Goal: Task Accomplishment & Management: Manage account settings

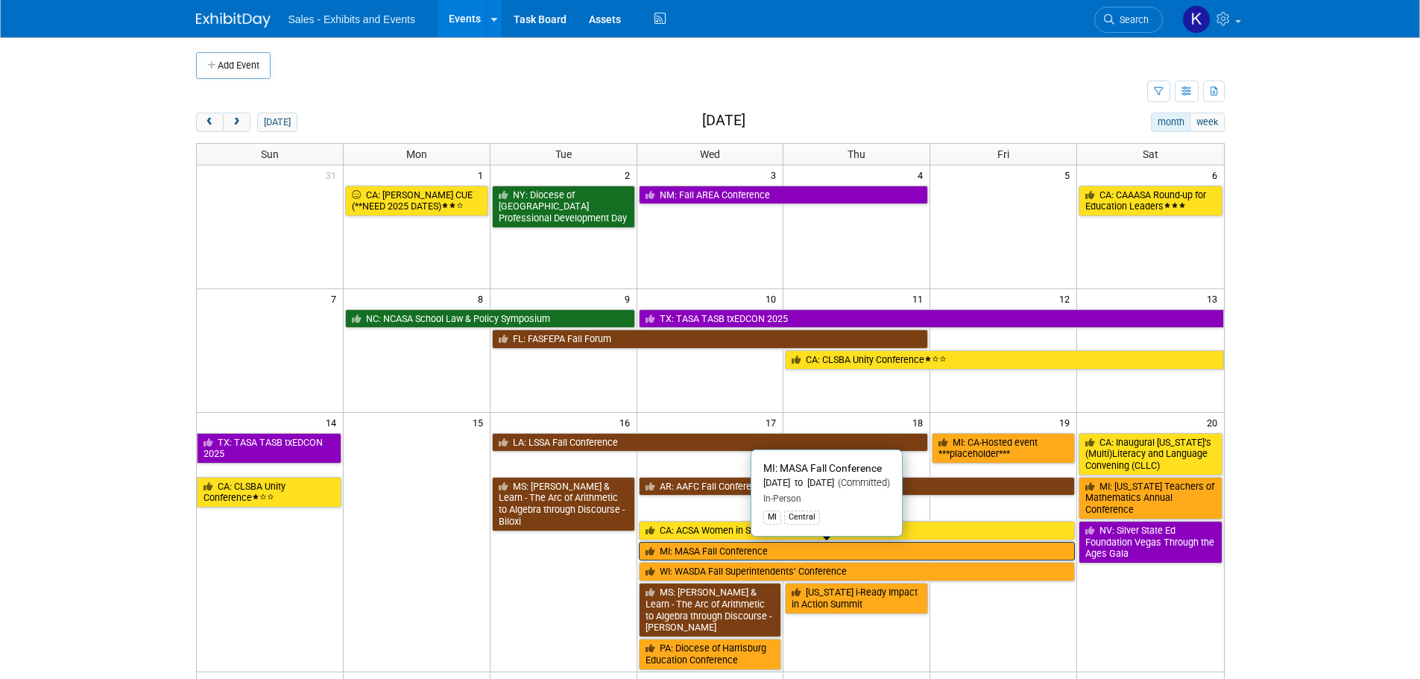
click at [718, 551] on link "MI: MASA Fall Conference" at bounding box center [857, 551] width 437 height 19
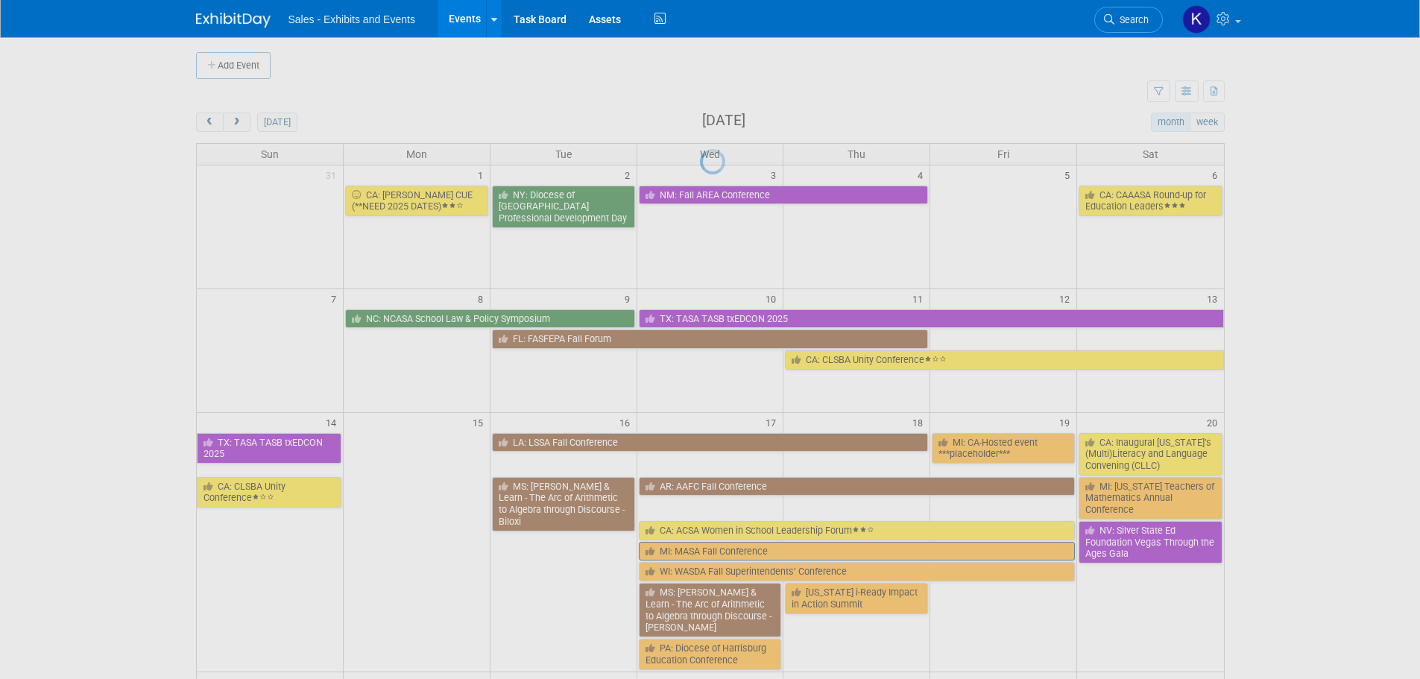
click at [718, 551] on div at bounding box center [710, 339] width 21 height 679
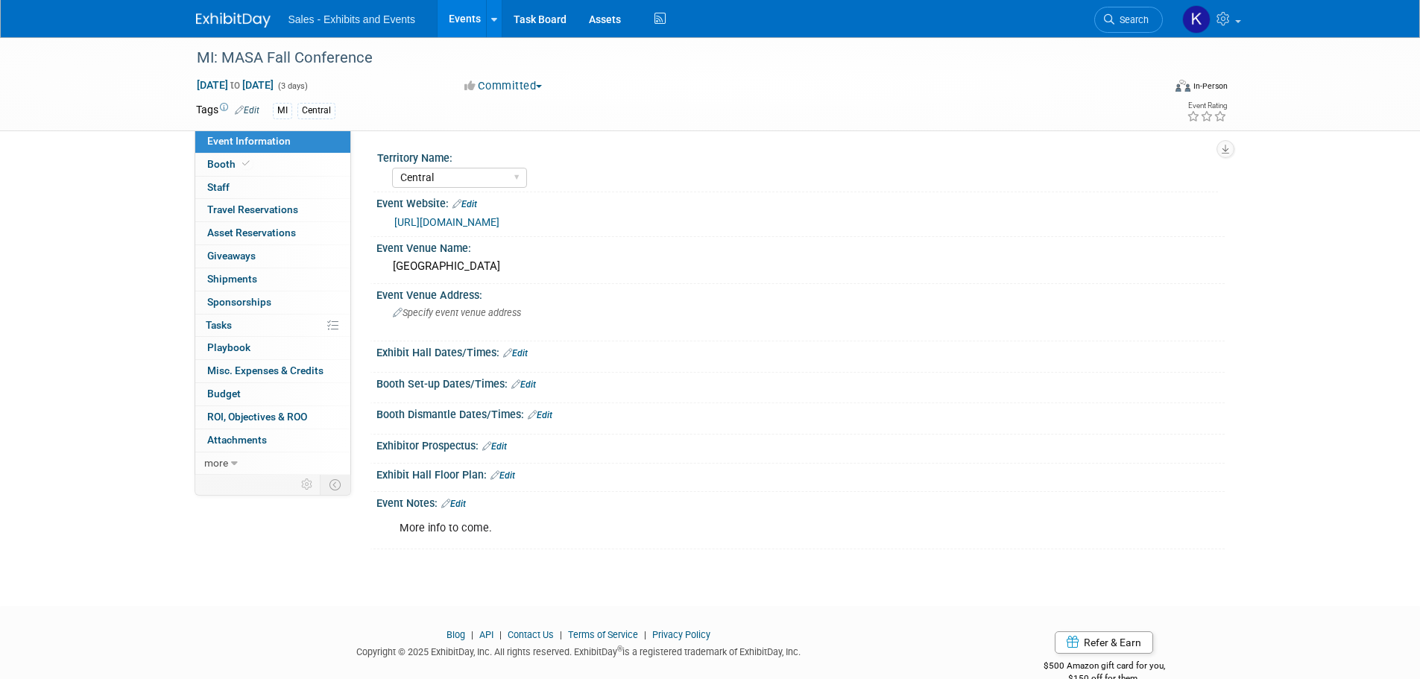
select select "Central"
click at [223, 165] on span "Booth" at bounding box center [229, 164] width 45 height 12
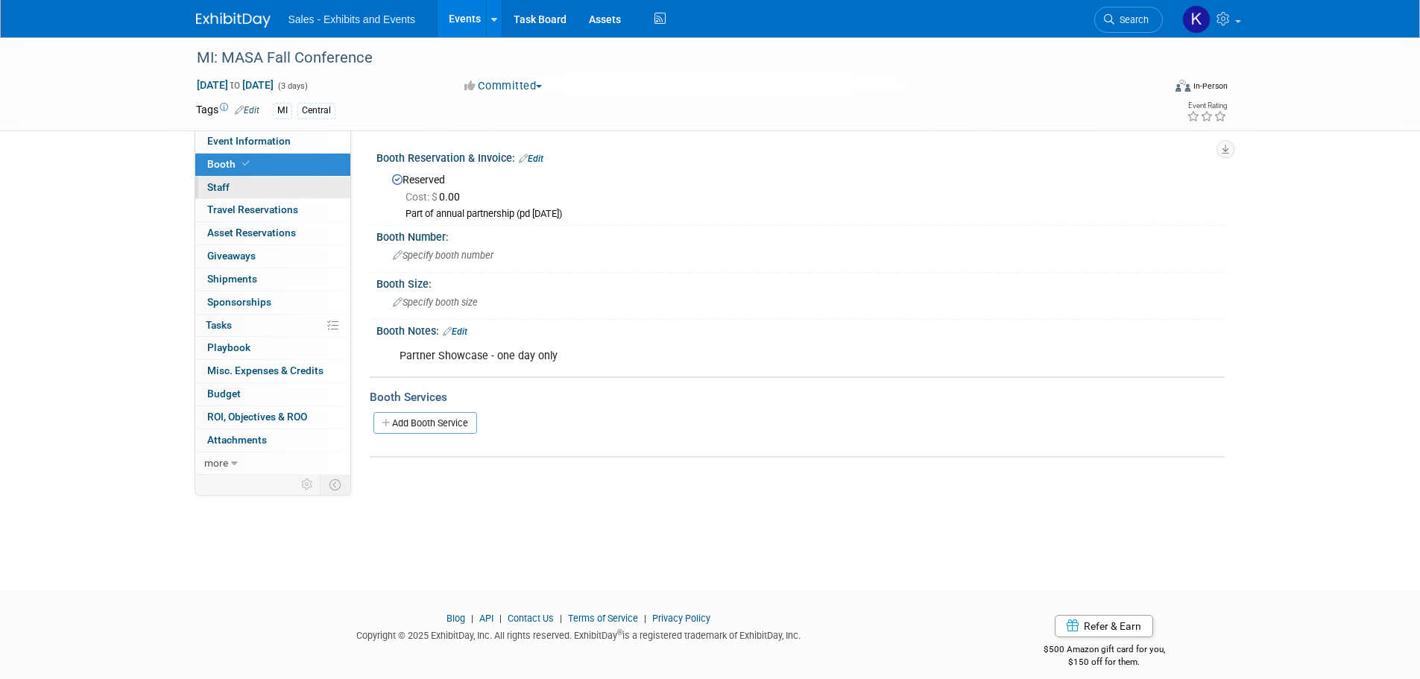
click at [225, 193] on link "0 Staff 0" at bounding box center [272, 188] width 155 height 22
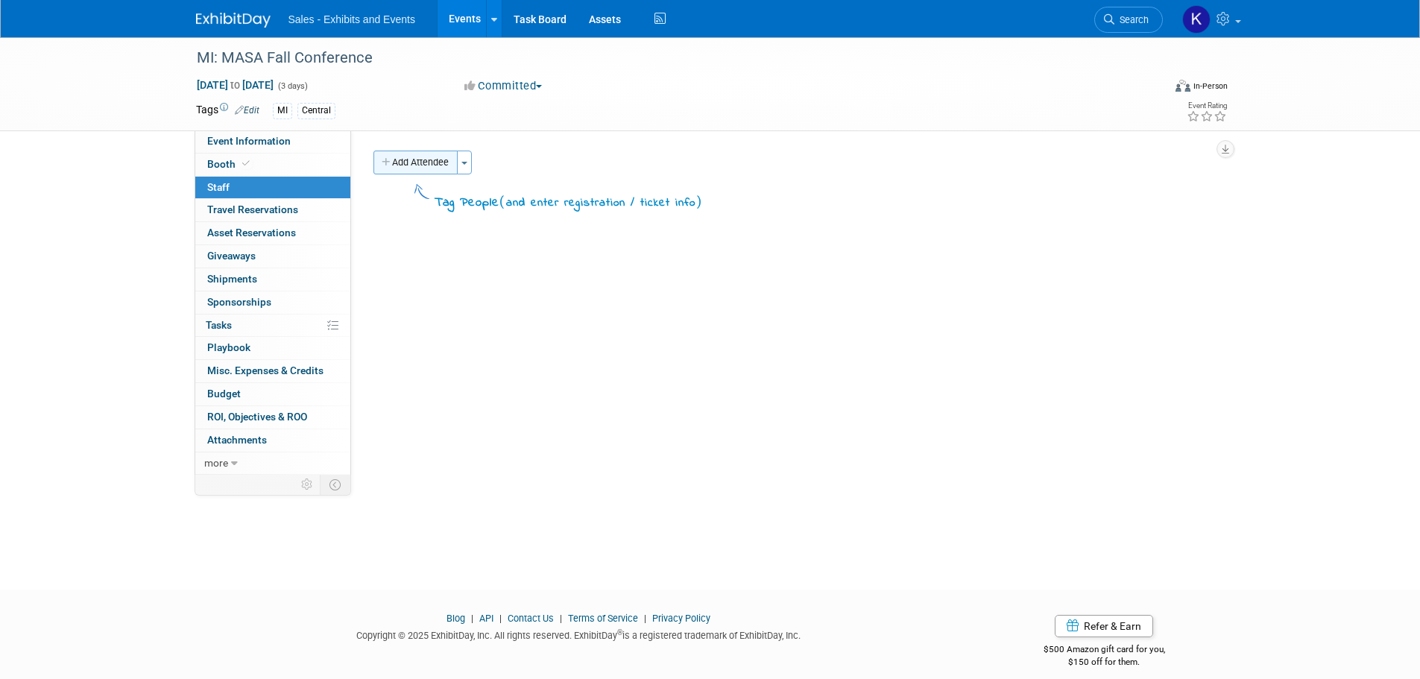
click at [403, 166] on button "Add Attendee" at bounding box center [415, 163] width 84 height 24
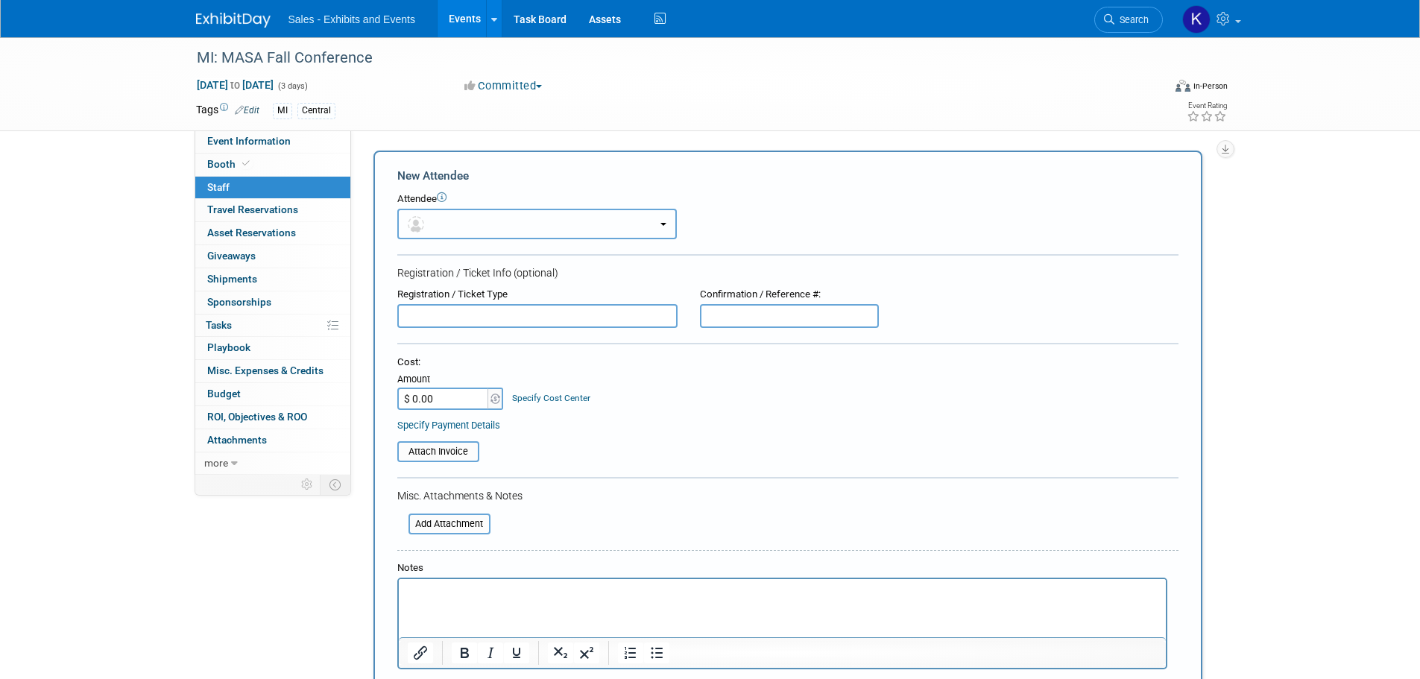
drag, startPoint x: 463, startPoint y: 218, endPoint x: 478, endPoint y: 250, distance: 36.0
click at [463, 218] on button "button" at bounding box center [536, 224] width 279 height 31
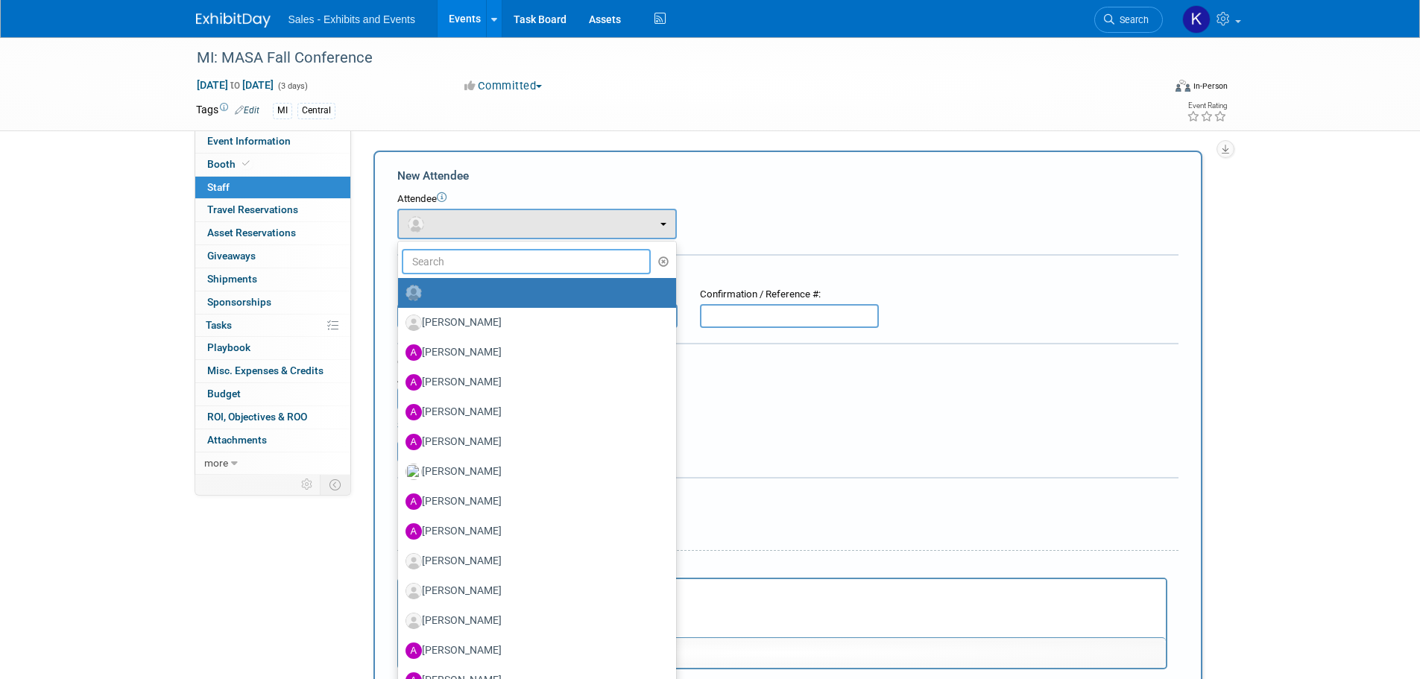
click at [482, 265] on input "text" at bounding box center [527, 261] width 250 height 25
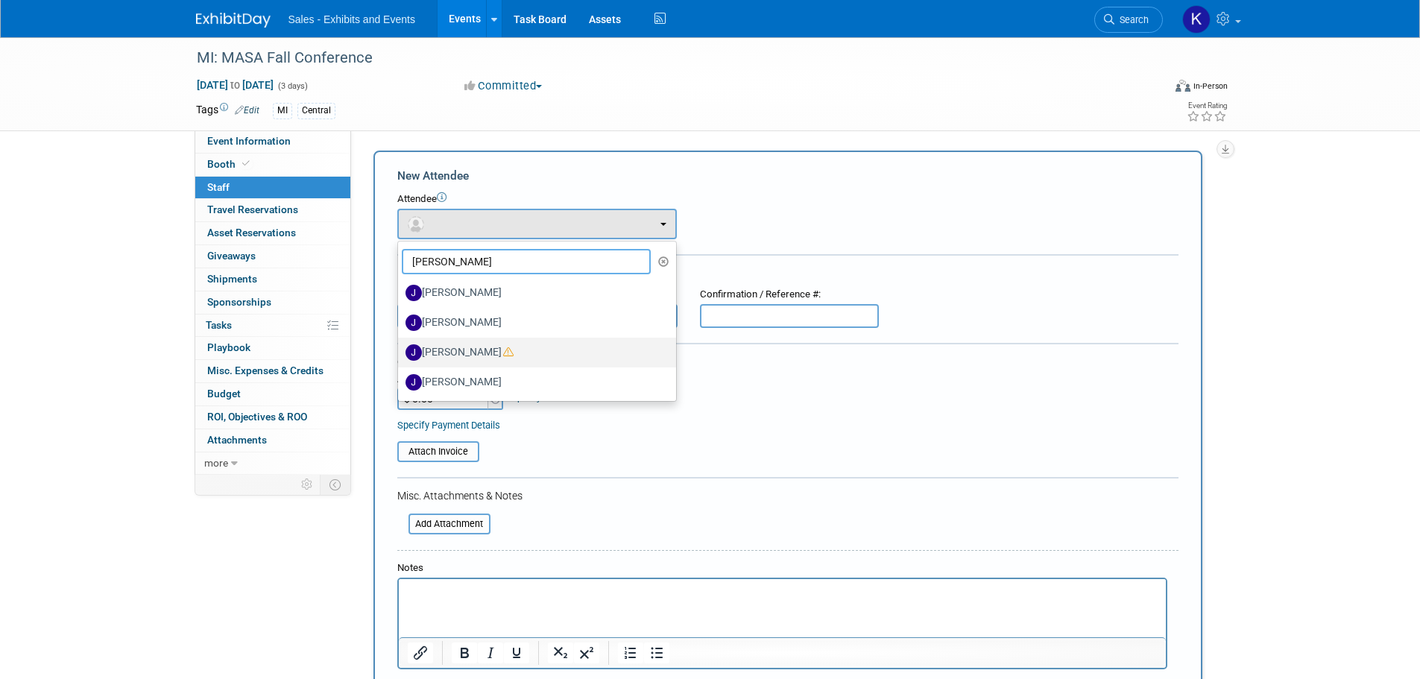
type input "JEff"
drag, startPoint x: 466, startPoint y: 354, endPoint x: 504, endPoint y: 368, distance: 41.3
click at [466, 355] on label "[PERSON_NAME]" at bounding box center [533, 353] width 256 height 24
click at [400, 355] on input "[PERSON_NAME]" at bounding box center [395, 351] width 10 height 10
select select "ff512830-2dd5-4407-addc-6a089fb19350"
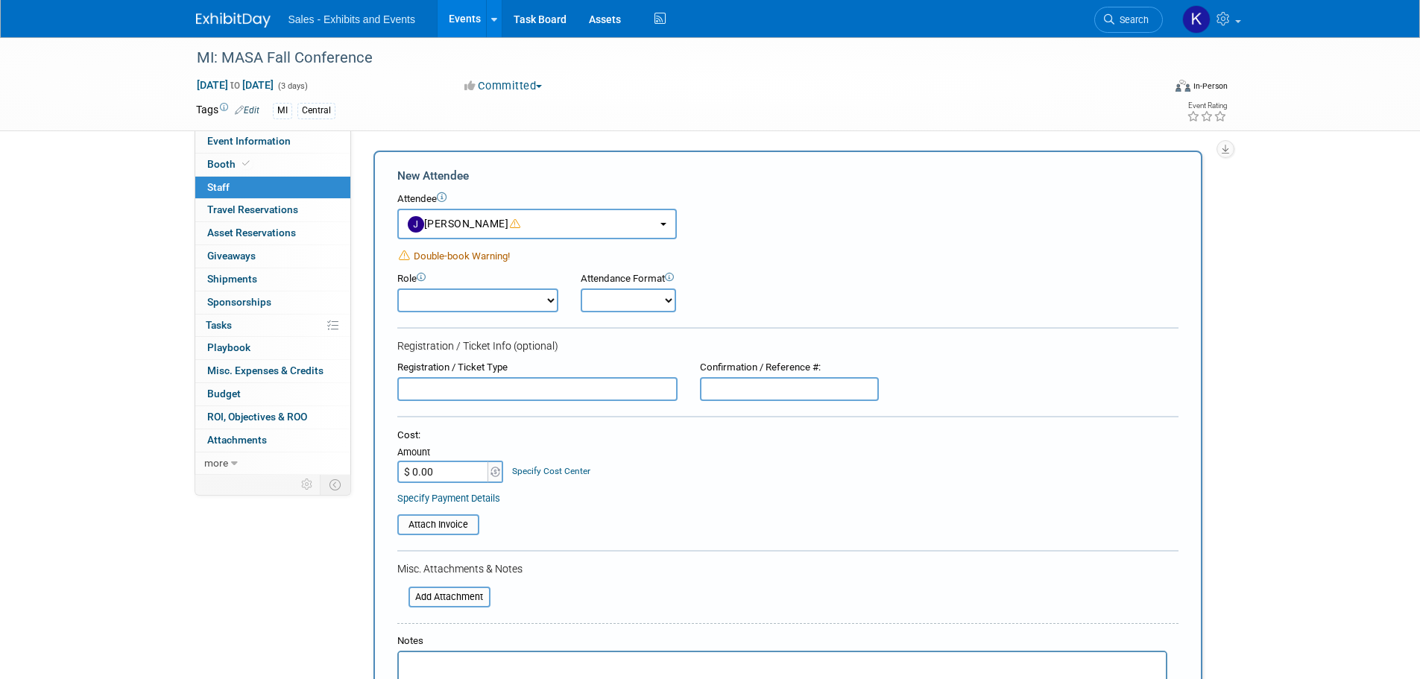
click at [550, 300] on select "Author Demonstrator Host Planner Presenter Product Rep Sales Representative" at bounding box center [477, 300] width 161 height 24
select select "4"
click at [397, 288] on select "Author Demonstrator Host Planner Presenter Product Rep Sales Representative" at bounding box center [477, 300] width 161 height 24
click at [634, 303] on select "Onsite Remote" at bounding box center [627, 300] width 95 height 24
select select "1"
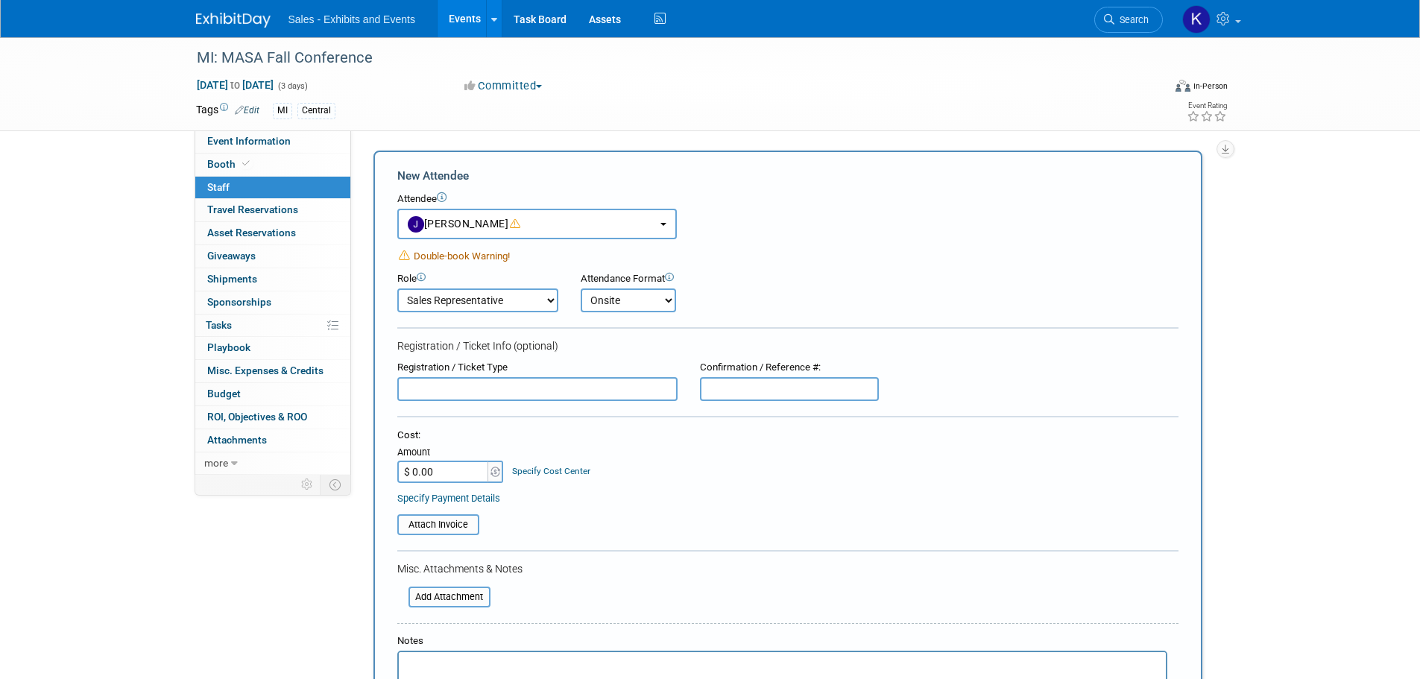
click at [580, 288] on select "Onsite Remote" at bounding box center [627, 300] width 95 height 24
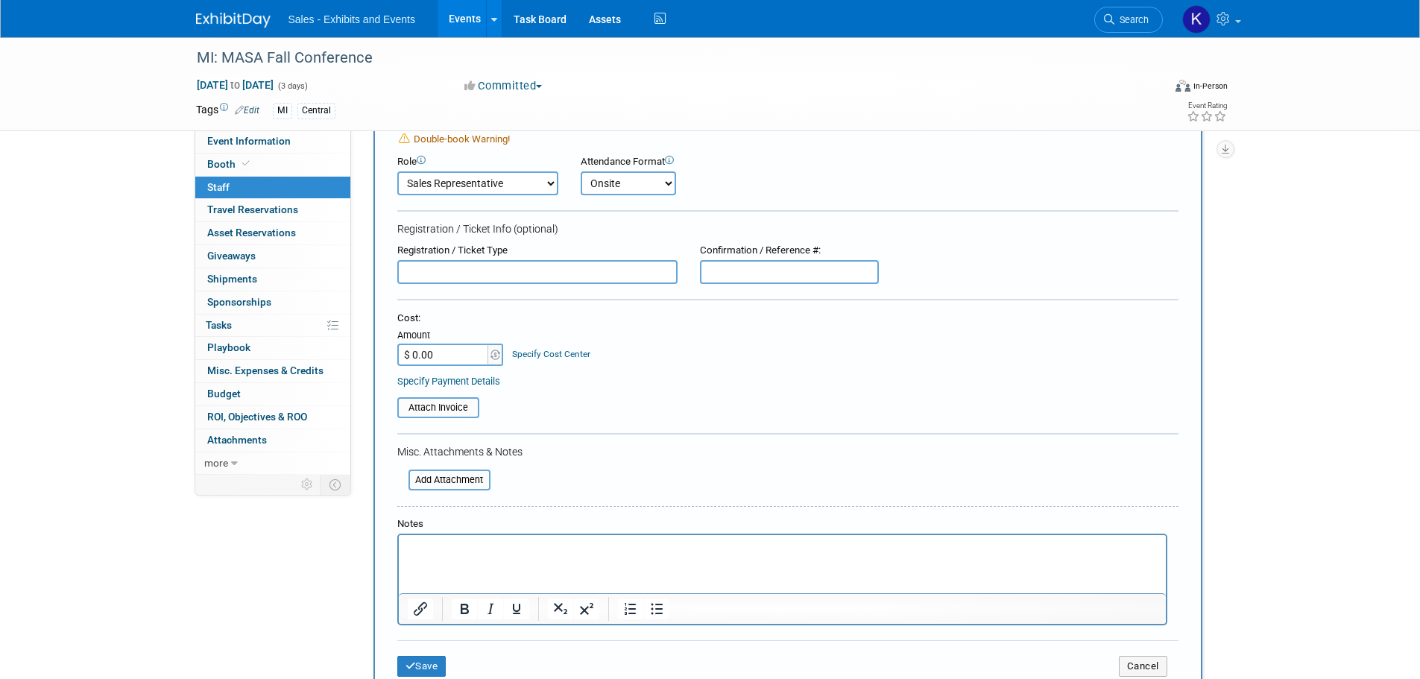
scroll to position [298, 0]
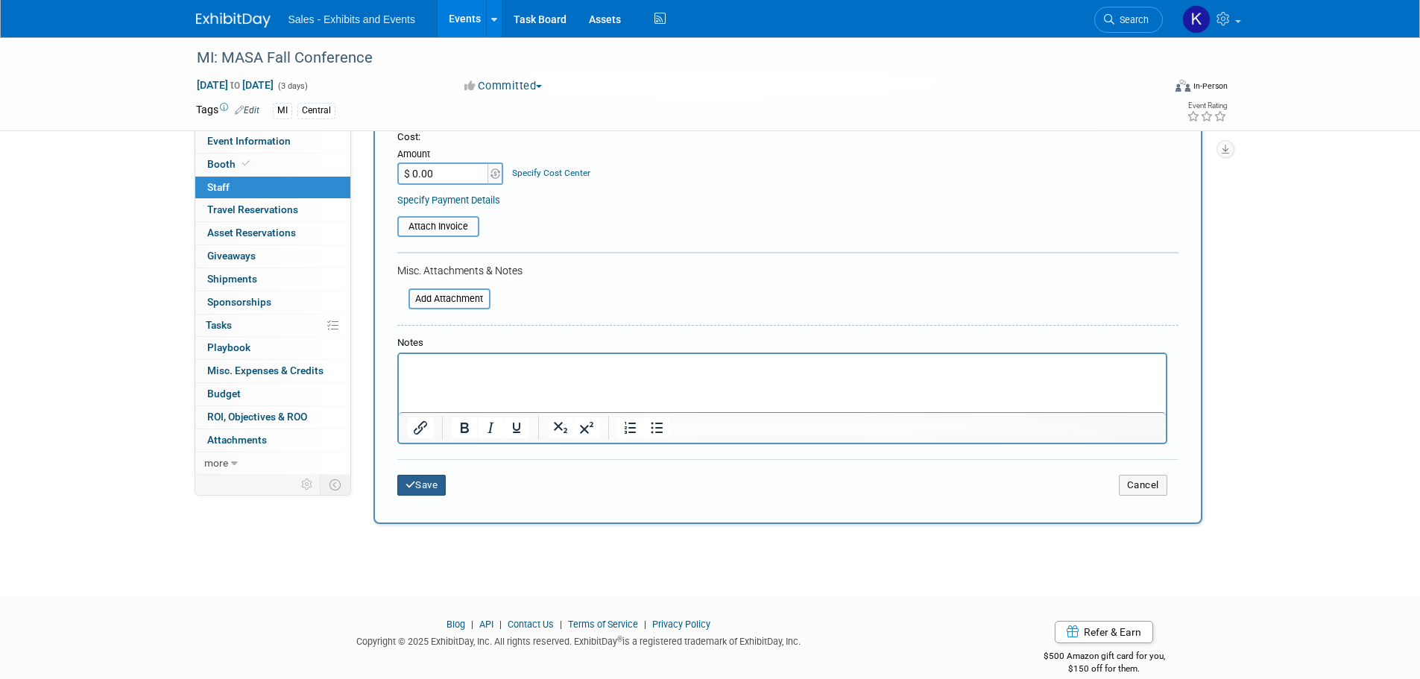
drag, startPoint x: 424, startPoint y: 490, endPoint x: 505, endPoint y: 439, distance: 95.7
click at [425, 490] on button "Save" at bounding box center [421, 485] width 49 height 21
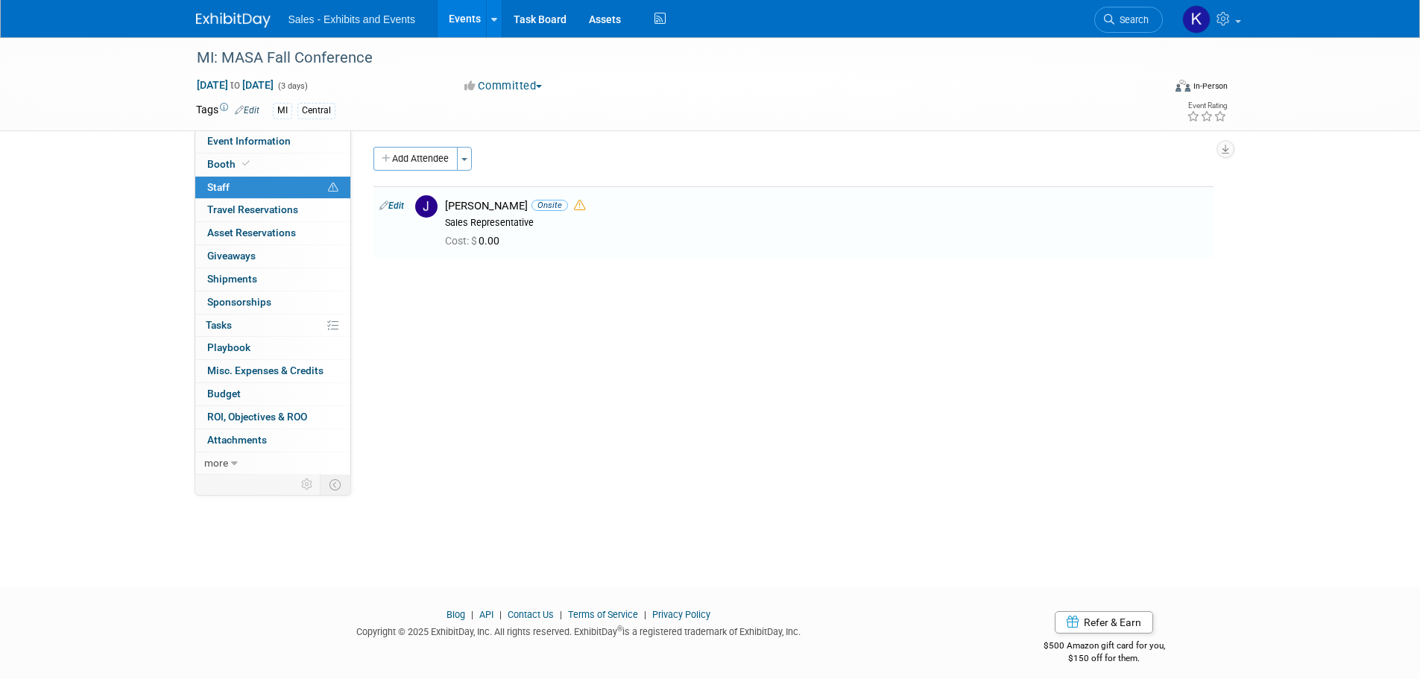
scroll to position [0, 0]
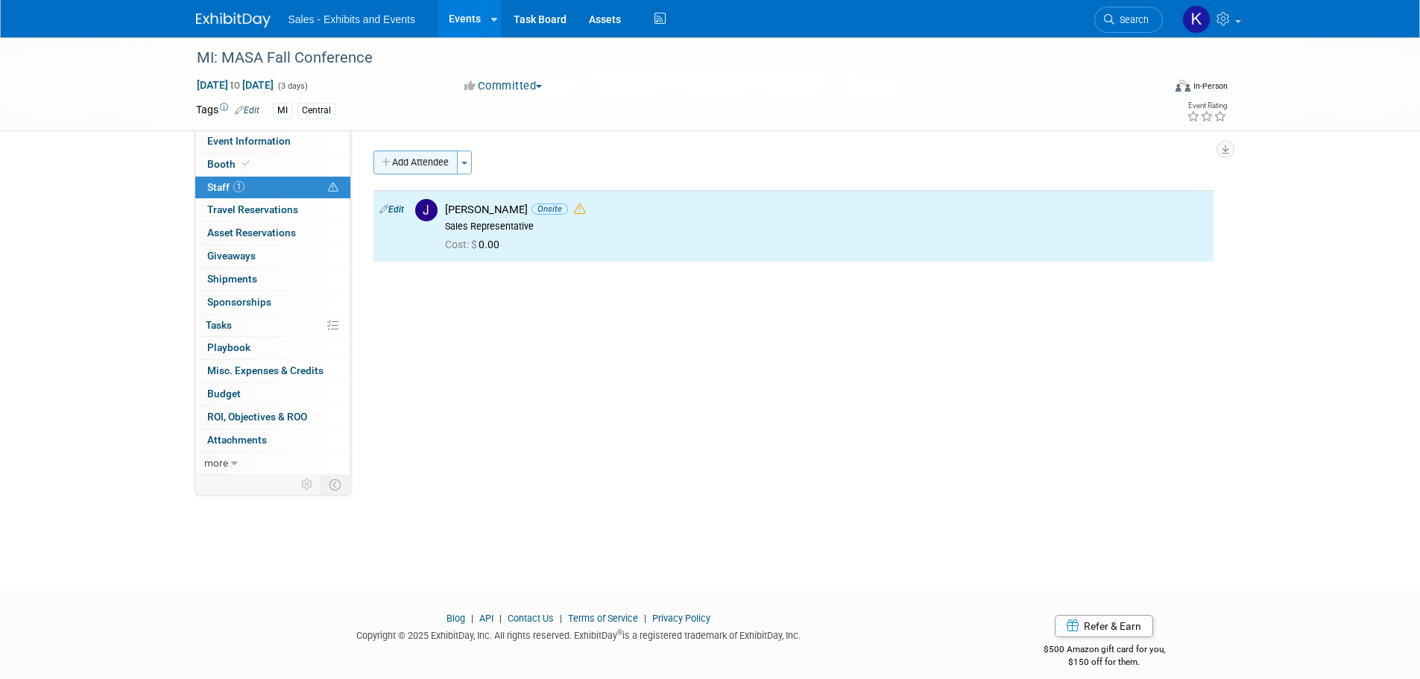
click at [401, 156] on button "Add Attendee" at bounding box center [415, 163] width 84 height 24
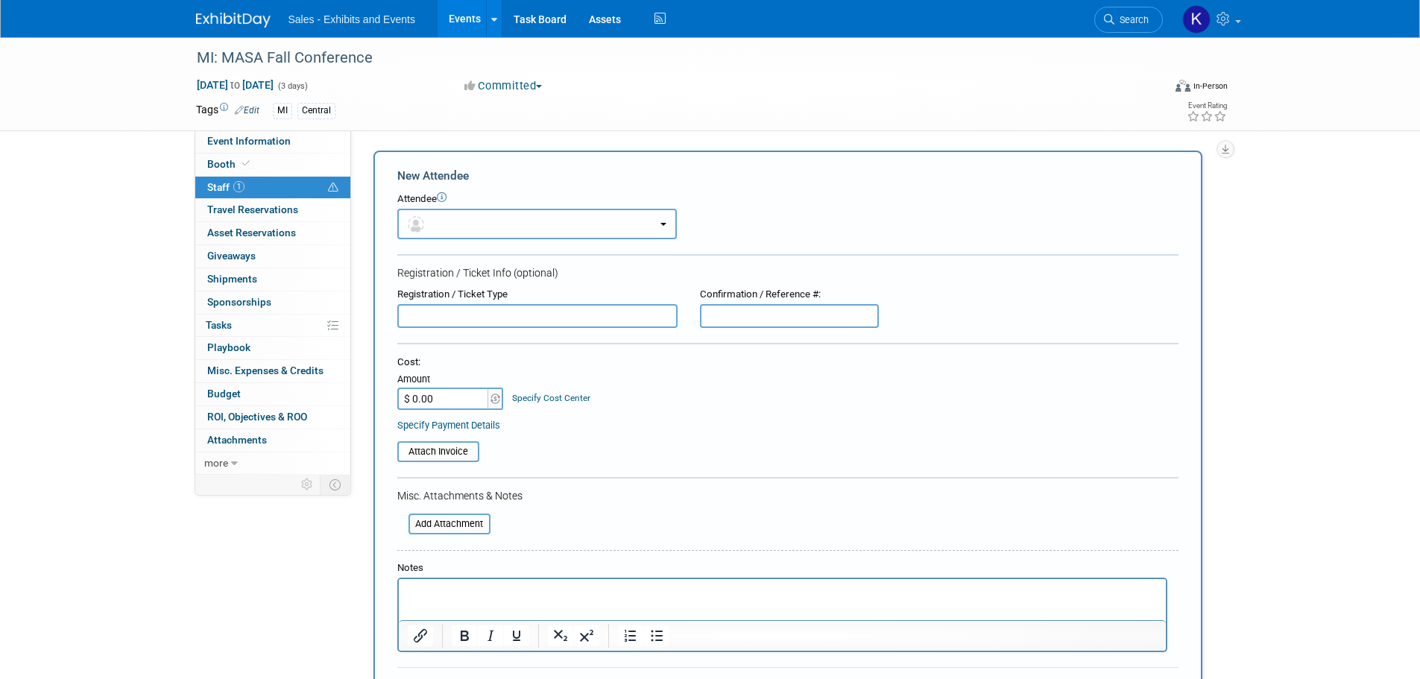
click at [570, 216] on button "button" at bounding box center [536, 224] width 279 height 31
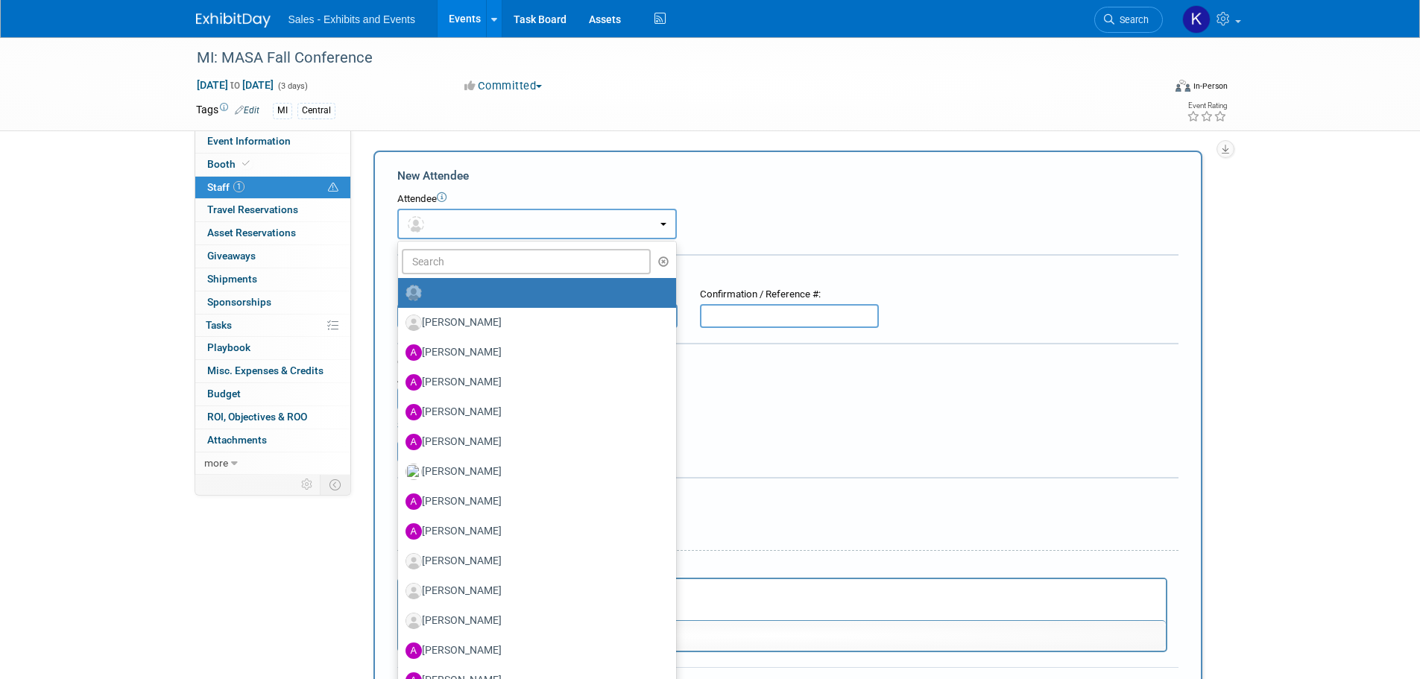
click at [525, 229] on button "button" at bounding box center [536, 224] width 279 height 31
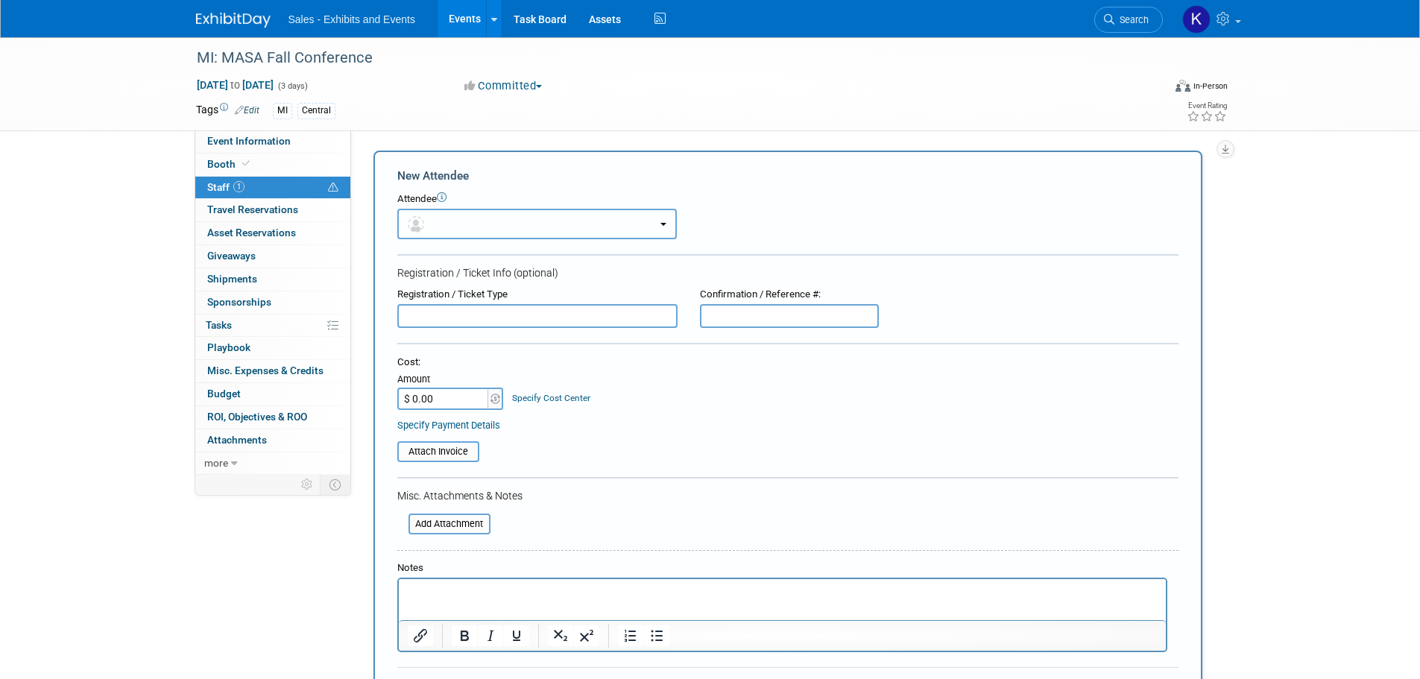
click at [521, 234] on button "button" at bounding box center [536, 224] width 279 height 31
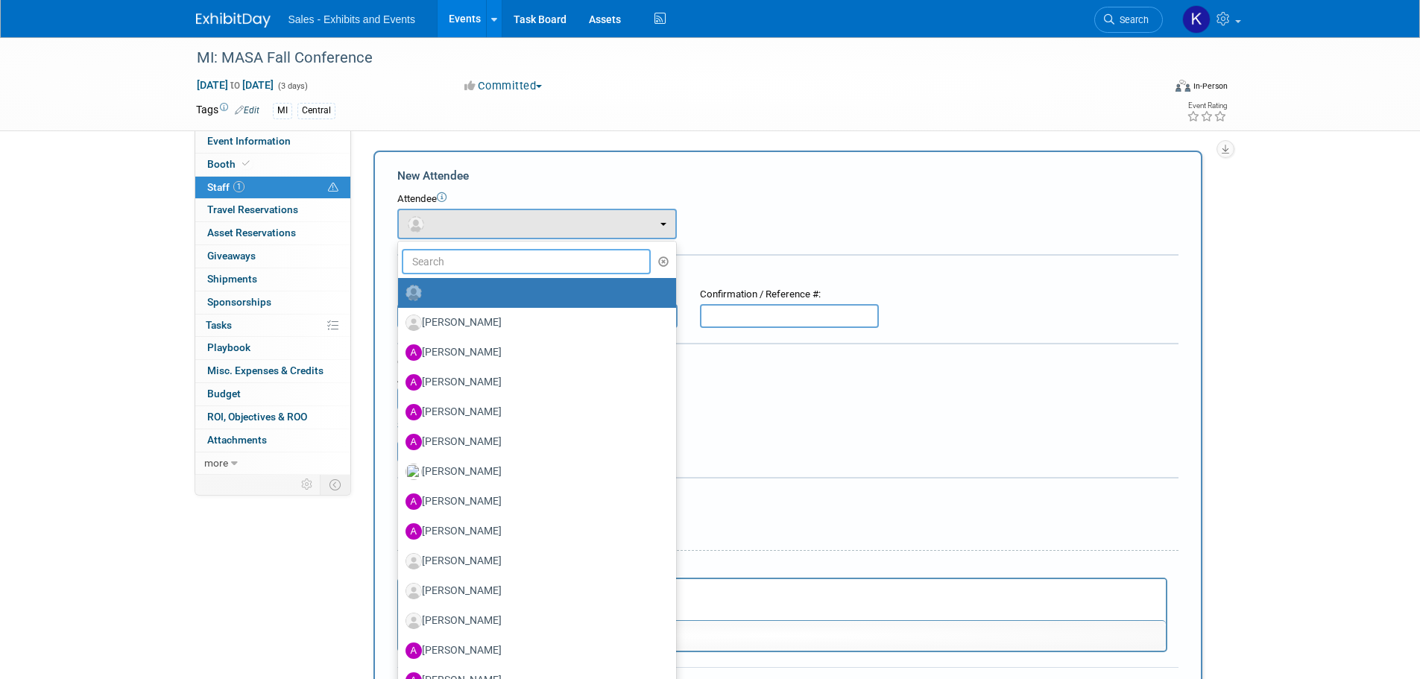
click at [502, 263] on input "text" at bounding box center [527, 261] width 250 height 25
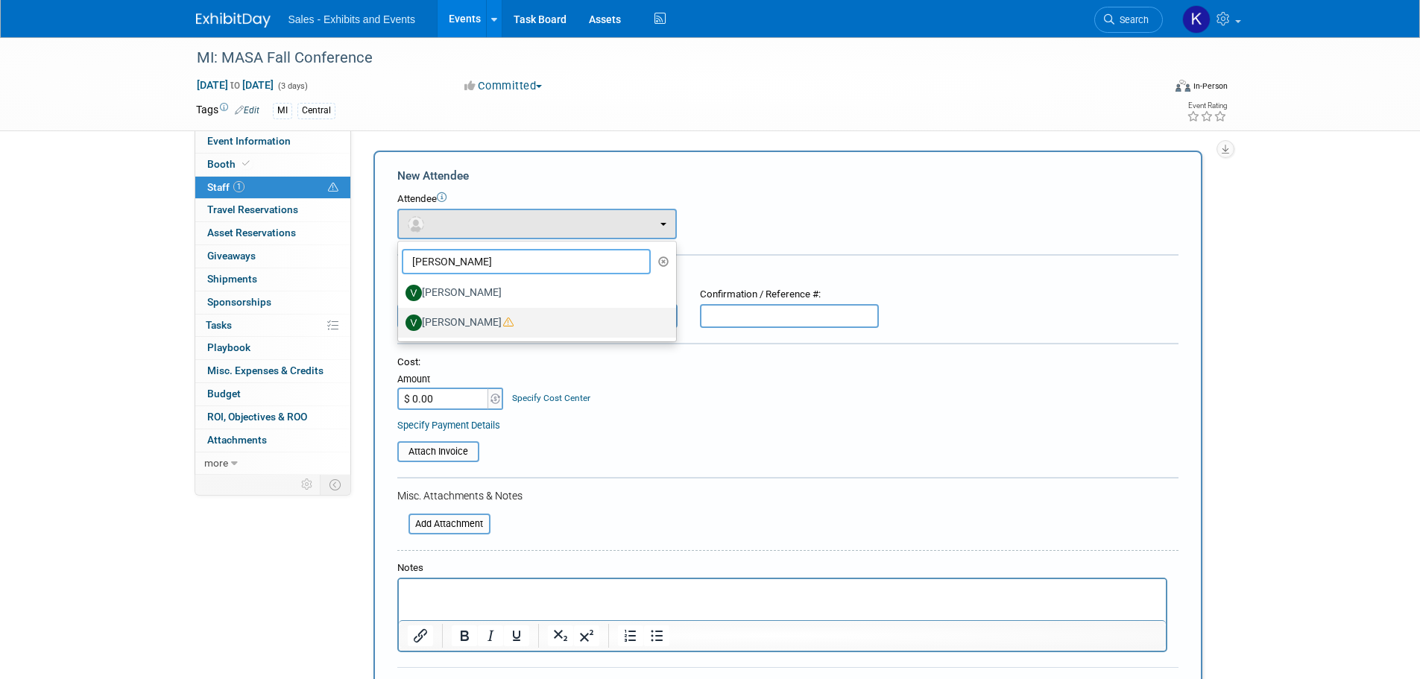
type input "Vikki"
drag, startPoint x: 478, startPoint y: 320, endPoint x: 507, endPoint y: 314, distance: 30.4
click at [478, 322] on label "[PERSON_NAME]" at bounding box center [533, 323] width 256 height 24
click at [400, 322] on input "[PERSON_NAME]" at bounding box center [395, 321] width 10 height 10
select select "be7f4a1c-3942-42ab-8c76-bb85862796d3"
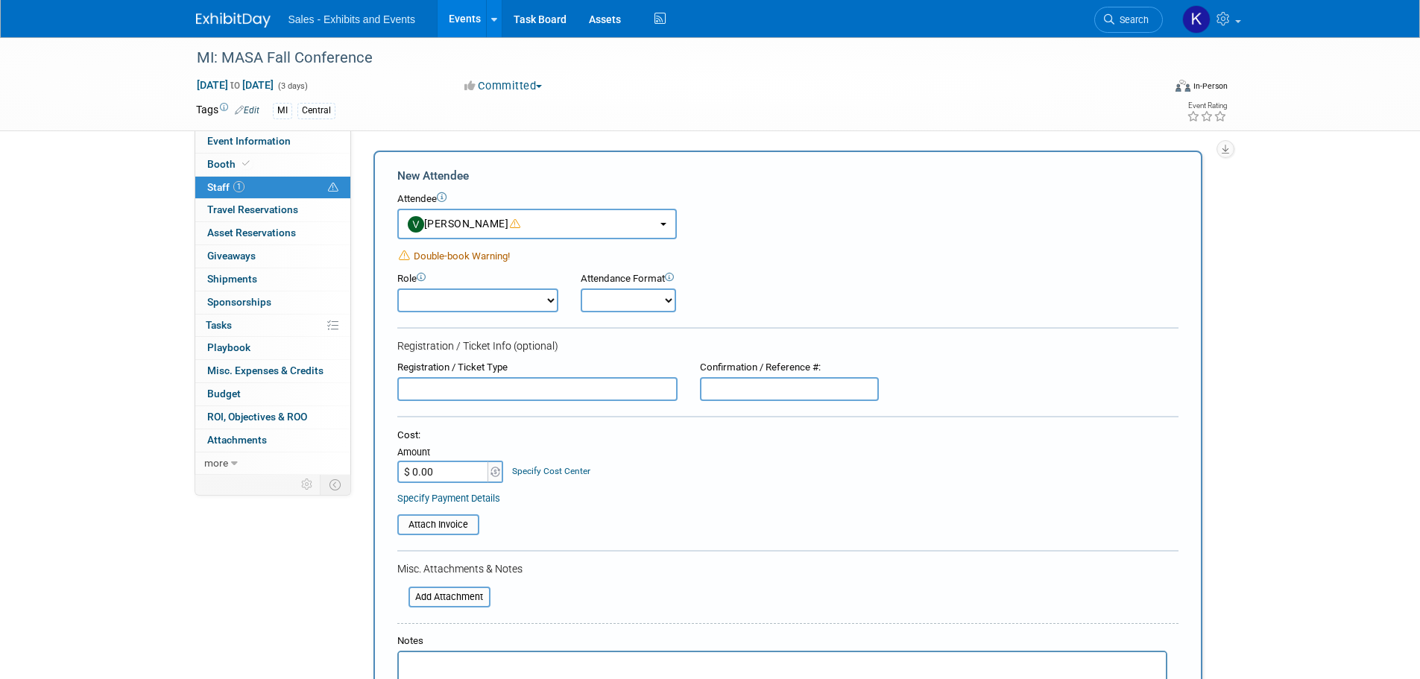
click at [547, 300] on select "Author Demonstrator Host Planner Presenter Product Rep Sales Representative" at bounding box center [477, 300] width 161 height 24
select select "4"
click at [397, 288] on select "Author Demonstrator Host Planner Presenter Product Rep Sales Representative" at bounding box center [477, 300] width 161 height 24
click at [659, 297] on select "Onsite Remote" at bounding box center [627, 300] width 95 height 24
select select "1"
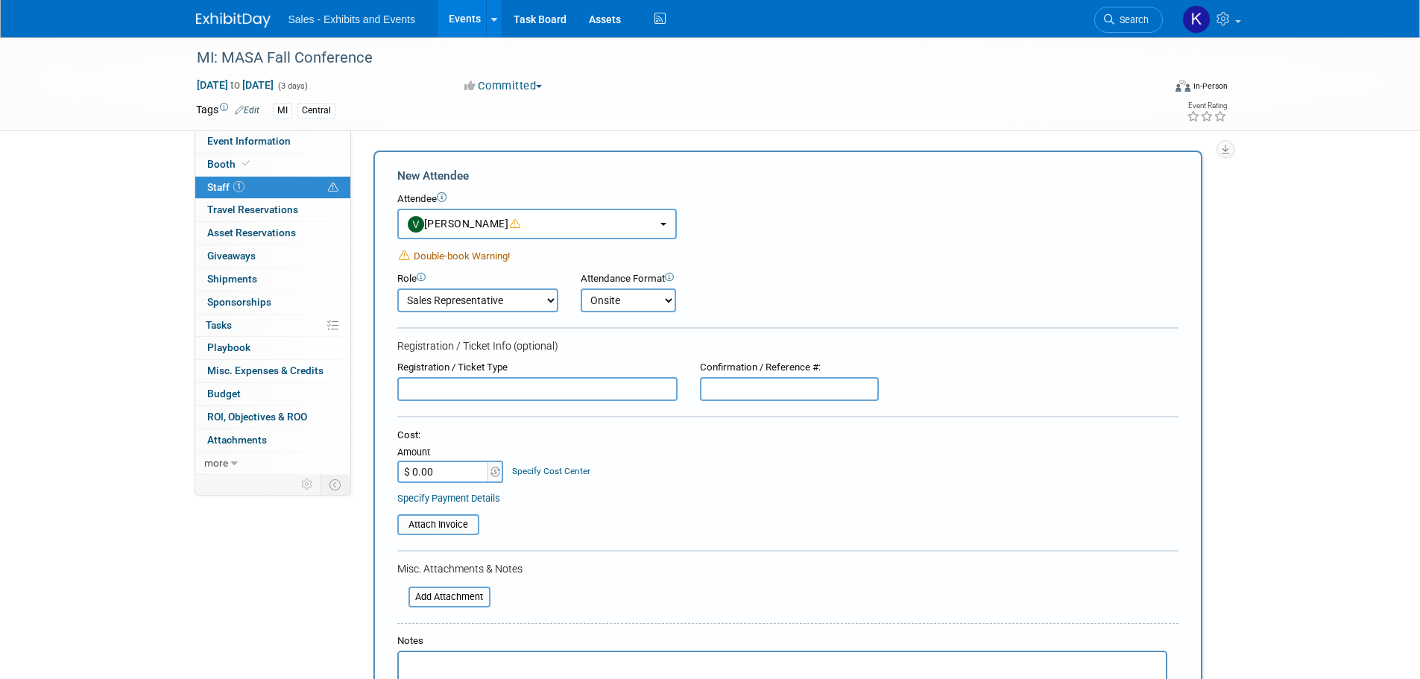
click at [580, 288] on select "Onsite Remote" at bounding box center [627, 300] width 95 height 24
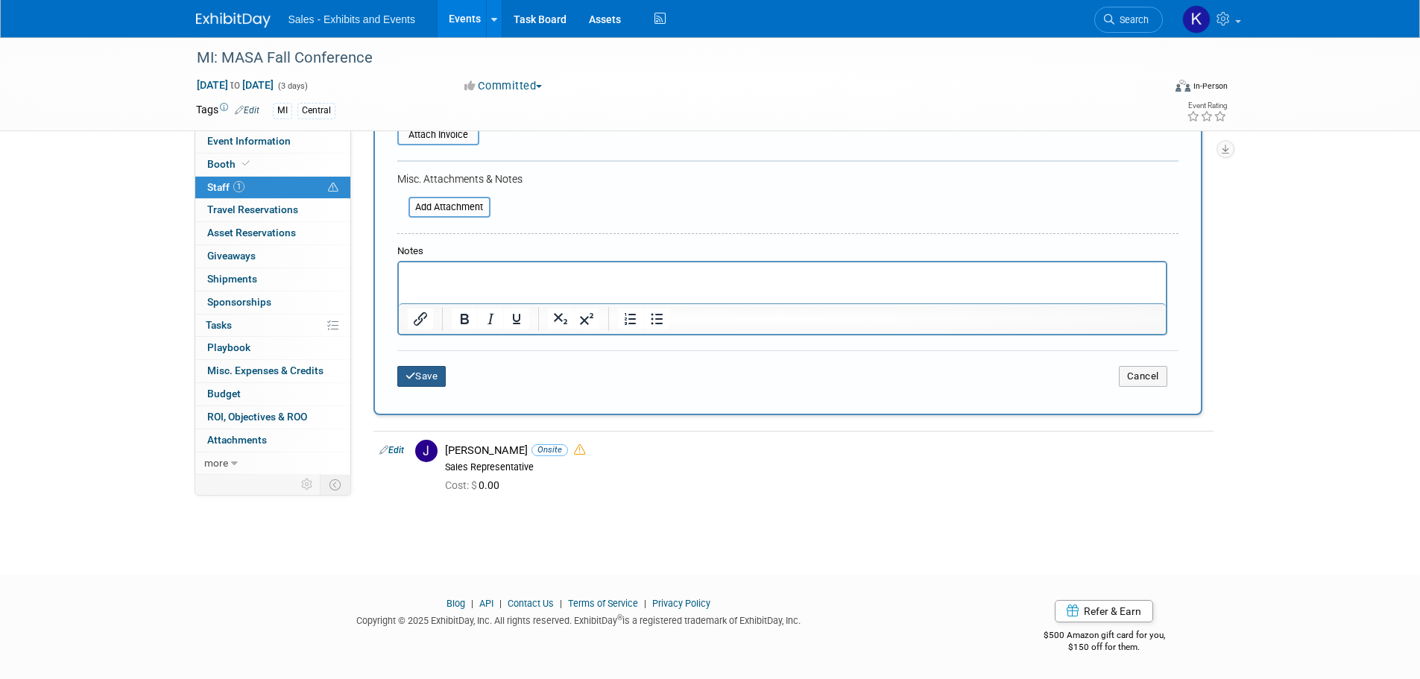
click at [421, 374] on button "Save" at bounding box center [421, 376] width 49 height 21
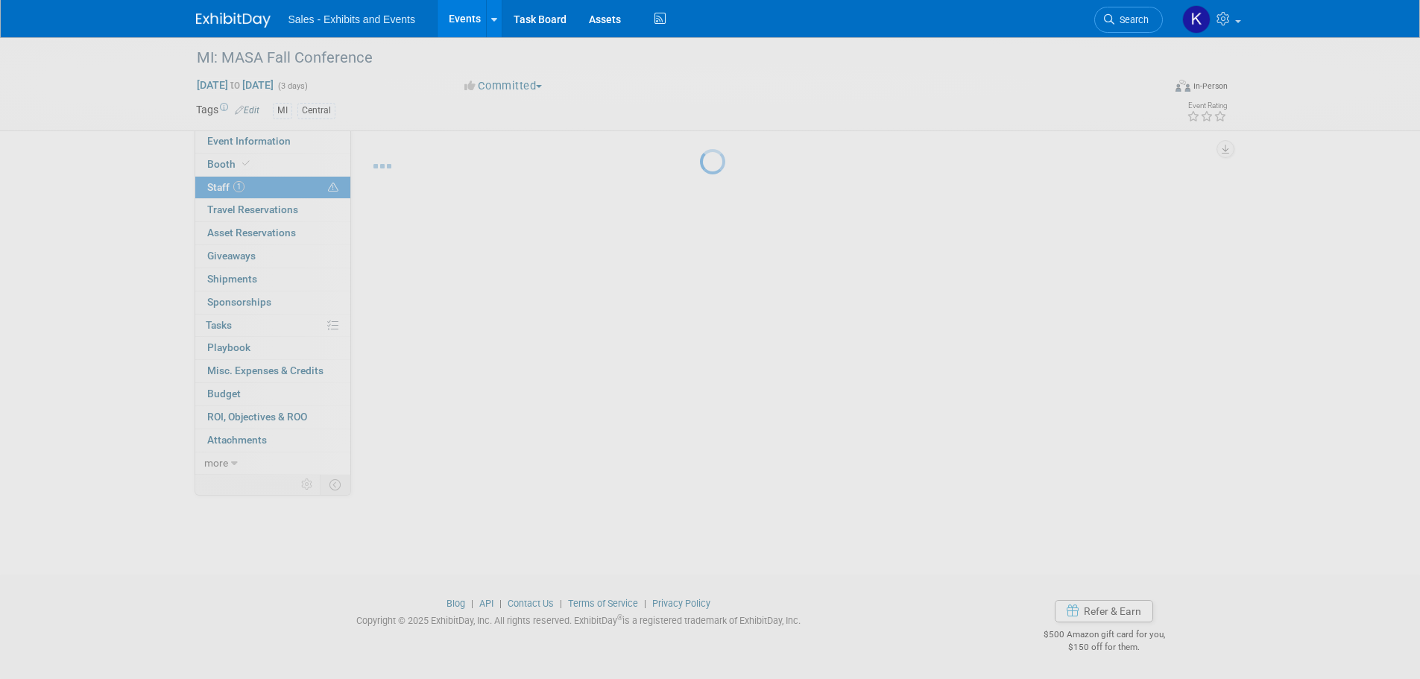
scroll to position [15, 0]
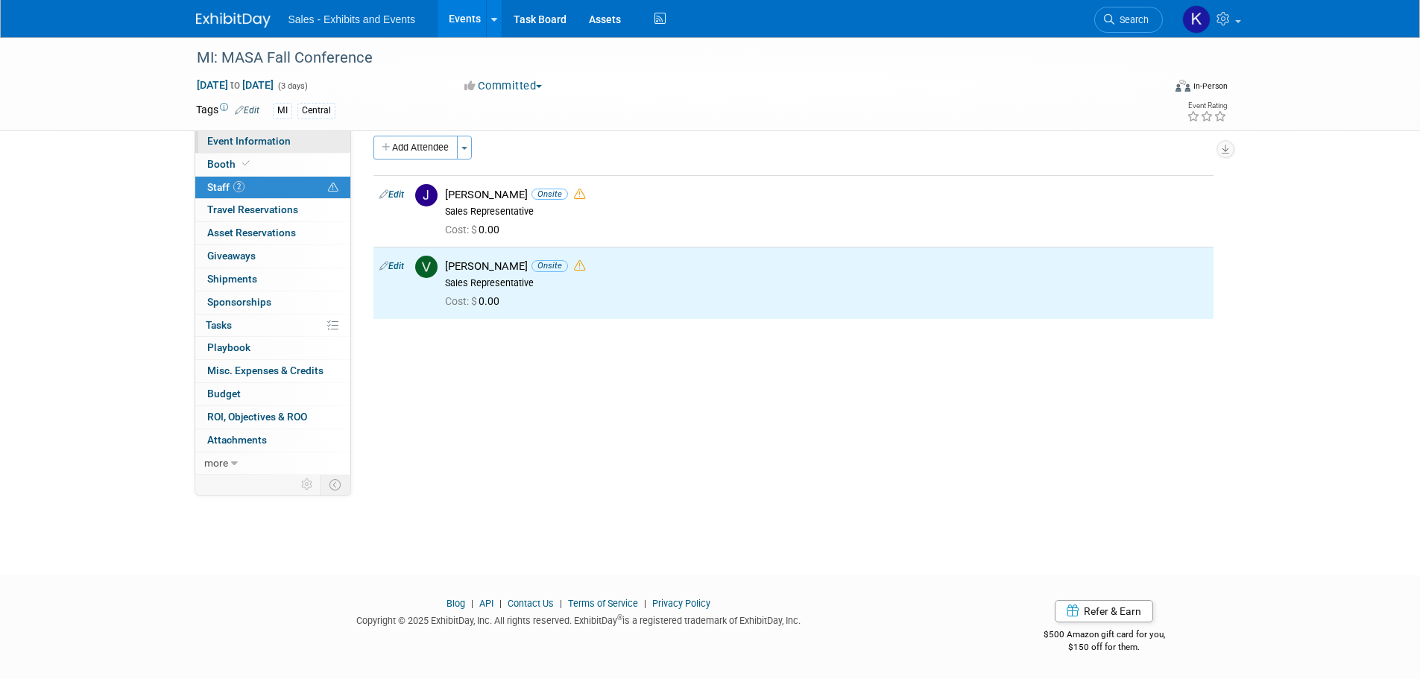
click at [239, 147] on link "Event Information" at bounding box center [272, 141] width 155 height 22
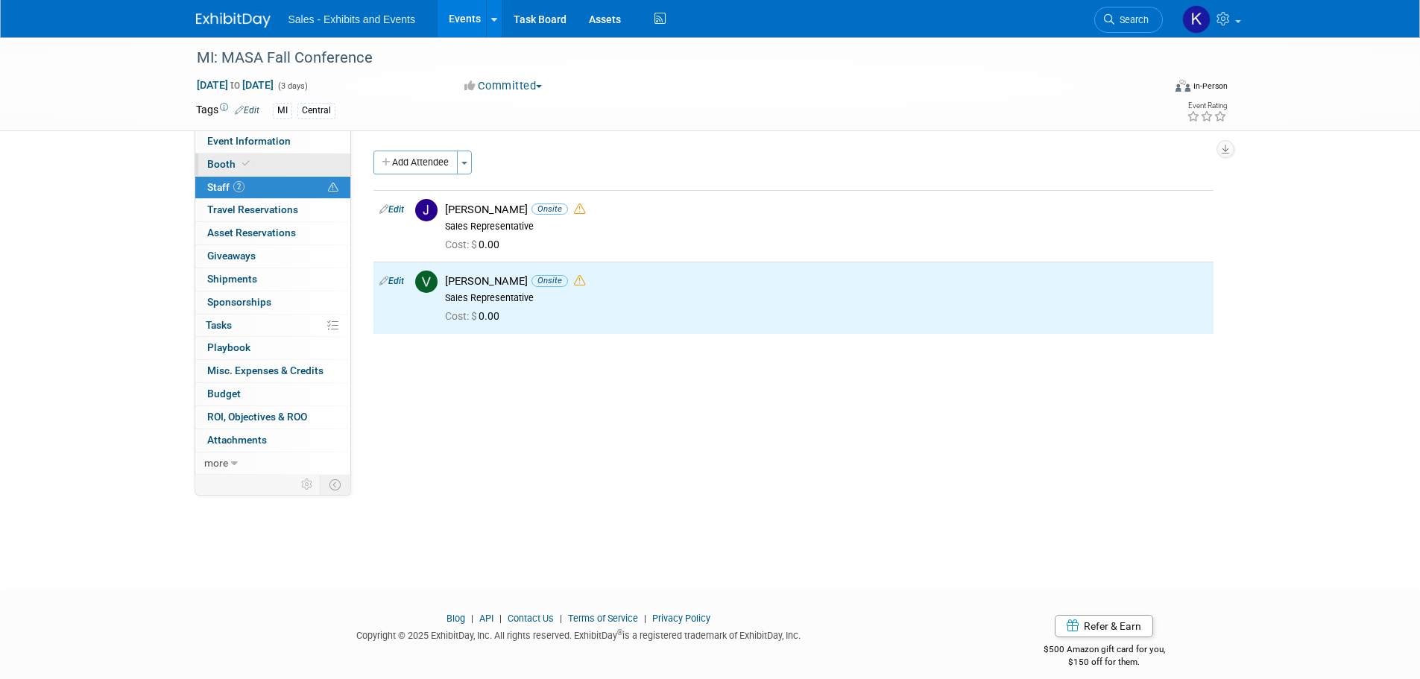
select select "Central"
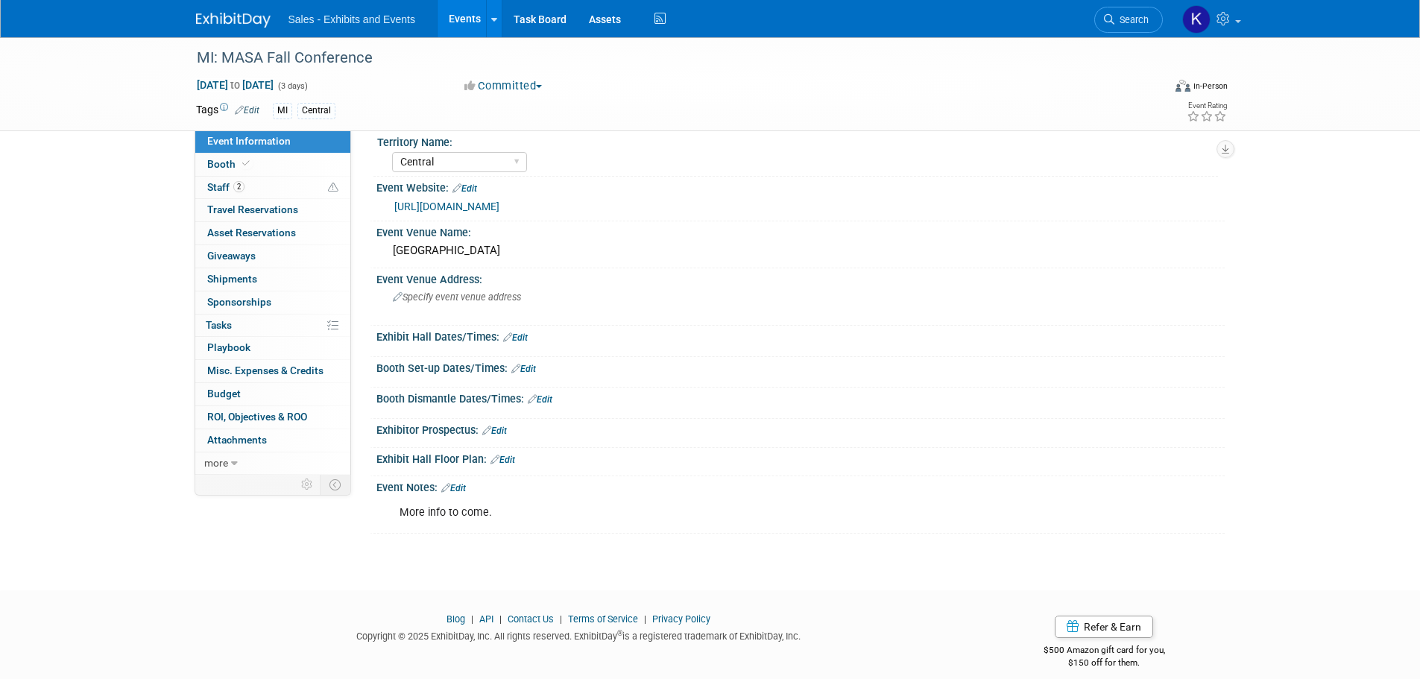
scroll to position [31, 0]
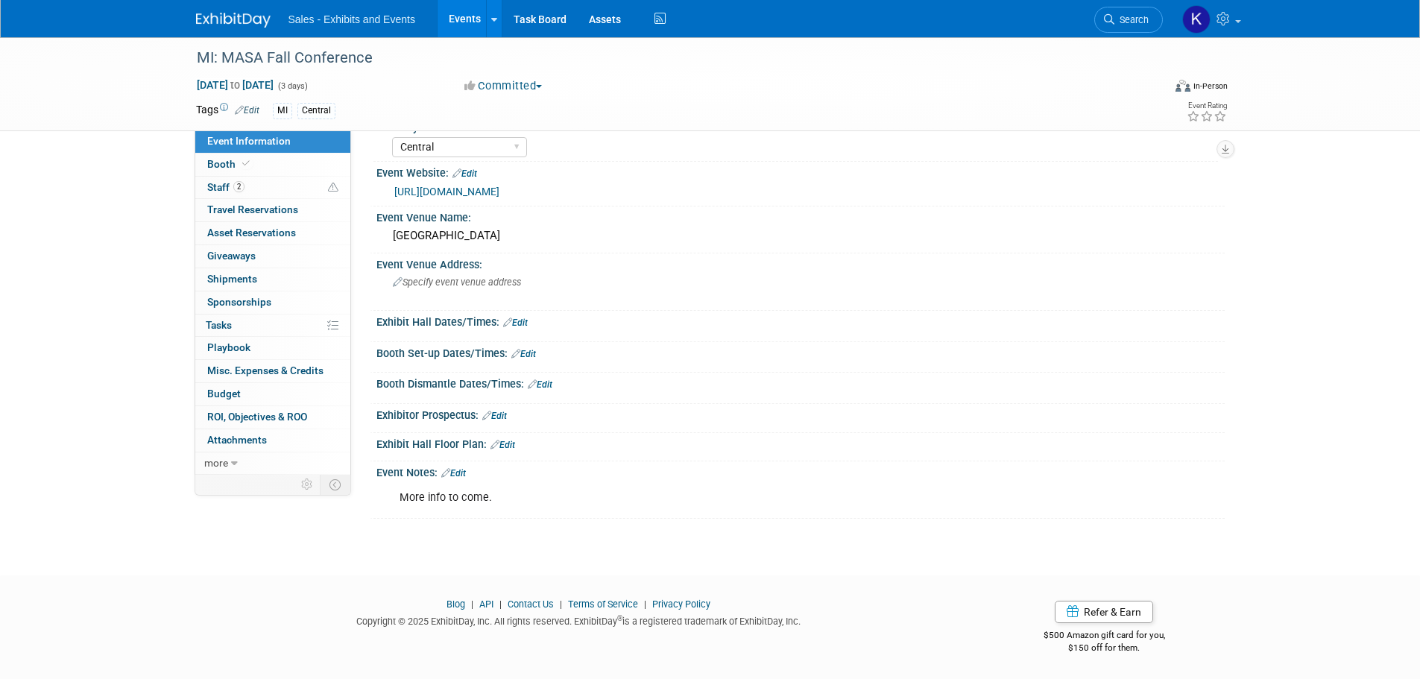
click at [512, 489] on div "More info to come." at bounding box center [724, 498] width 671 height 30
drag, startPoint x: 467, startPoint y: 474, endPoint x: 493, endPoint y: 480, distance: 26.8
click at [466, 475] on link "Edit" at bounding box center [453, 473] width 25 height 10
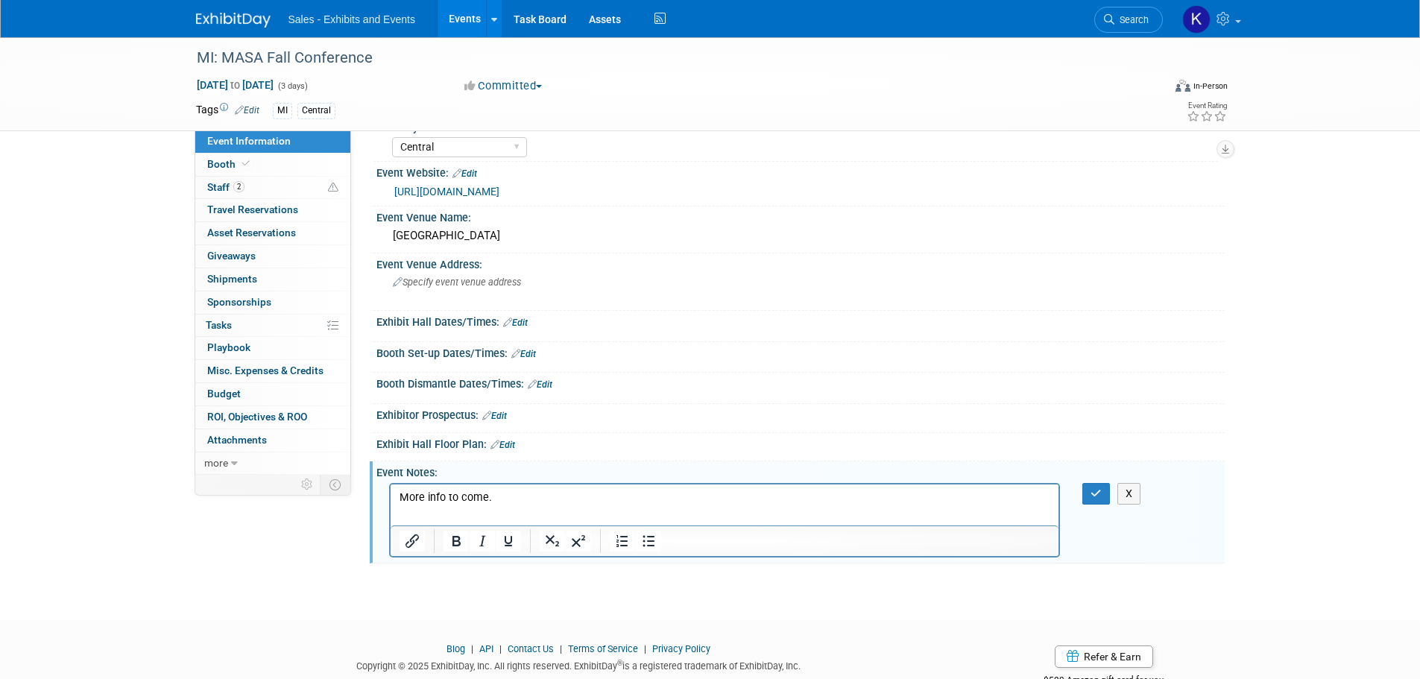
scroll to position [0, 0]
drag, startPoint x: 558, startPoint y: 493, endPoint x: 975, endPoint y: 966, distance: 630.9
click at [558, 493] on p "More info to come." at bounding box center [724, 497] width 651 height 15
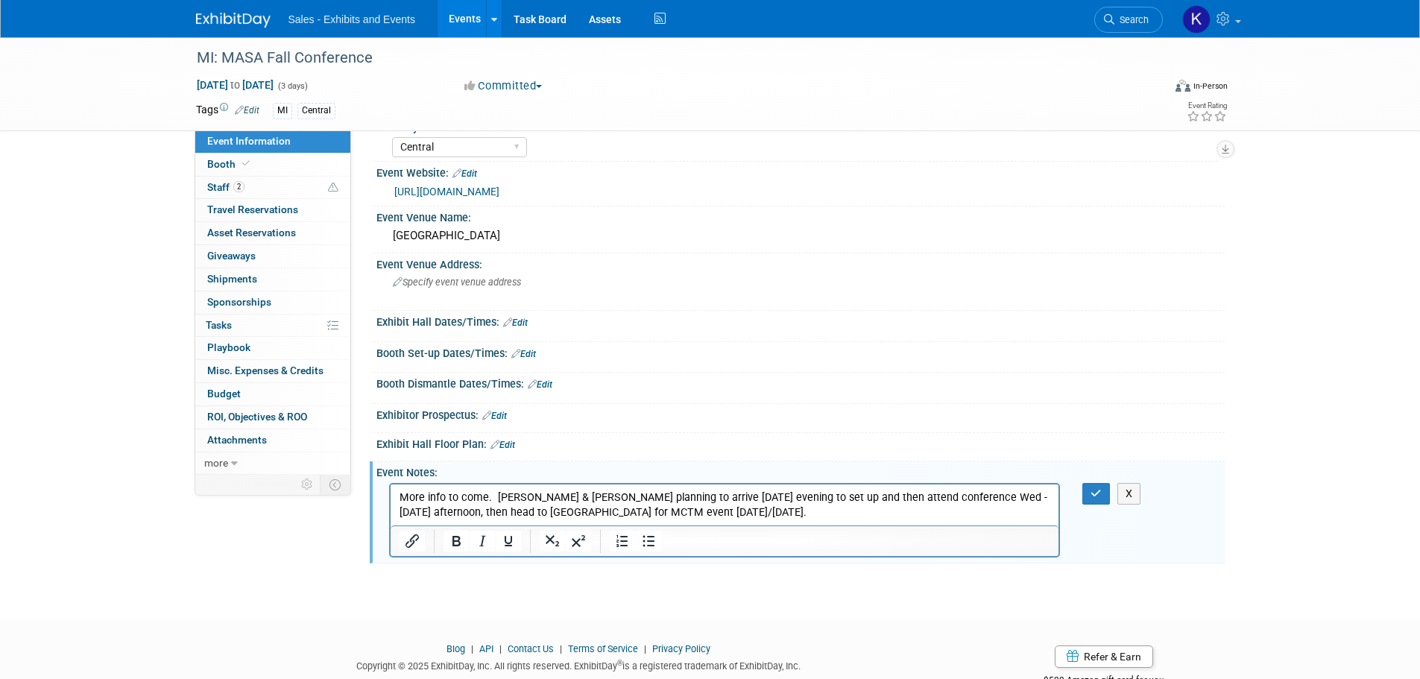
click at [134, 519] on div "MI: MASA Fall Conference Sep 17, 2025 to Sep 19, 2025 (3 days) Sep 17, 2025 to …" at bounding box center [710, 300] width 1420 height 586
drag, startPoint x: 1096, startPoint y: 486, endPoint x: 1076, endPoint y: 486, distance: 20.1
click at [1095, 487] on button "button" at bounding box center [1096, 494] width 28 height 22
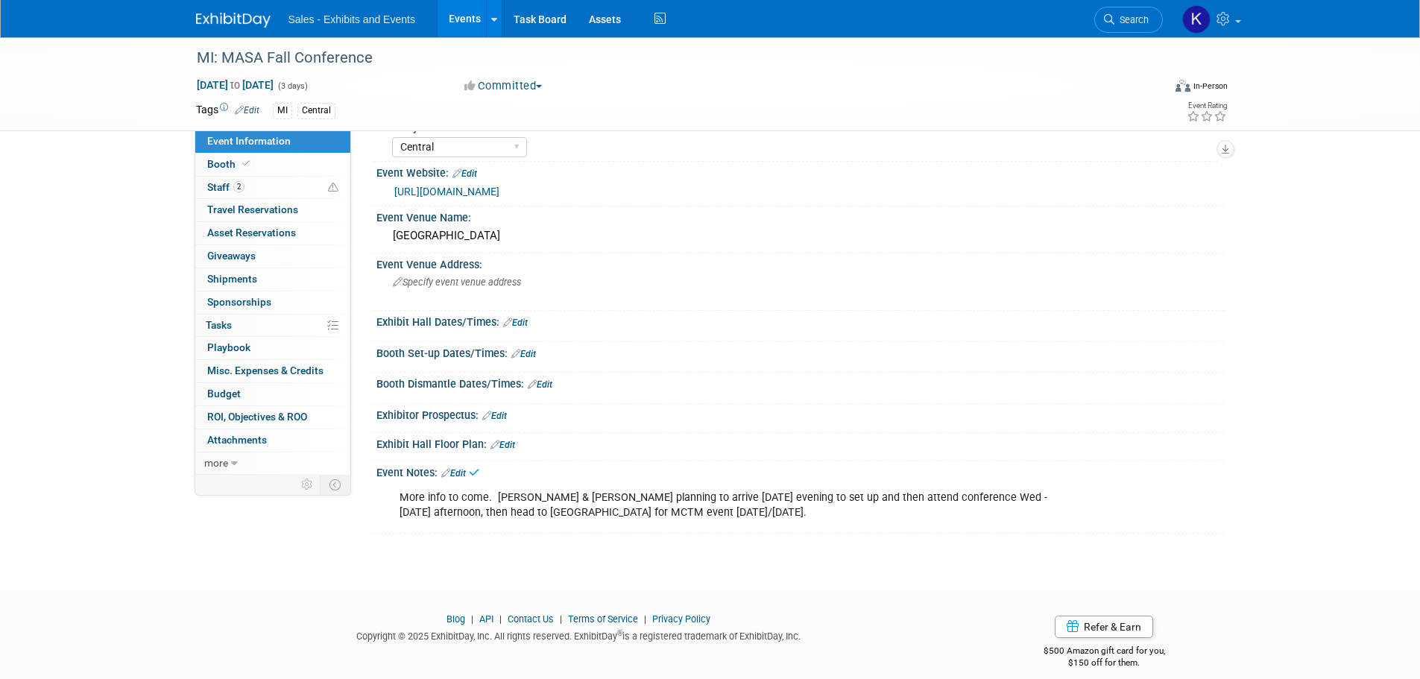
drag, startPoint x: 225, startPoint y: 18, endPoint x: 257, endPoint y: 34, distance: 35.7
click at [225, 19] on img at bounding box center [233, 20] width 75 height 15
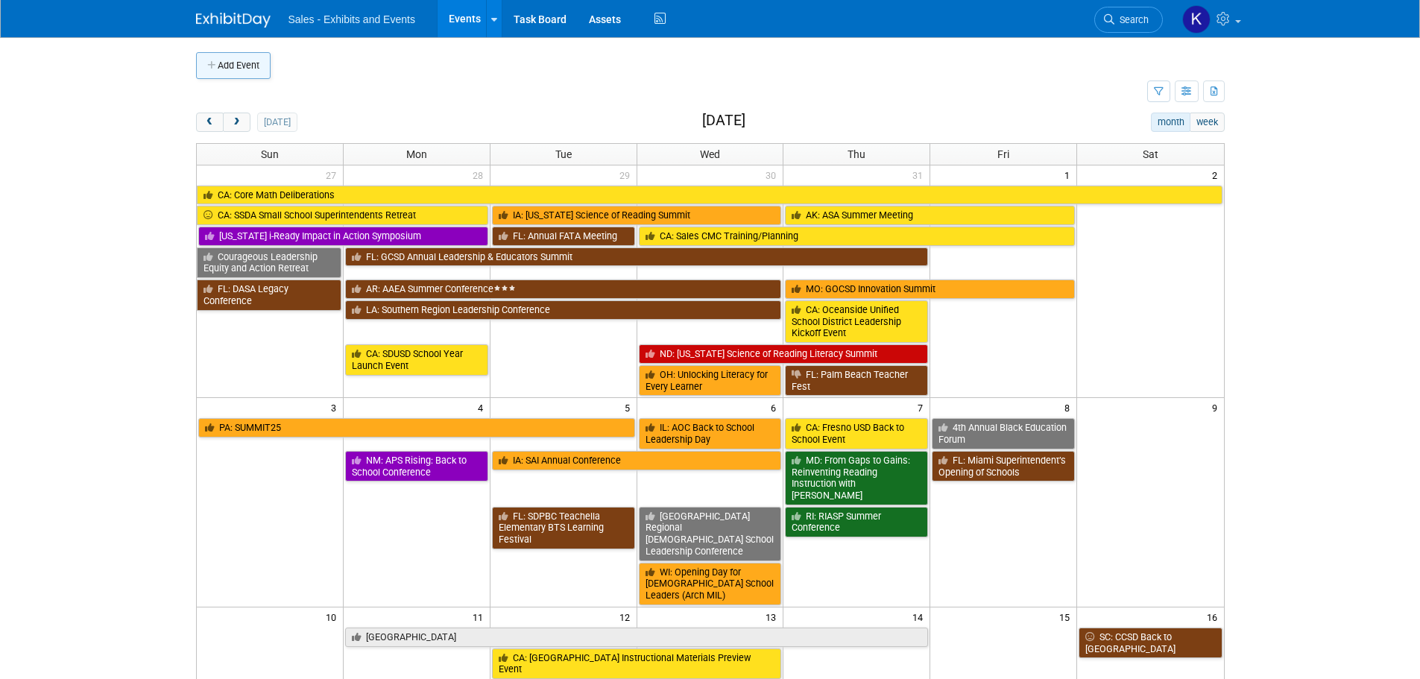
click at [209, 59] on button "Add Event" at bounding box center [233, 65] width 75 height 27
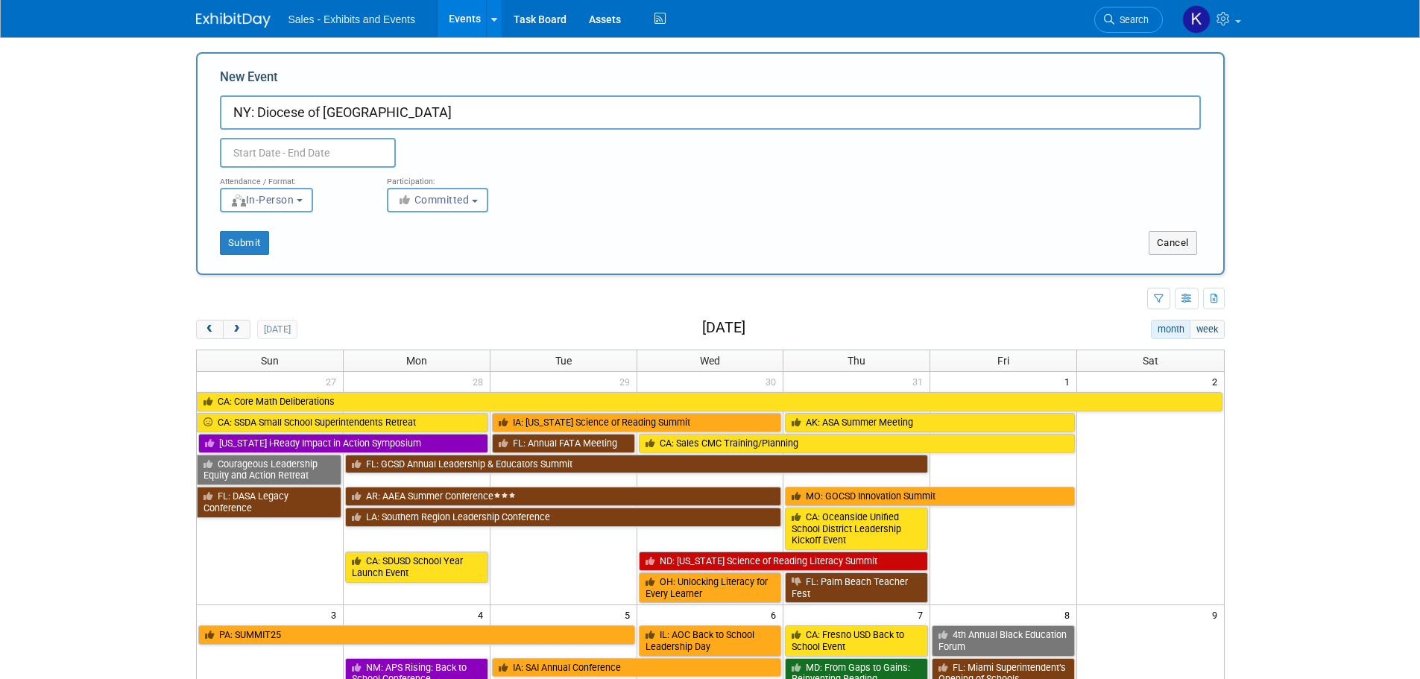
type input "NY: Diocese of [GEOGRAPHIC_DATA]"
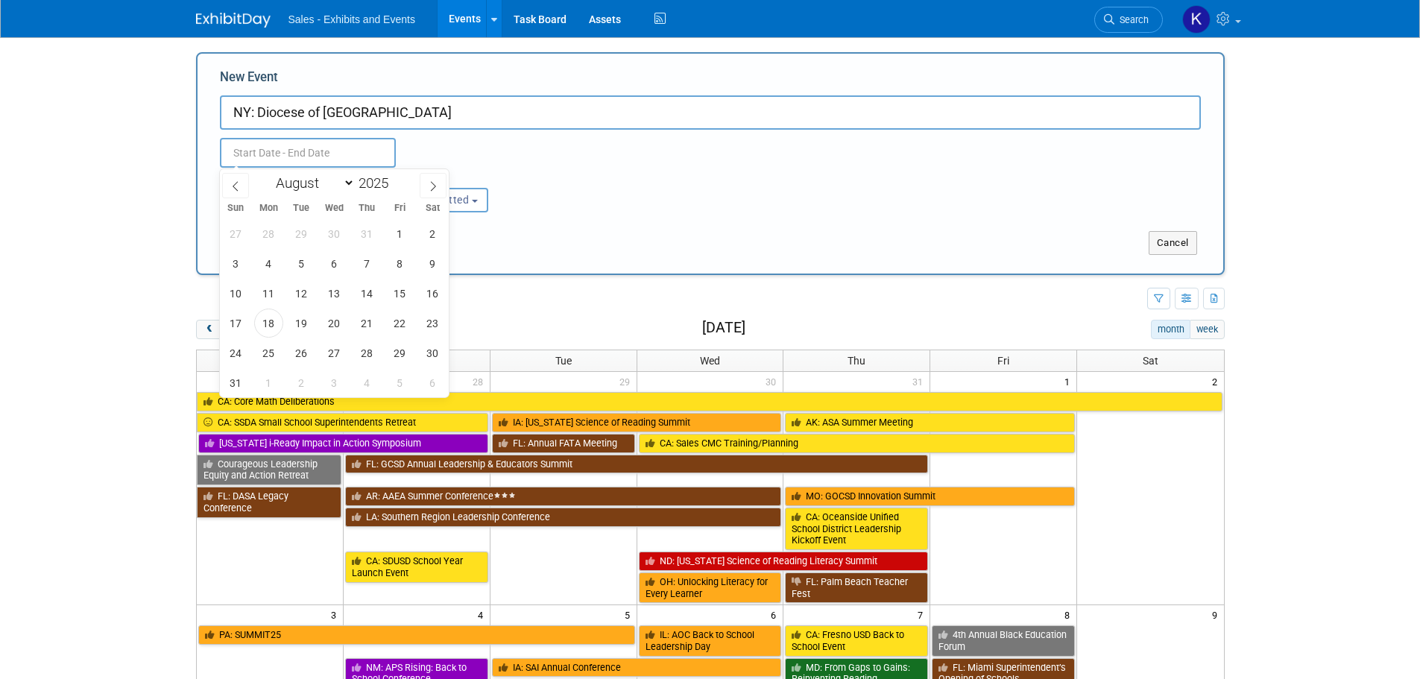
click at [328, 155] on input "text" at bounding box center [308, 153] width 176 height 30
click at [367, 324] on span "21" at bounding box center [366, 322] width 29 height 29
type input "[DATE] to [DATE]"
click at [548, 150] on div "Aug 21, 2025 to Aug 21, 2025 Duplicate Event Warning" at bounding box center [710, 149] width 1003 height 38
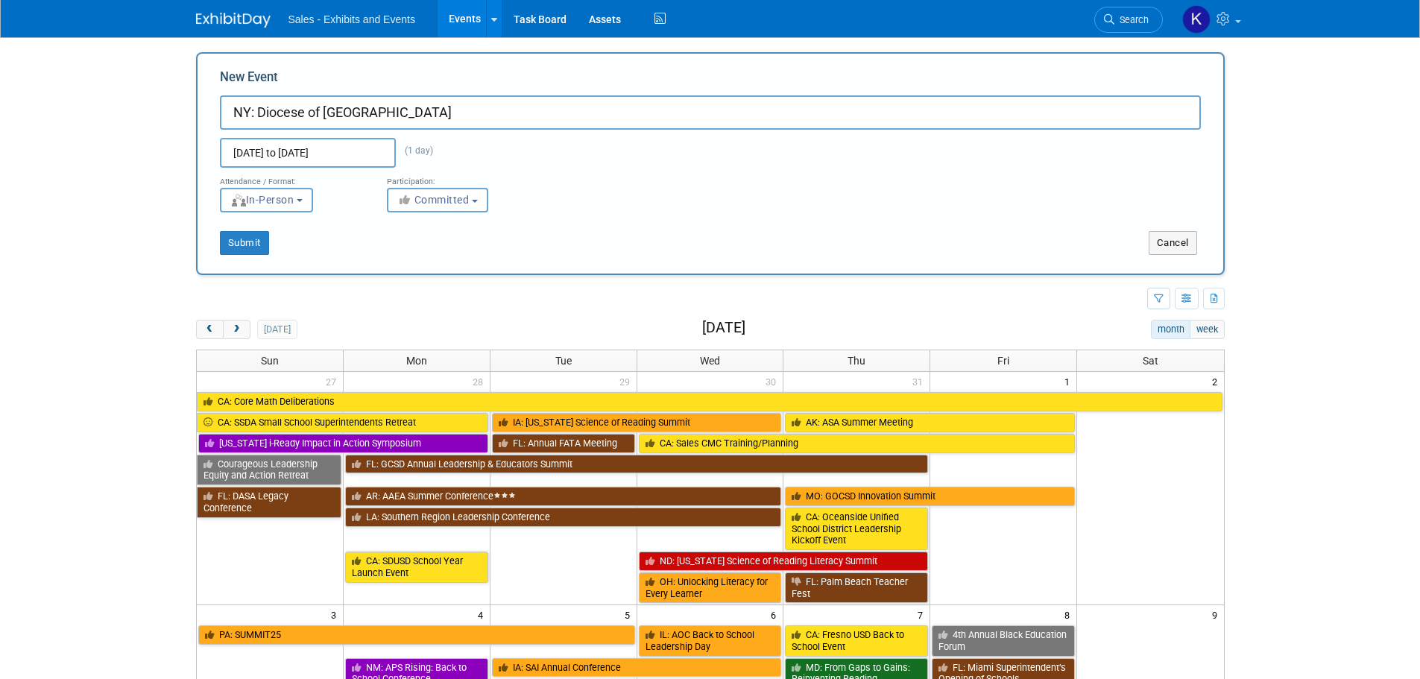
drag, startPoint x: 492, startPoint y: 113, endPoint x: 505, endPoint y: 114, distance: 13.5
click at [492, 113] on input "NY: Diocese of Rockville Centre" at bounding box center [710, 112] width 981 height 34
type input "NY: [GEOGRAPHIC_DATA] Principals' Meeting #1"
drag, startPoint x: 253, startPoint y: 246, endPoint x: 312, endPoint y: 256, distance: 60.5
click at [253, 247] on button "Submit" at bounding box center [244, 243] width 49 height 24
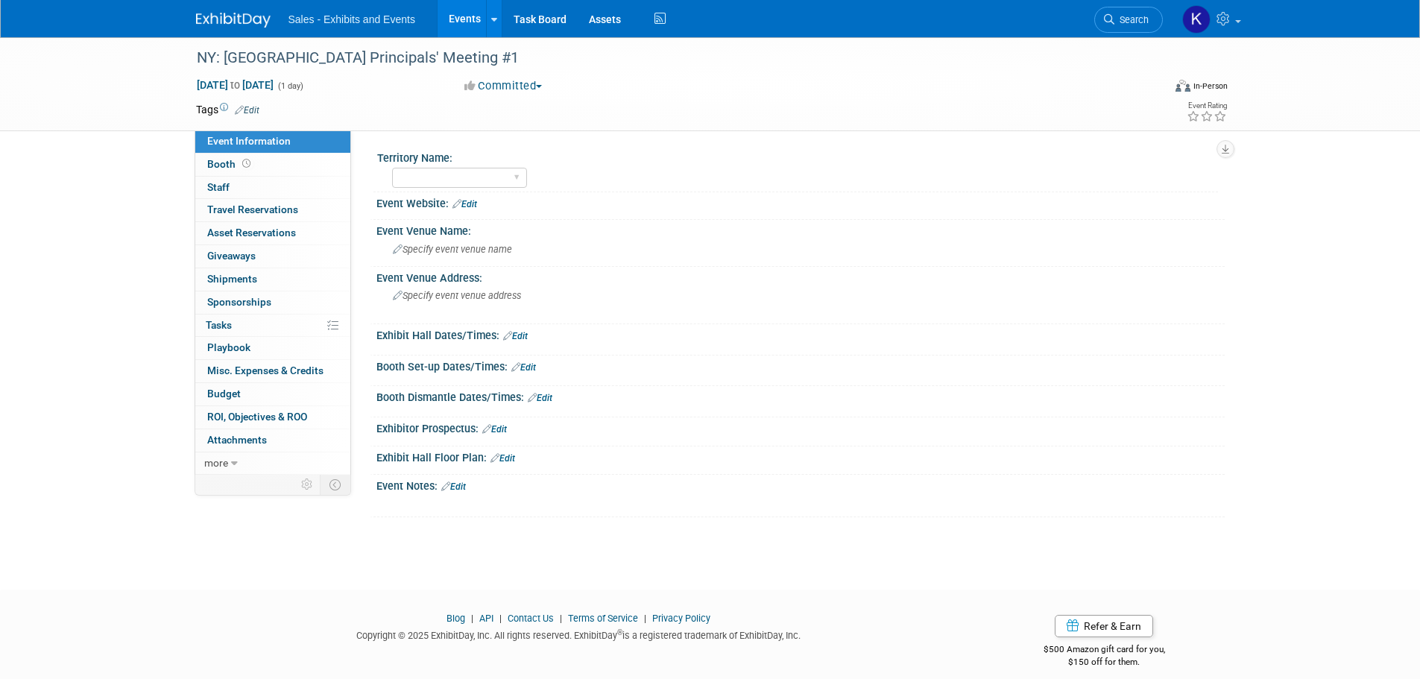
click at [254, 108] on link "Edit" at bounding box center [247, 110] width 25 height 10
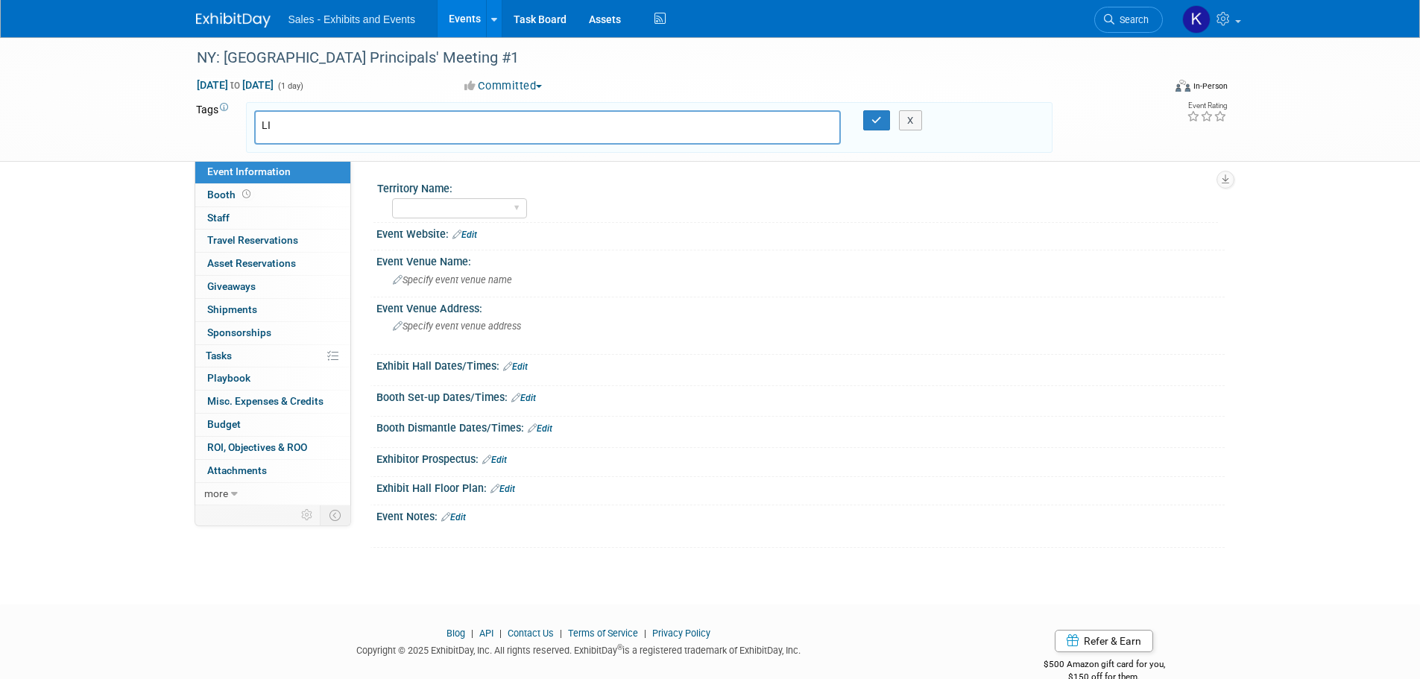
type input "L"
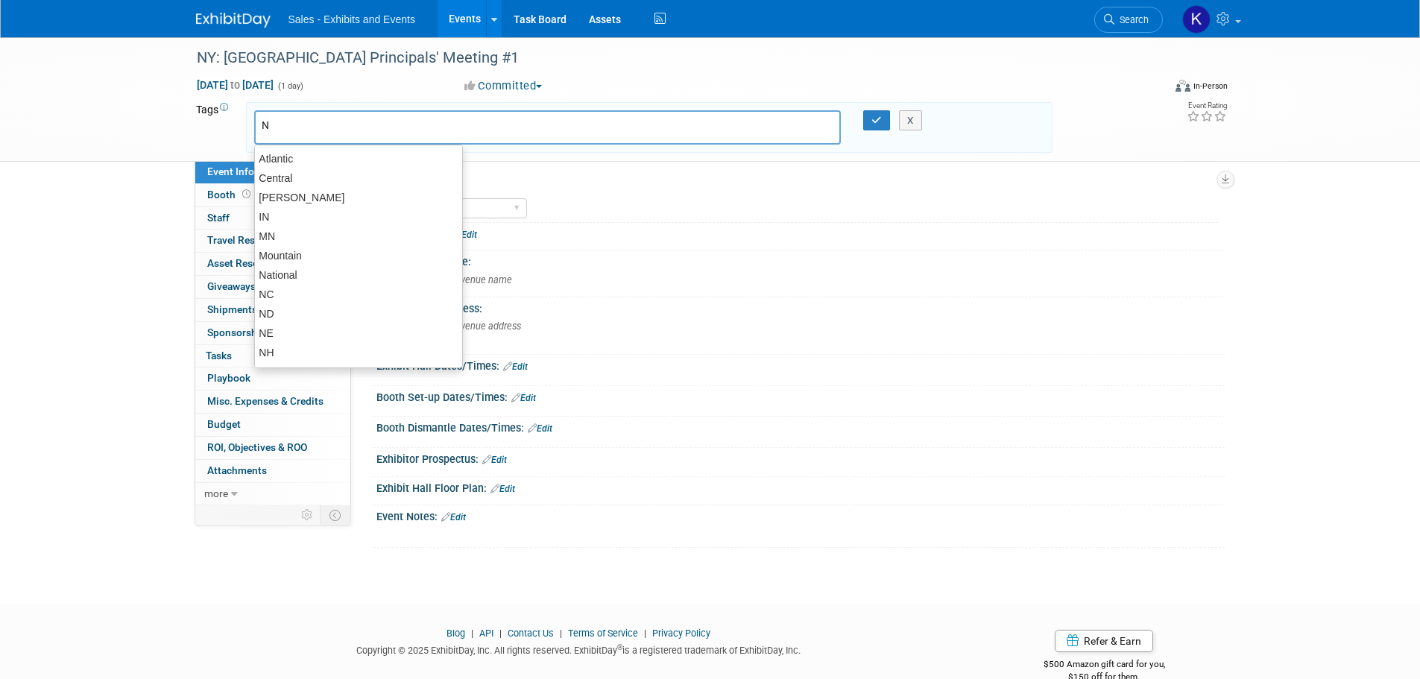
type input "NY"
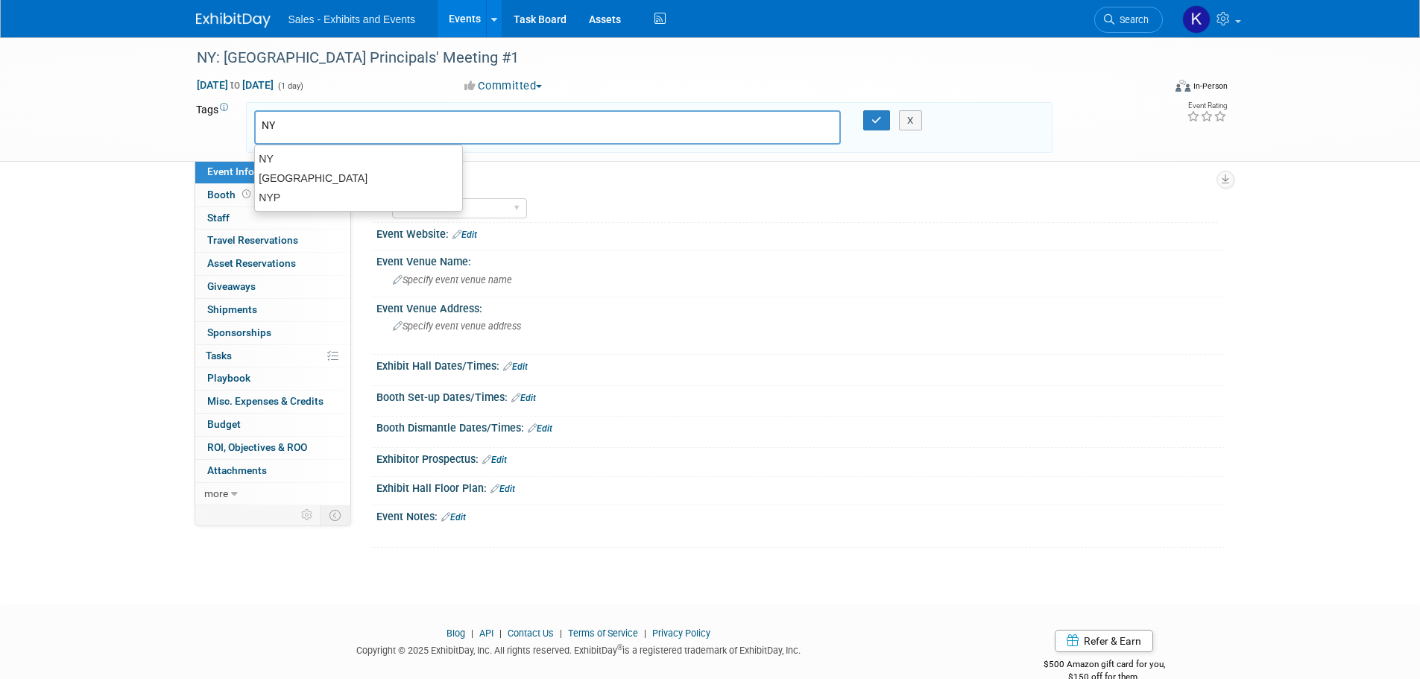
type input "NY"
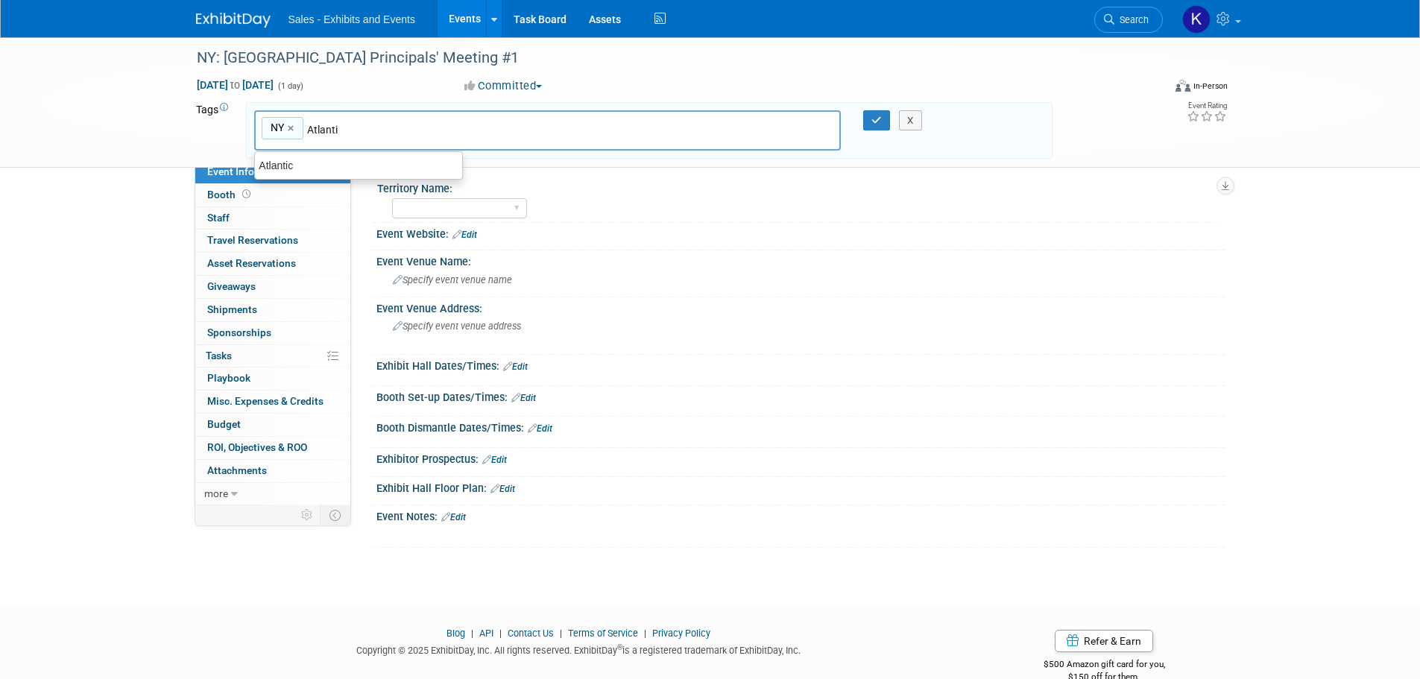
type input "Atlantic"
type input "NY, Atlantic"
drag, startPoint x: 878, startPoint y: 117, endPoint x: 876, endPoint y: 133, distance: 16.5
click at [878, 118] on icon "button" at bounding box center [876, 120] width 10 height 10
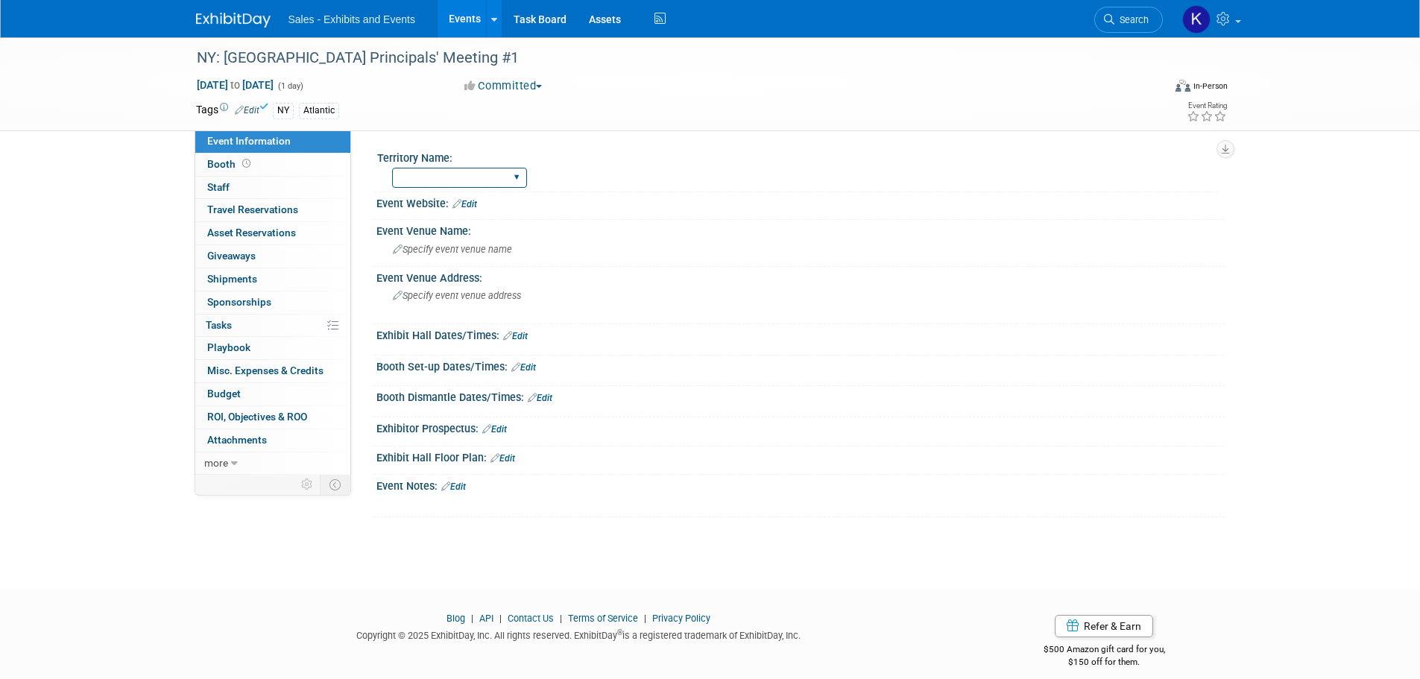
click at [511, 176] on select "Atlantic Southeast Central Southwest Pacific Mountain National Strategic Partne…" at bounding box center [459, 178] width 135 height 20
select select "Atlantic"
click at [392, 168] on select "Atlantic Southeast Central Southwest Pacific Mountain National Strategic Partne…" at bounding box center [459, 178] width 135 height 20
click at [459, 249] on span "Specify event venue name" at bounding box center [452, 249] width 119 height 11
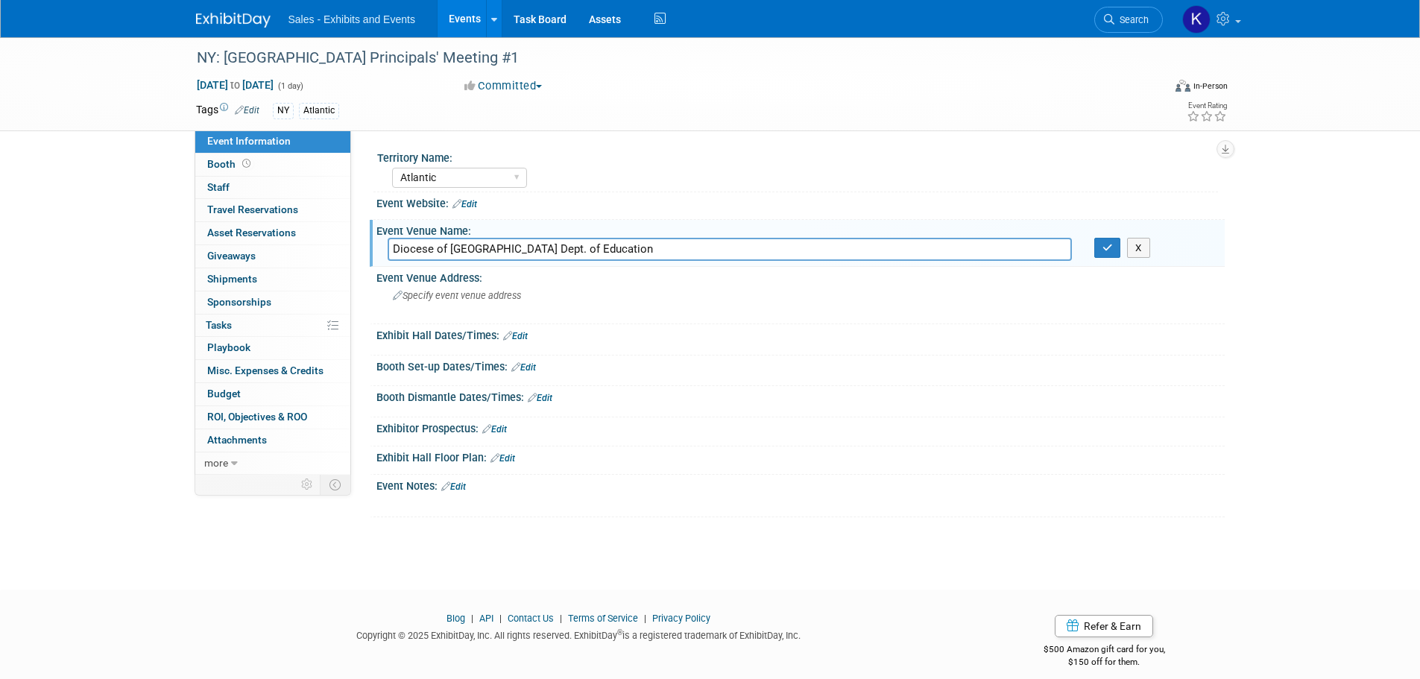
type input "Diocese of Rockville Centre Dept. of Education"
click at [1102, 250] on icon "button" at bounding box center [1107, 248] width 10 height 10
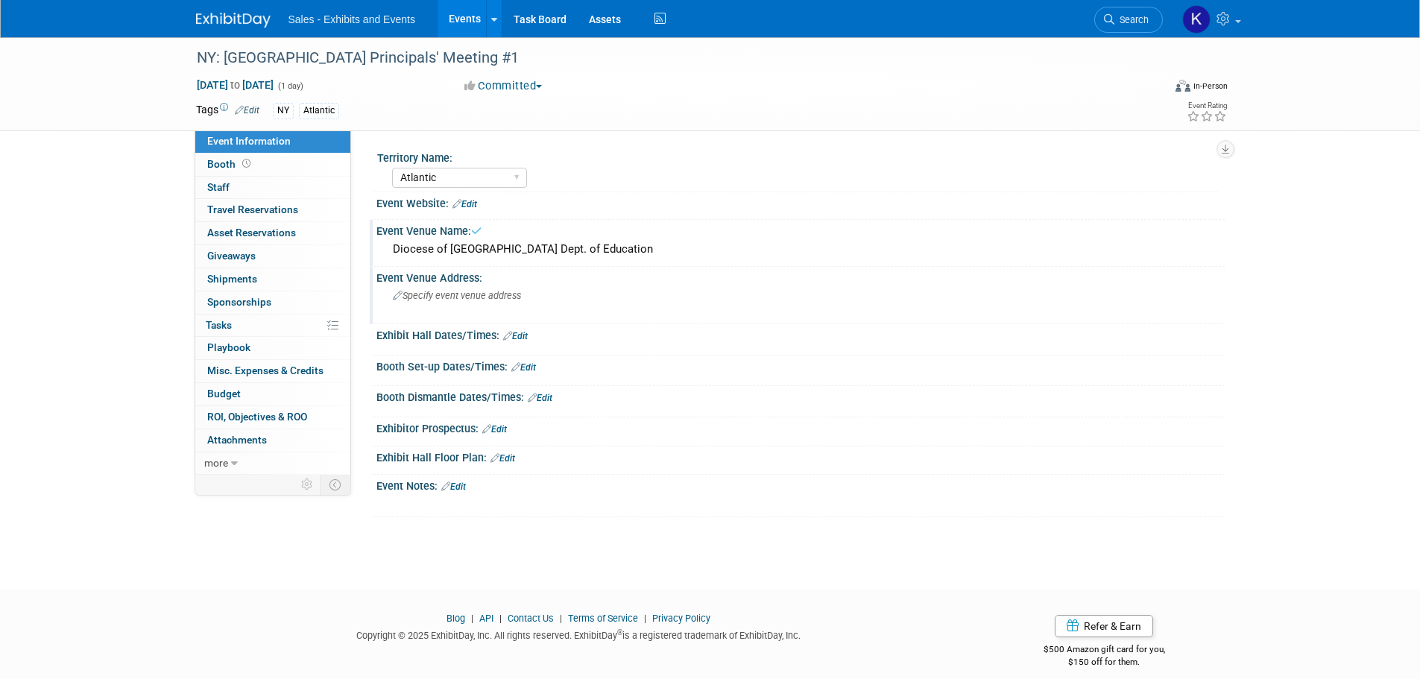
click at [540, 300] on div "Specify event venue address" at bounding box center [552, 301] width 331 height 34
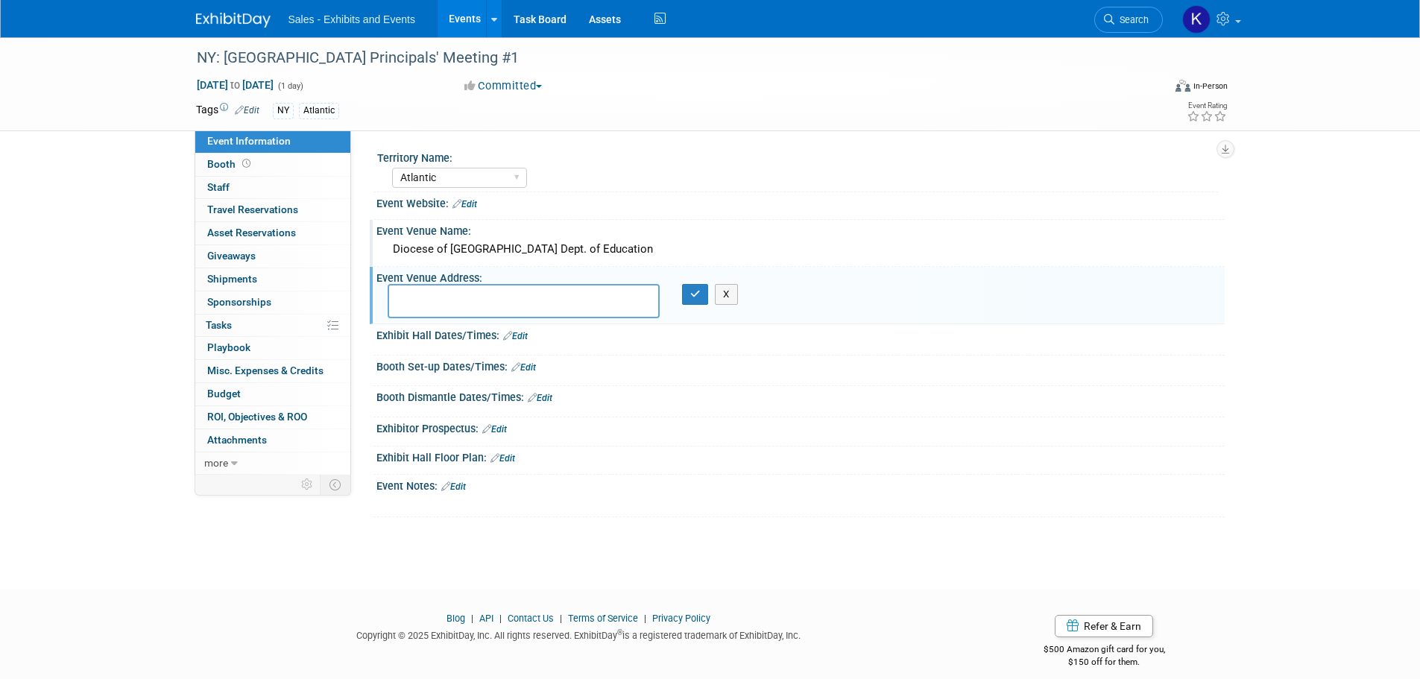
click at [495, 294] on textarea at bounding box center [523, 301] width 272 height 34
type textarea "128 Cherry Lane, Hicksville, NY 11801"
drag, startPoint x: 704, startPoint y: 297, endPoint x: 689, endPoint y: 322, distance: 29.8
click at [703, 298] on button "button" at bounding box center [695, 294] width 27 height 21
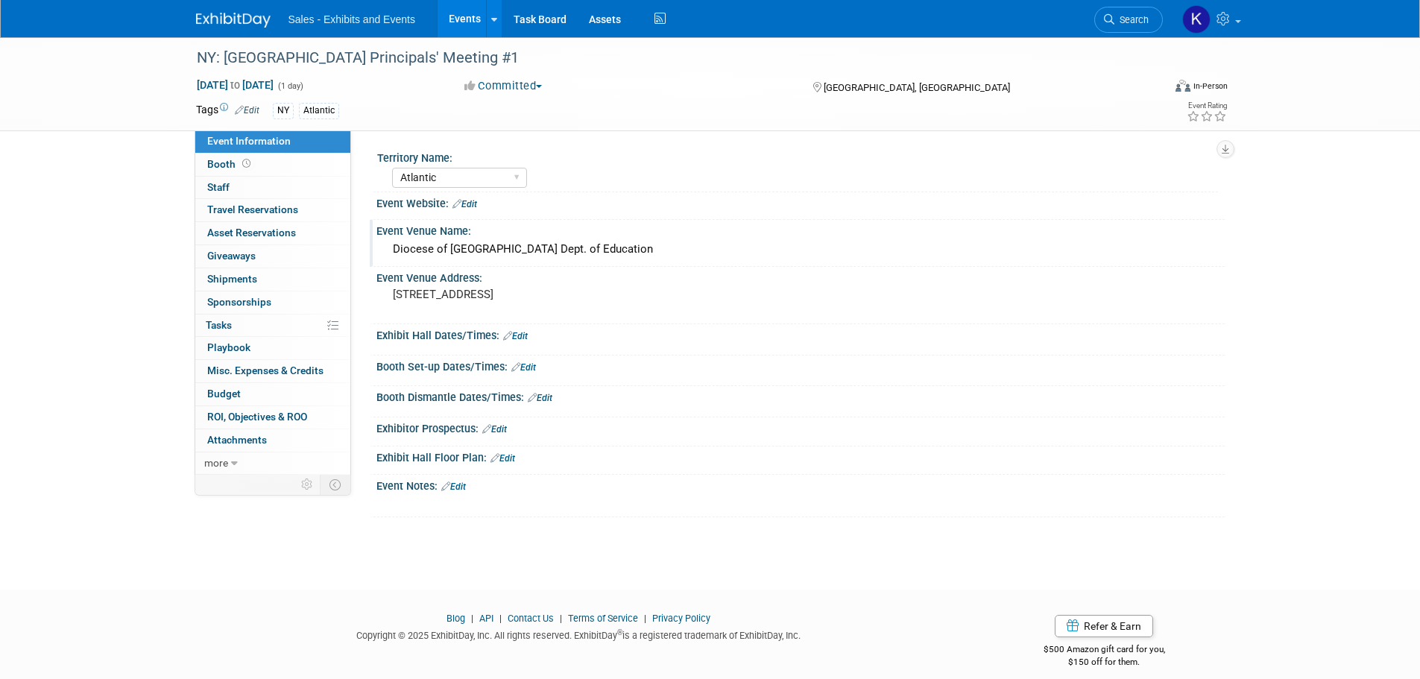
click at [458, 484] on link "Edit" at bounding box center [453, 486] width 25 height 10
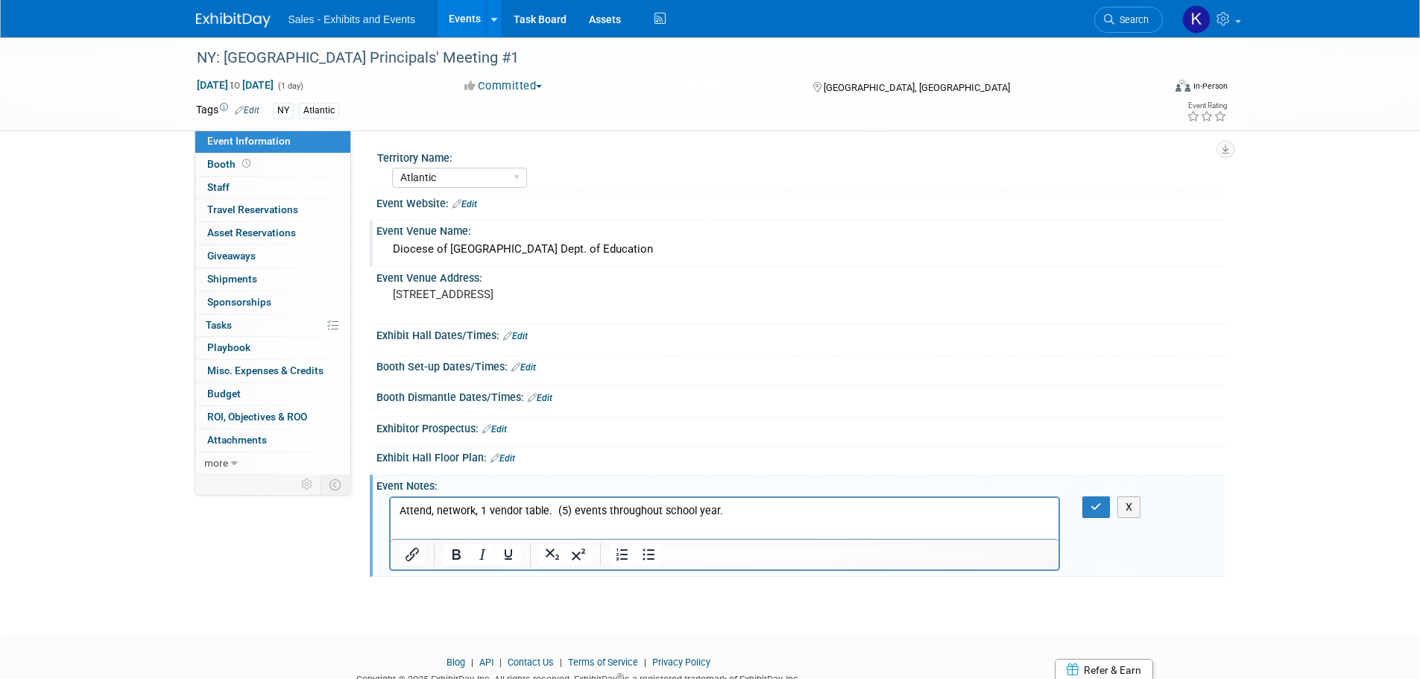
click at [545, 508] on p "Attend, network, 1 vendor table. (5) events throughout school year." at bounding box center [724, 510] width 651 height 15
drag, startPoint x: 551, startPoint y: 512, endPoint x: 563, endPoint y: 513, distance: 12.0
click at [551, 513] on p "Attend, network, 1 vendor table. (5) events throughout school year." at bounding box center [724, 510] width 651 height 15
click at [1089, 509] on button "button" at bounding box center [1096, 507] width 28 height 22
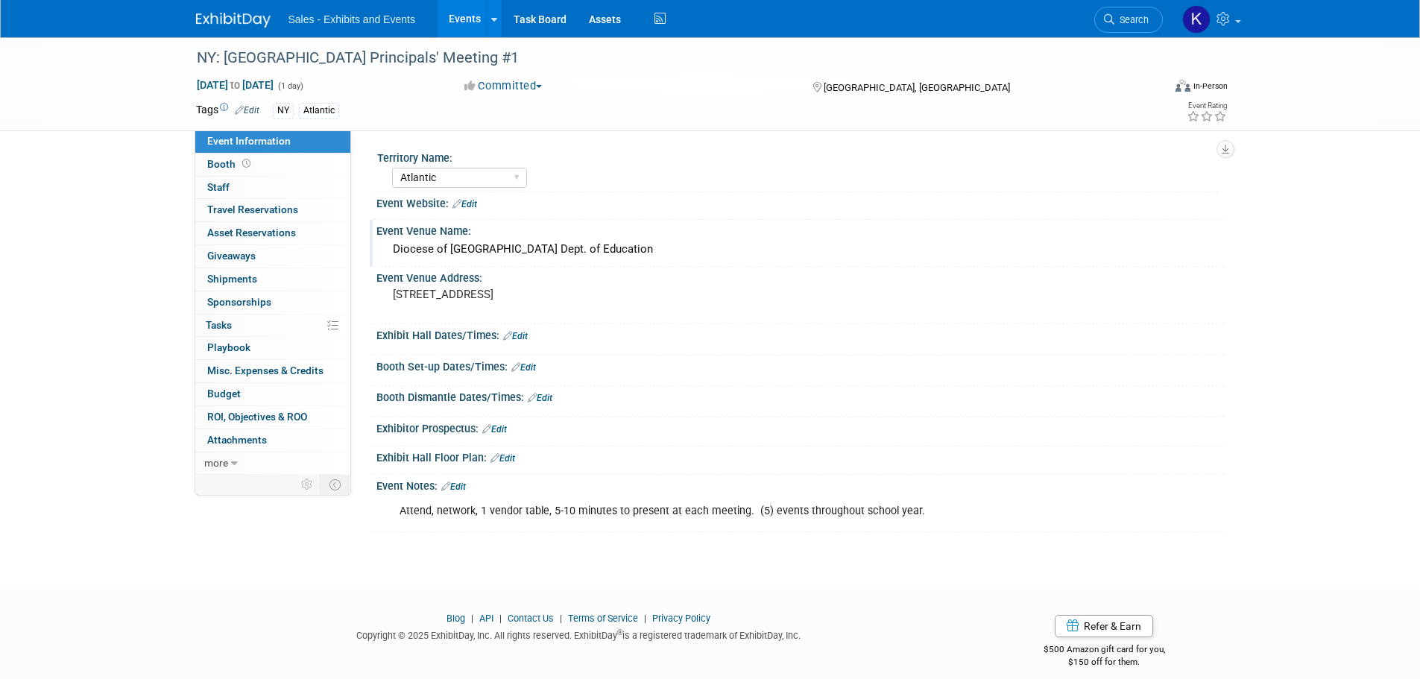
click at [522, 335] on link "Edit" at bounding box center [515, 336] width 25 height 10
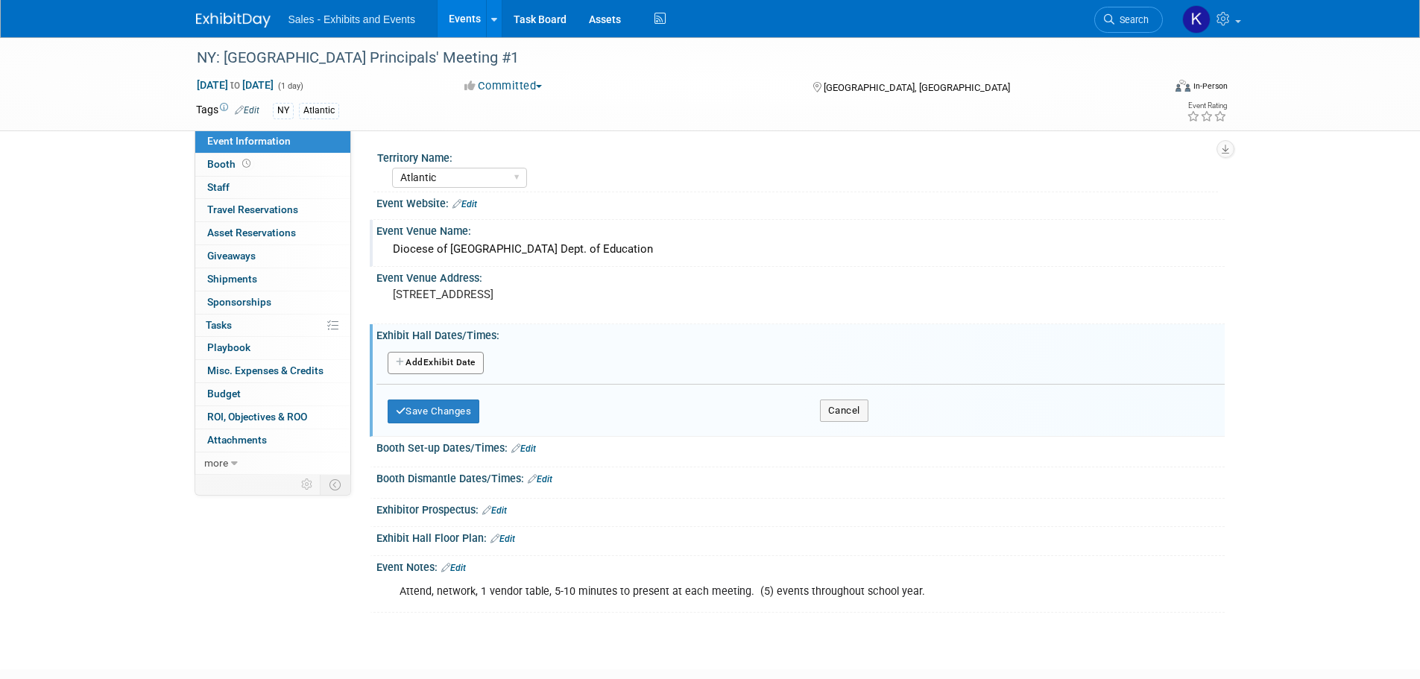
click at [451, 364] on button "Add Another Exhibit Date" at bounding box center [435, 363] width 96 height 22
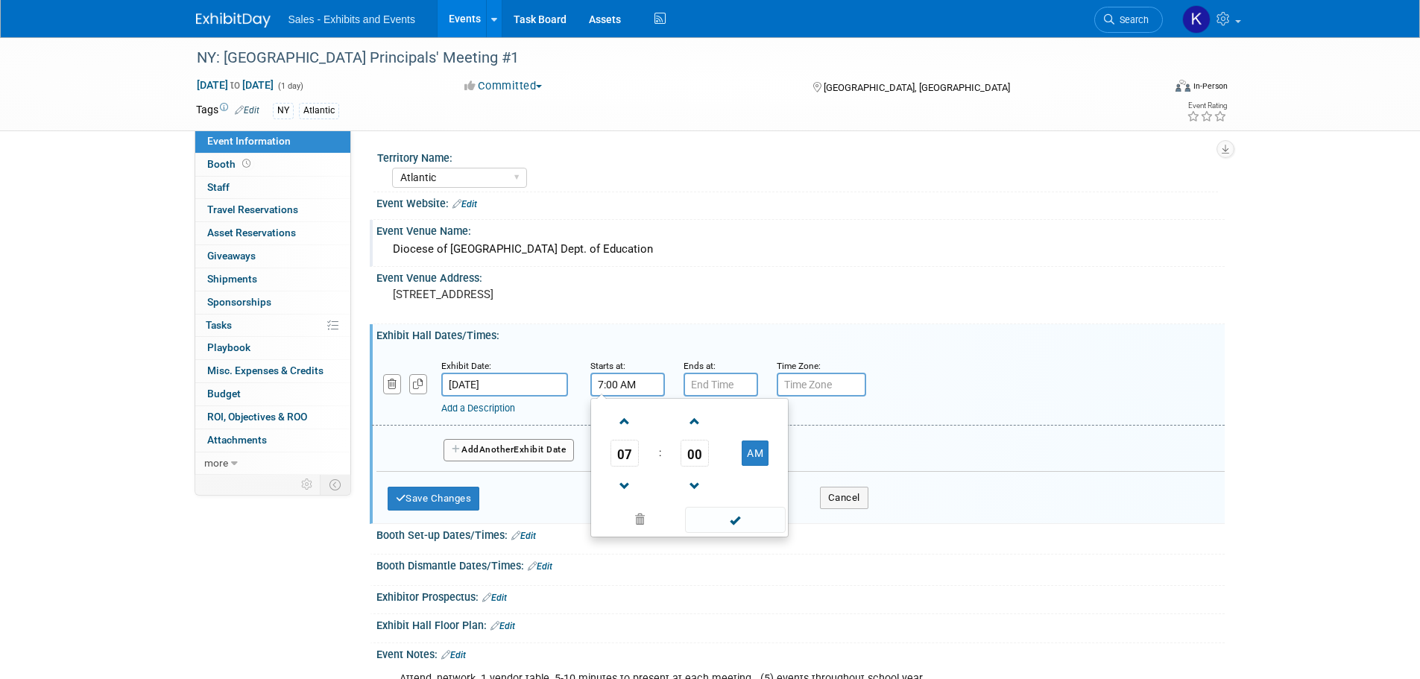
click at [645, 388] on input "7:00 AM" at bounding box center [627, 385] width 75 height 24
click at [619, 425] on span at bounding box center [625, 421] width 26 height 26
type input "8:00 AM"
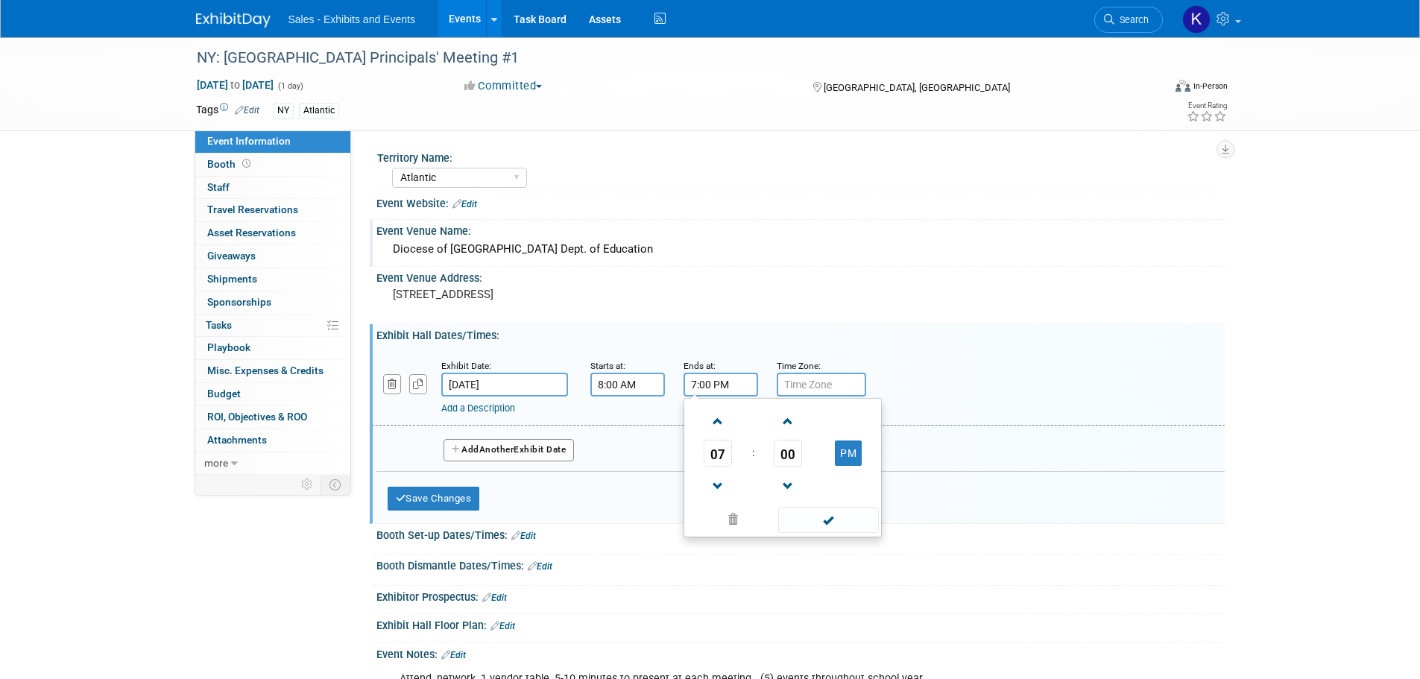
drag, startPoint x: 722, startPoint y: 387, endPoint x: 727, endPoint y: 396, distance: 9.3
click at [722, 387] on input "7:00 PM" at bounding box center [720, 385] width 75 height 24
click at [728, 493] on span at bounding box center [718, 486] width 26 height 26
click at [727, 493] on span at bounding box center [718, 486] width 26 height 26
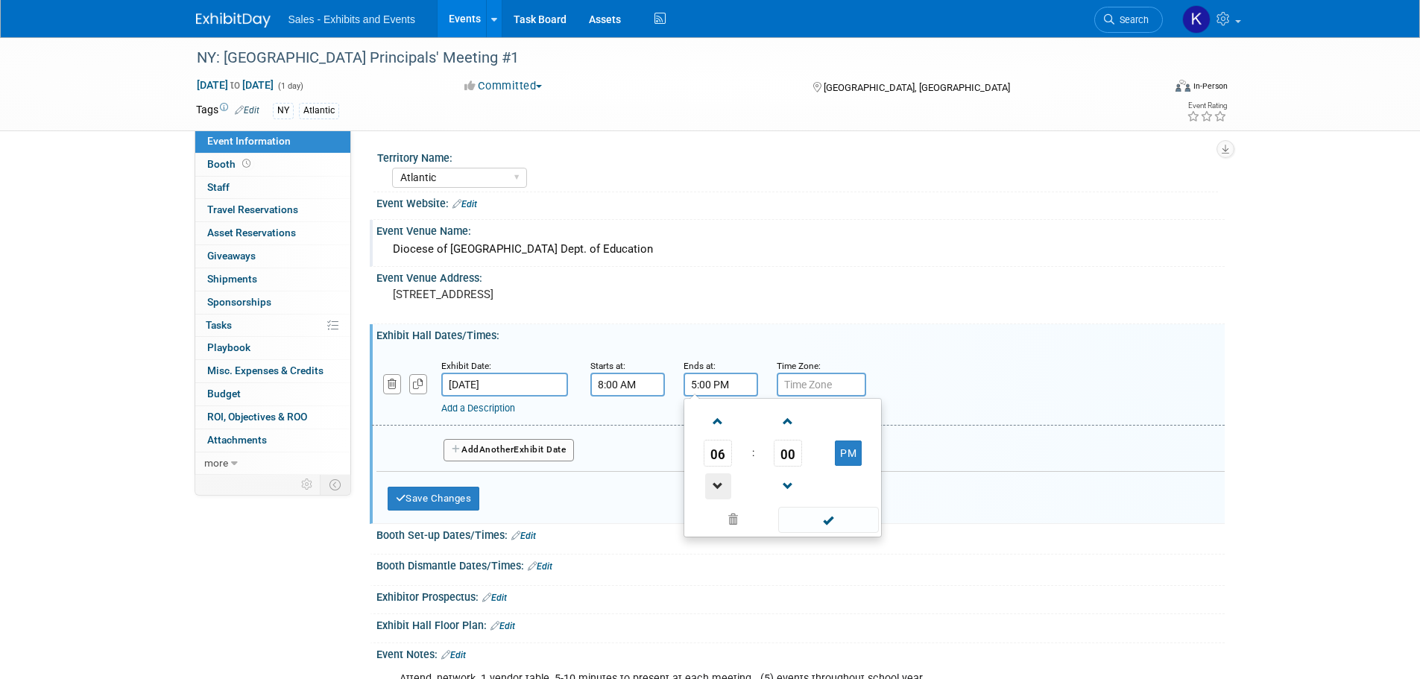
type input "4:00 PM"
drag, startPoint x: 835, startPoint y: 522, endPoint x: 572, endPoint y: 510, distance: 263.3
click at [835, 522] on span at bounding box center [828, 520] width 101 height 26
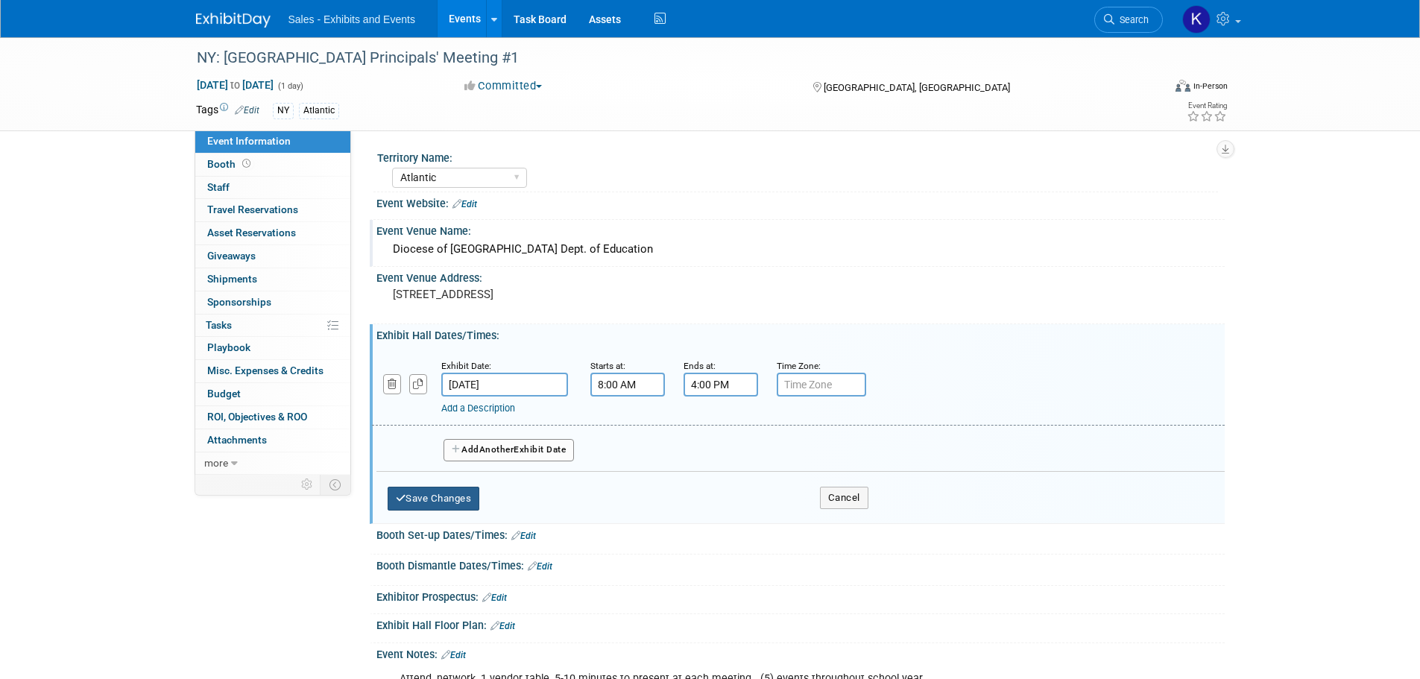
click at [422, 499] on button "Save Changes" at bounding box center [433, 499] width 92 height 24
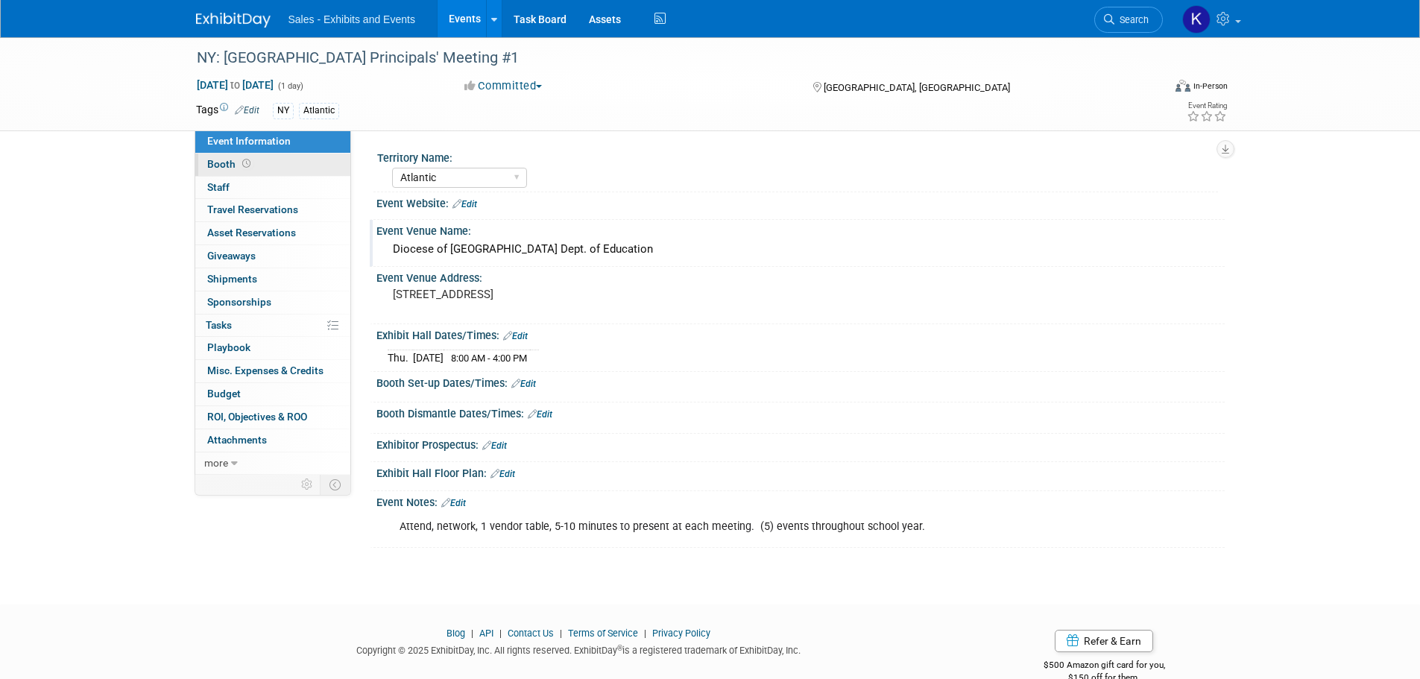
click at [221, 168] on span "Booth" at bounding box center [230, 164] width 46 height 12
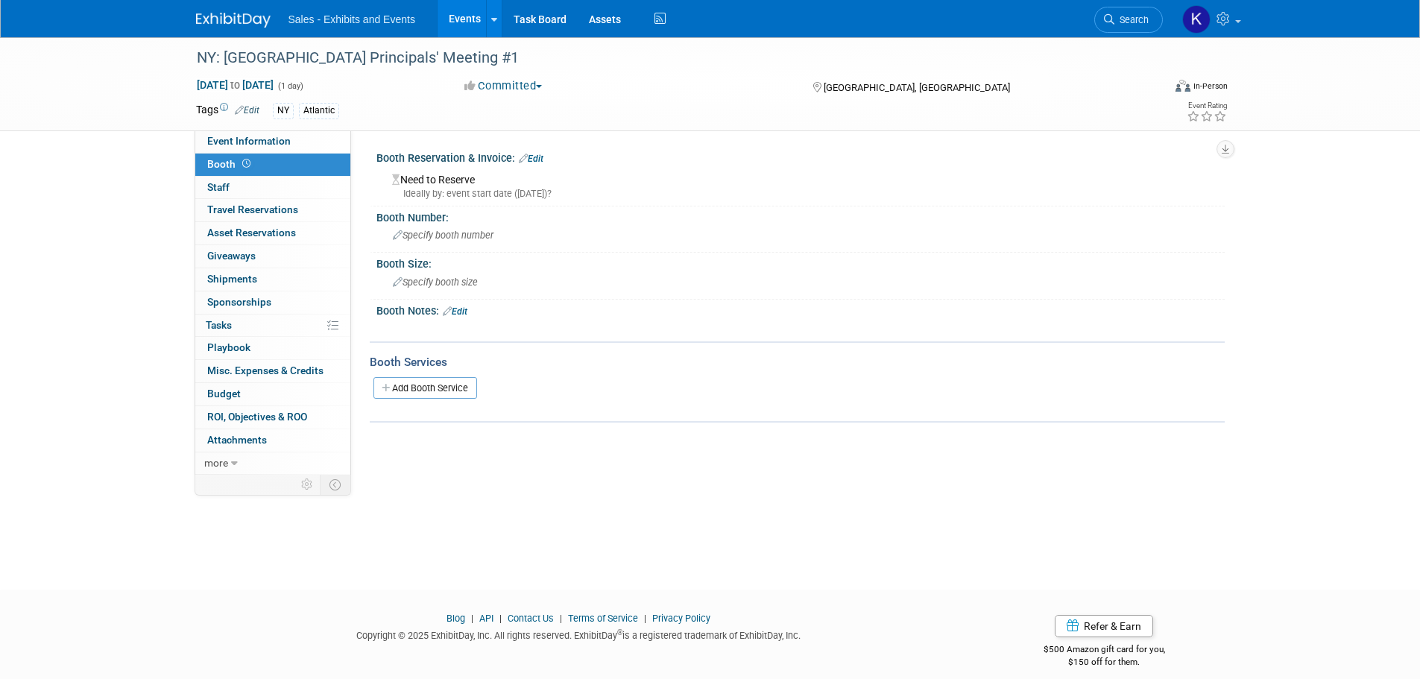
click at [536, 158] on link "Edit" at bounding box center [531, 159] width 25 height 10
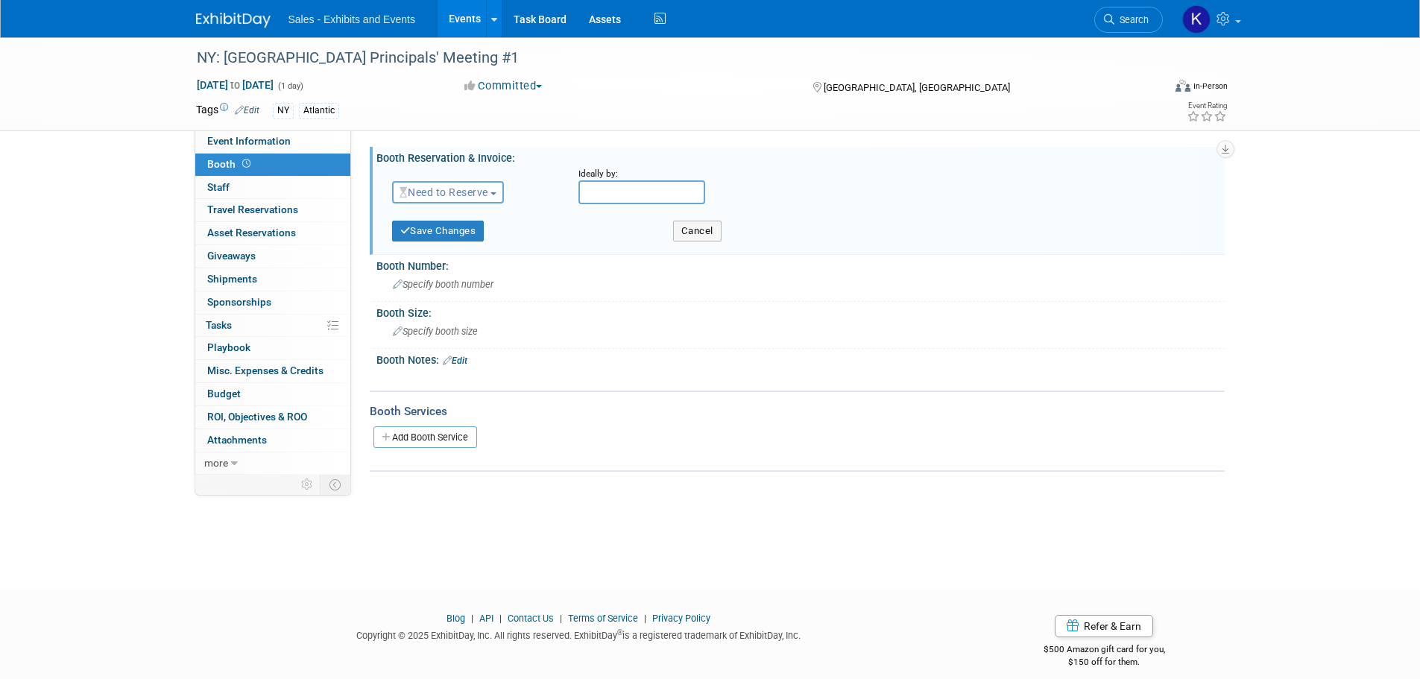
drag, startPoint x: 477, startPoint y: 188, endPoint x: 477, endPoint y: 212, distance: 24.6
click at [477, 189] on span "Need to Reserve" at bounding box center [443, 192] width 89 height 12
click at [466, 238] on link "Reserved" at bounding box center [472, 238] width 159 height 21
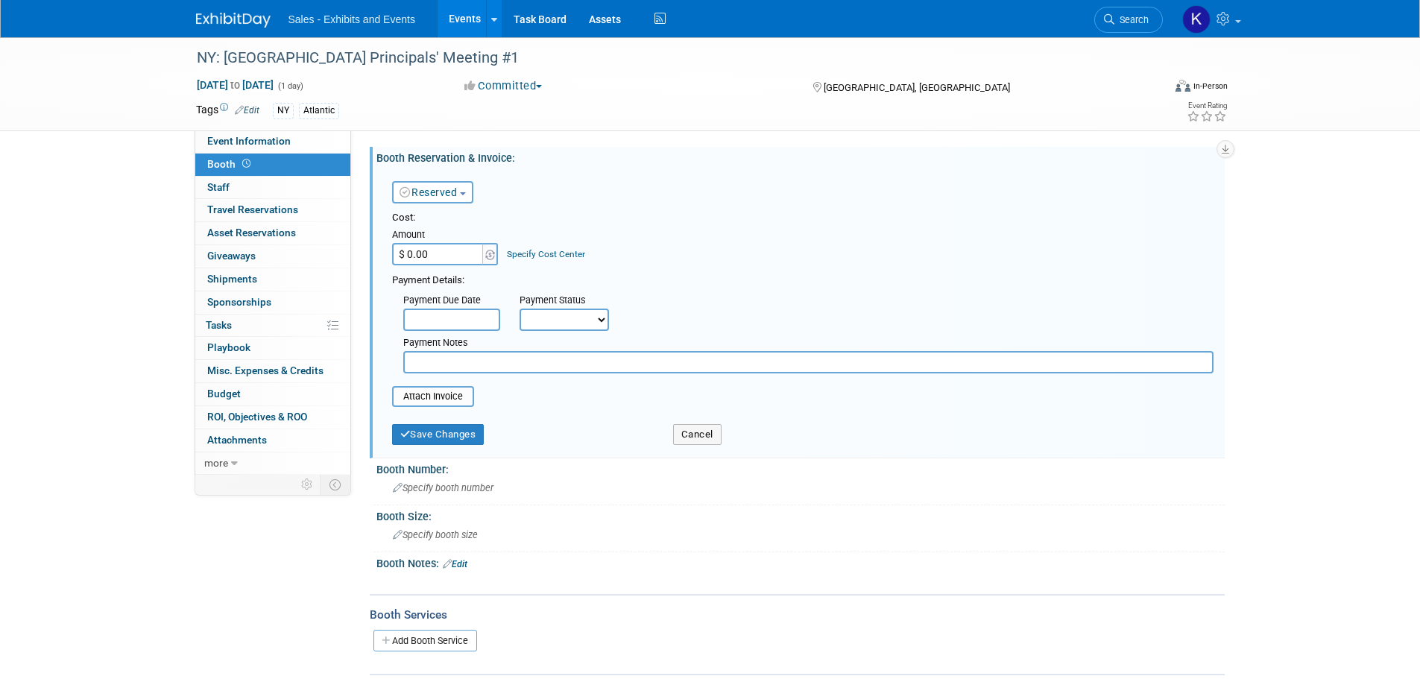
click at [461, 254] on input "$ 0.00" at bounding box center [438, 254] width 93 height 22
click at [514, 263] on td "Specify Cost Center Cost Center -- Not Specified -- Events CC0089 Exec CC0037 F…" at bounding box center [542, 245] width 86 height 40
click at [457, 255] on input "$ 0.00" at bounding box center [438, 254] width 93 height 22
type input "$ 700.00"
click at [491, 362] on input "text" at bounding box center [808, 362] width 810 height 22
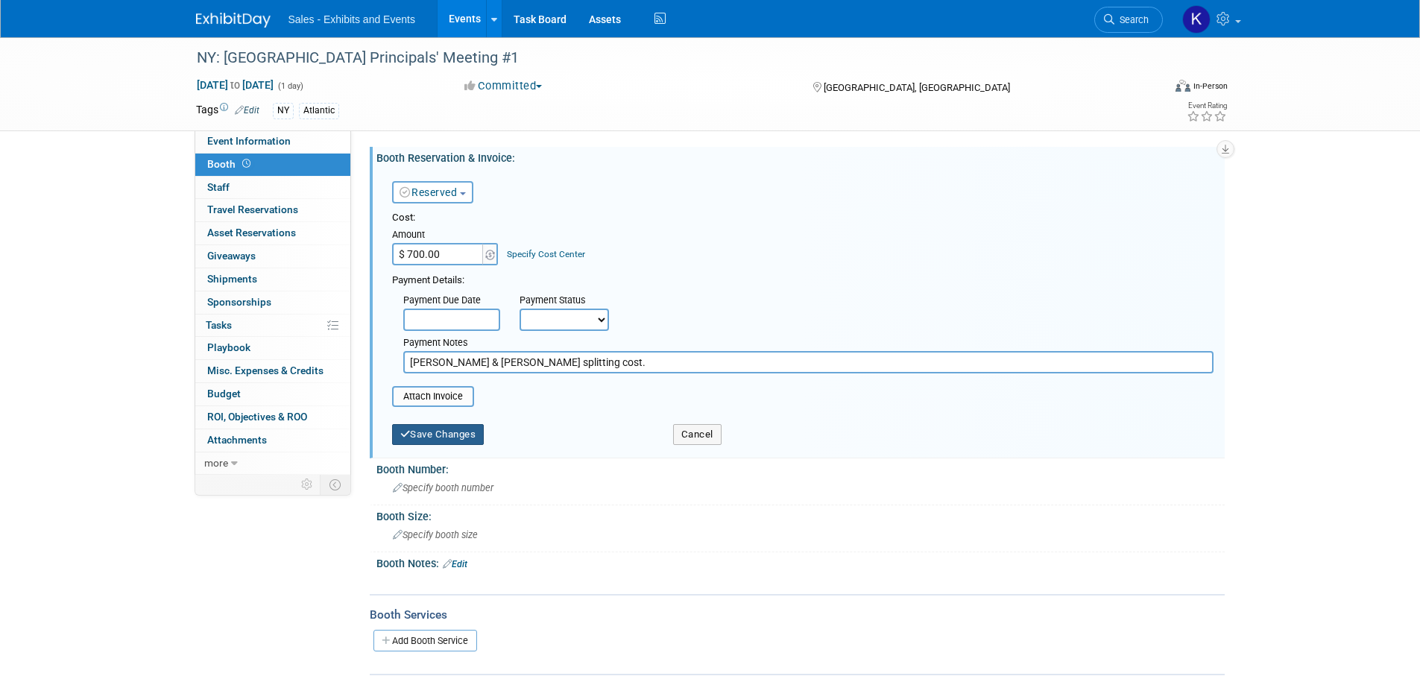
type input "Anthony & Jenn splitting cost."
drag, startPoint x: 453, startPoint y: 434, endPoint x: 499, endPoint y: 428, distance: 45.8
click at [454, 434] on button "Save Changes" at bounding box center [438, 434] width 92 height 21
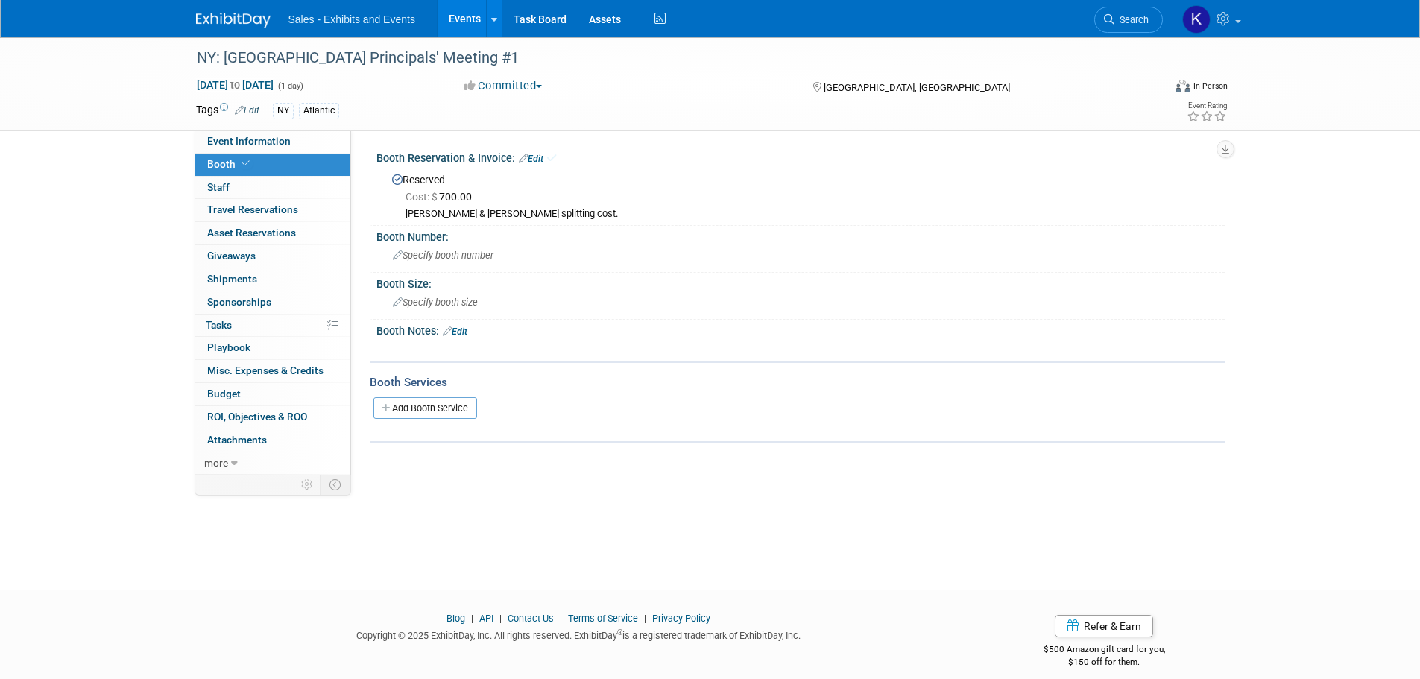
drag, startPoint x: 541, startPoint y: 156, endPoint x: 549, endPoint y: 164, distance: 11.1
click at [540, 156] on link "Edit" at bounding box center [531, 159] width 25 height 10
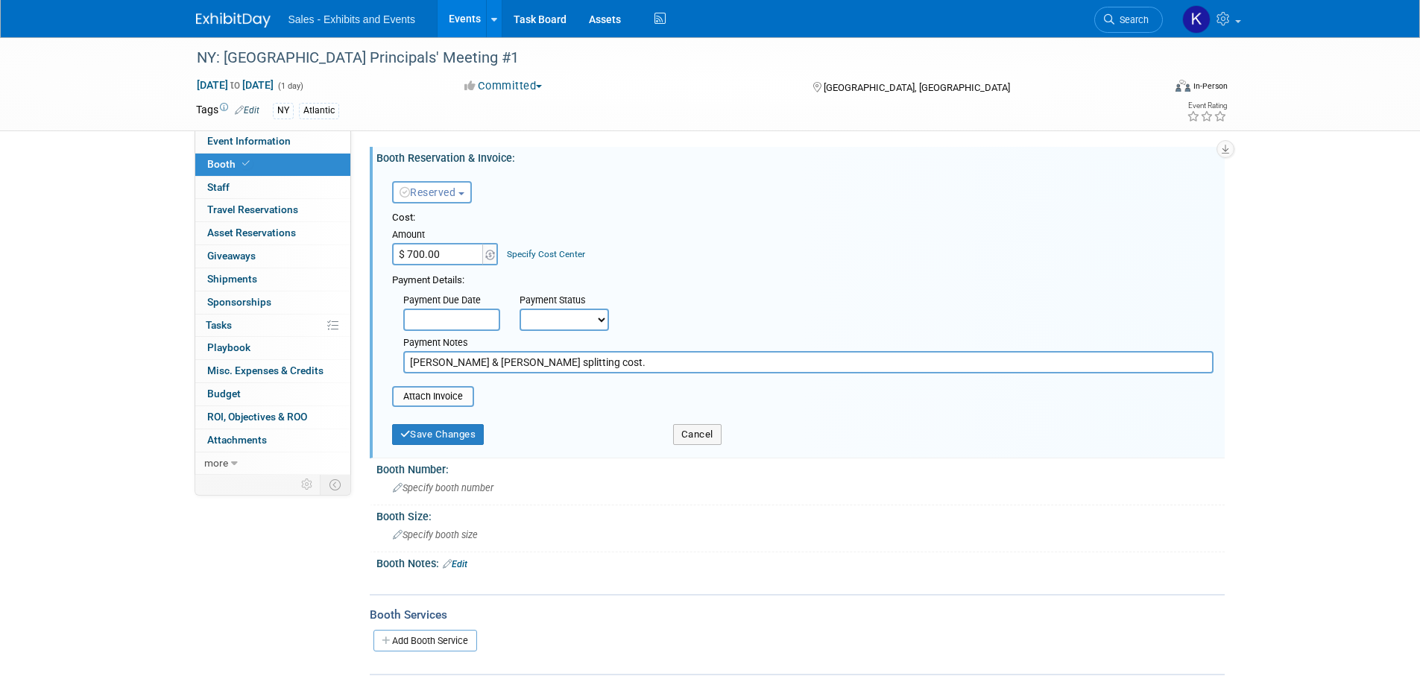
drag, startPoint x: 588, startPoint y: 361, endPoint x: 645, endPoint y: 365, distance: 57.5
click at [589, 362] on input "Anthony & Jenn splitting cost." at bounding box center [808, 362] width 810 height 22
type input "Anthony & Jenn splitting cost. Put invoice with all dates into Workday 8/18."
click at [469, 436] on button "Save Changes" at bounding box center [438, 434] width 92 height 21
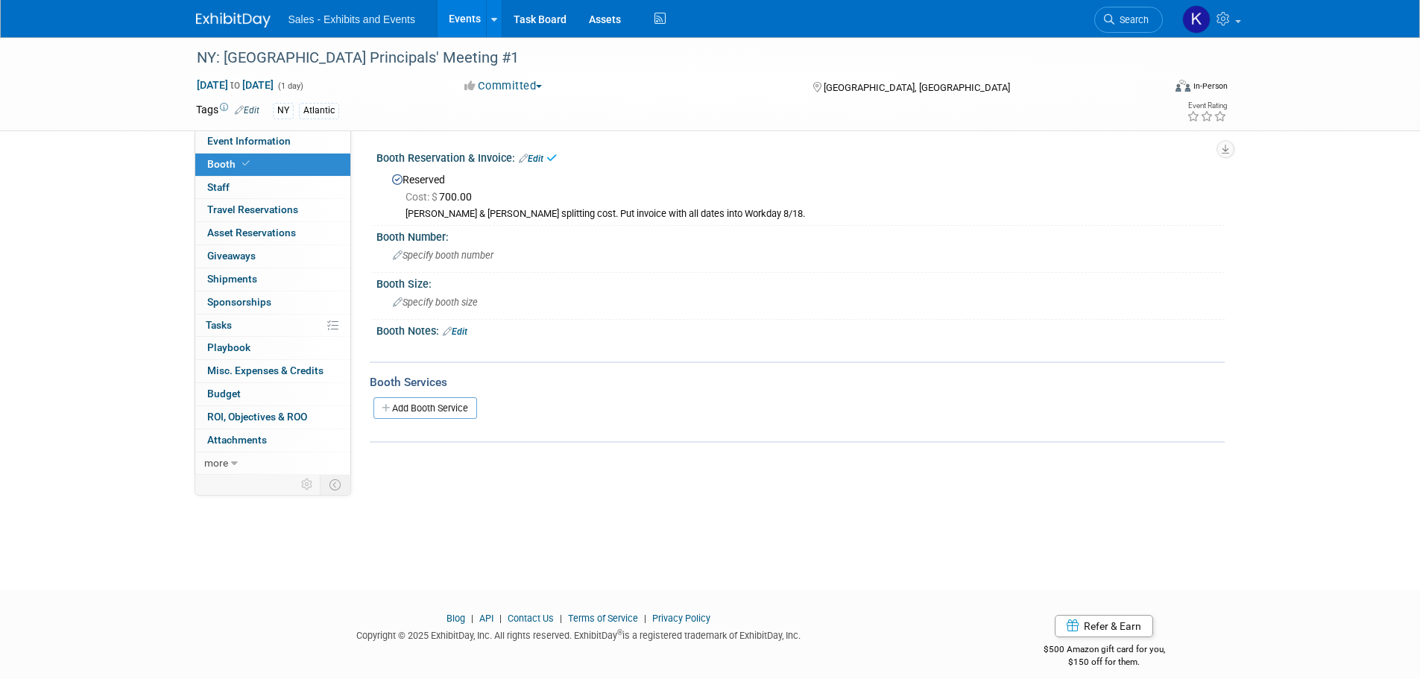
drag, startPoint x: 471, startPoint y: 435, endPoint x: 691, endPoint y: 528, distance: 239.4
click at [628, 531] on div "NY: Diocese of Rockville Centre Principals' Meeting #1 Aug 21, 2025 to Aug 21, …" at bounding box center [710, 299] width 1420 height 525
click at [447, 296] on div "Specify booth size" at bounding box center [800, 302] width 826 height 23
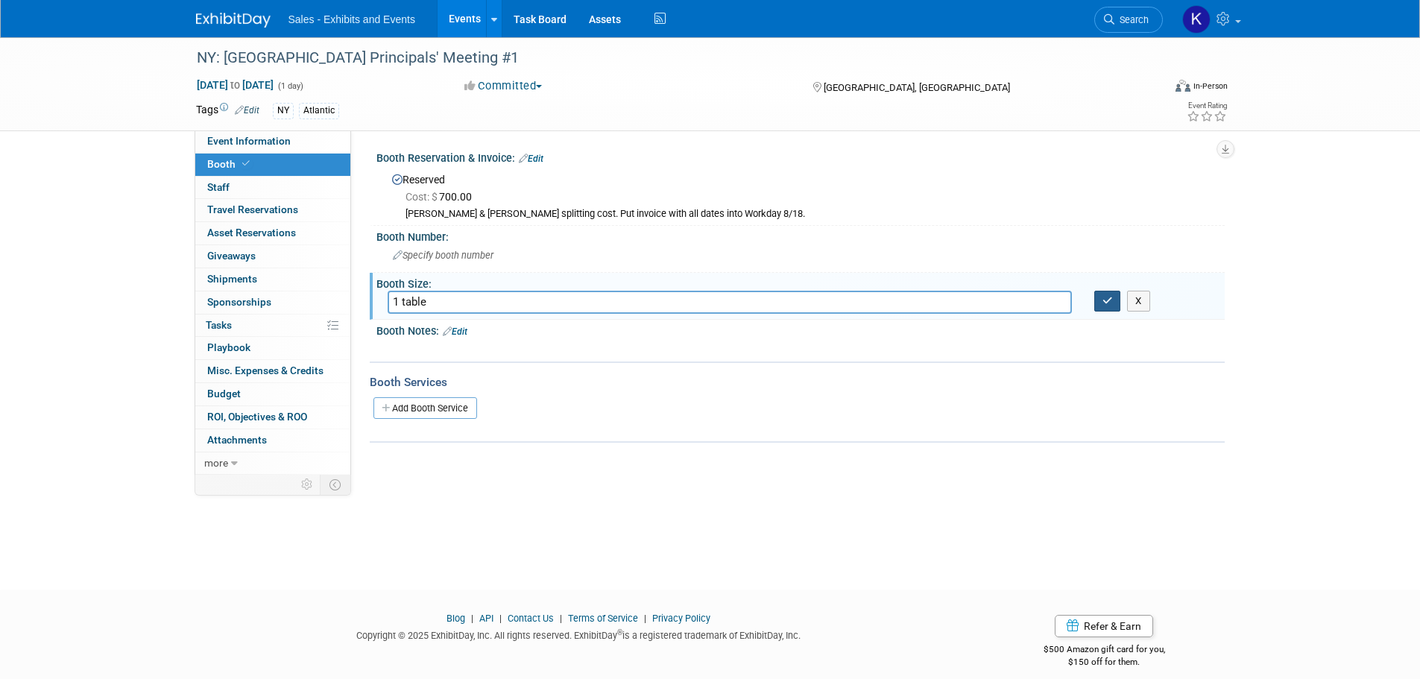
type input "1 table"
click at [1107, 292] on button "button" at bounding box center [1107, 301] width 27 height 21
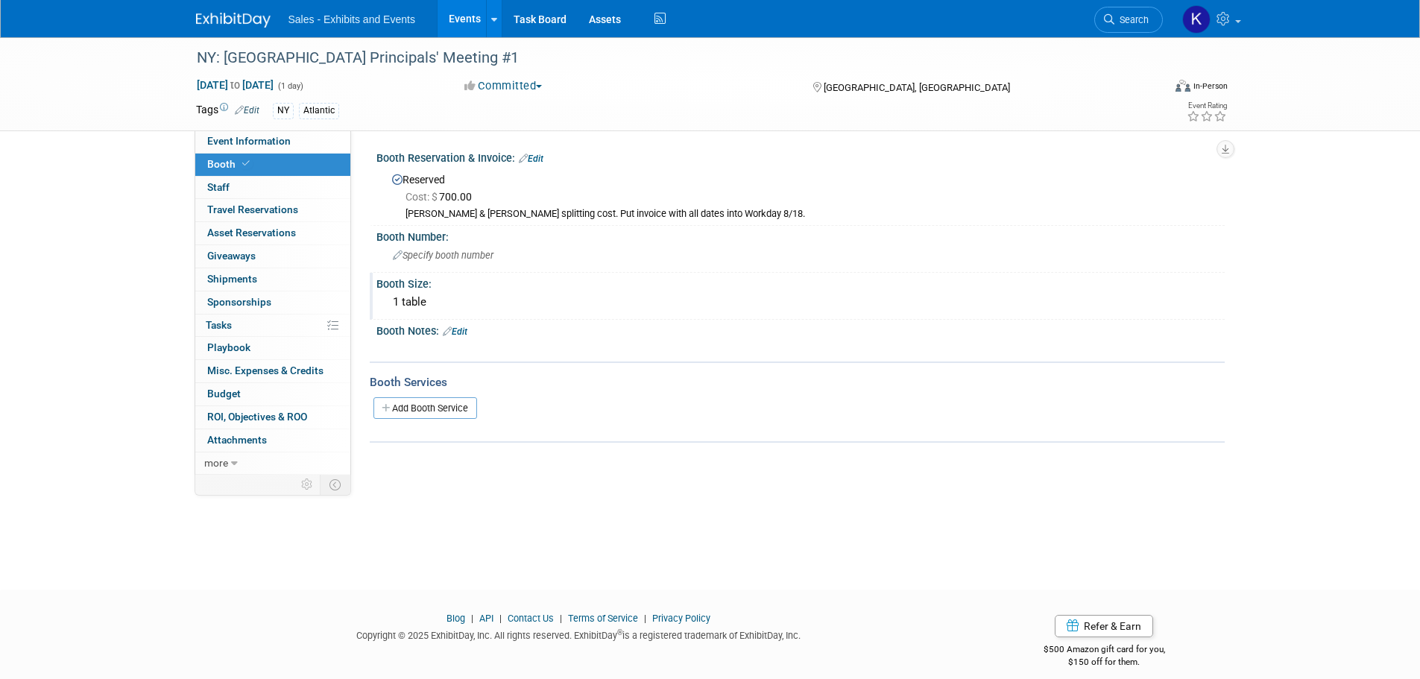
click at [1106, 299] on div "1 table" at bounding box center [800, 302] width 826 height 23
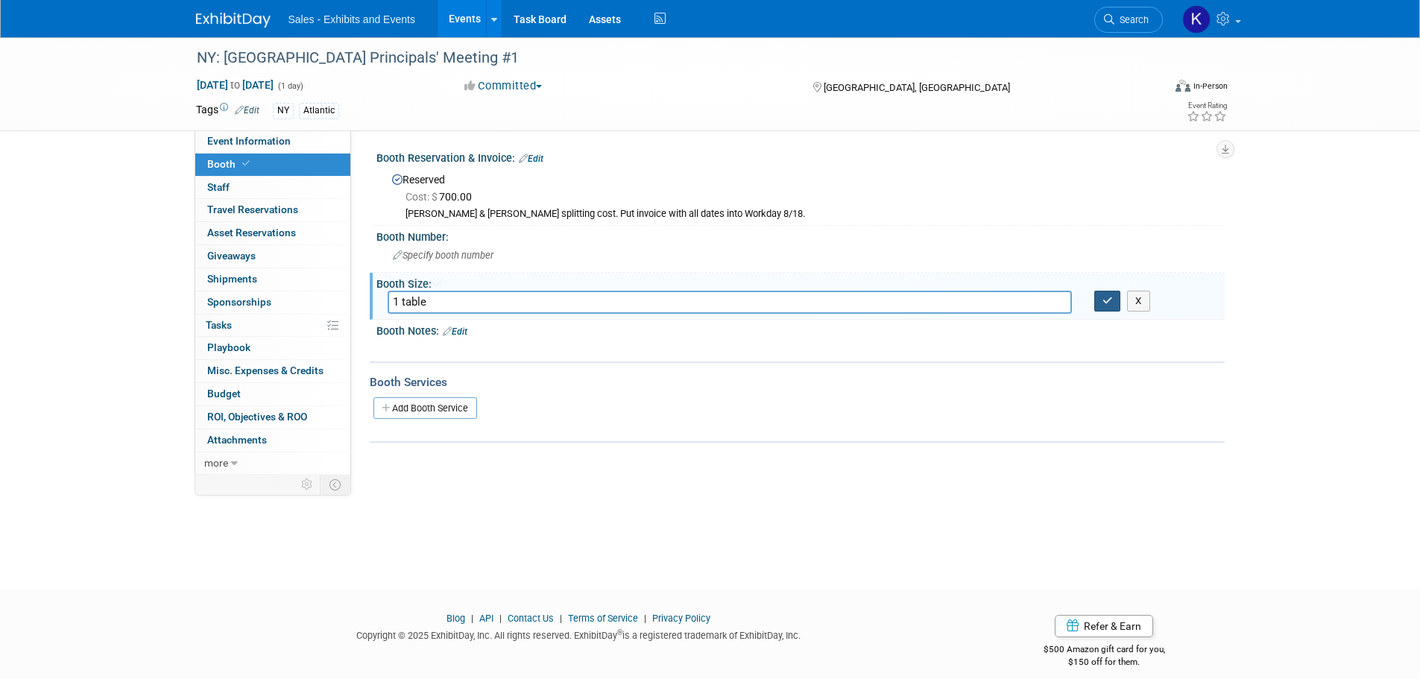
drag, startPoint x: 1104, startPoint y: 307, endPoint x: 1089, endPoint y: 317, distance: 18.2
click at [1103, 309] on button "button" at bounding box center [1107, 301] width 27 height 21
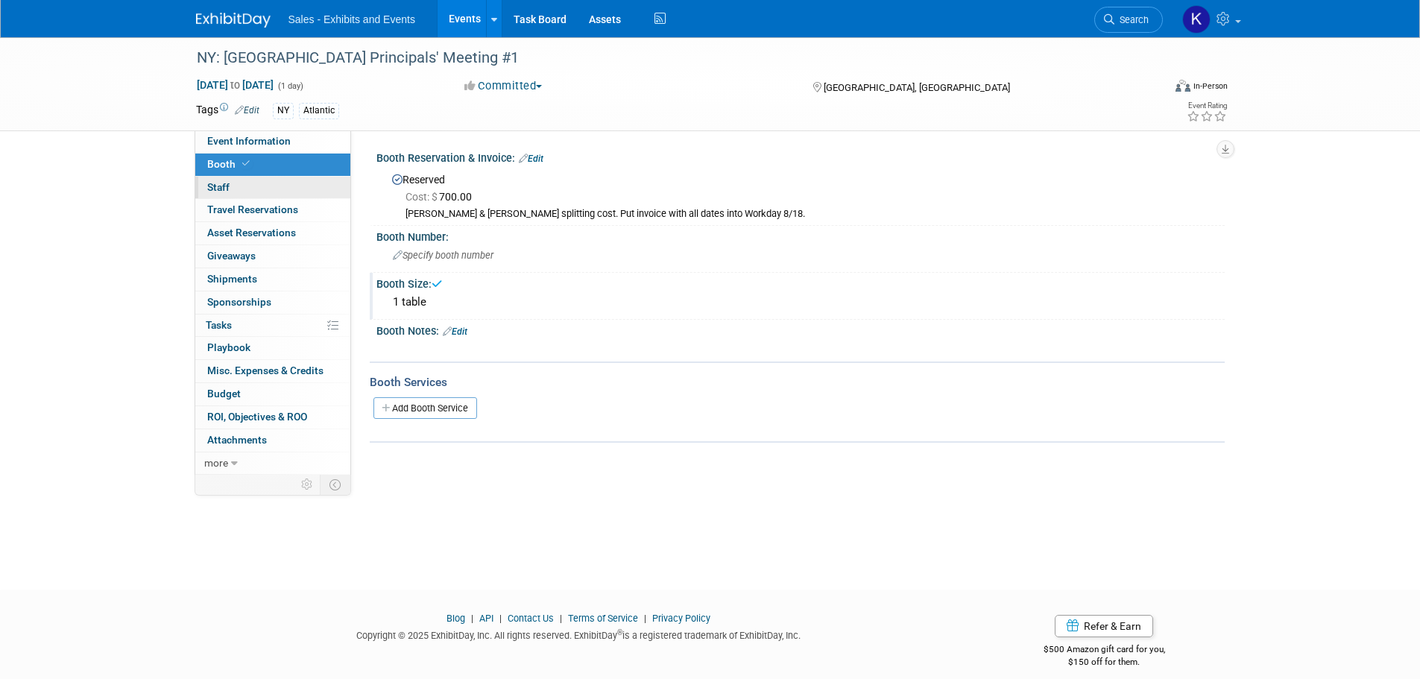
click at [205, 186] on link "0 Staff 0" at bounding box center [272, 188] width 155 height 22
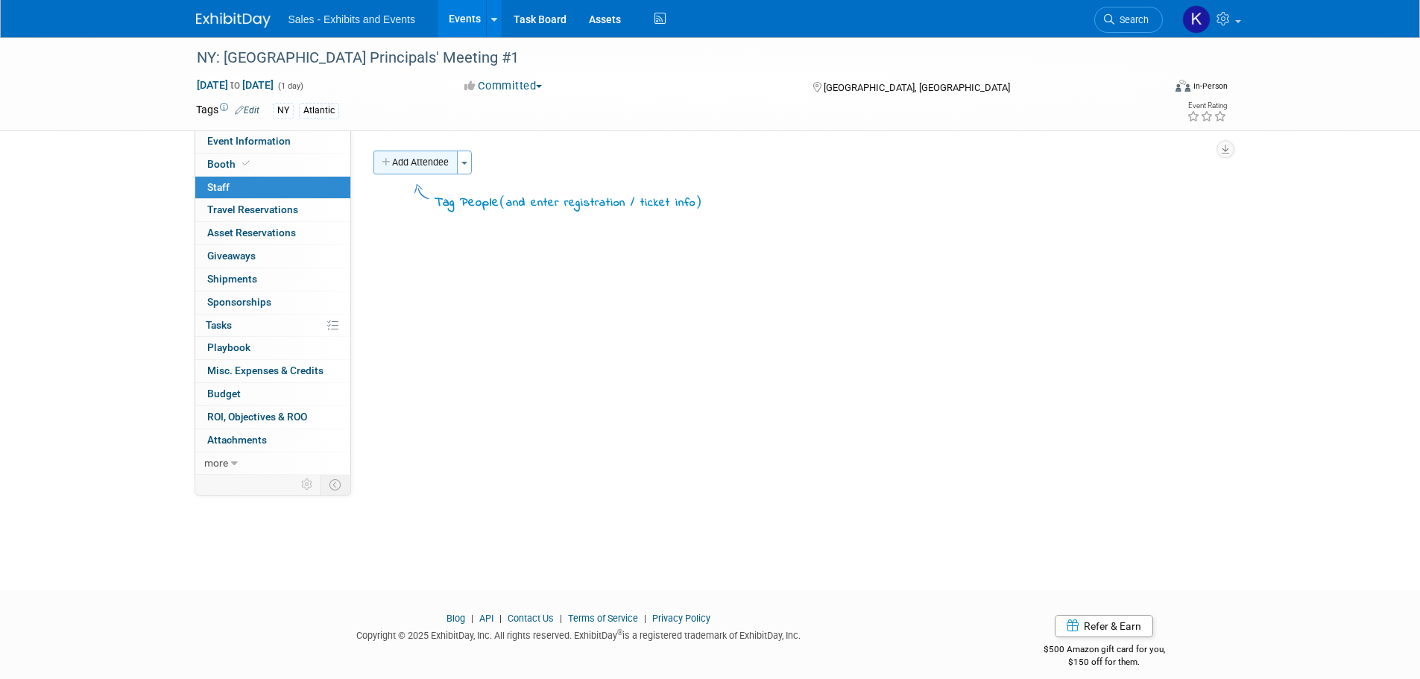
click at [421, 171] on button "Add Attendee" at bounding box center [415, 163] width 84 height 24
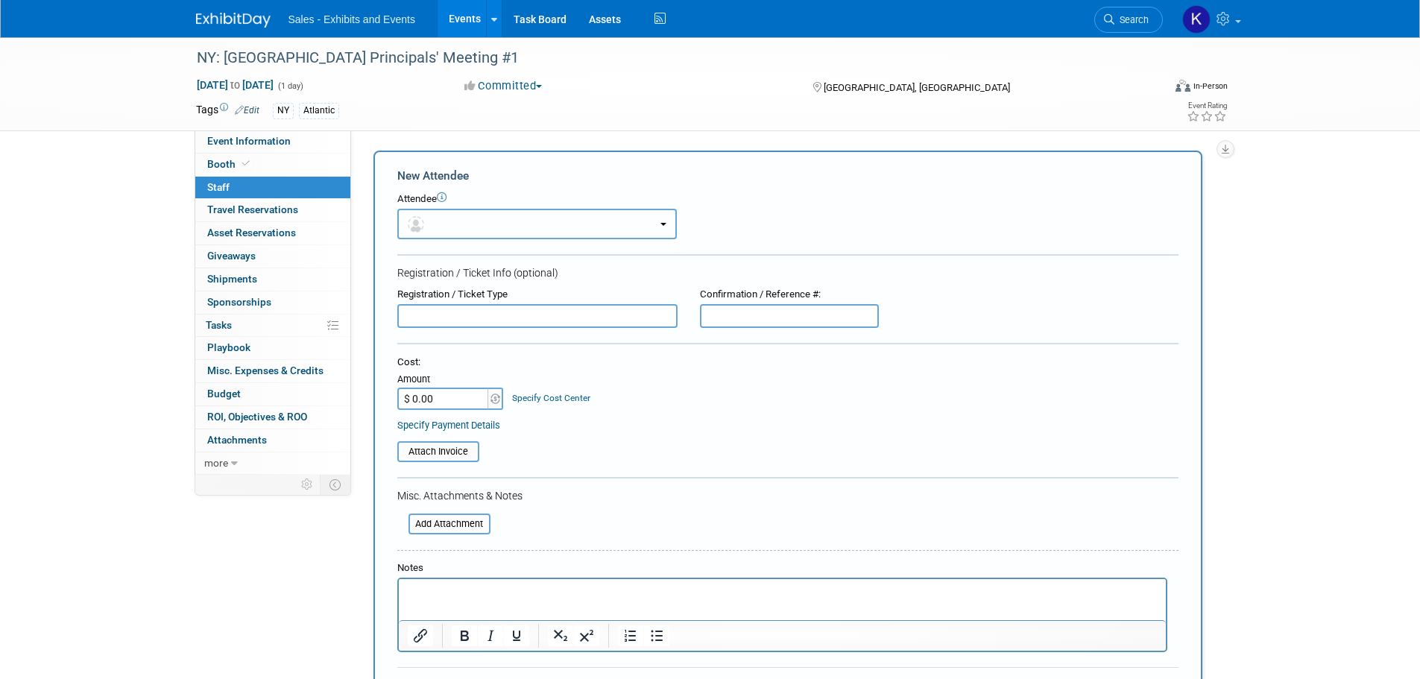
drag, startPoint x: 509, startPoint y: 217, endPoint x: 524, endPoint y: 259, distance: 45.0
click at [510, 218] on button "button" at bounding box center [536, 224] width 279 height 31
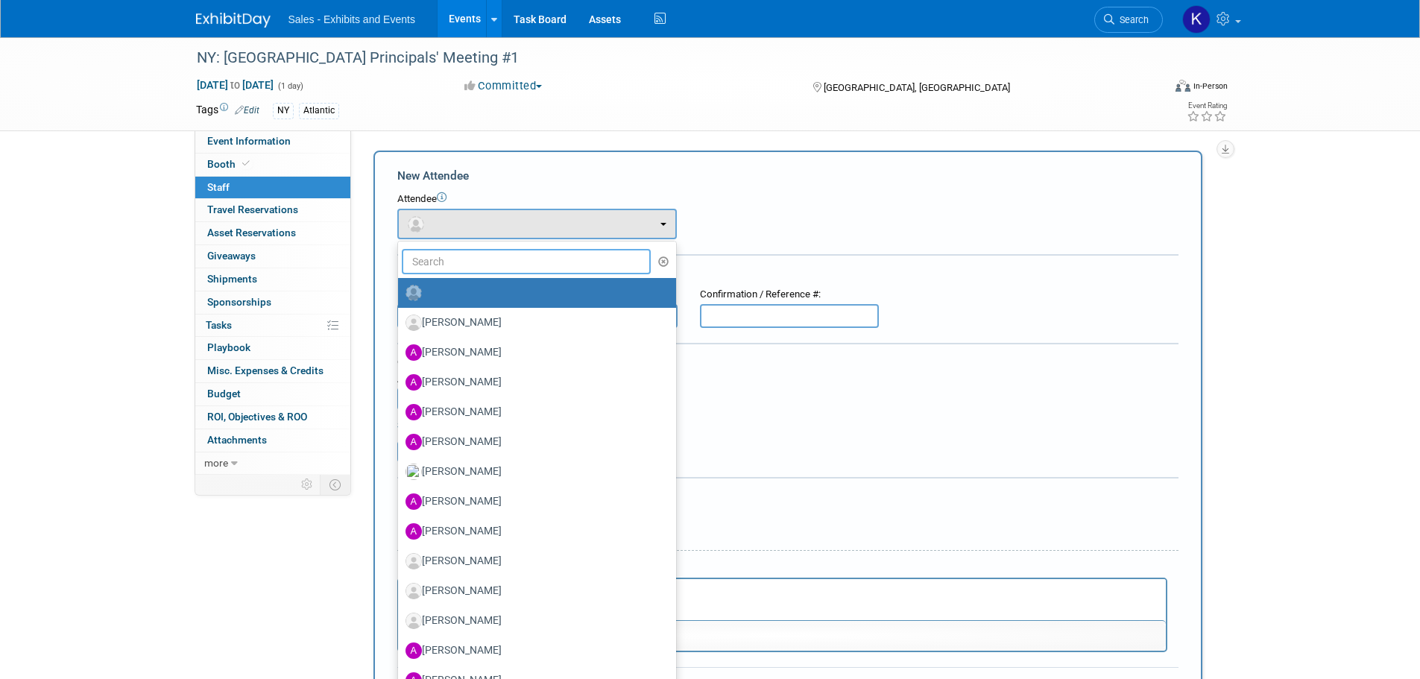
drag, startPoint x: 520, startPoint y: 265, endPoint x: 577, endPoint y: 268, distance: 56.7
click at [522, 265] on input "text" at bounding box center [527, 261] width 250 height 25
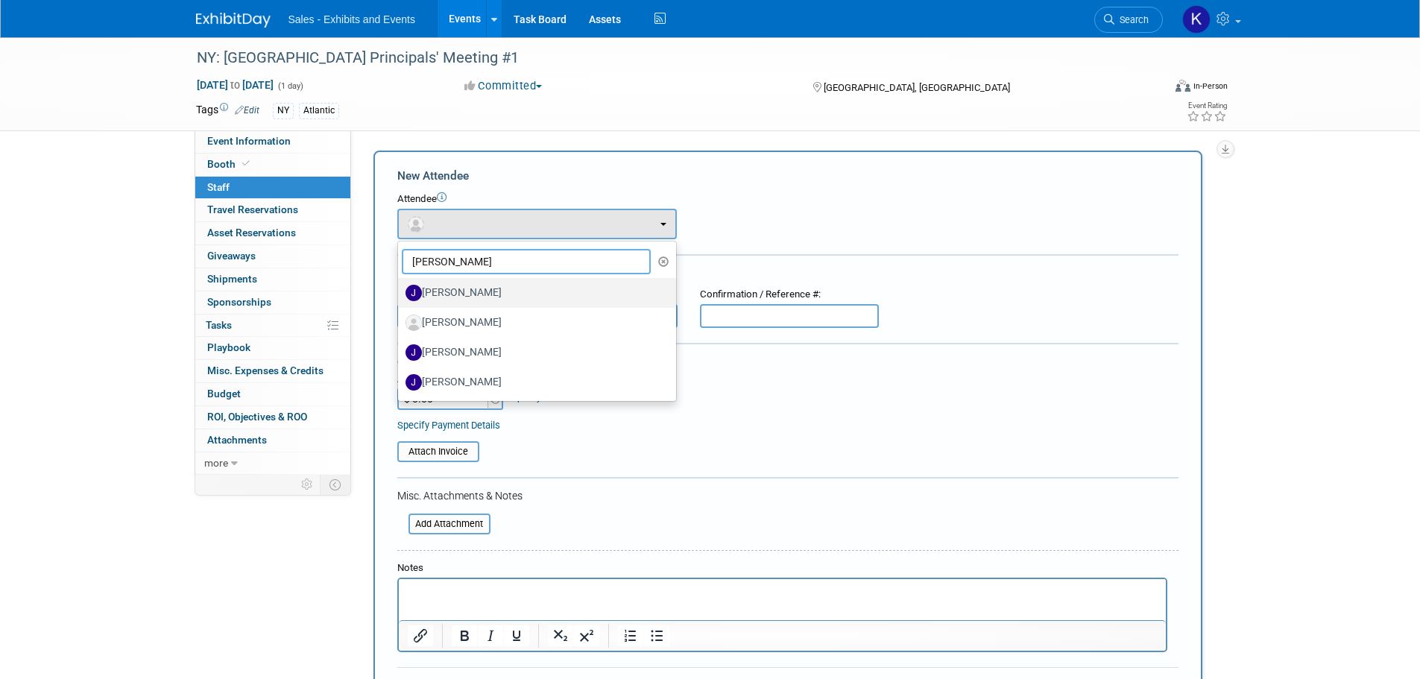
type input "Jennifer"
drag, startPoint x: 487, startPoint y: 294, endPoint x: 568, endPoint y: 301, distance: 80.8
click at [489, 299] on label "[PERSON_NAME]" at bounding box center [533, 293] width 256 height 24
click at [400, 296] on input "[PERSON_NAME]" at bounding box center [395, 291] width 10 height 10
select select "176701e9-fb37-4c5b-a0c8-d89bfd6767a1"
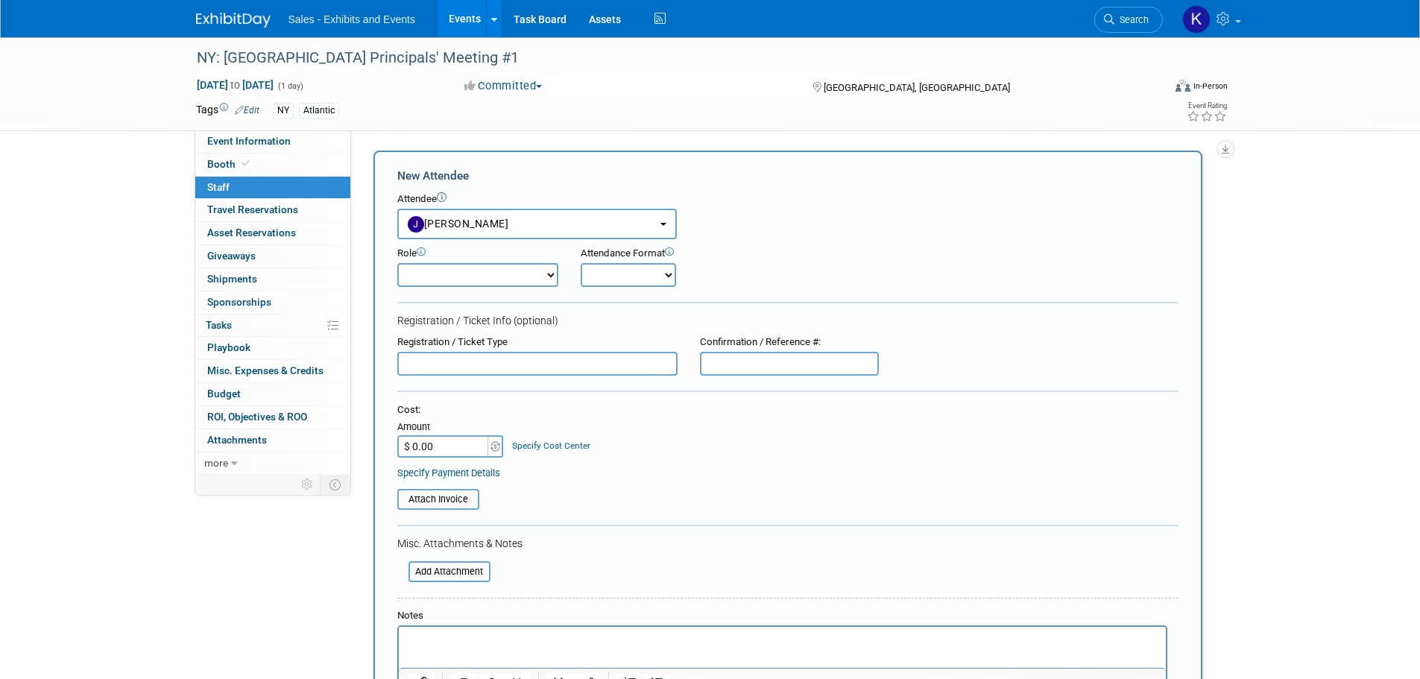
drag, startPoint x: 546, startPoint y: 273, endPoint x: 538, endPoint y: 285, distance: 13.9
click at [545, 274] on select "Author Demonstrator Host Planner Presenter Product Rep Sales Representative" at bounding box center [477, 275] width 161 height 24
select select "4"
click at [397, 263] on select "Author Demonstrator Host Planner Presenter Product Rep Sales Representative" at bounding box center [477, 275] width 161 height 24
drag, startPoint x: 627, startPoint y: 276, endPoint x: 628, endPoint y: 287, distance: 10.5
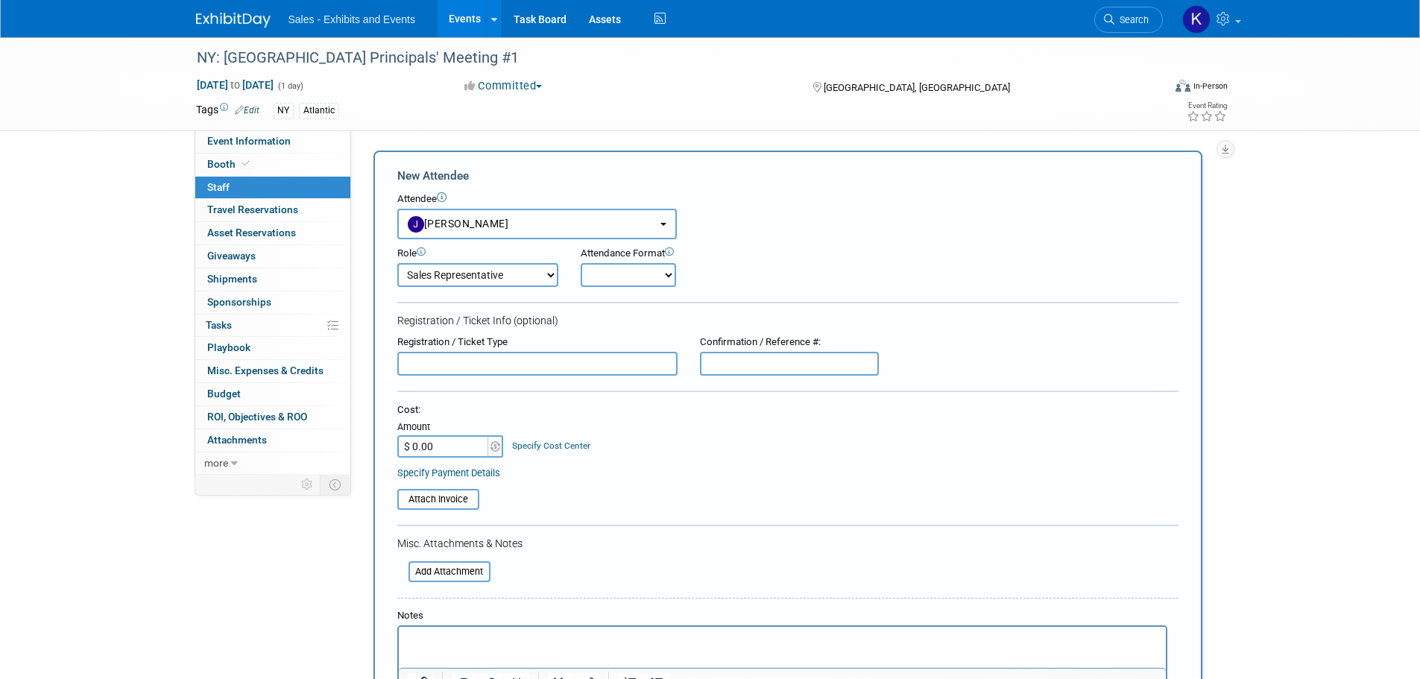
click at [627, 277] on select "Onsite Remote" at bounding box center [627, 275] width 95 height 24
select select "1"
click at [580, 263] on select "Onsite Remote" at bounding box center [627, 275] width 95 height 24
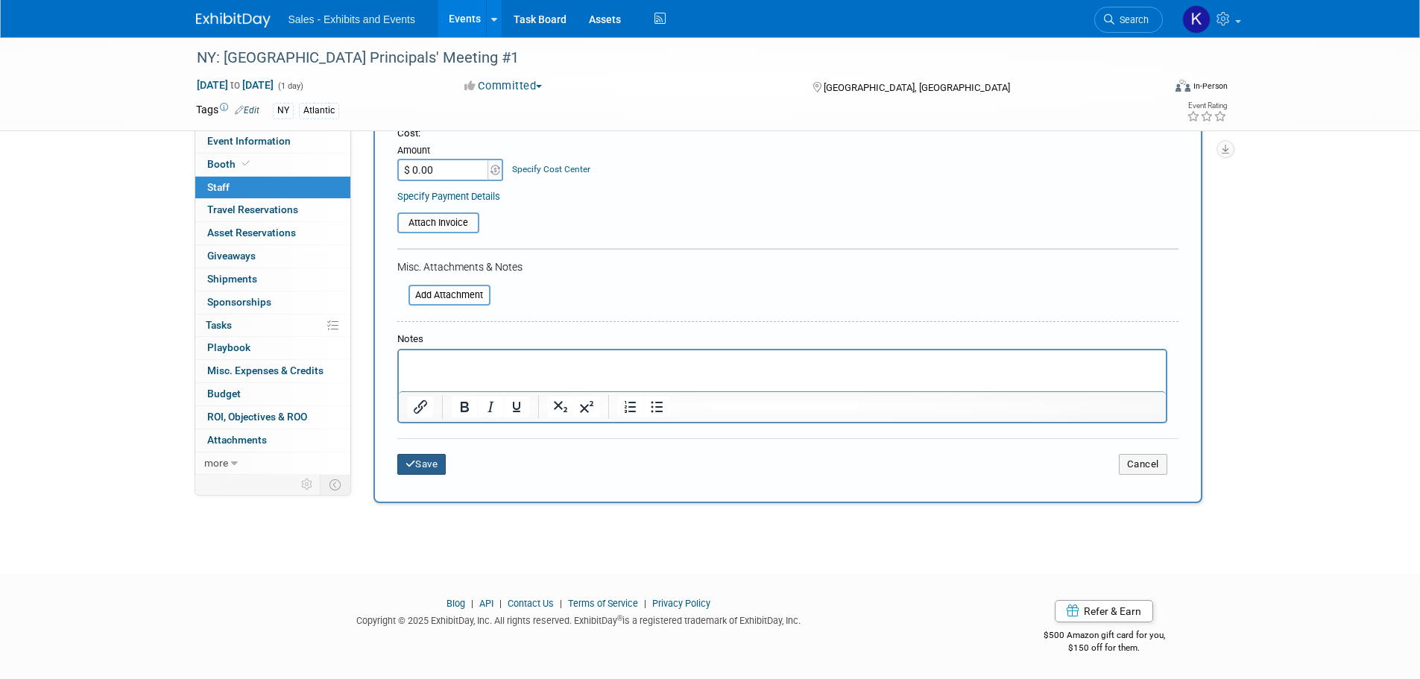
drag, startPoint x: 426, startPoint y: 466, endPoint x: 447, endPoint y: 457, distance: 23.0
click at [427, 466] on button "Save" at bounding box center [421, 464] width 49 height 21
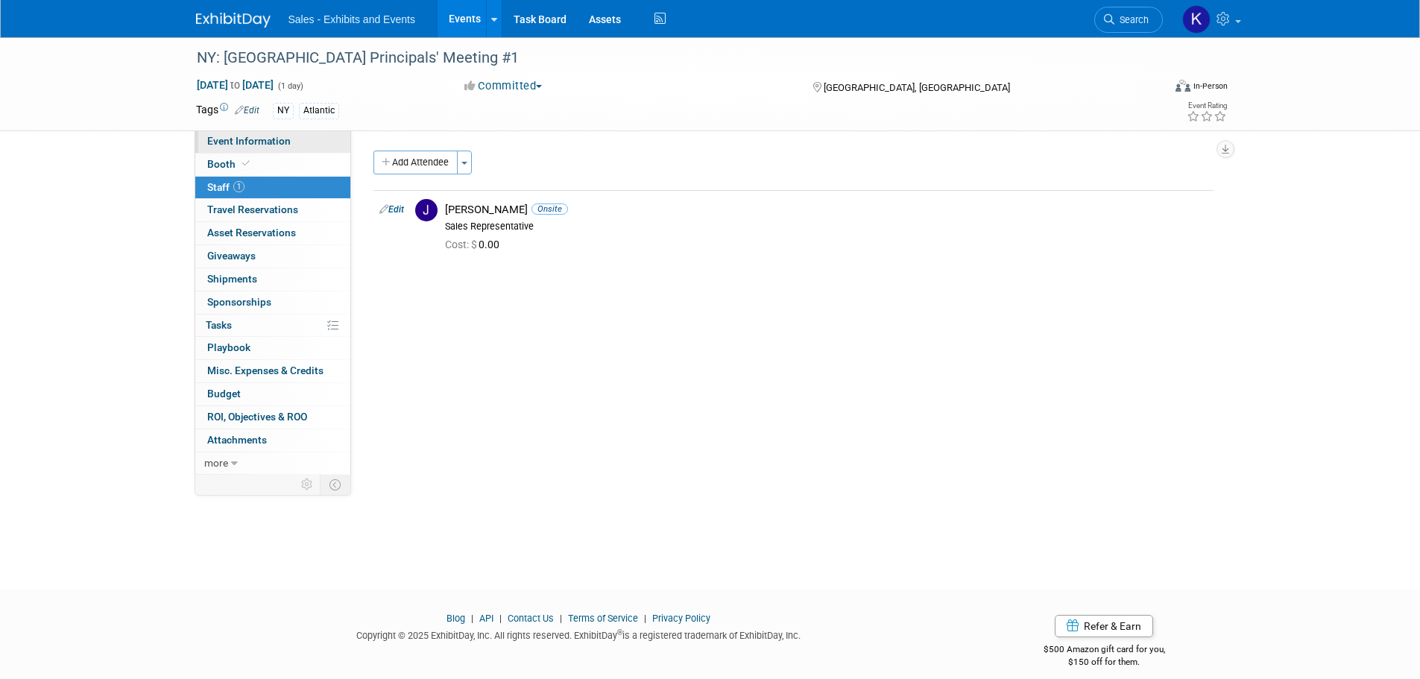
click at [235, 144] on span "Event Information" at bounding box center [248, 141] width 83 height 12
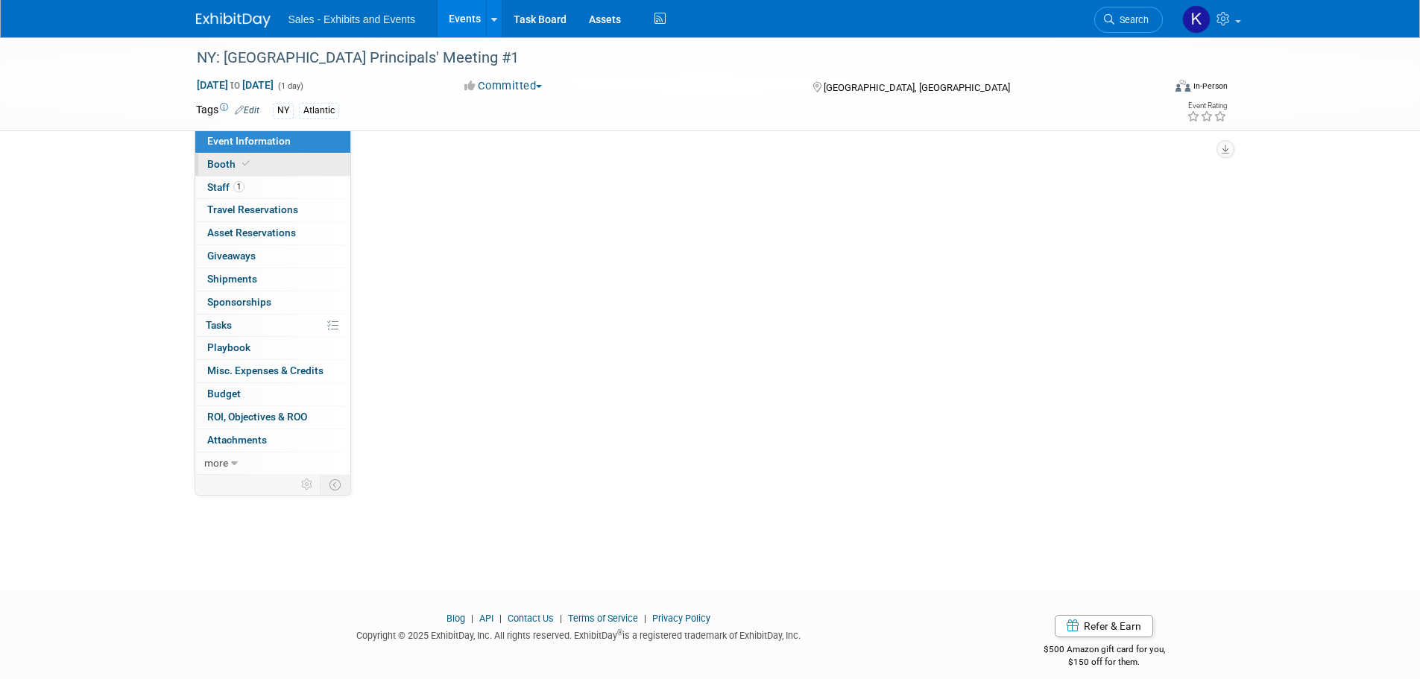
select select "Atlantic"
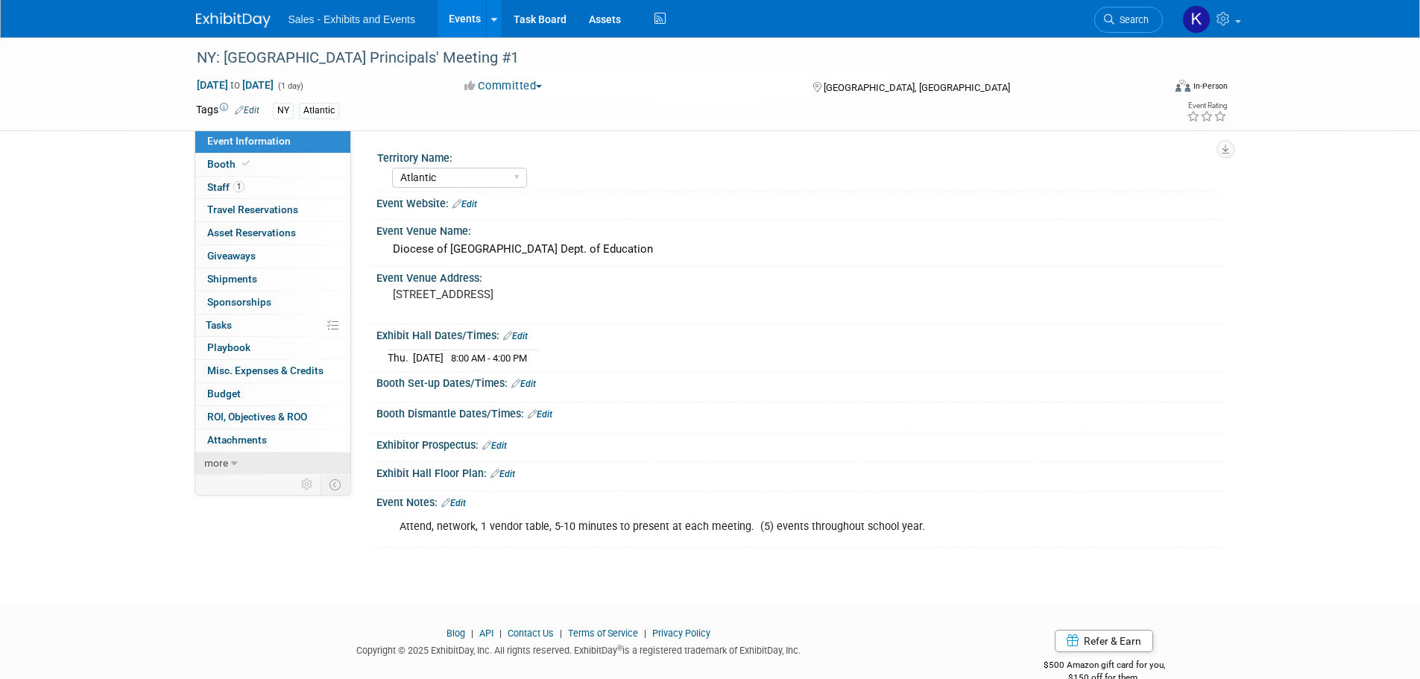
click at [238, 457] on link "more" at bounding box center [272, 463] width 155 height 22
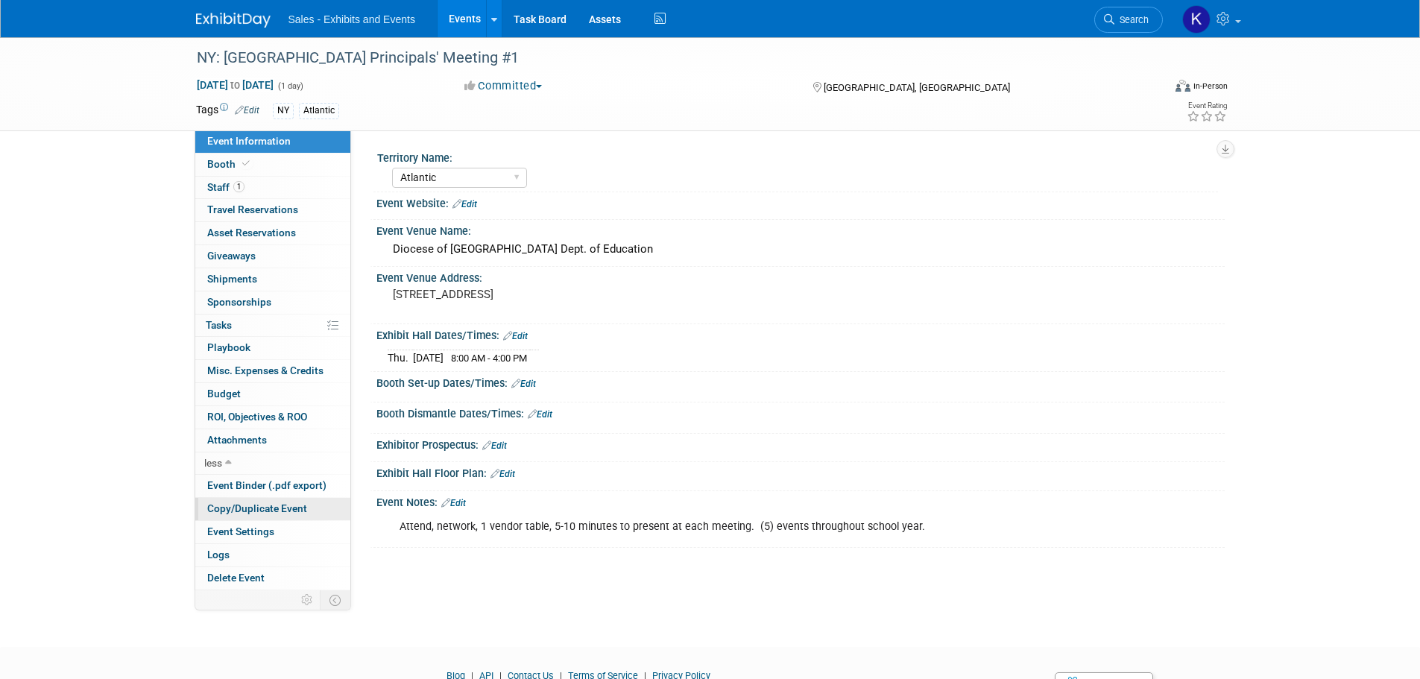
click at [247, 513] on span "Copy/Duplicate Event" at bounding box center [257, 508] width 100 height 12
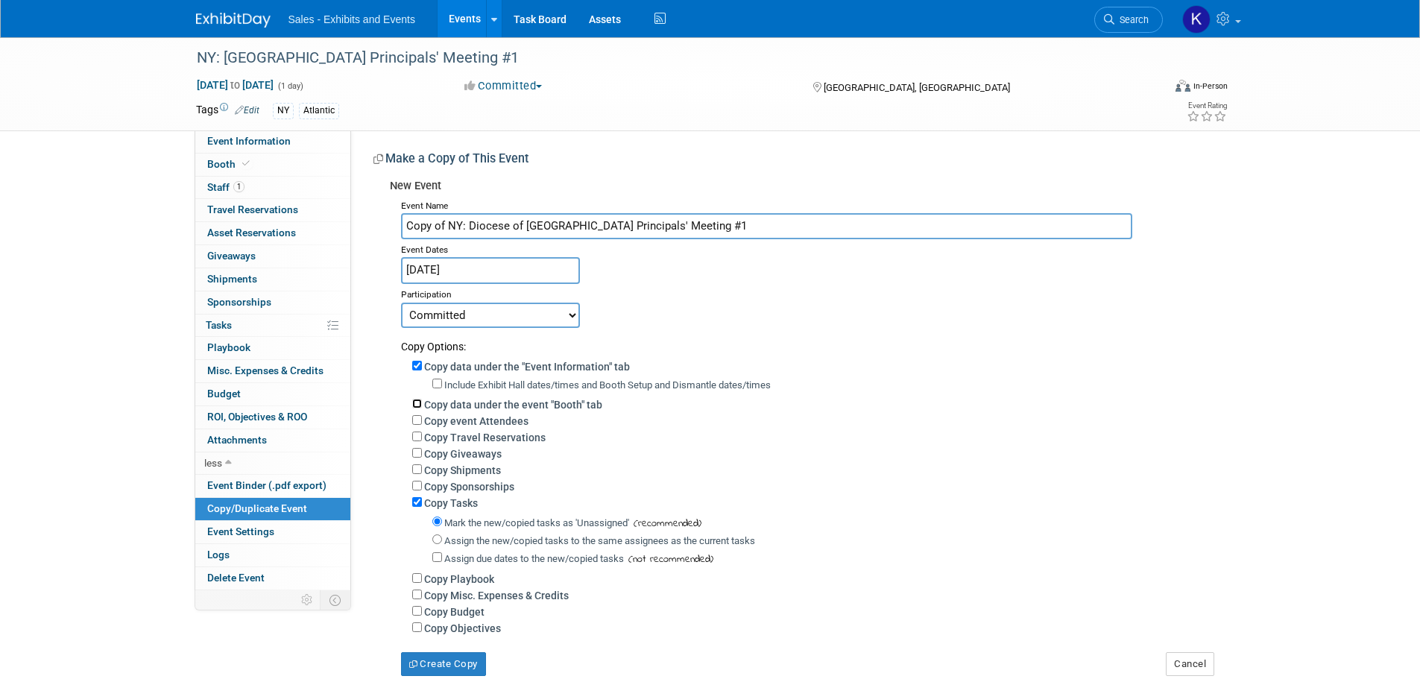
click at [416, 401] on input "Copy data under the event "Booth" tab" at bounding box center [417, 404] width 10 height 10
checkbox input "true"
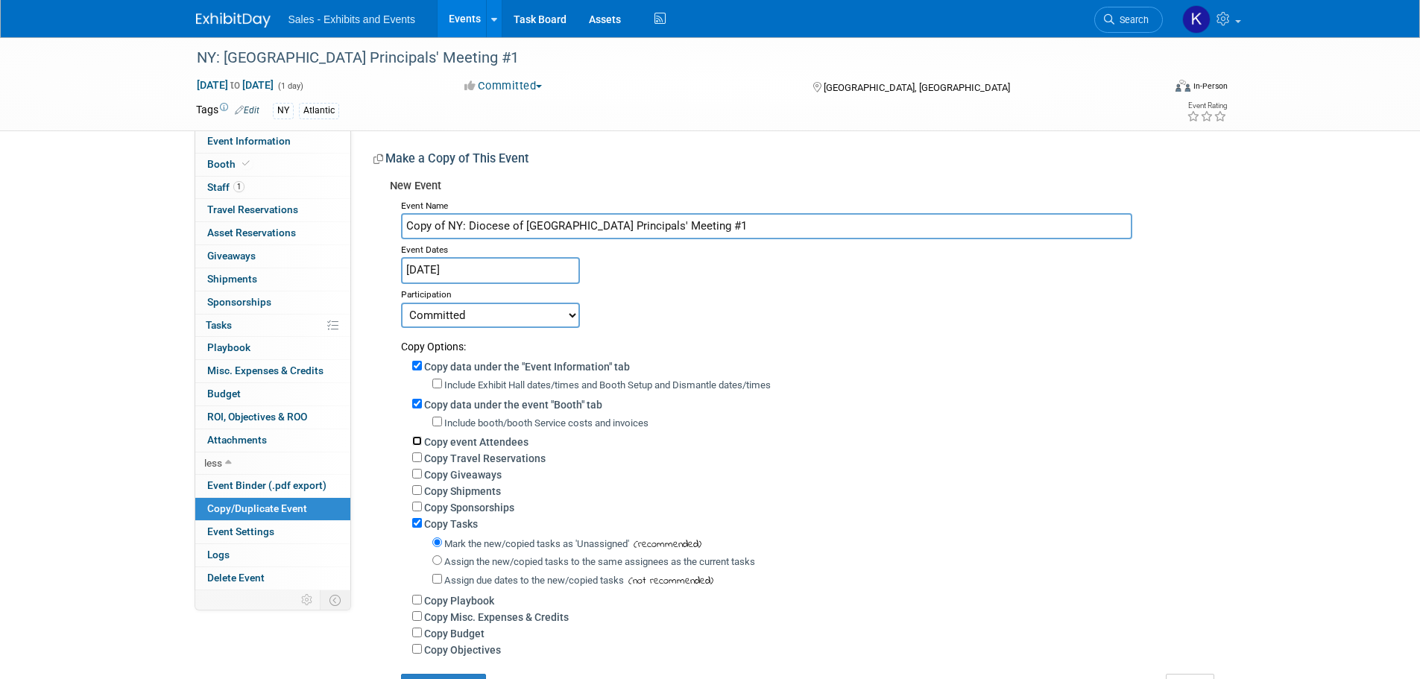
click at [416, 441] on input "Copy event Attendees" at bounding box center [417, 441] width 10 height 10
checkbox input "true"
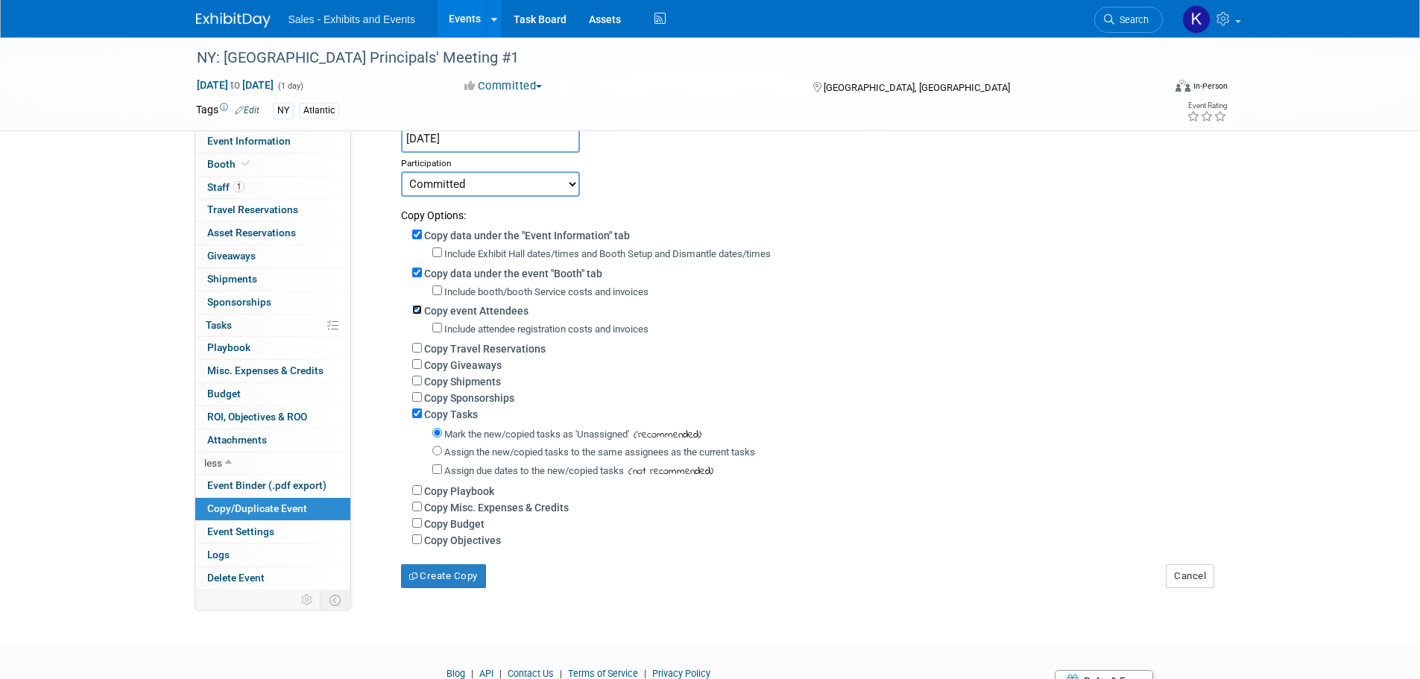
scroll to position [149, 0]
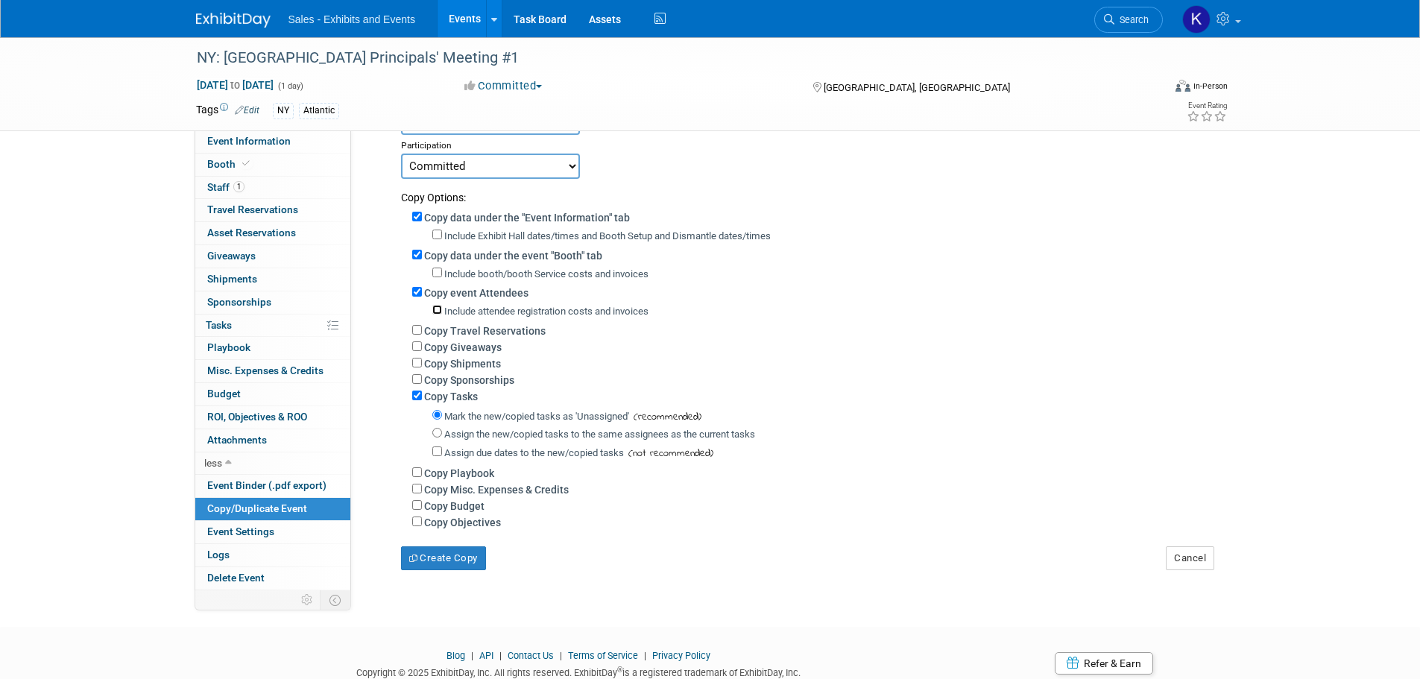
click at [432, 314] on input "Include attendee registration costs and invoices" at bounding box center [437, 310] width 10 height 10
click at [436, 312] on input "Include attendee registration costs and invoices" at bounding box center [437, 310] width 10 height 10
checkbox input "false"
click at [434, 269] on input "Include booth/booth Service costs and invoices" at bounding box center [437, 273] width 10 height 10
checkbox input "true"
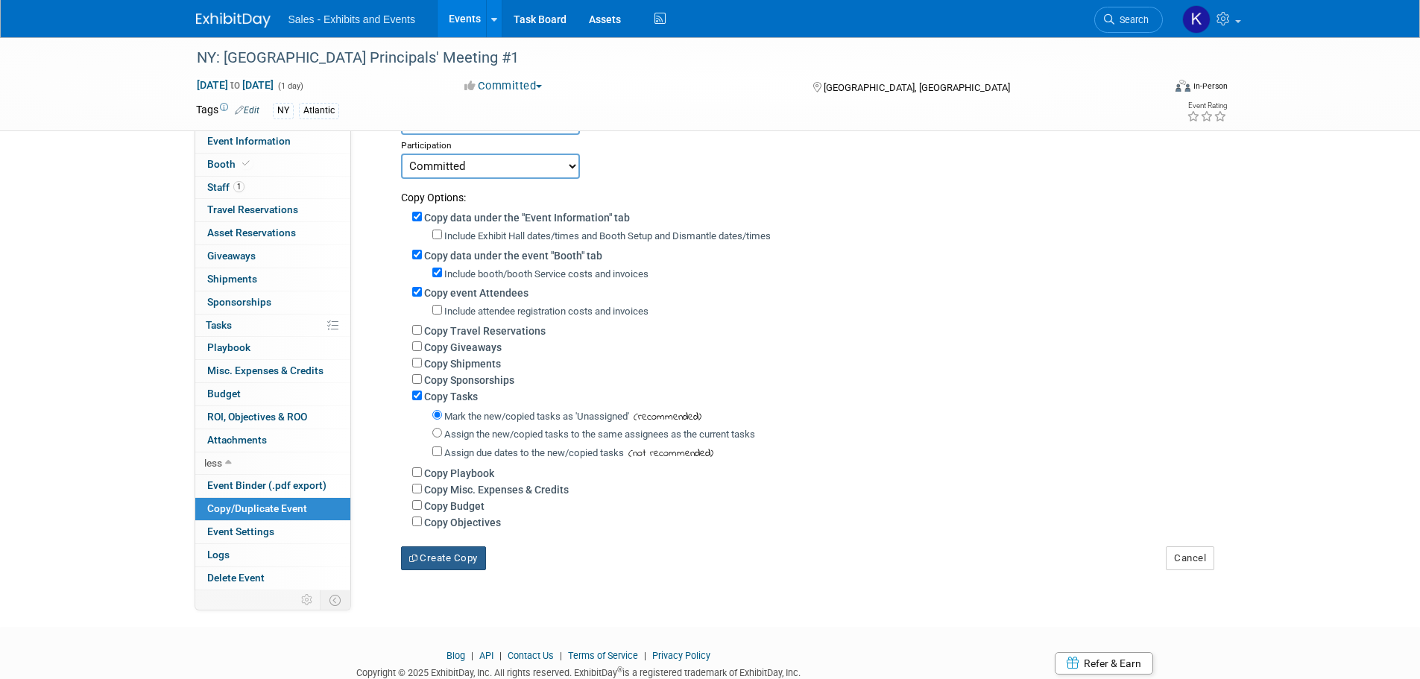
click at [469, 567] on button "Create Copy" at bounding box center [443, 558] width 85 height 24
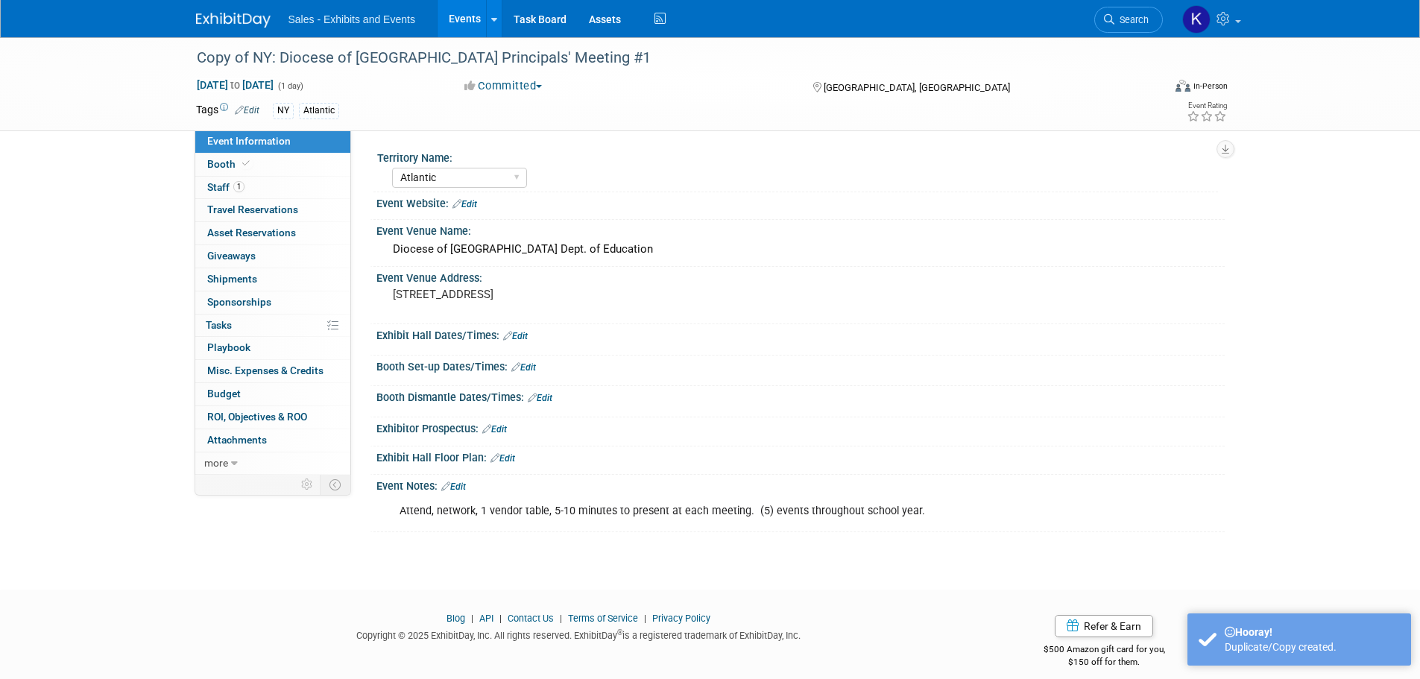
select select "Atlantic"
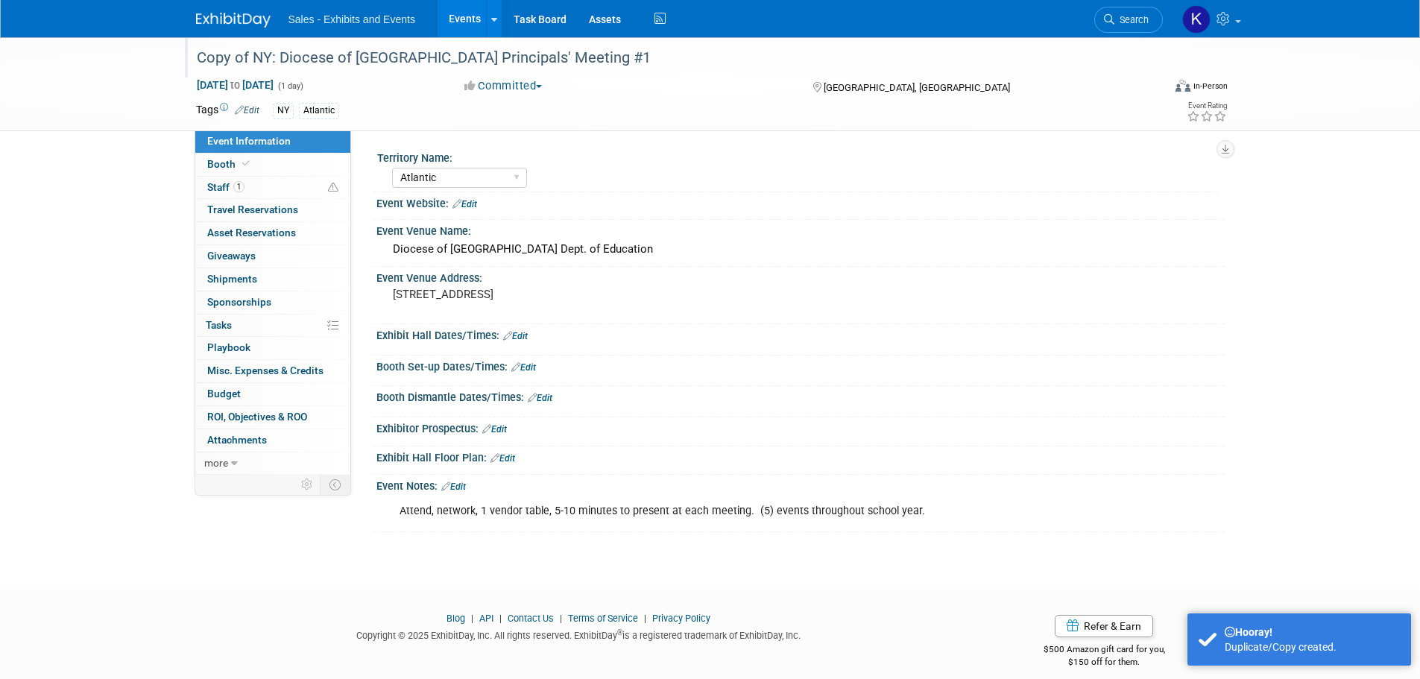
click at [653, 60] on div "Copy of NY: Diocese of [GEOGRAPHIC_DATA] Principals' Meeting #1" at bounding box center [666, 58] width 949 height 27
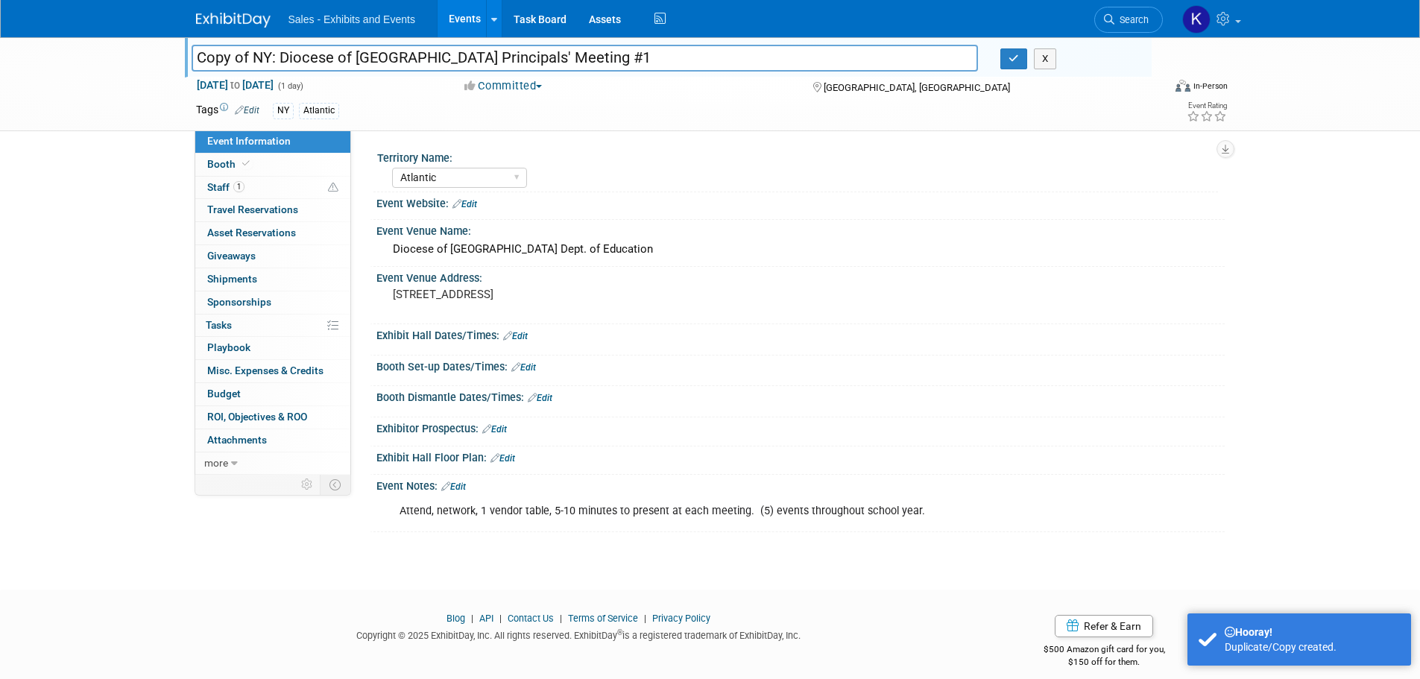
click at [247, 60] on input "Copy of NY: Diocese of [GEOGRAPHIC_DATA] Principals' Meeting #1" at bounding box center [585, 58] width 787 height 26
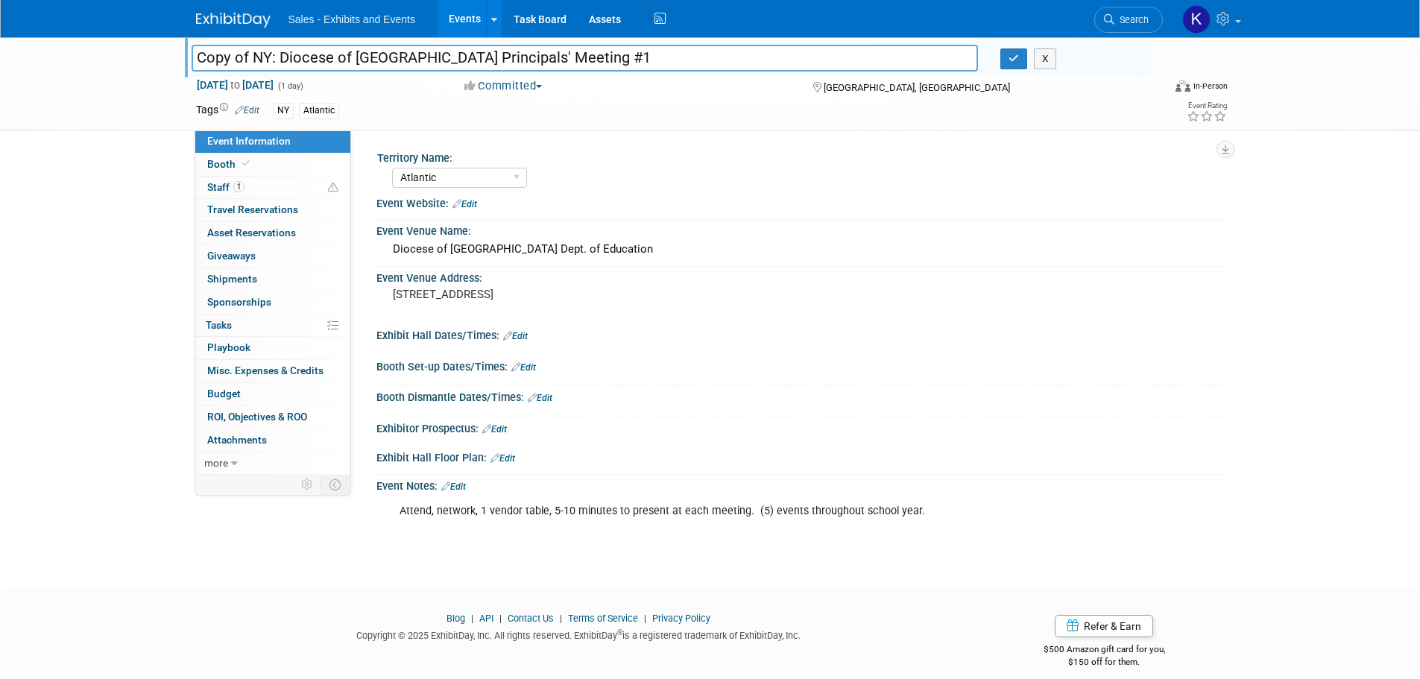
click at [252, 60] on input "Copy of NY: Diocese of [GEOGRAPHIC_DATA] Principals' Meeting #1" at bounding box center [585, 58] width 787 height 26
click at [559, 61] on input "NY: [GEOGRAPHIC_DATA] Principals' Meeting #1" at bounding box center [585, 58] width 787 height 26
type input "NY: Diocese of Rockville Centre Principals' Meeting #2"
click at [624, 85] on div "Committed Committed Considering Not Going" at bounding box center [623, 86] width 329 height 16
click at [274, 85] on span "Aug 21, 2025 to Aug 21, 2025" at bounding box center [235, 84] width 78 height 13
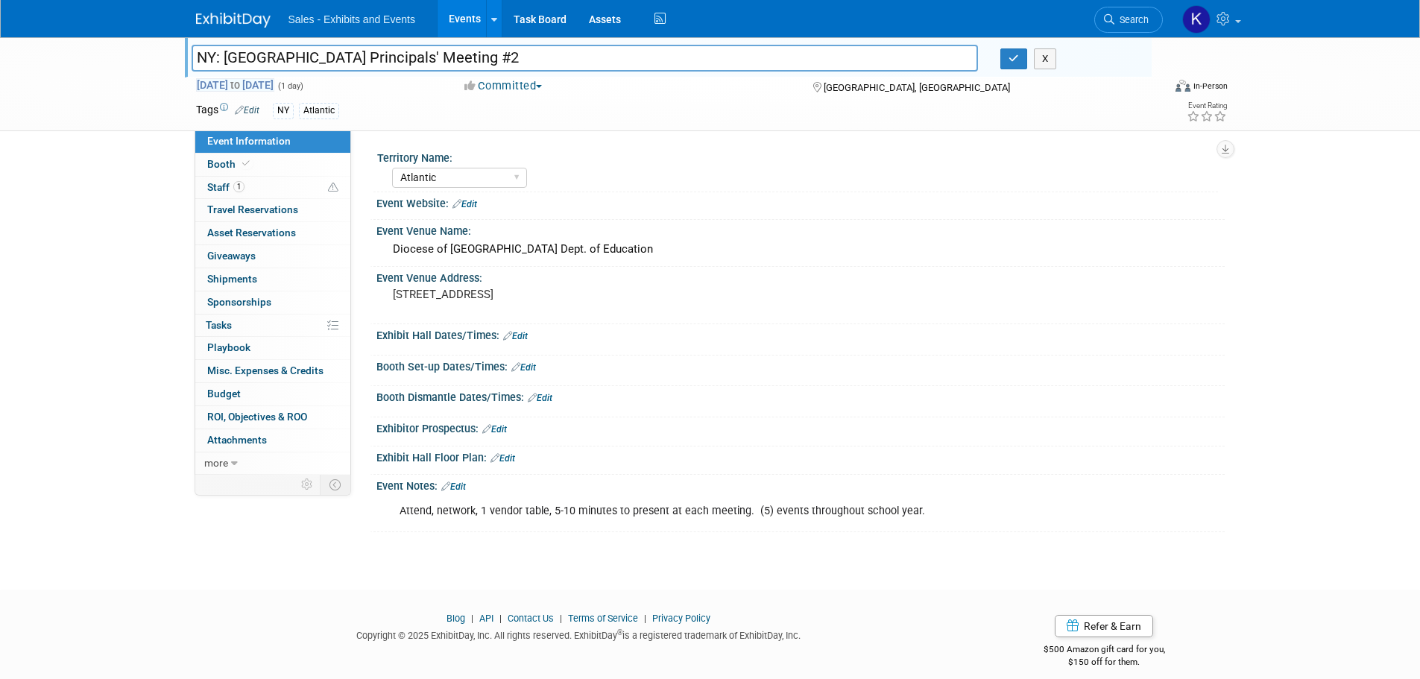
type input "Aug 21, 2025"
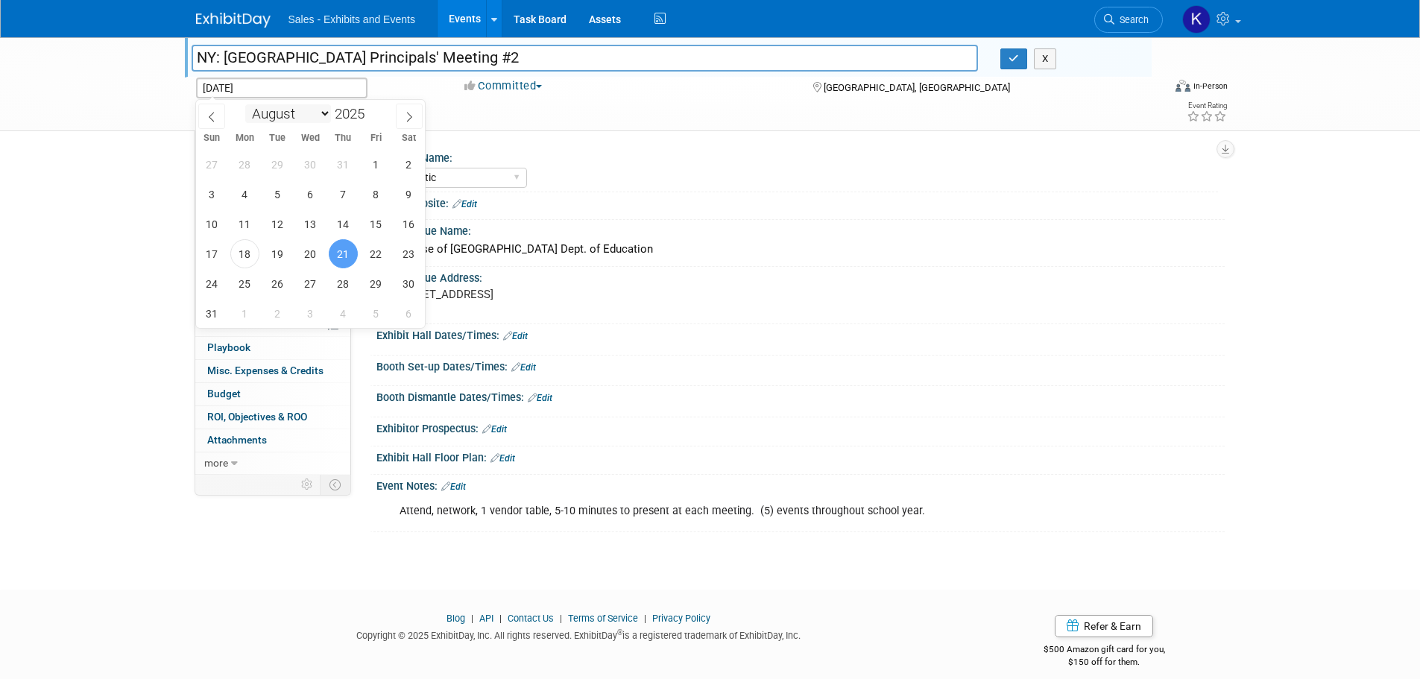
click at [320, 115] on select "January February March April May June July August September October November De…" at bounding box center [288, 113] width 86 height 19
select select "8"
click at [245, 104] on select "January February March April May June July August September October November De…" at bounding box center [288, 113] width 86 height 19
click at [288, 226] on span "16" at bounding box center [277, 223] width 29 height 29
type input "[DATE]"
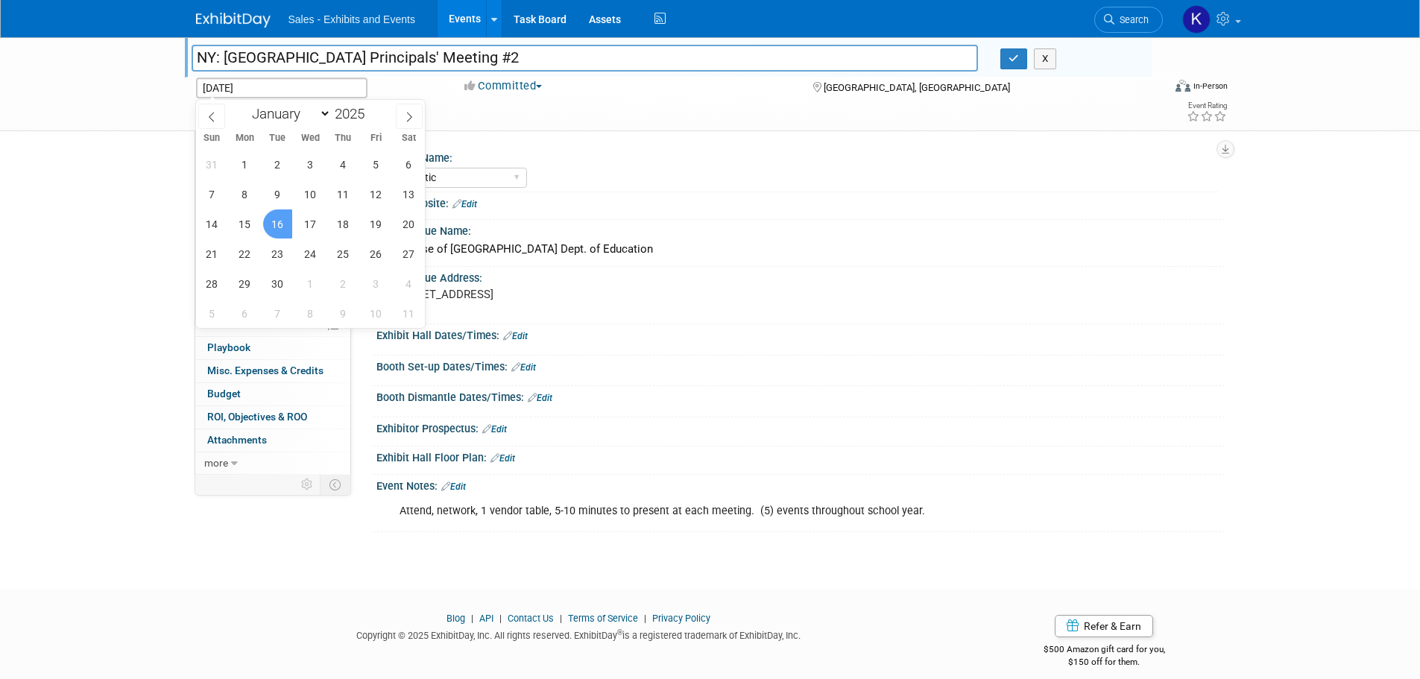
click at [288, 226] on span "16" at bounding box center [277, 223] width 29 height 29
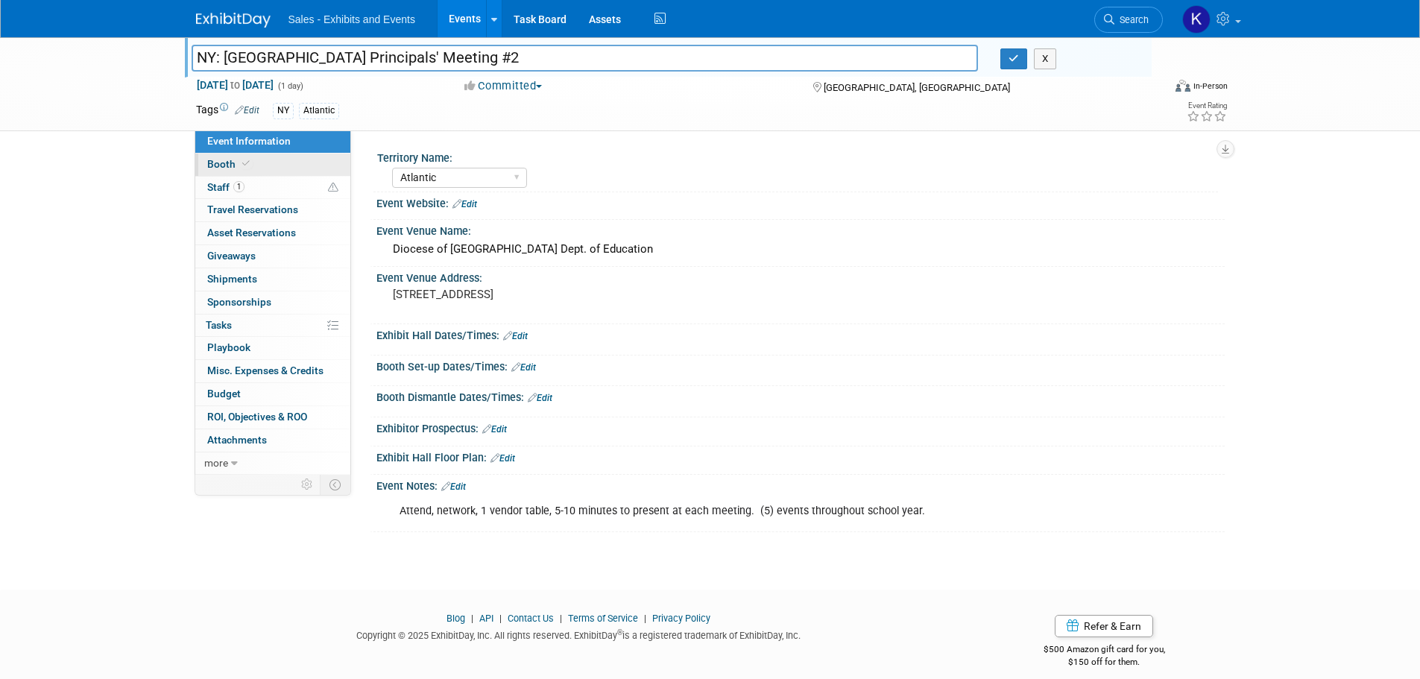
click at [230, 162] on span "Booth" at bounding box center [229, 164] width 45 height 12
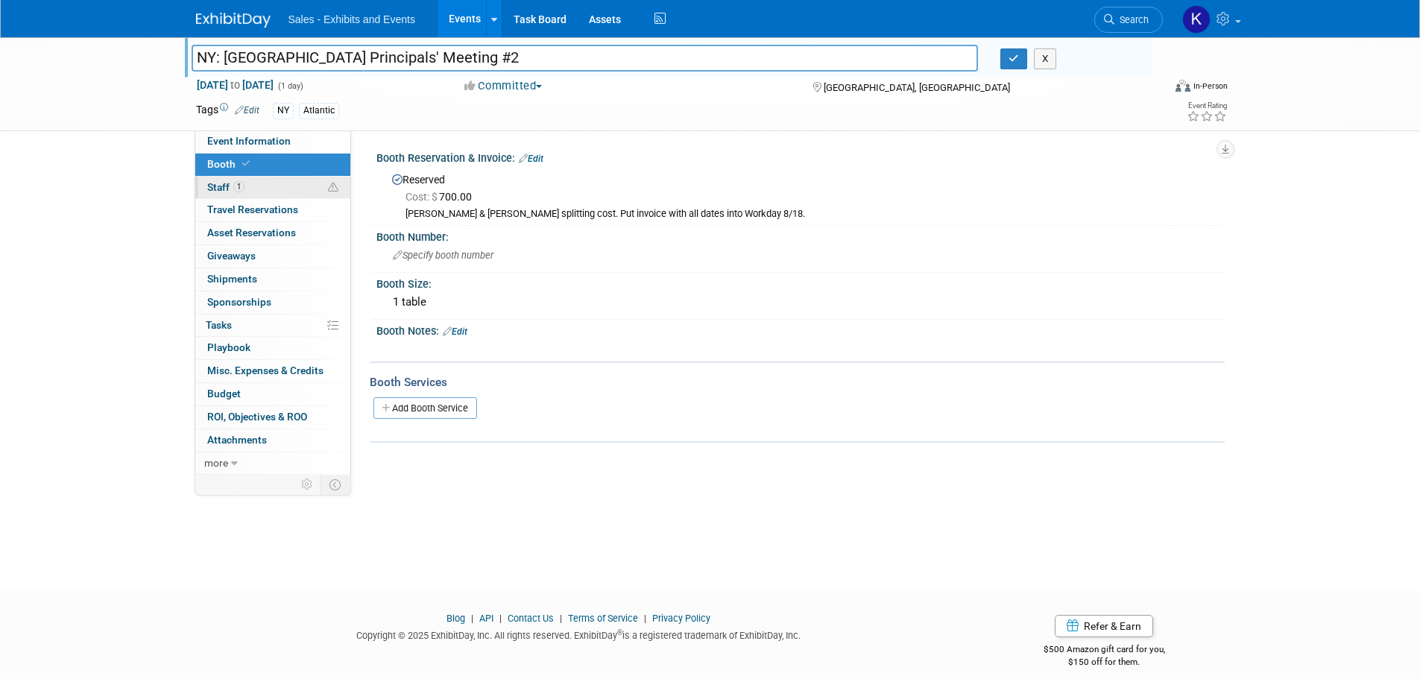
click at [217, 186] on span "Staff 1" at bounding box center [225, 187] width 37 height 12
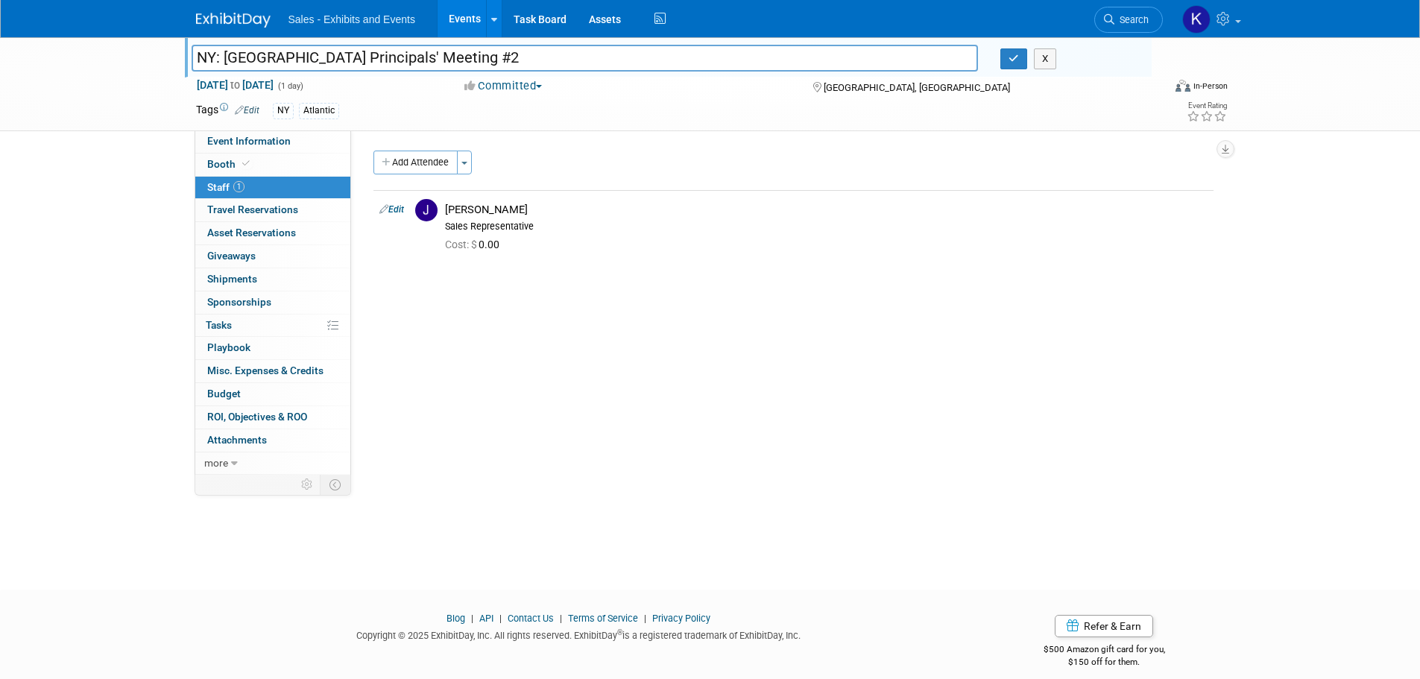
click at [676, 109] on div "NY Atlantic" at bounding box center [662, 111] width 779 height 16
click at [630, 89] on div "Committed Committed Considering Not Going" at bounding box center [623, 86] width 329 height 16
click at [233, 141] on span "Event Information" at bounding box center [248, 141] width 83 height 12
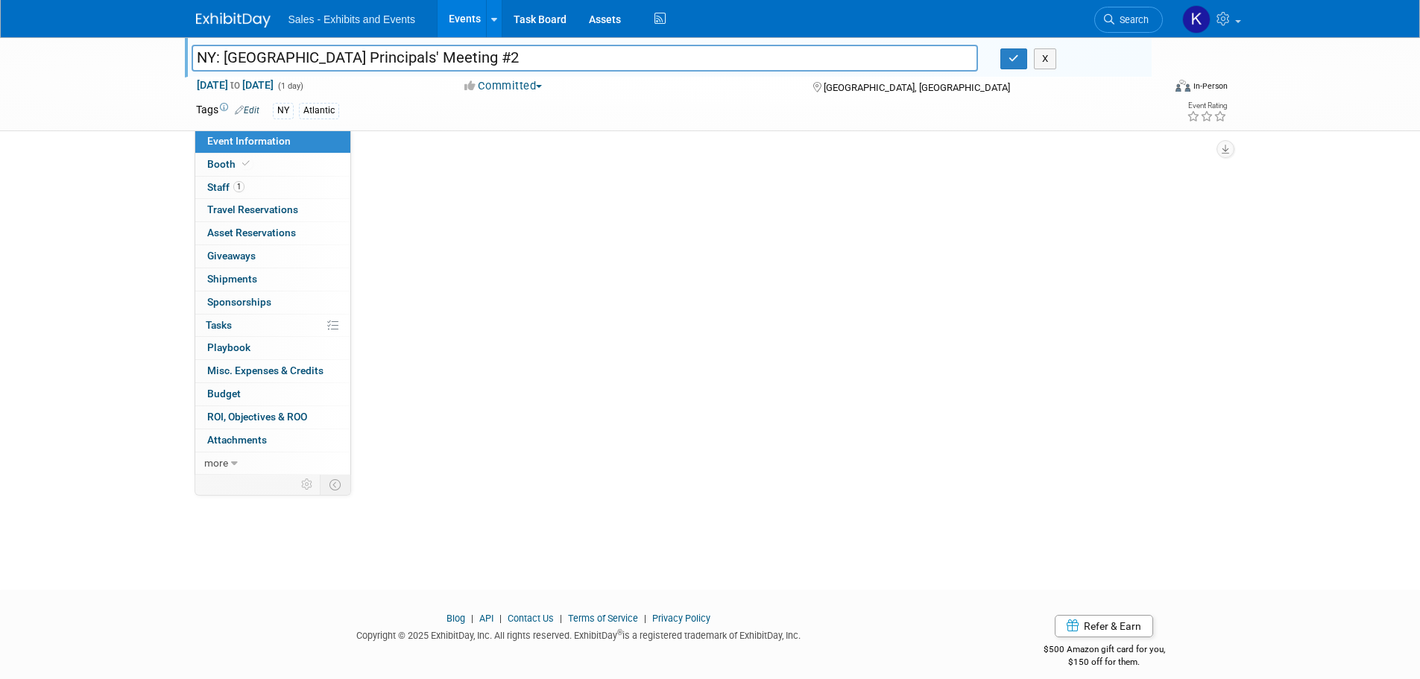
select select "Atlantic"
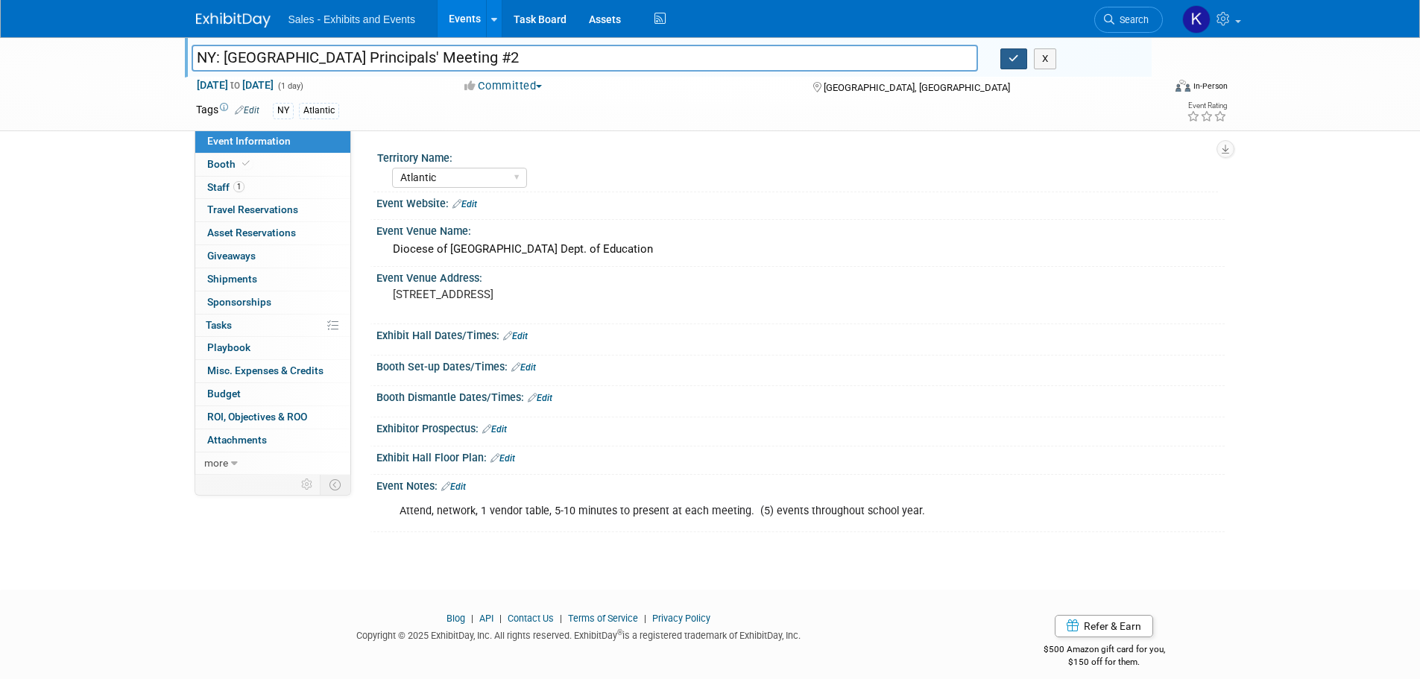
click at [1012, 61] on icon "button" at bounding box center [1013, 59] width 10 height 10
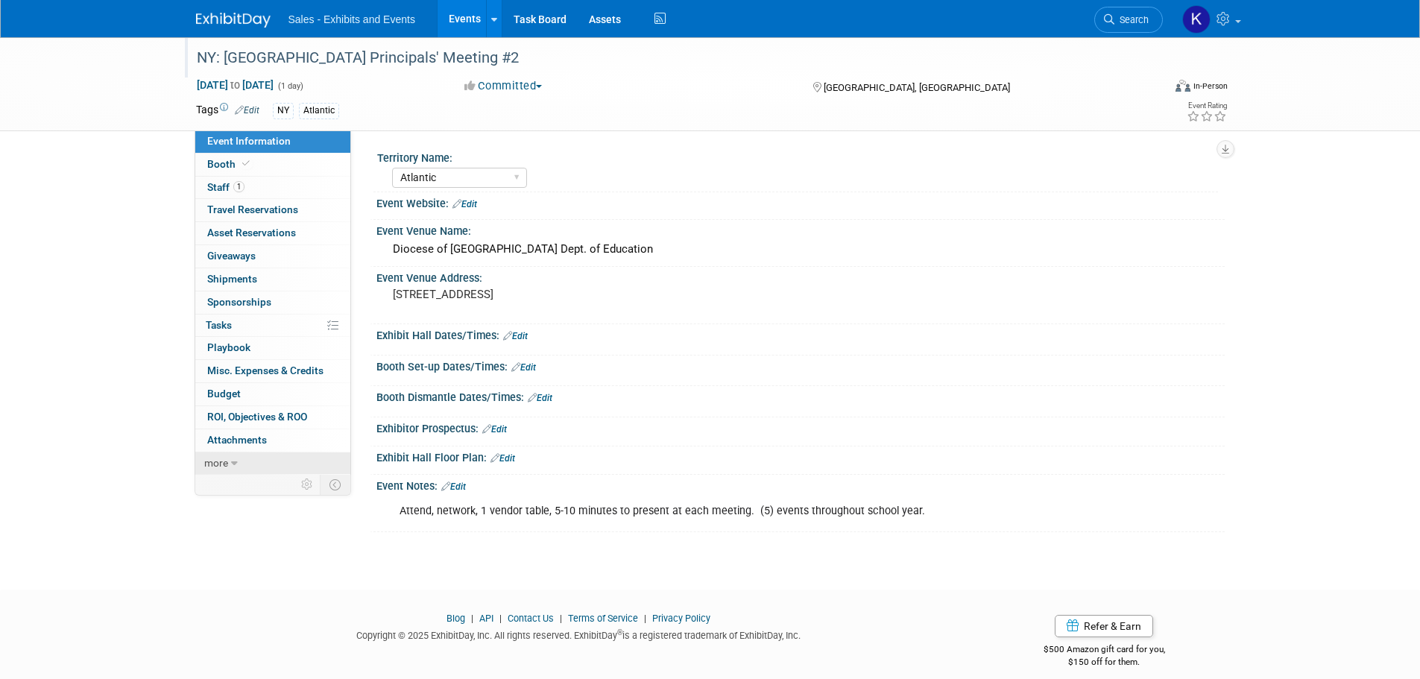
click at [224, 459] on span "more" at bounding box center [216, 463] width 24 height 12
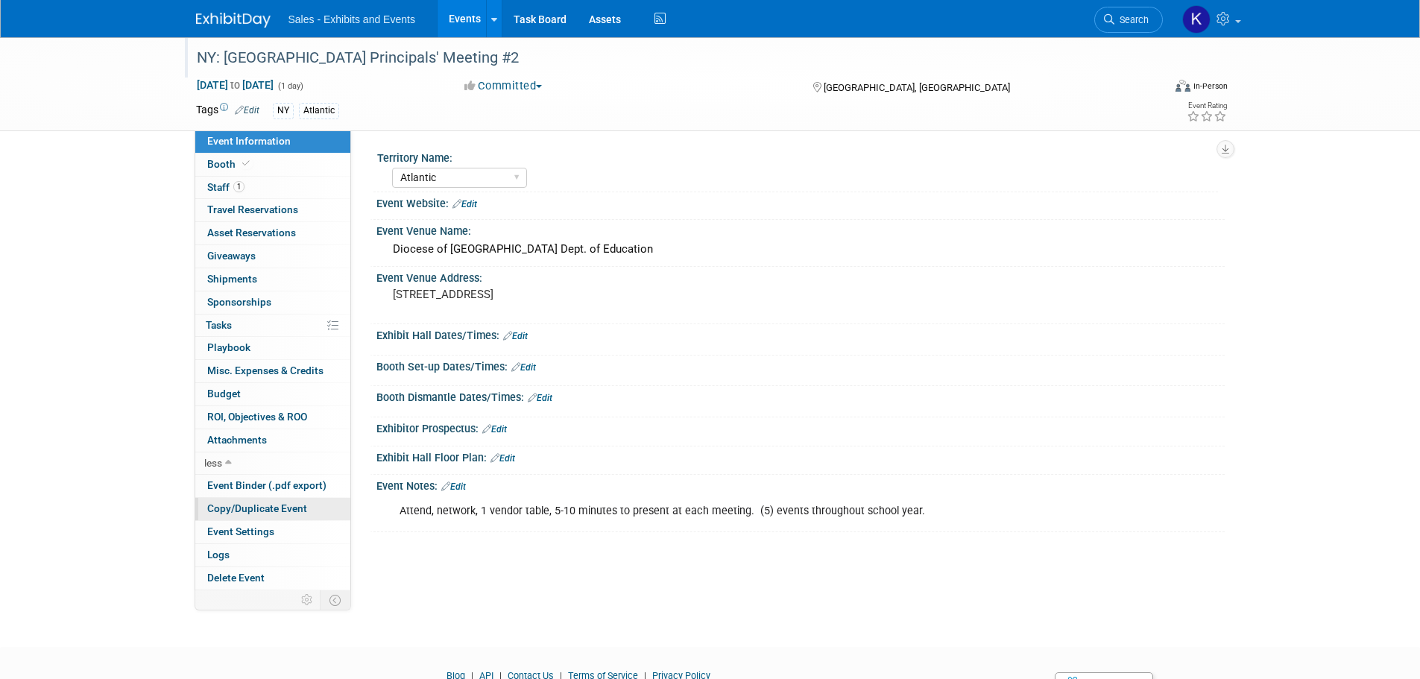
click at [245, 507] on span "Copy/Duplicate Event" at bounding box center [257, 508] width 100 height 12
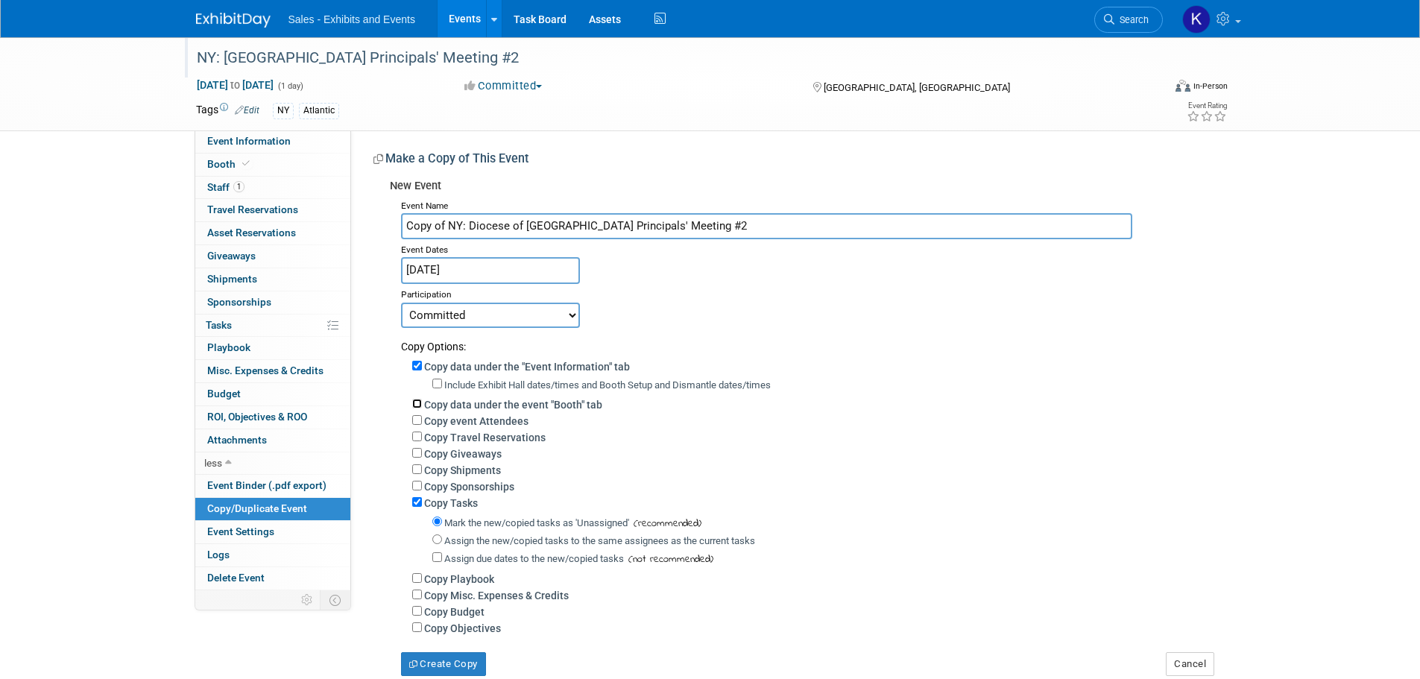
click at [418, 404] on input "Copy data under the event "Booth" tab" at bounding box center [417, 404] width 10 height 10
checkbox input "true"
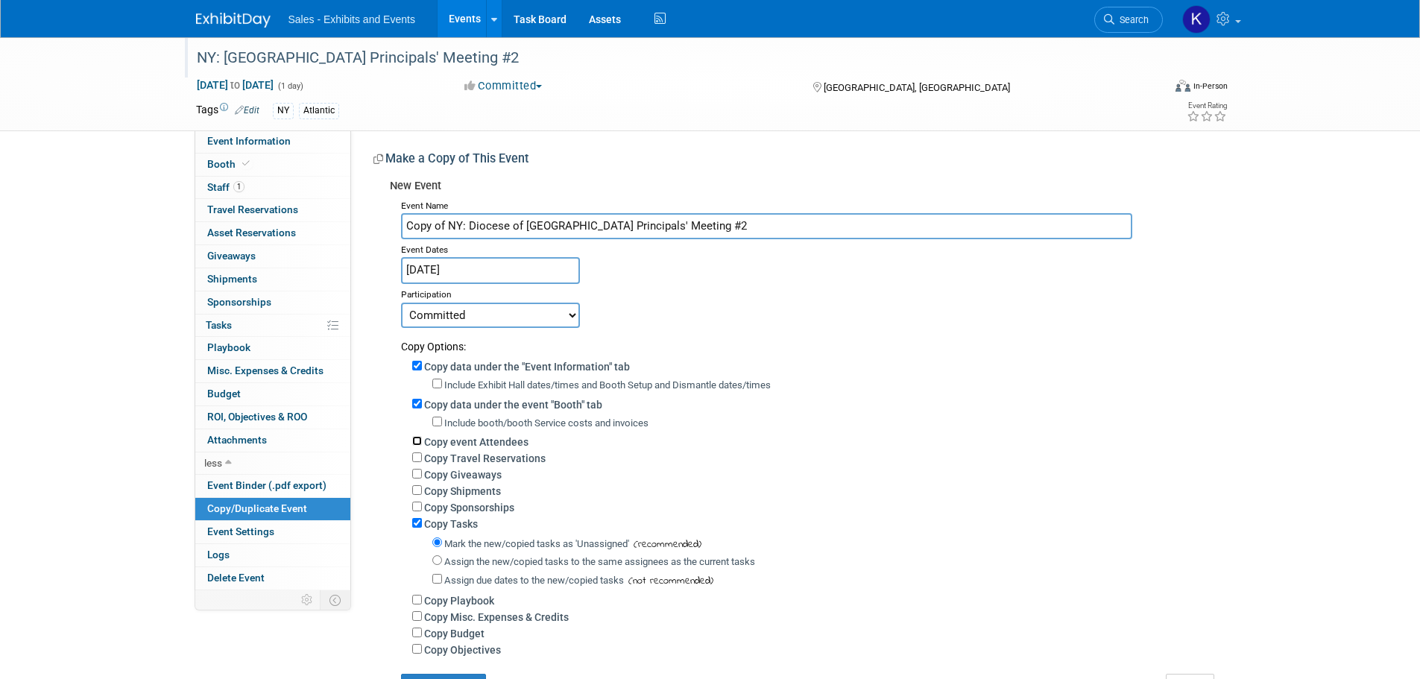
drag, startPoint x: 416, startPoint y: 443, endPoint x: 436, endPoint y: 444, distance: 20.1
click at [416, 444] on input "Copy event Attendees" at bounding box center [417, 441] width 10 height 10
checkbox input "true"
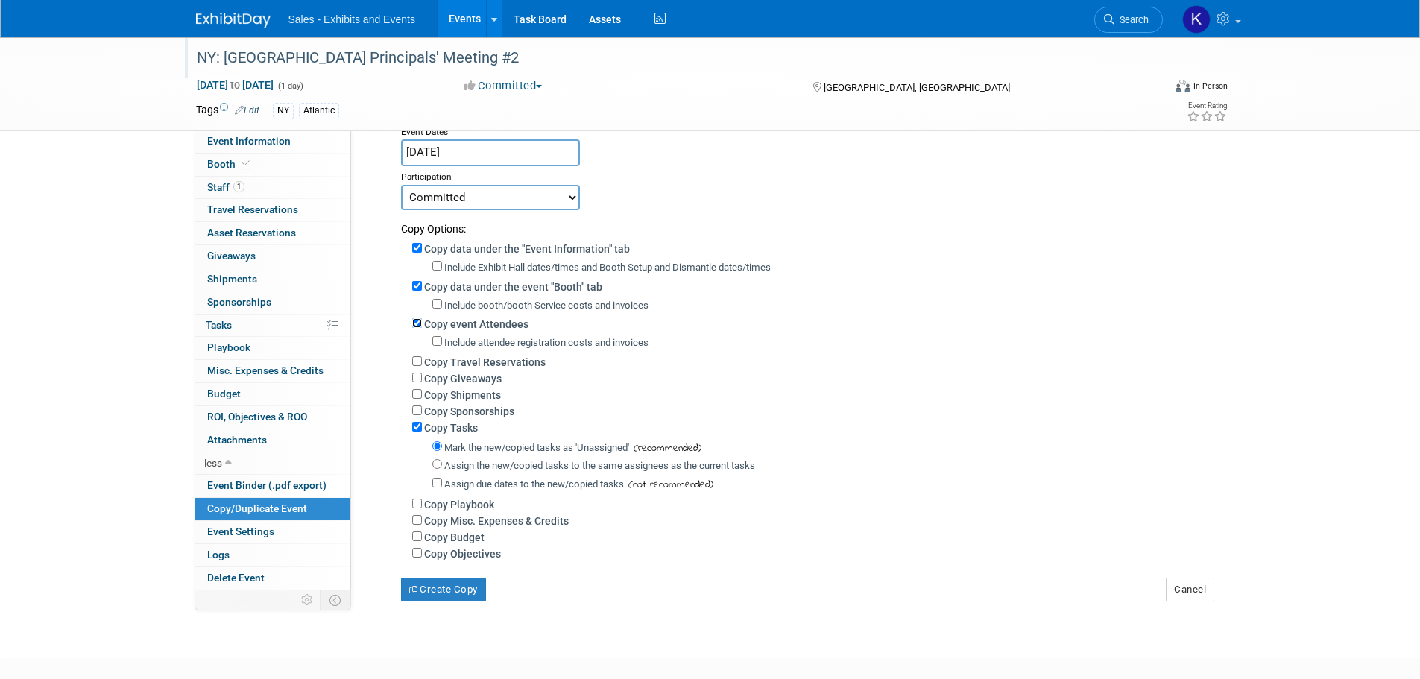
scroll to position [149, 0]
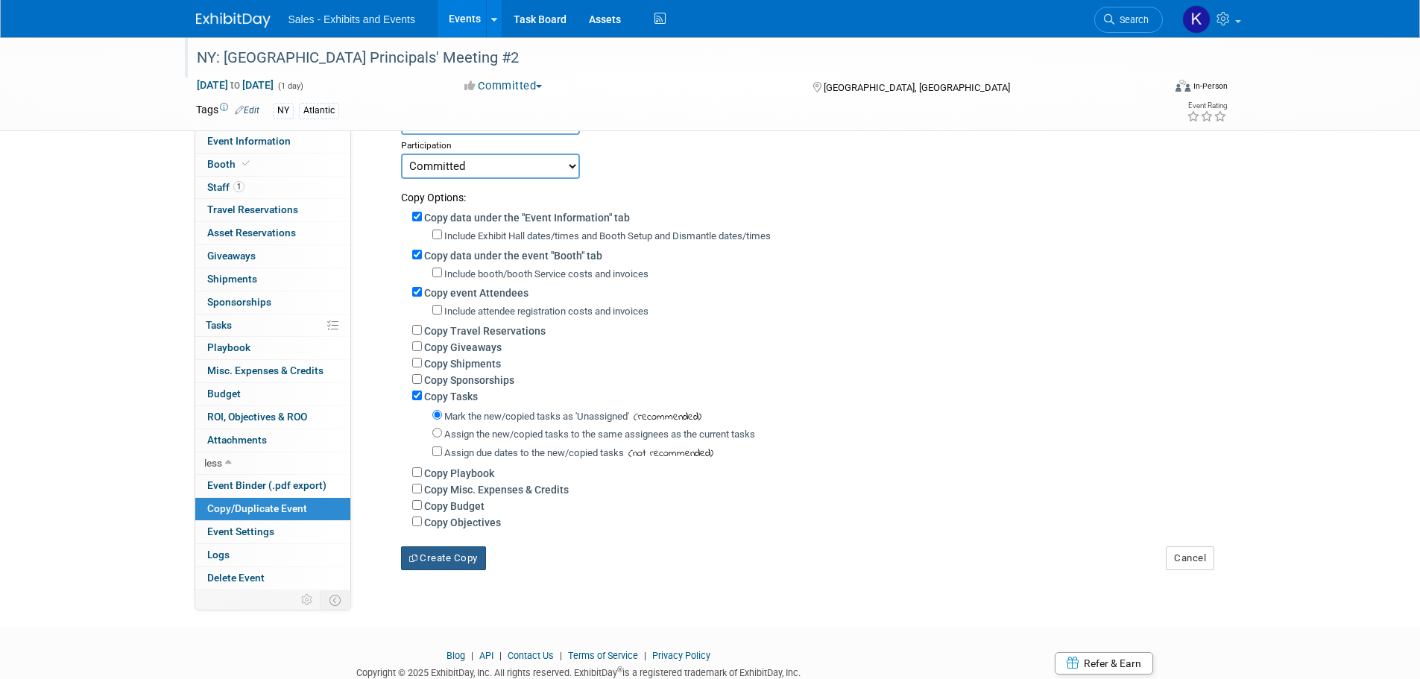
drag, startPoint x: 469, startPoint y: 569, endPoint x: 493, endPoint y: 566, distance: 24.8
click at [469, 568] on button "Create Copy" at bounding box center [443, 558] width 85 height 24
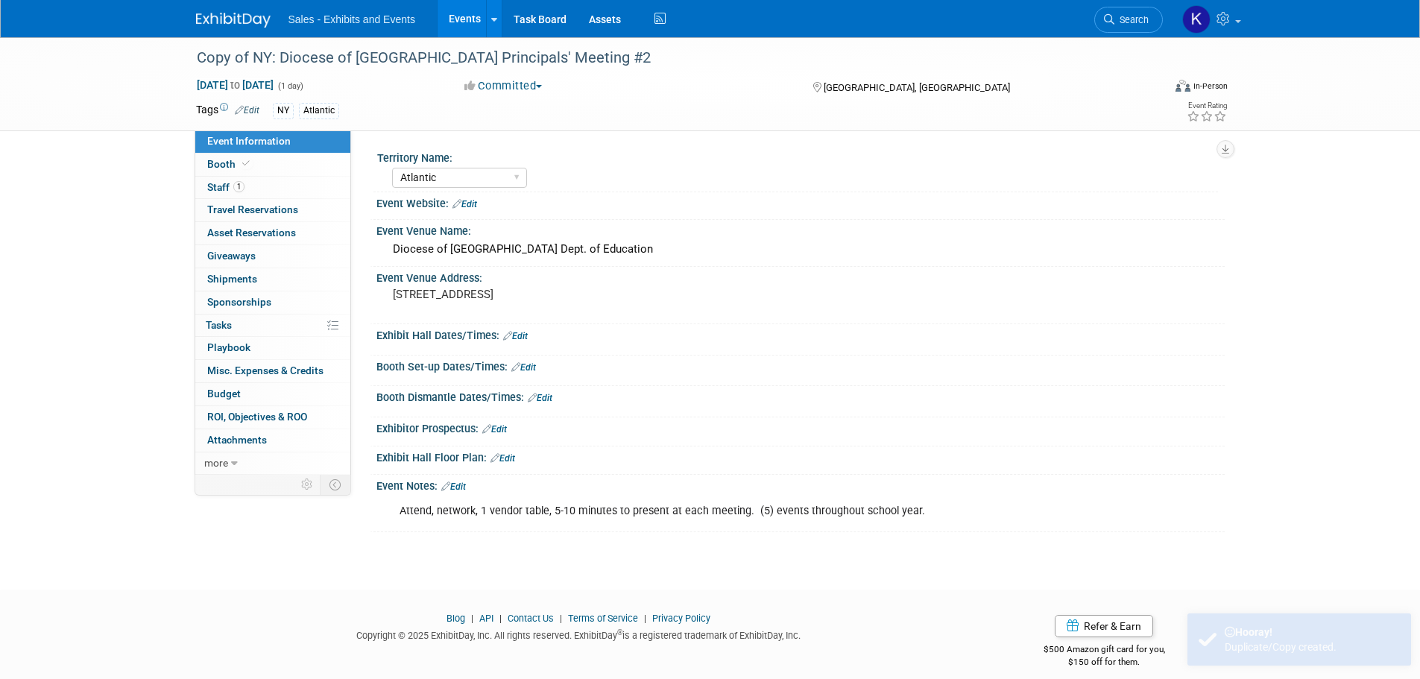
select select "Atlantic"
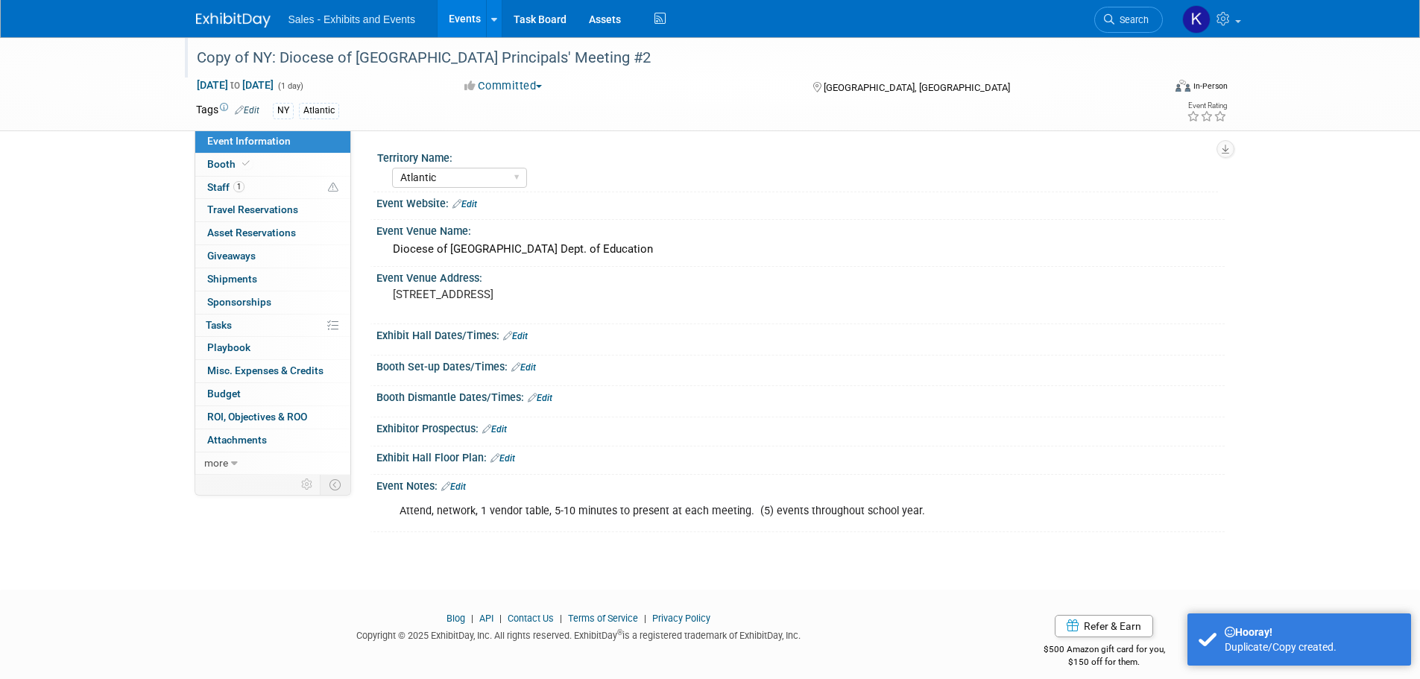
click at [455, 54] on div "Copy of NY: Diocese of [GEOGRAPHIC_DATA] Principals' Meeting #2" at bounding box center [666, 58] width 949 height 27
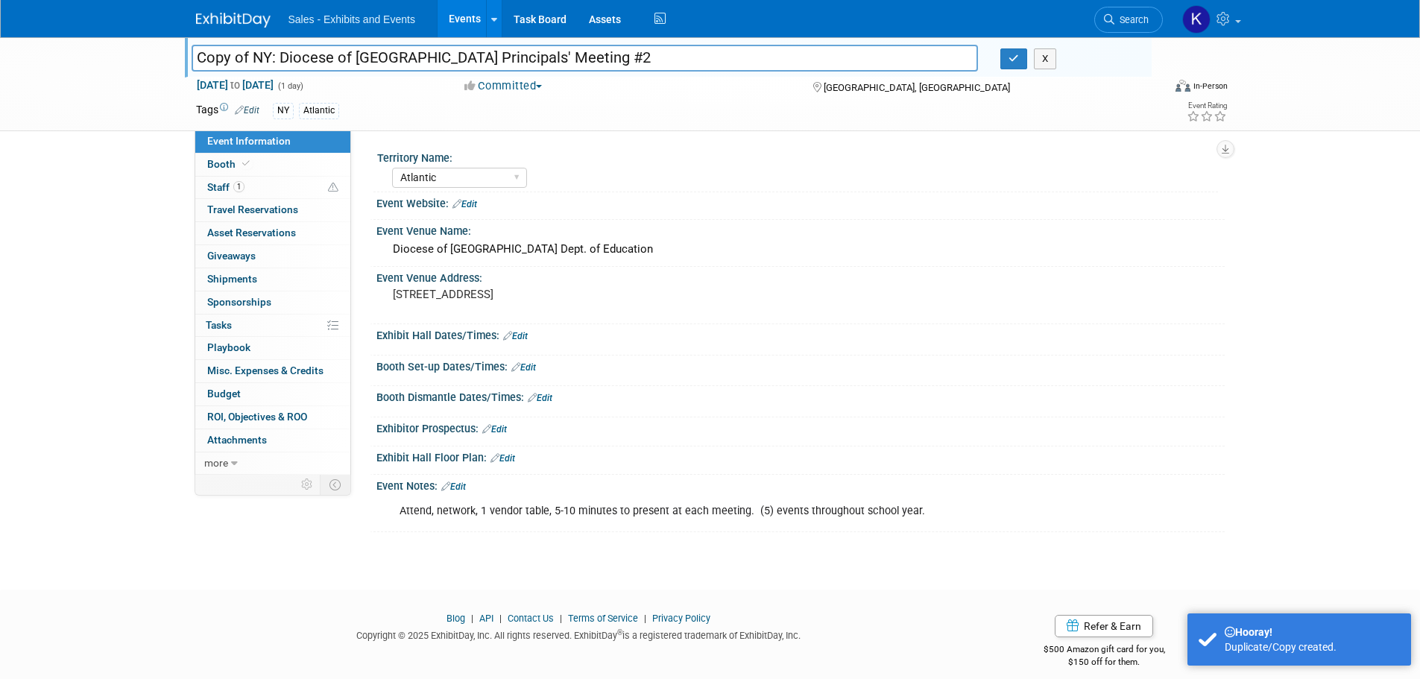
click at [253, 60] on input "Copy of NY: Diocese of [GEOGRAPHIC_DATA] Principals' Meeting #2" at bounding box center [585, 58] width 787 height 26
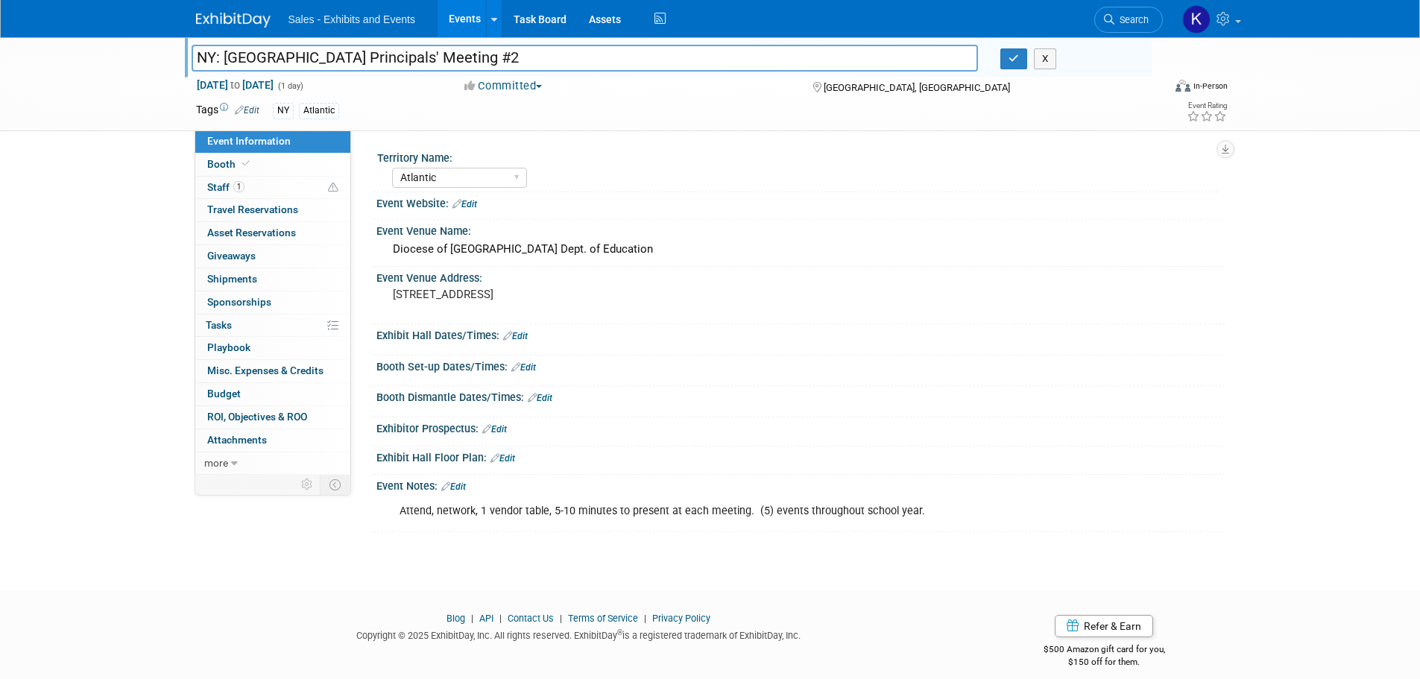
click at [557, 54] on input "NY: [GEOGRAPHIC_DATA] Principals' Meeting #2" at bounding box center [585, 58] width 787 height 26
type input "NY: Diocese of [GEOGRAPHIC_DATA] Principals' Meeting #3"
click at [618, 156] on div "Territory Name:" at bounding box center [797, 156] width 841 height 19
click at [219, 187] on span "Staff 1" at bounding box center [225, 187] width 37 height 12
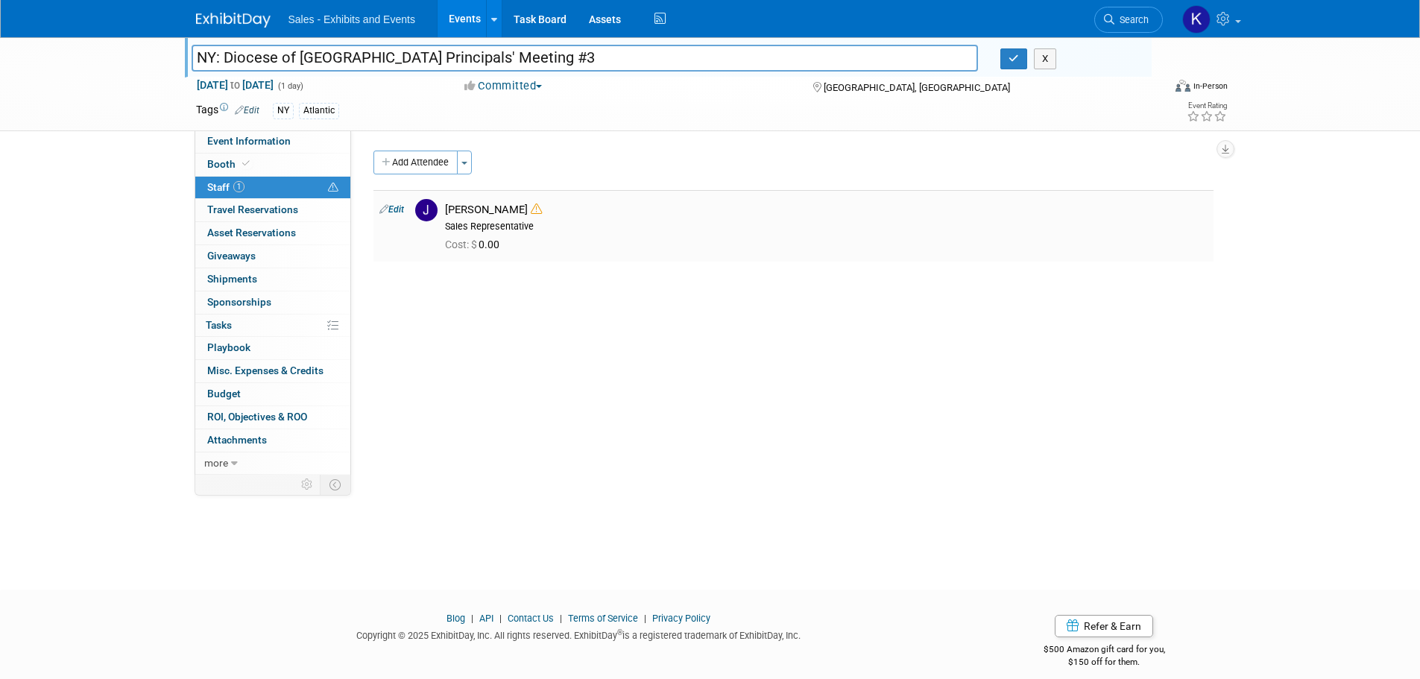
click at [531, 211] on icon at bounding box center [536, 208] width 11 height 11
click at [224, 162] on span "Booth" at bounding box center [229, 164] width 45 height 12
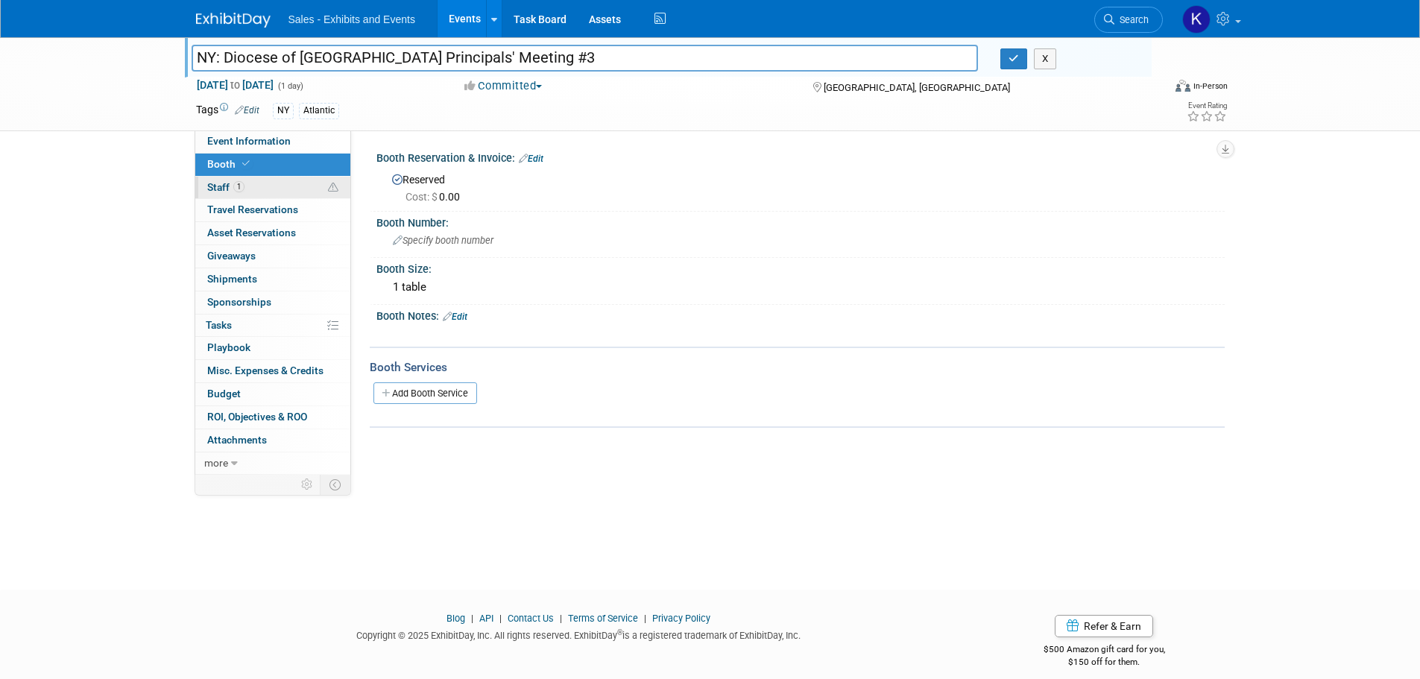
click at [217, 186] on span "Staff 1" at bounding box center [225, 187] width 37 height 12
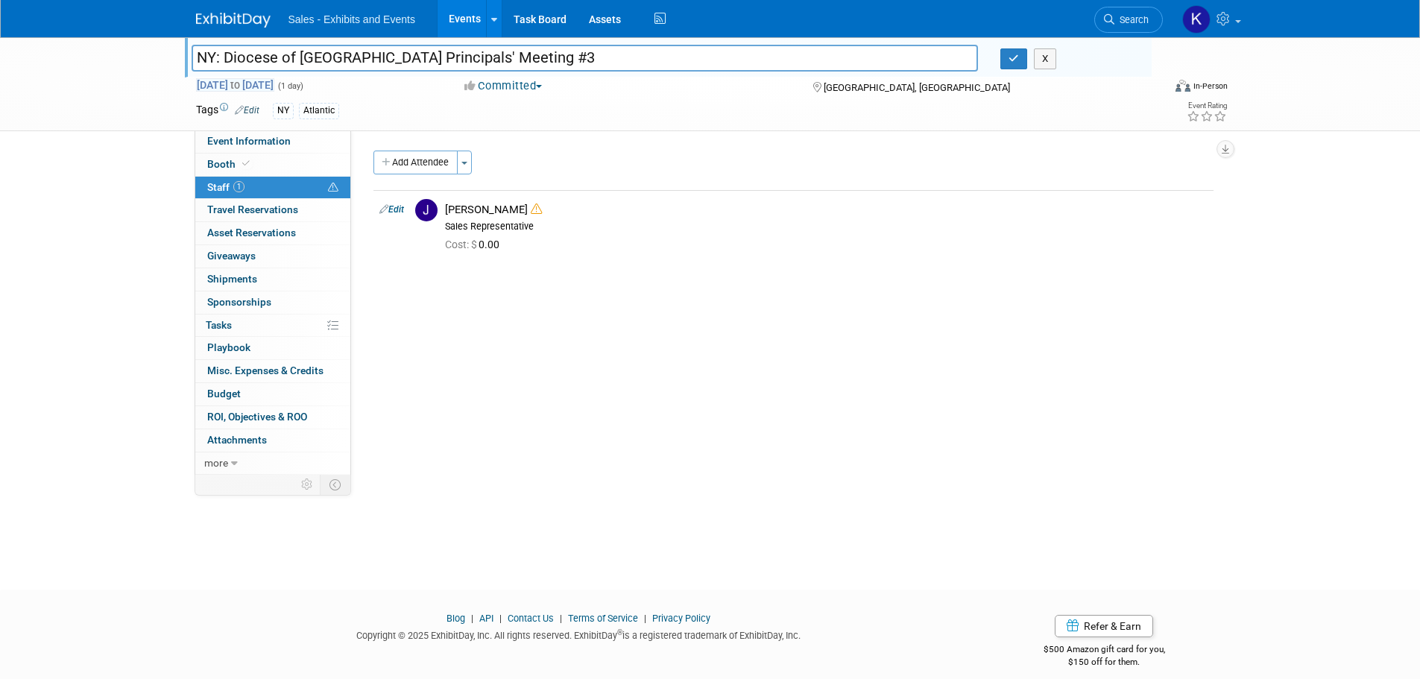
click at [298, 78] on div "[DATE] to [DATE] (1 day)" at bounding box center [316, 84] width 241 height 15
click at [274, 85] on span "[DATE] to [DATE]" at bounding box center [235, 84] width 78 height 13
type input "[DATE]"
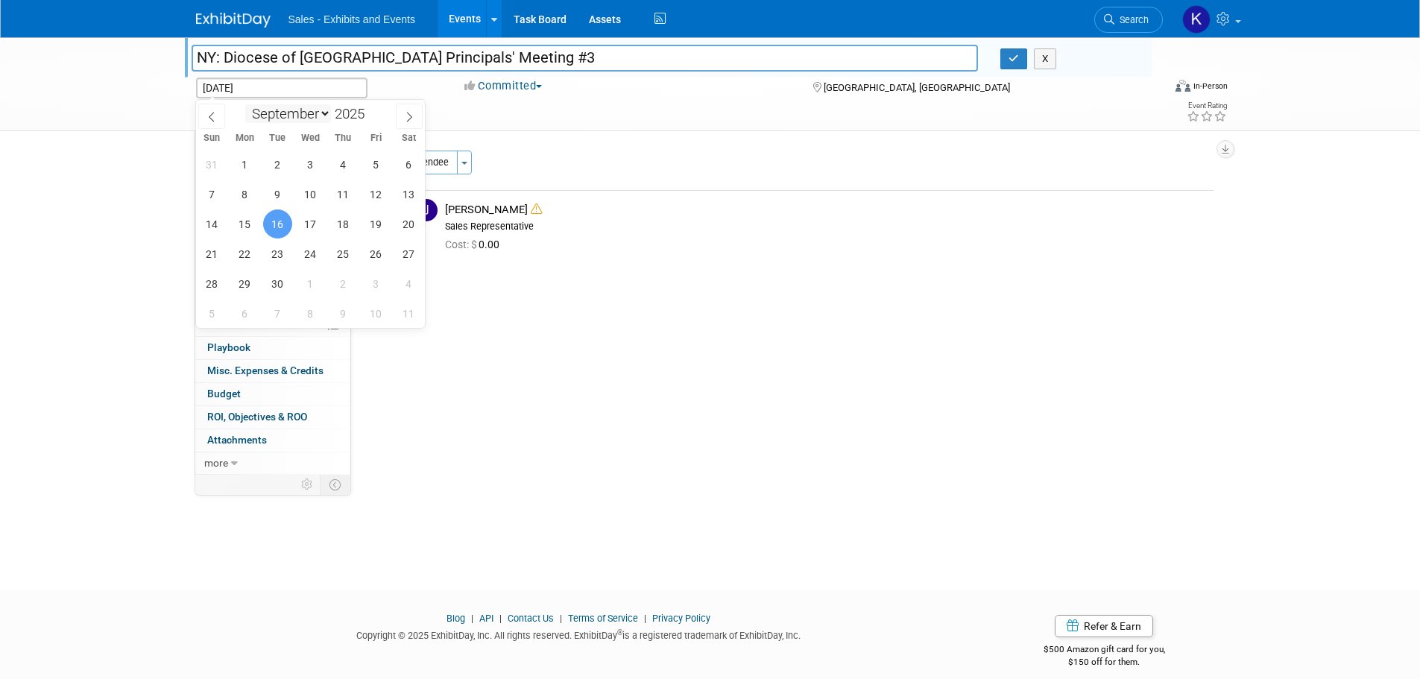
click at [326, 116] on select "January February March April May June July August September October November De…" at bounding box center [288, 113] width 86 height 19
select select "10"
click at [245, 104] on select "January February March April May June July August September October November De…" at bounding box center [288, 113] width 86 height 19
click at [283, 257] on span "18" at bounding box center [277, 253] width 29 height 29
type input "[DATE]"
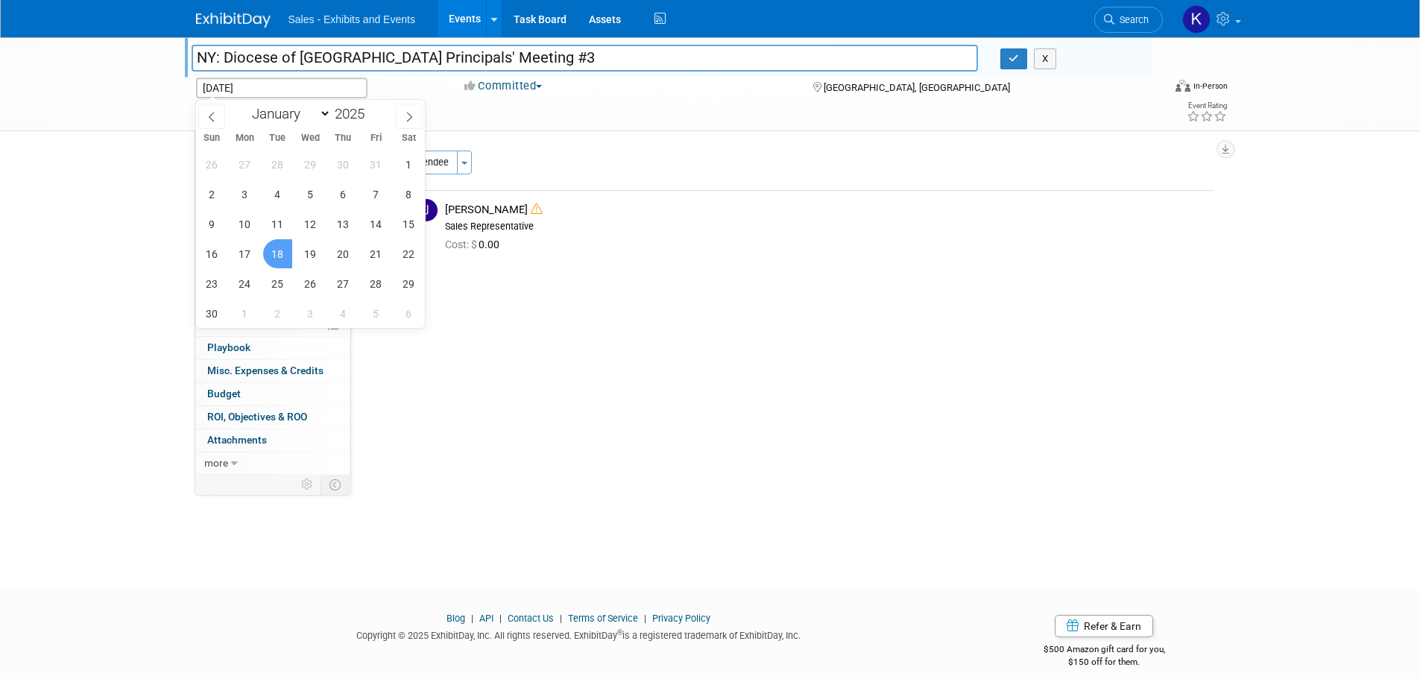
click at [283, 257] on span "18" at bounding box center [277, 253] width 29 height 29
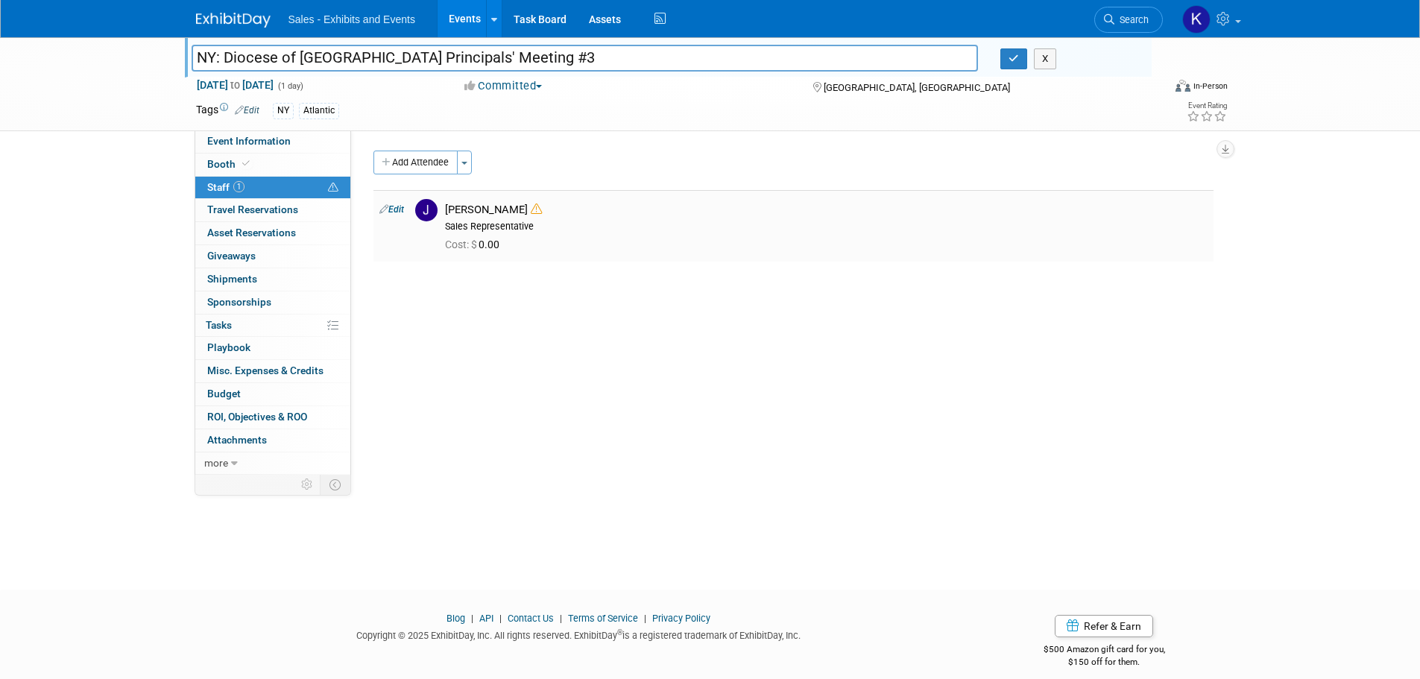
click at [598, 218] on div "Jennifer Paul Sales Representative" at bounding box center [826, 218] width 762 height 30
click at [252, 211] on span "Travel Reservations 0" at bounding box center [252, 209] width 91 height 12
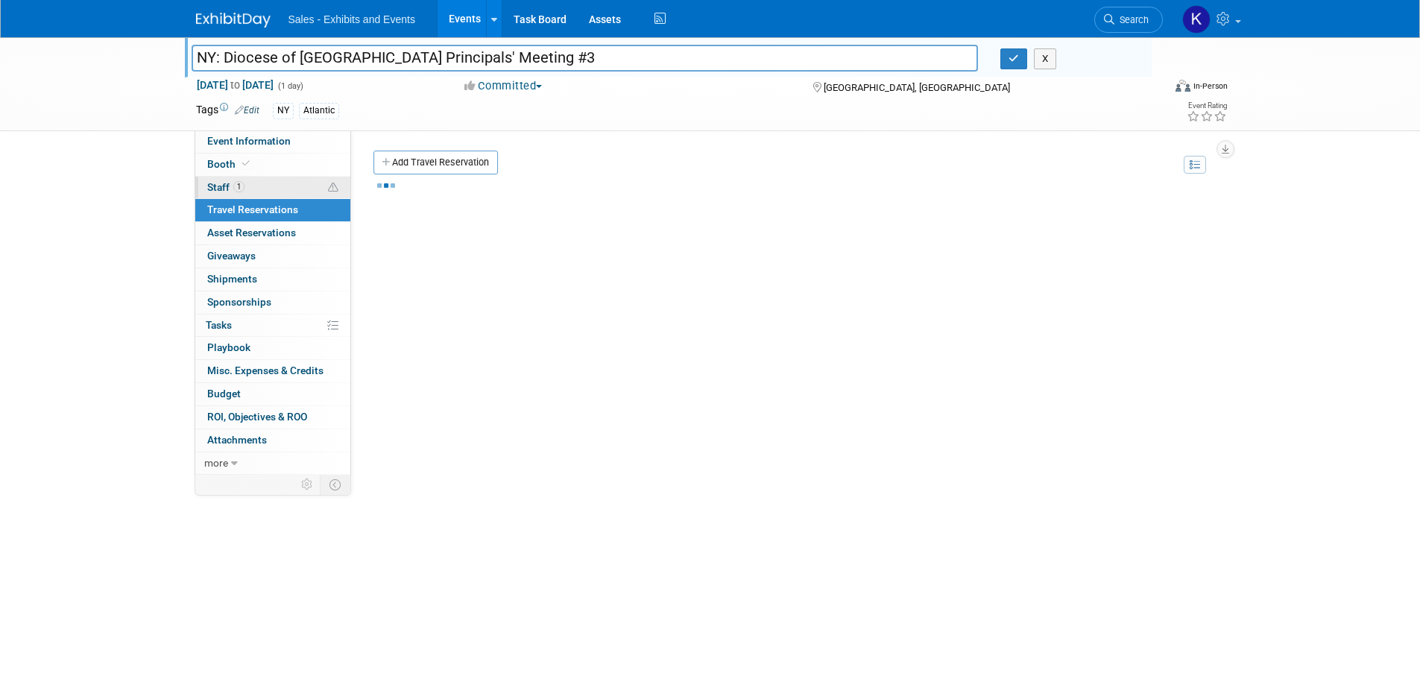
click at [217, 190] on span "Staff 1" at bounding box center [225, 187] width 37 height 12
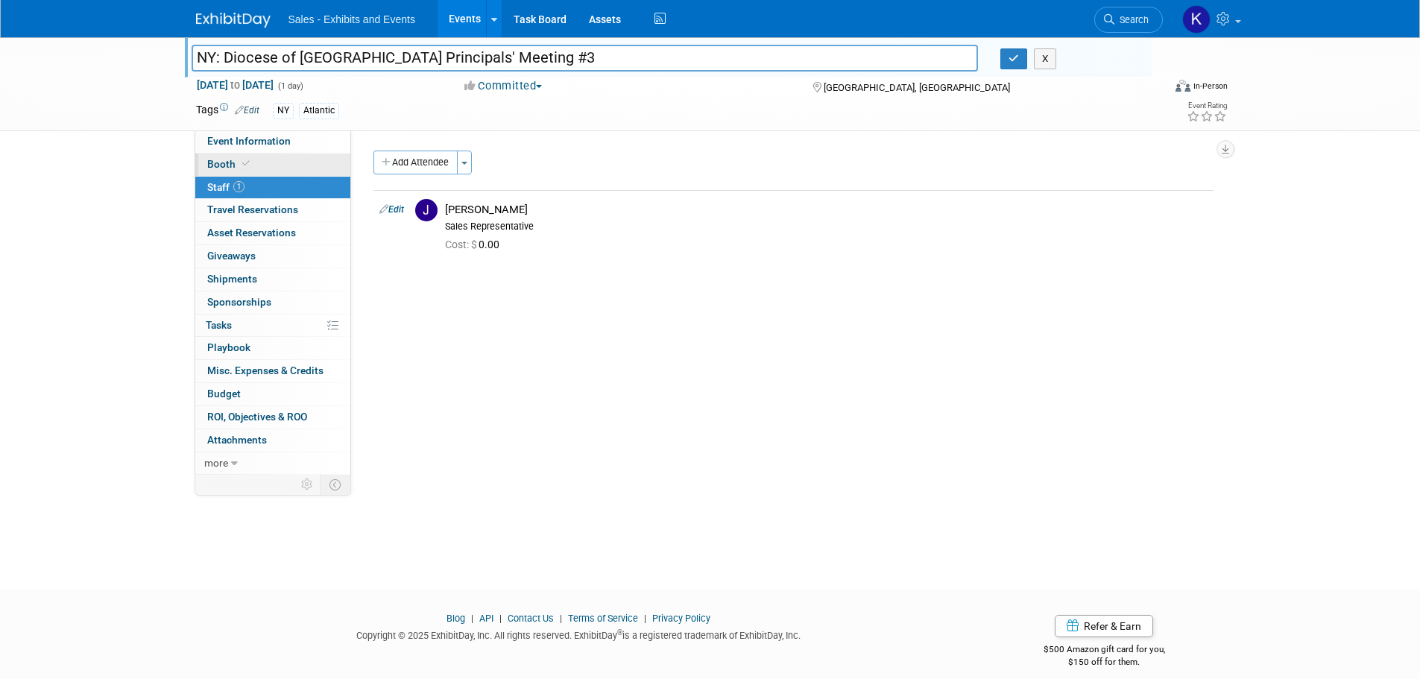
click at [227, 166] on span "Booth" at bounding box center [229, 164] width 45 height 12
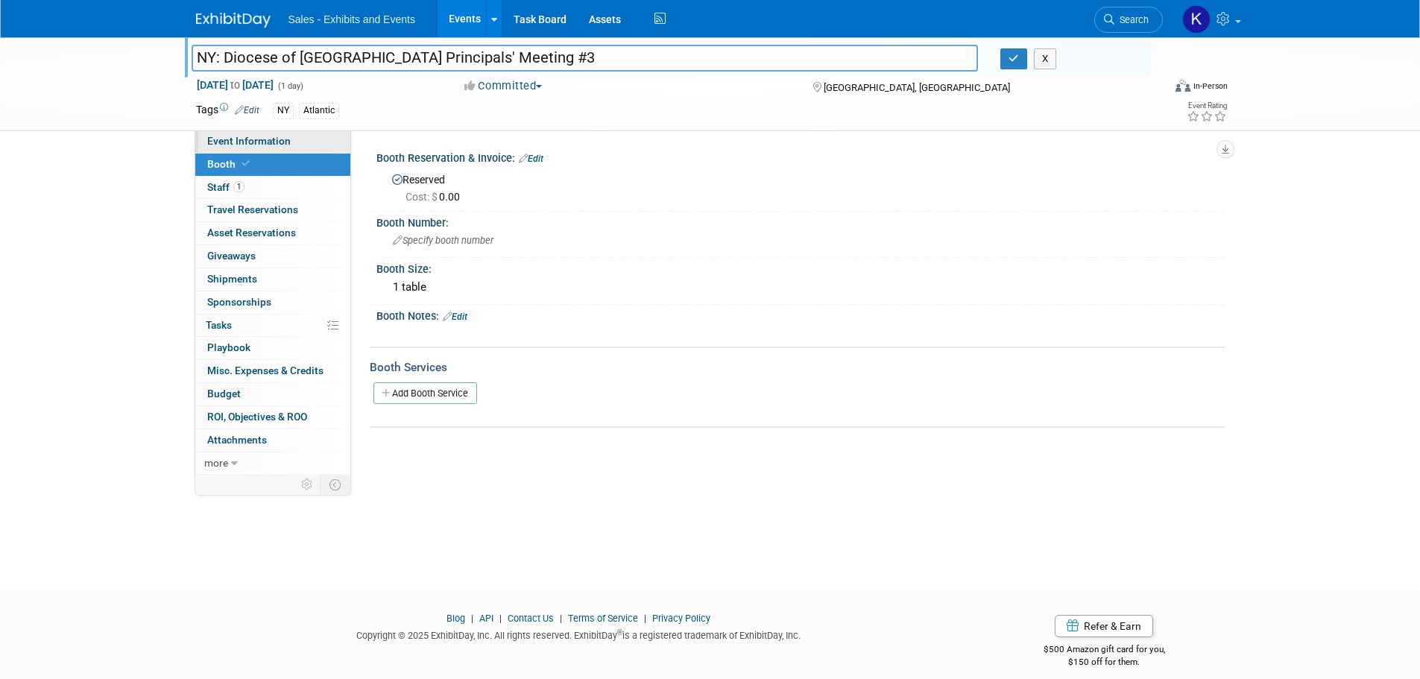
click at [237, 142] on span "Event Information" at bounding box center [248, 141] width 83 height 12
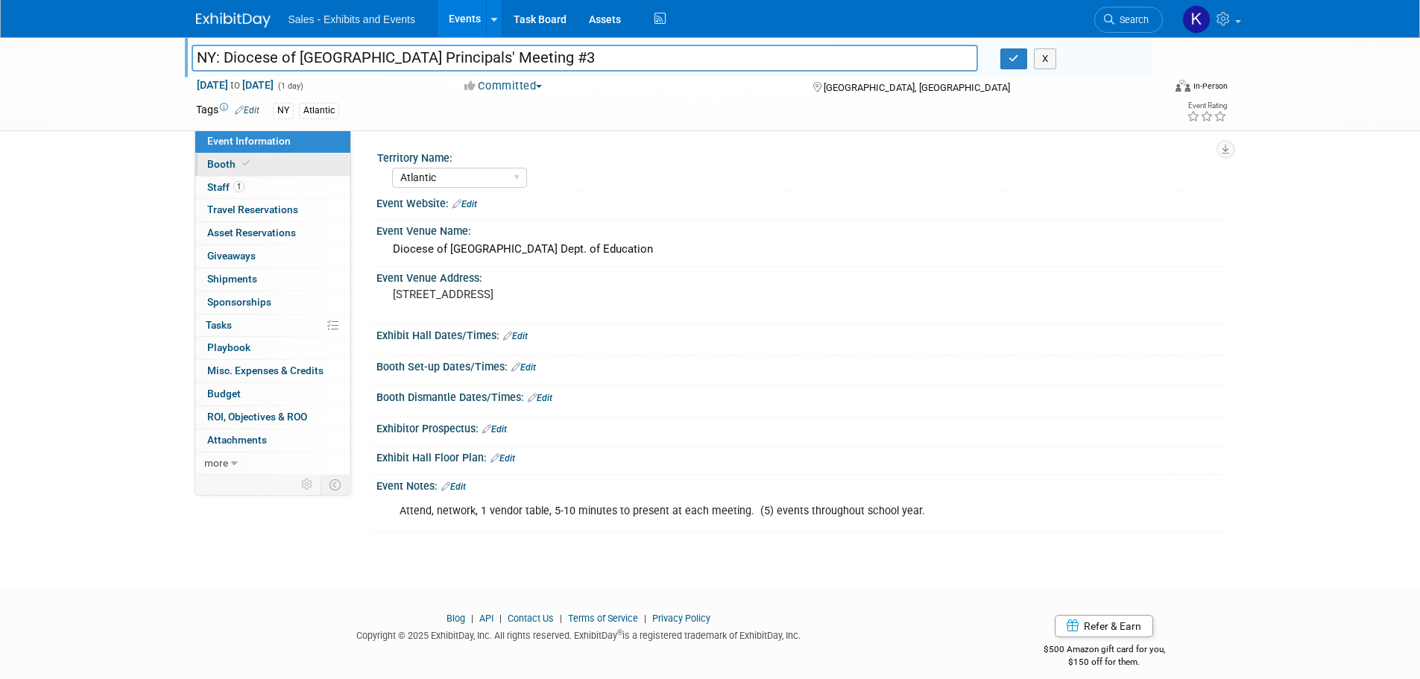
click at [227, 168] on span "Booth" at bounding box center [229, 164] width 45 height 12
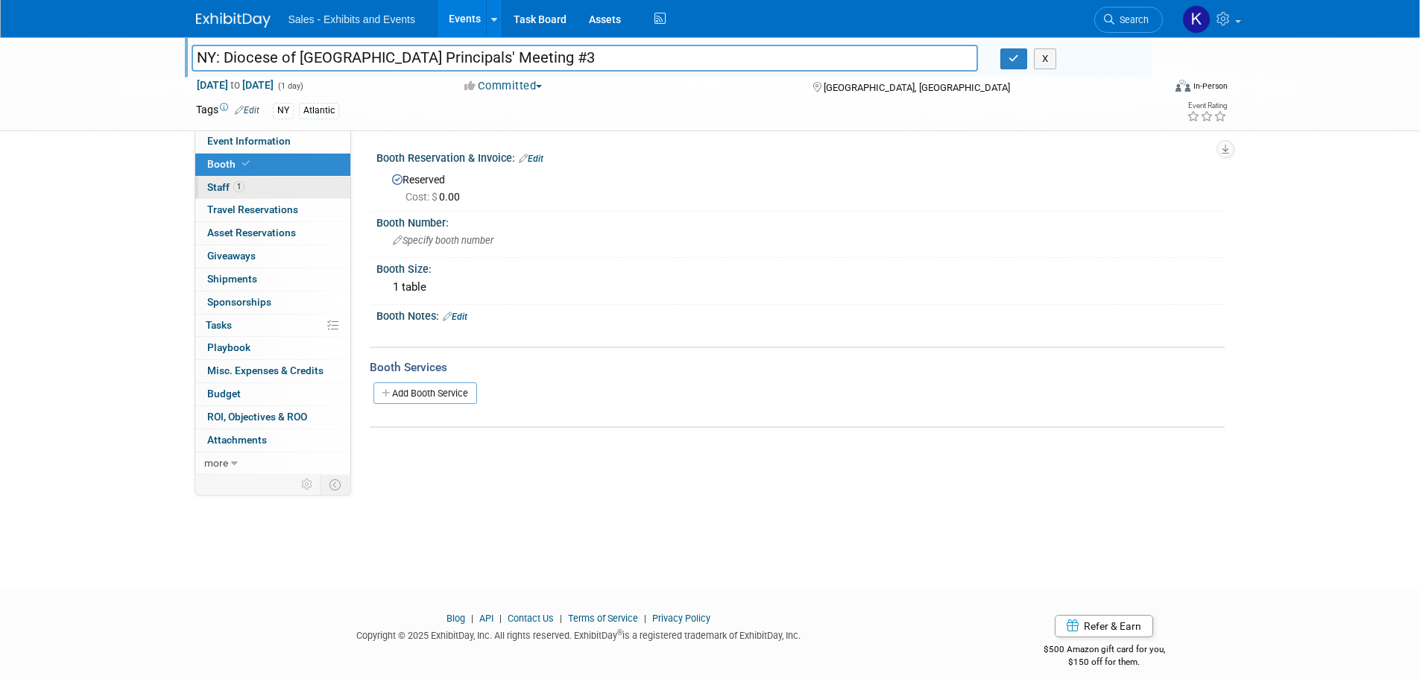
click at [219, 197] on link "1 Staff 1" at bounding box center [272, 188] width 155 height 22
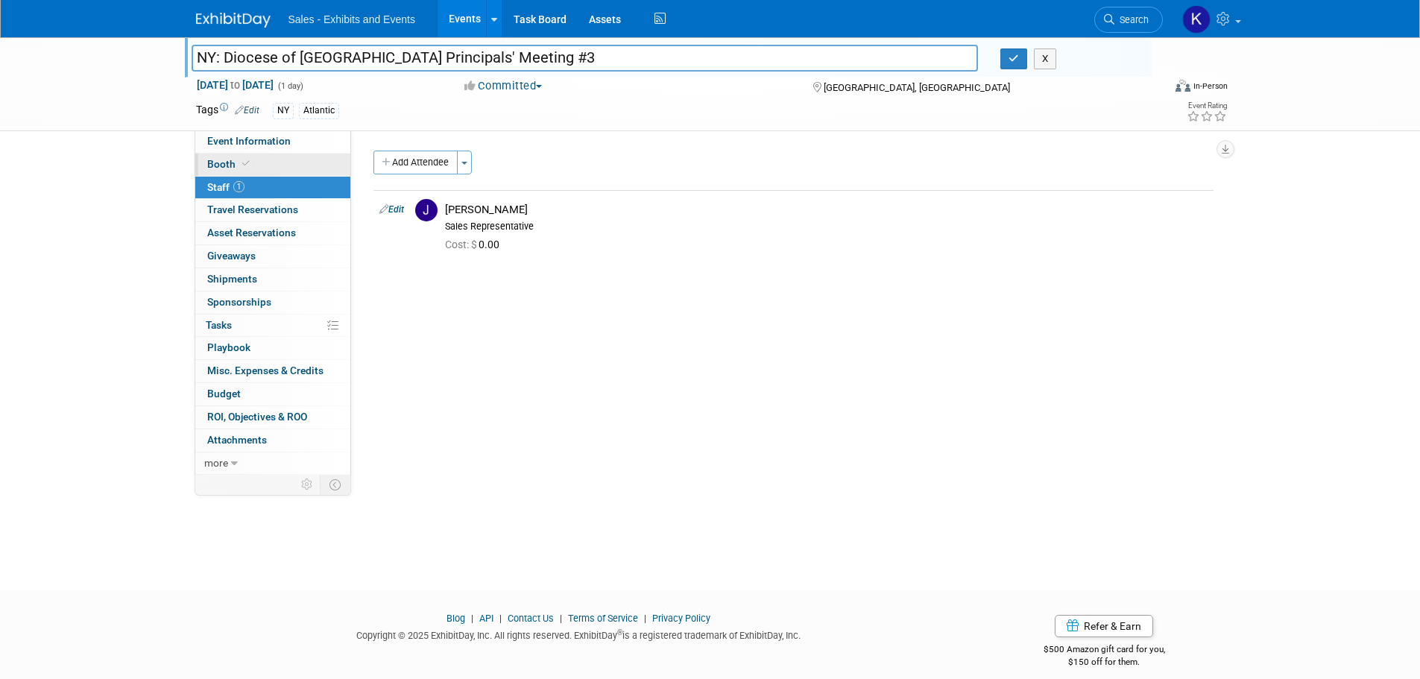
click at [221, 163] on span "Booth" at bounding box center [229, 164] width 45 height 12
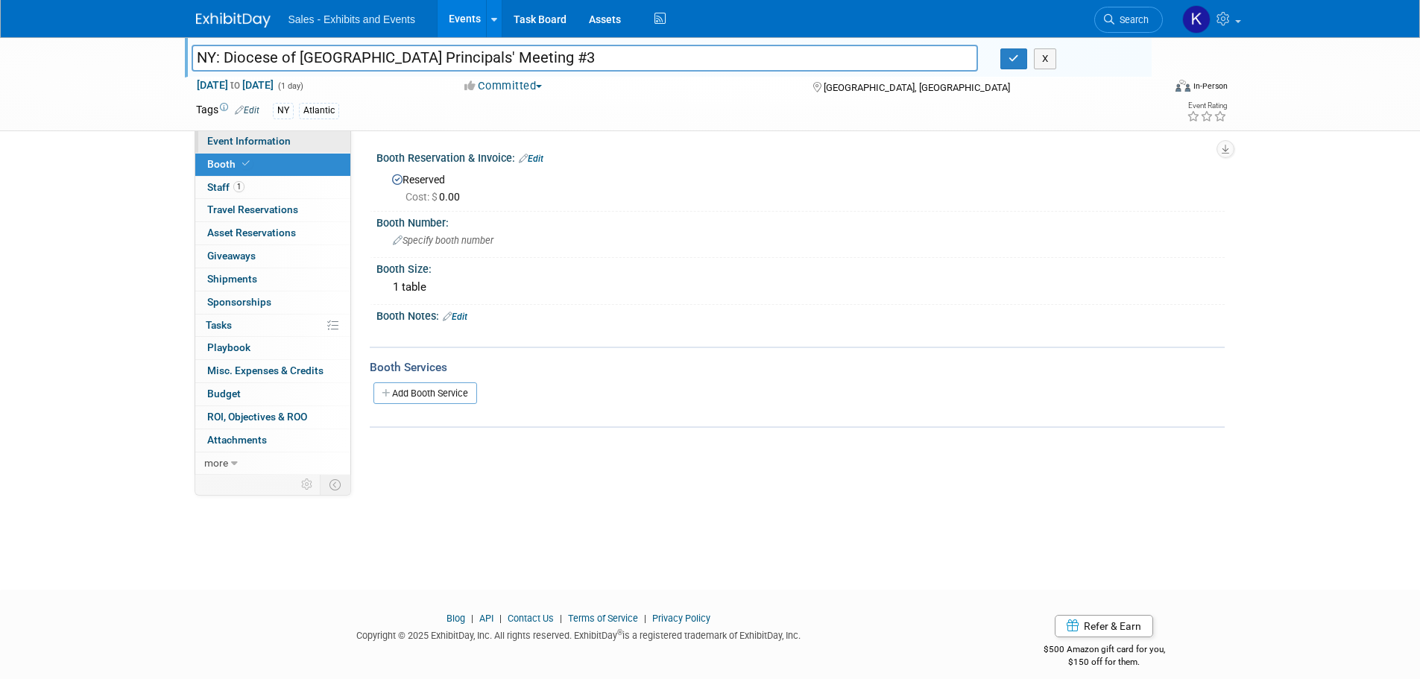
click at [230, 143] on span "Event Information" at bounding box center [248, 141] width 83 height 12
select select "Atlantic"
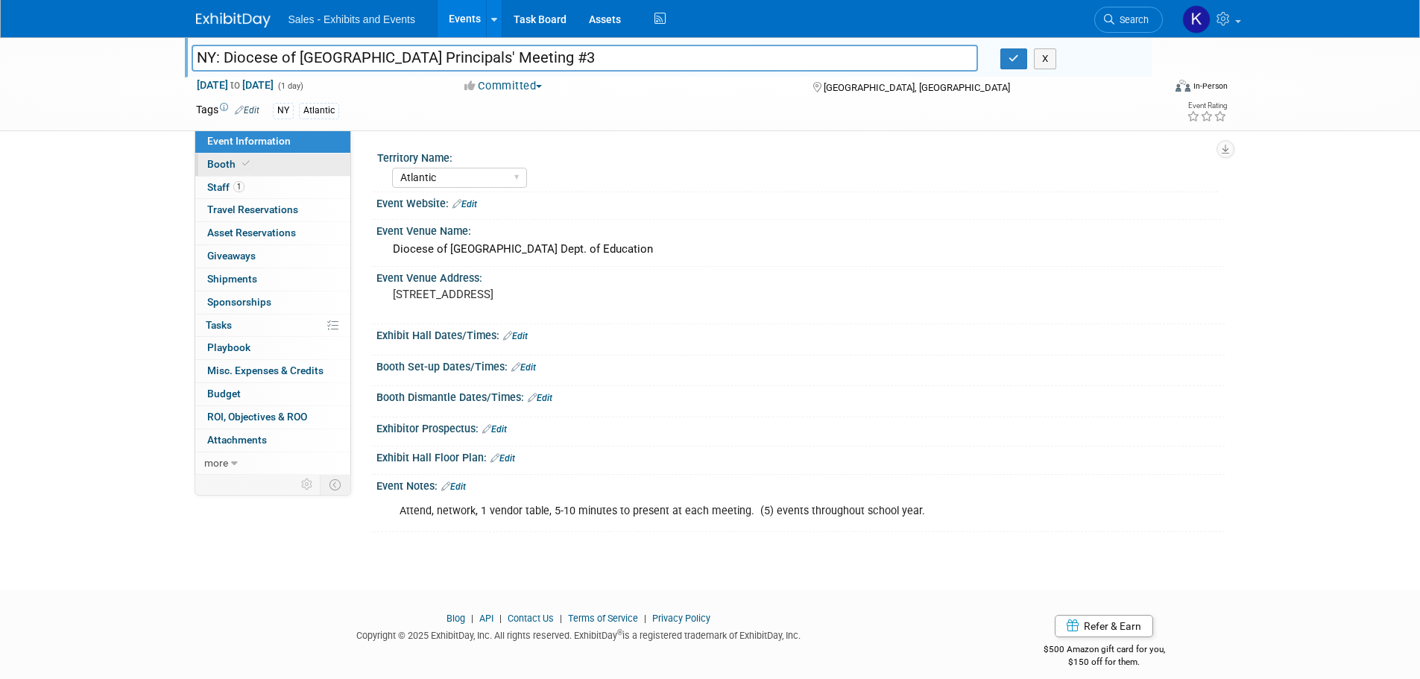
click at [225, 159] on span "Booth" at bounding box center [229, 164] width 45 height 12
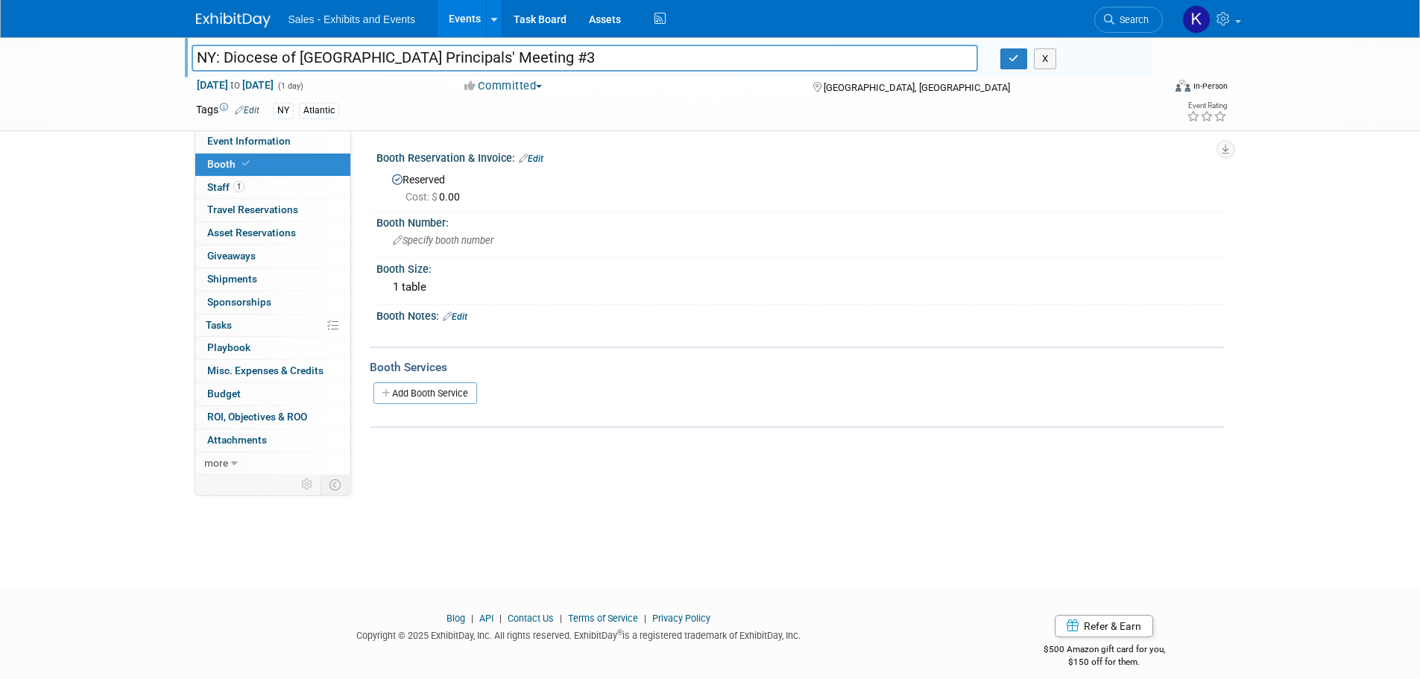
click at [472, 190] on div "Cost: $ 0.00" at bounding box center [802, 195] width 821 height 17
click at [460, 192] on span "Cost: $ 0.00" at bounding box center [435, 197] width 60 height 12
click at [543, 160] on link "Edit" at bounding box center [531, 159] width 25 height 10
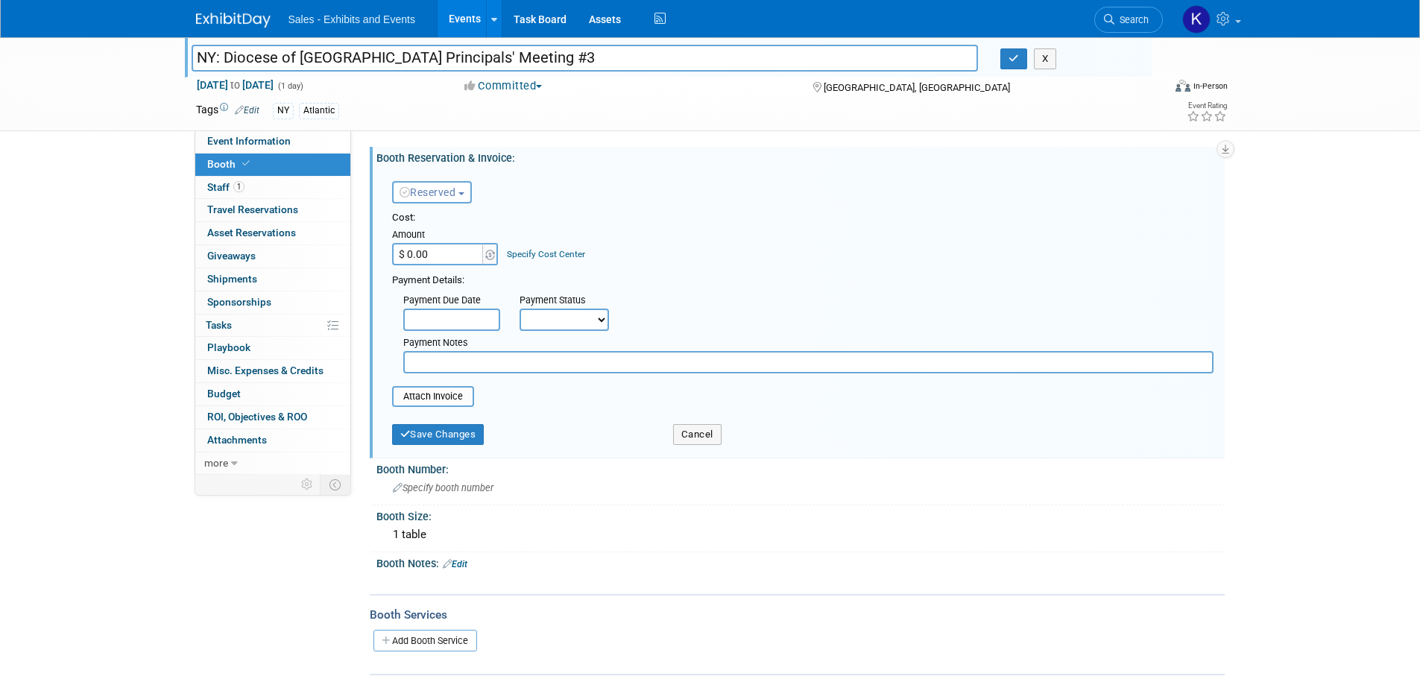
click at [469, 257] on input "$ 0.00" at bounding box center [438, 254] width 93 height 22
type input "$ 700.00"
drag, startPoint x: 454, startPoint y: 371, endPoint x: 480, endPoint y: 361, distance: 28.1
click at [455, 367] on input "text" at bounding box center [808, 362] width 810 height 22
type input "Submitted into Workday 8/18. Splitting with [PERSON_NAME]."
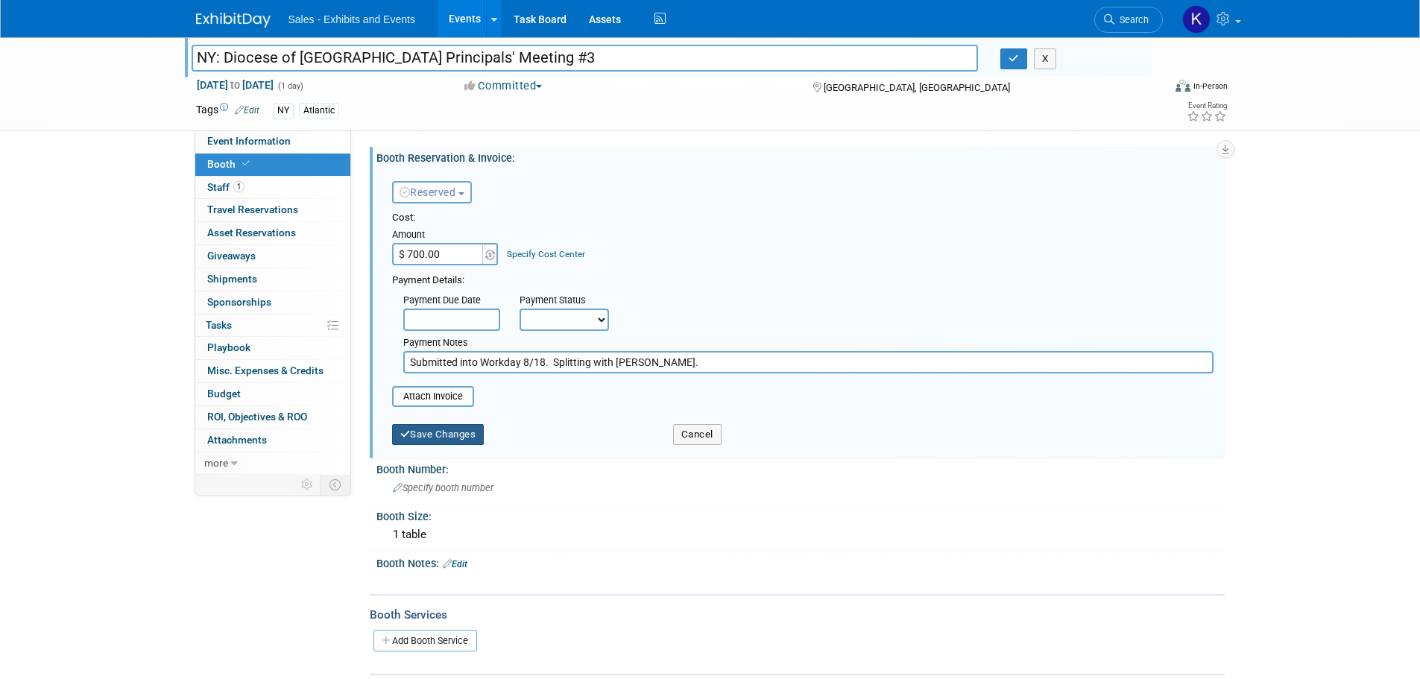
click at [461, 444] on button "Save Changes" at bounding box center [438, 434] width 92 height 21
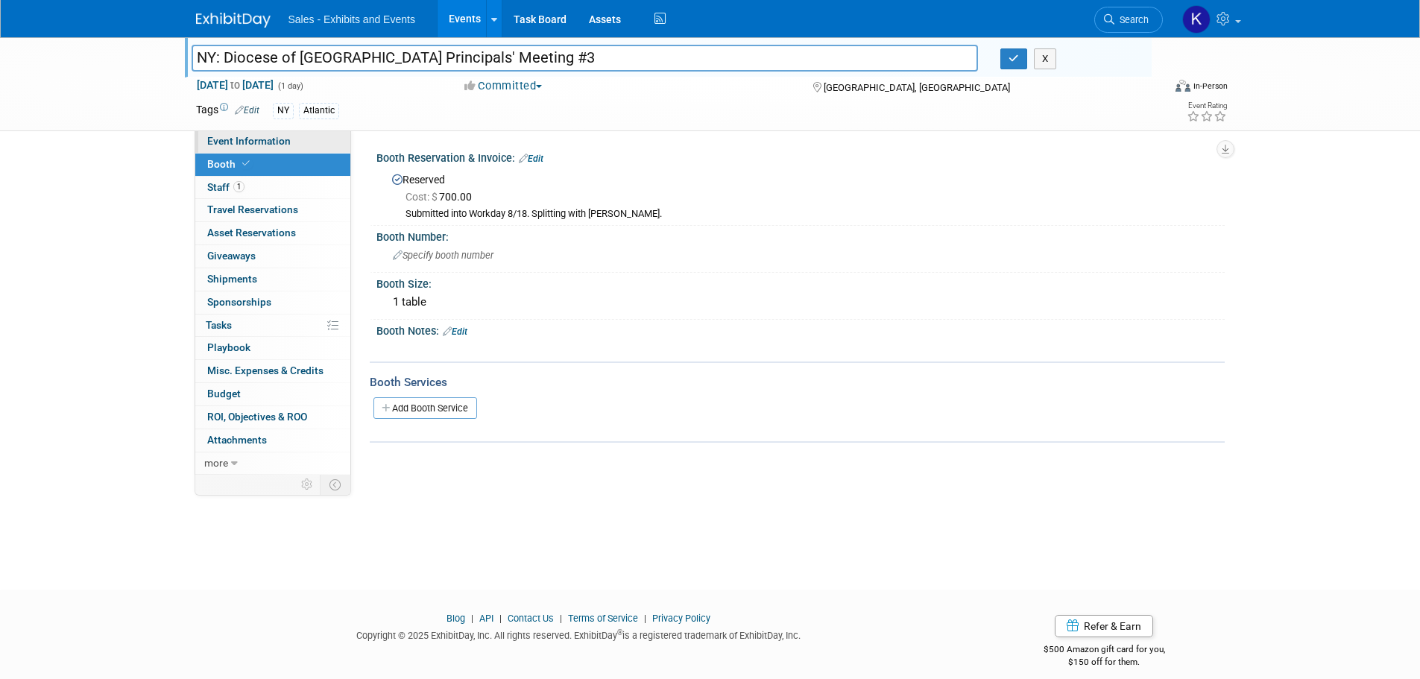
click at [251, 140] on span "Event Information" at bounding box center [248, 141] width 83 height 12
select select "Atlantic"
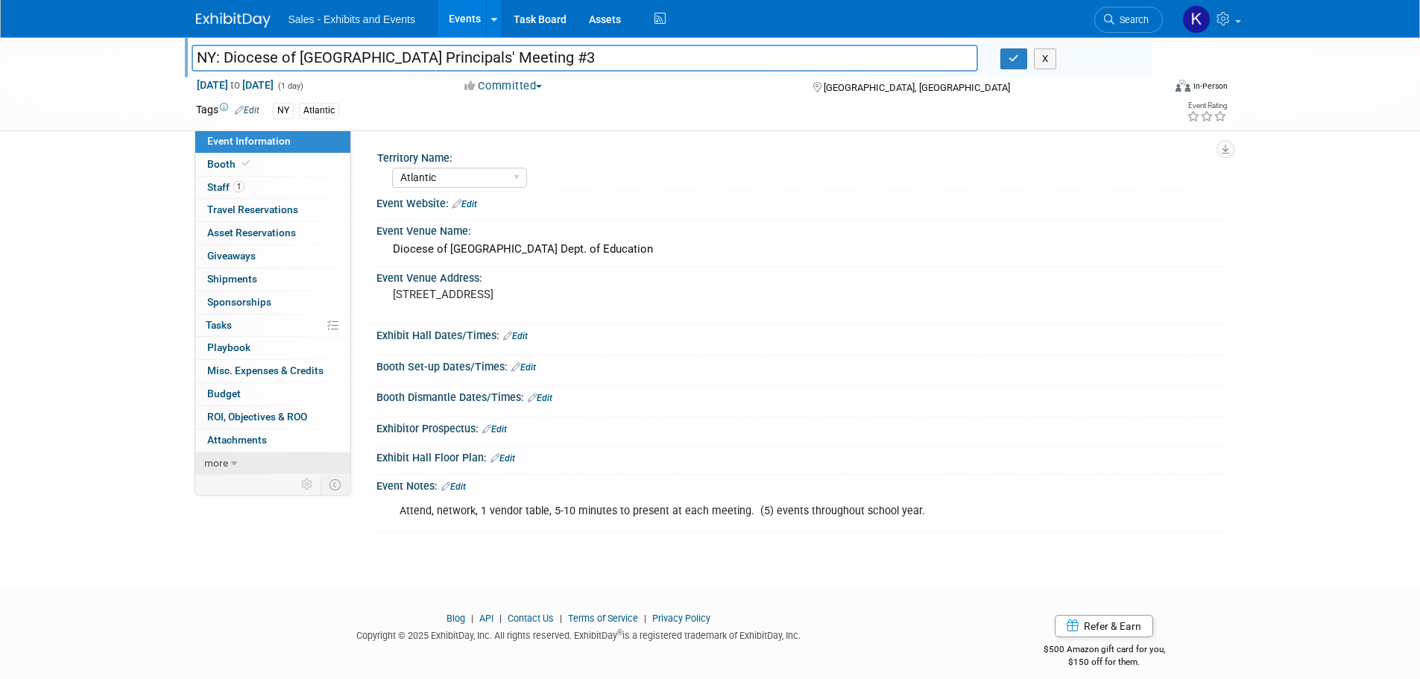
click at [224, 459] on span "more" at bounding box center [216, 463] width 24 height 12
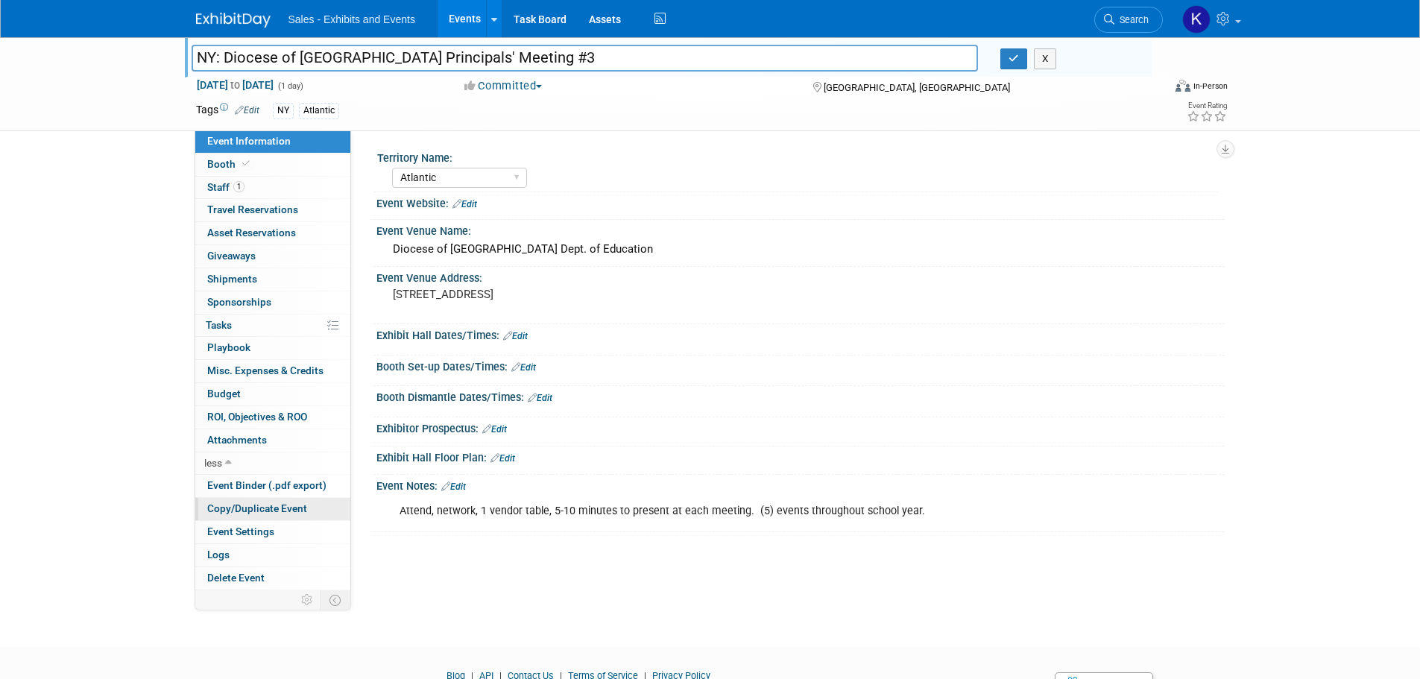
drag, startPoint x: 242, startPoint y: 510, endPoint x: 267, endPoint y: 507, distance: 24.8
click at [243, 511] on span "Copy/Duplicate Event" at bounding box center [257, 508] width 100 height 12
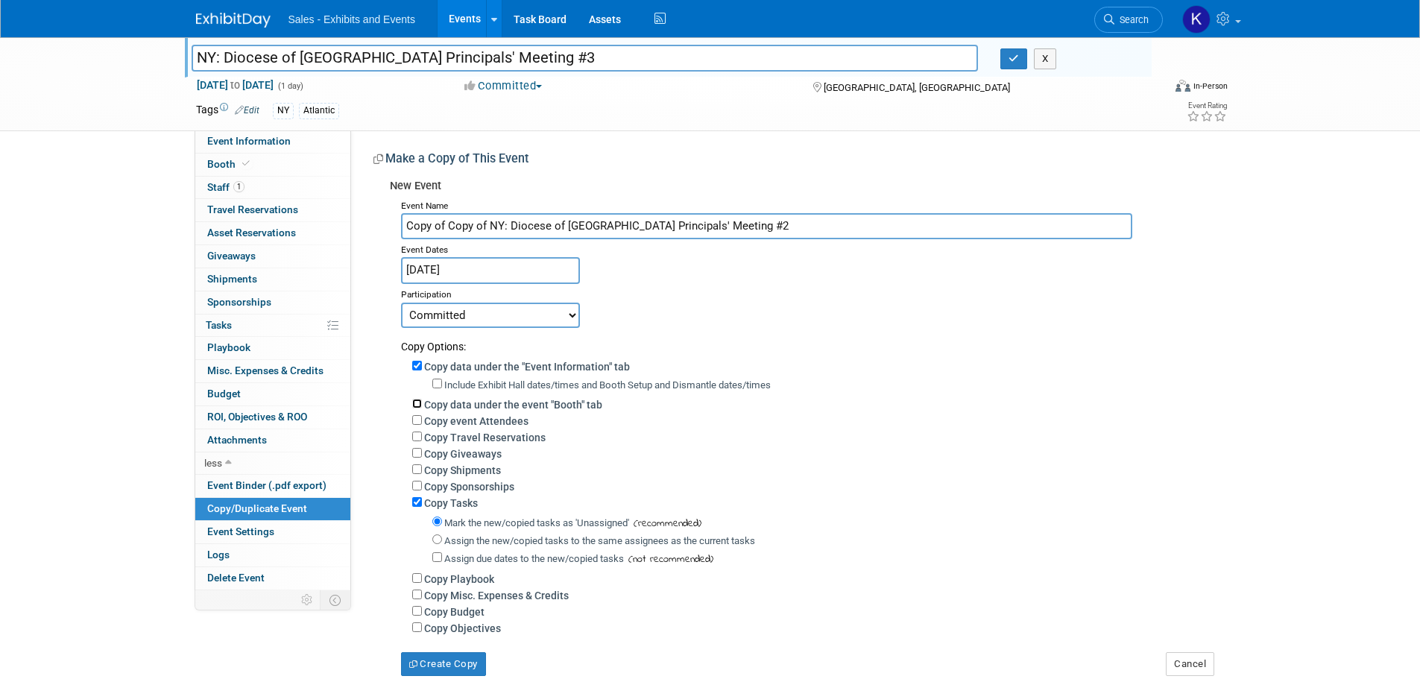
click at [417, 403] on input "Copy data under the event "Booth" tab" at bounding box center [417, 404] width 10 height 10
checkbox input "true"
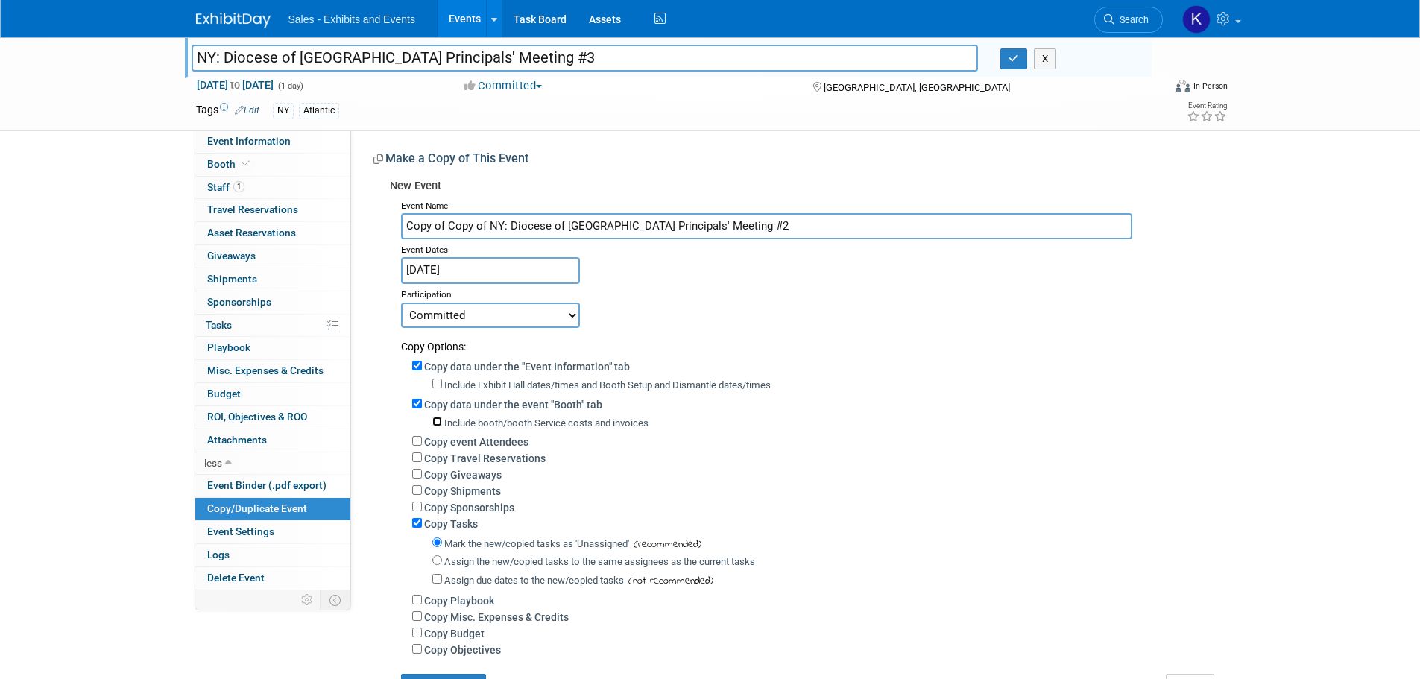
click at [440, 422] on input "Include booth/booth Service costs and invoices" at bounding box center [437, 422] width 10 height 10
checkbox input "true"
click at [414, 442] on input "Copy event Attendees" at bounding box center [417, 441] width 10 height 10
checkbox input "true"
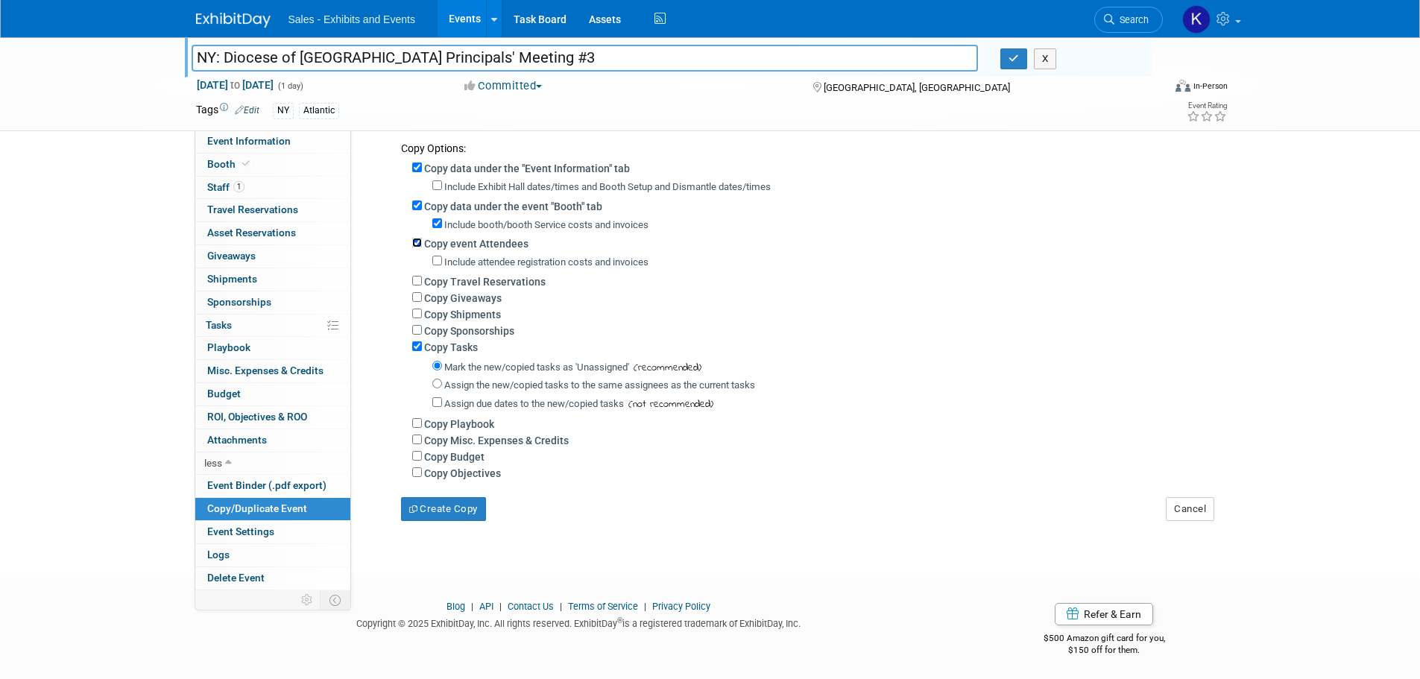
scroll to position [211, 0]
drag, startPoint x: 466, startPoint y: 508, endPoint x: 483, endPoint y: 504, distance: 17.0
click at [466, 509] on button "Create Copy" at bounding box center [443, 506] width 85 height 24
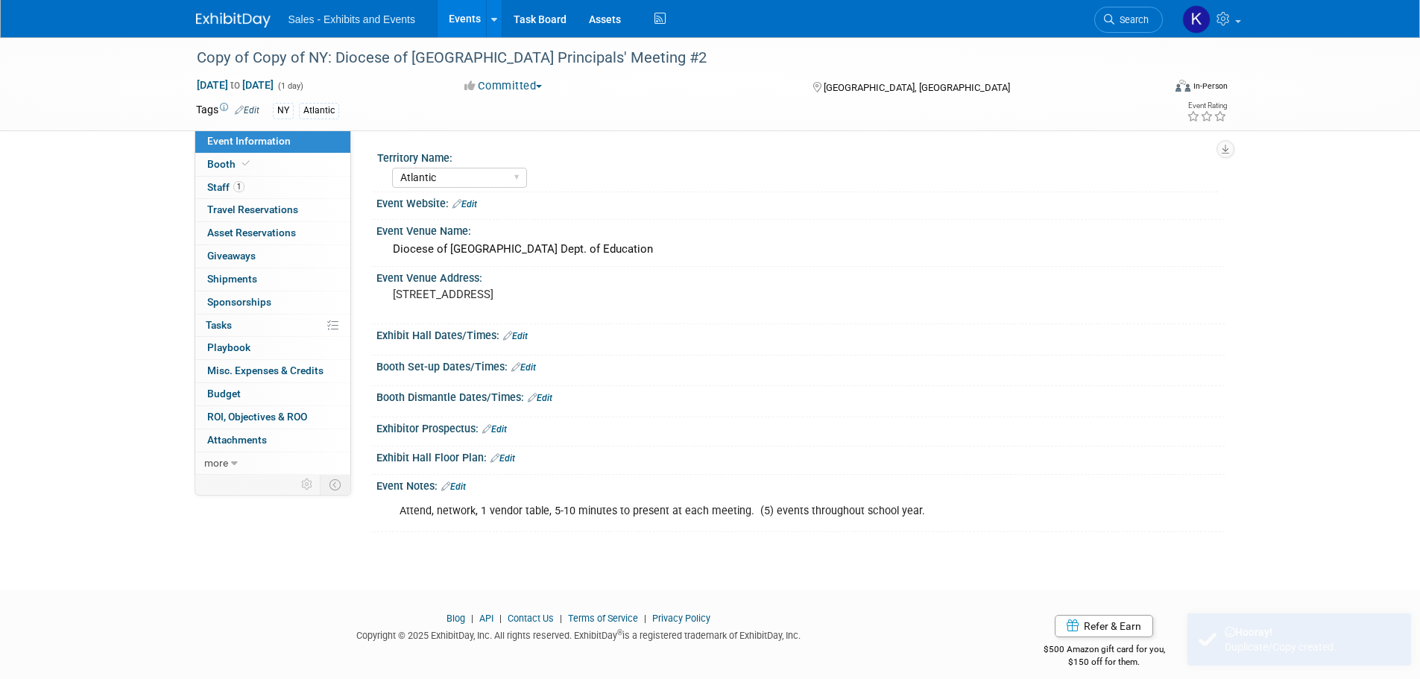
select select "Atlantic"
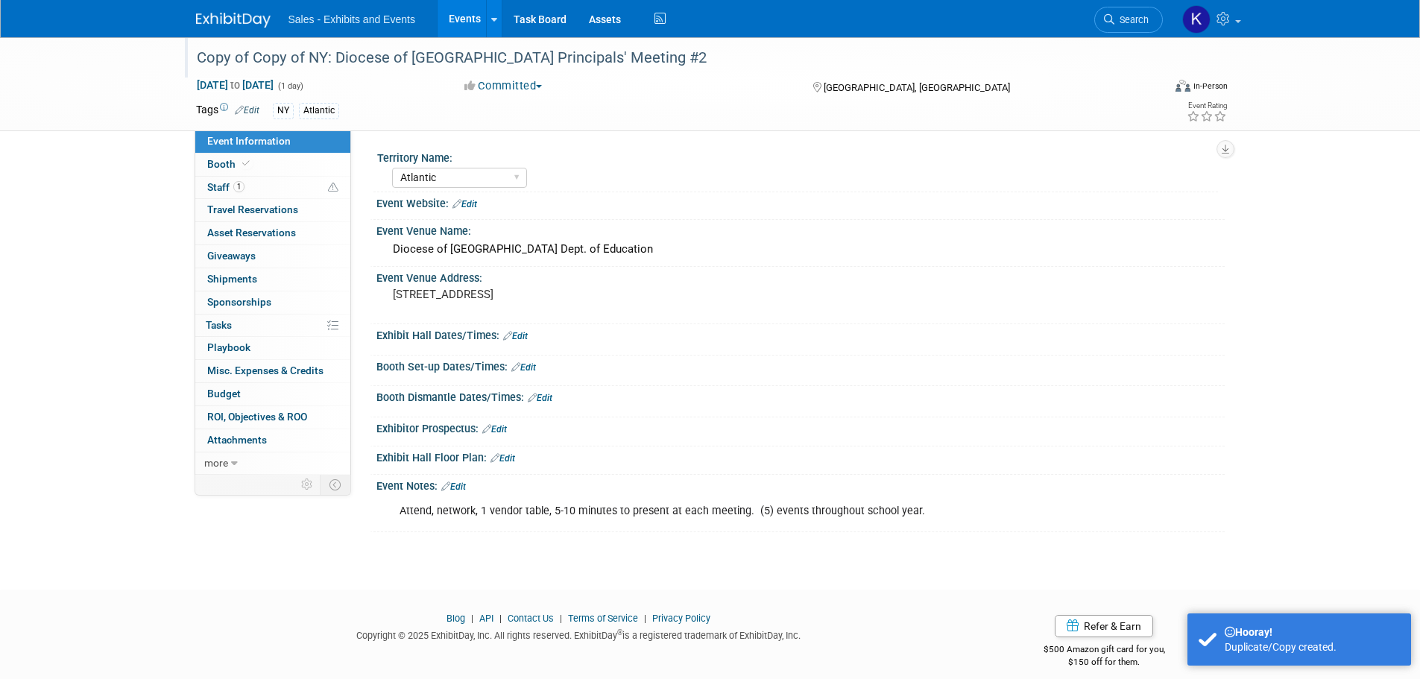
click at [307, 58] on div "Copy of Copy of NY: Diocese of [GEOGRAPHIC_DATA] Principals' Meeting #2" at bounding box center [666, 58] width 949 height 27
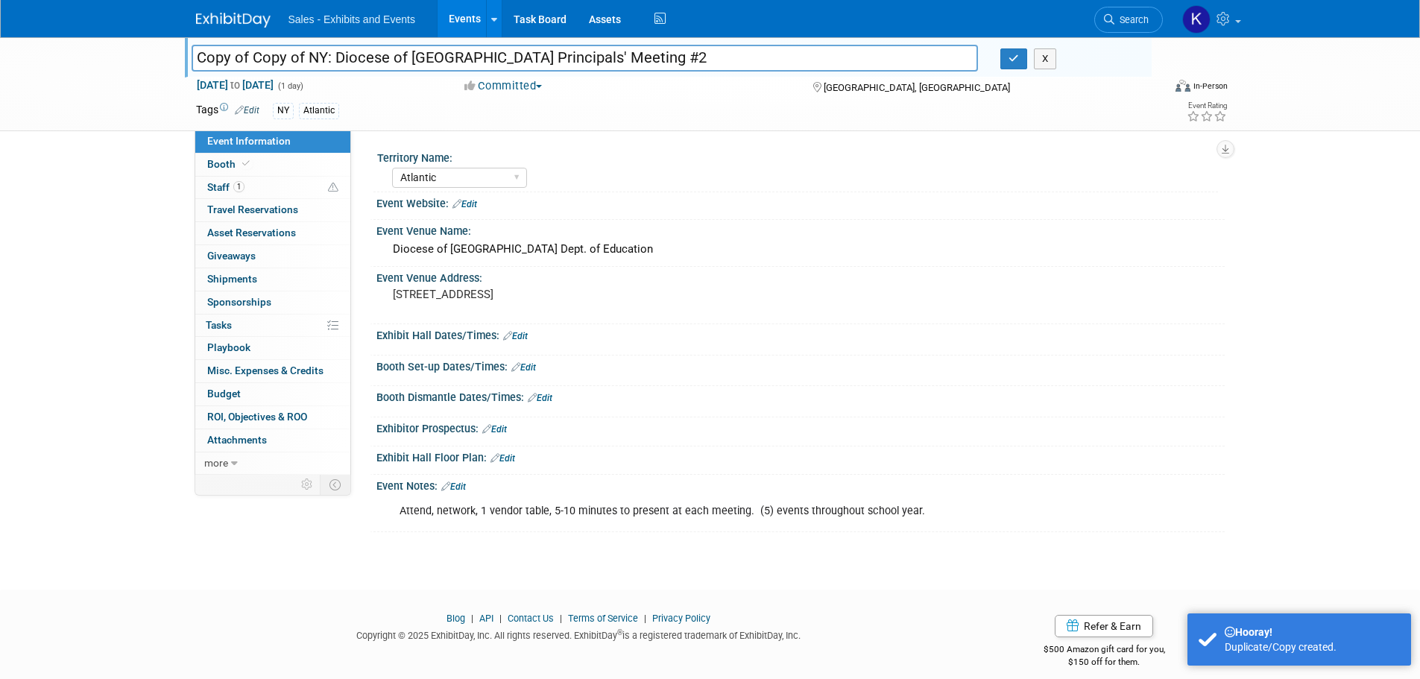
click at [308, 58] on input "Copy of Copy of NY: Diocese of [GEOGRAPHIC_DATA] Principals' Meeting #2" at bounding box center [585, 58] width 787 height 26
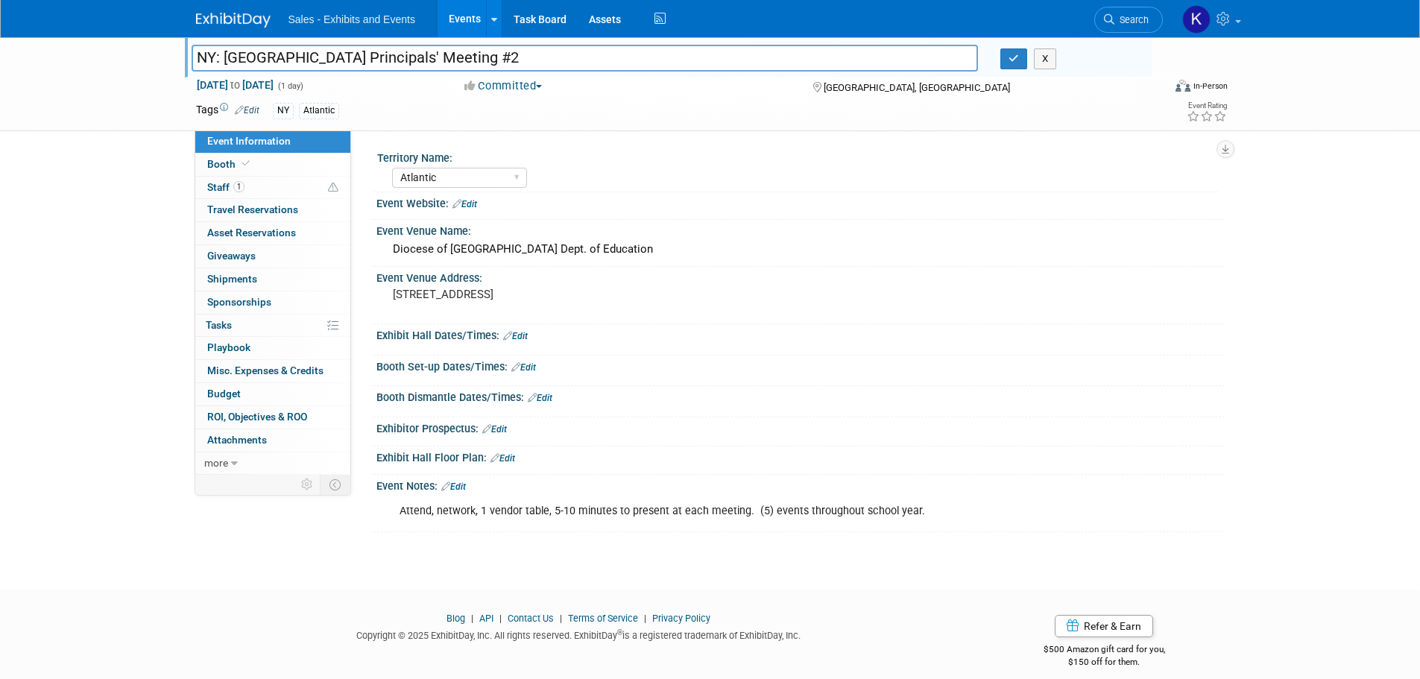
click at [582, 58] on input "NY: [GEOGRAPHIC_DATA] Principals' Meeting #2" at bounding box center [585, 58] width 787 height 26
type input "NY: [GEOGRAPHIC_DATA] Principals' Meeting #4"
click at [1010, 60] on icon "button" at bounding box center [1013, 59] width 10 height 10
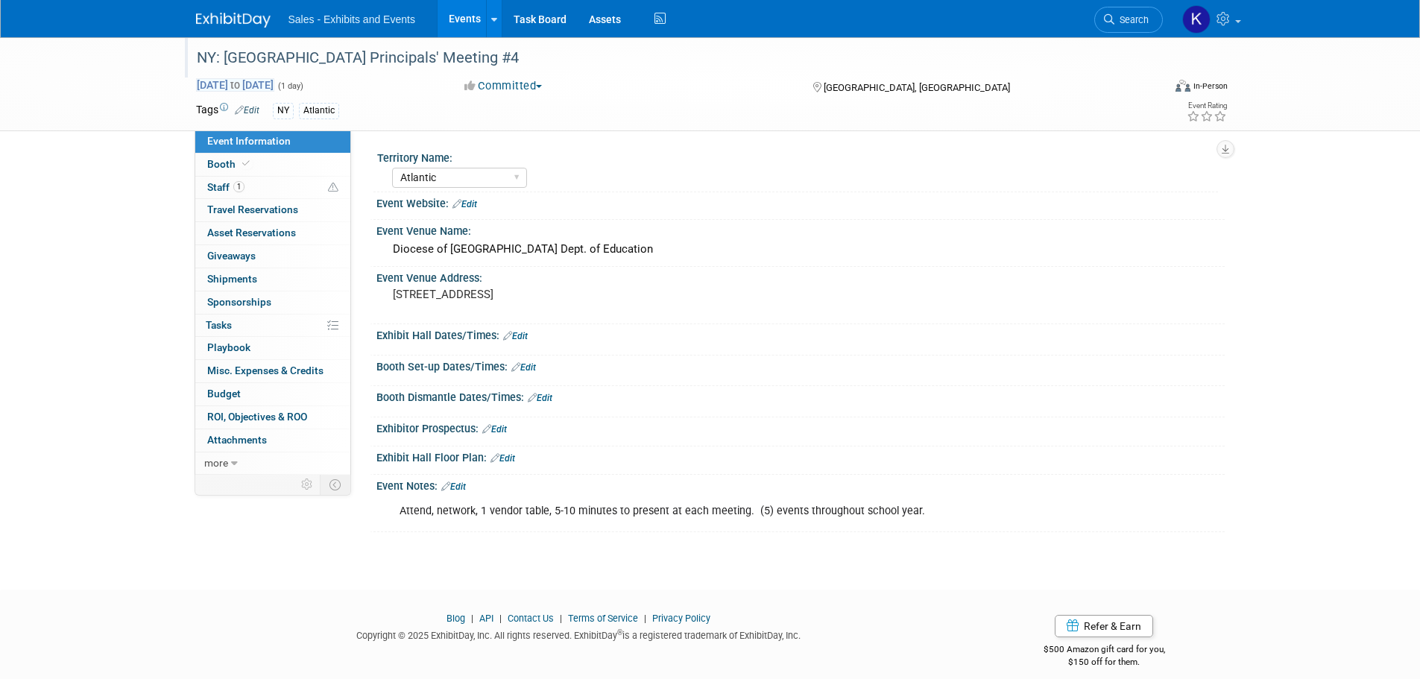
click at [274, 79] on span "[DATE] to [DATE]" at bounding box center [235, 84] width 78 height 13
type input "[DATE]"
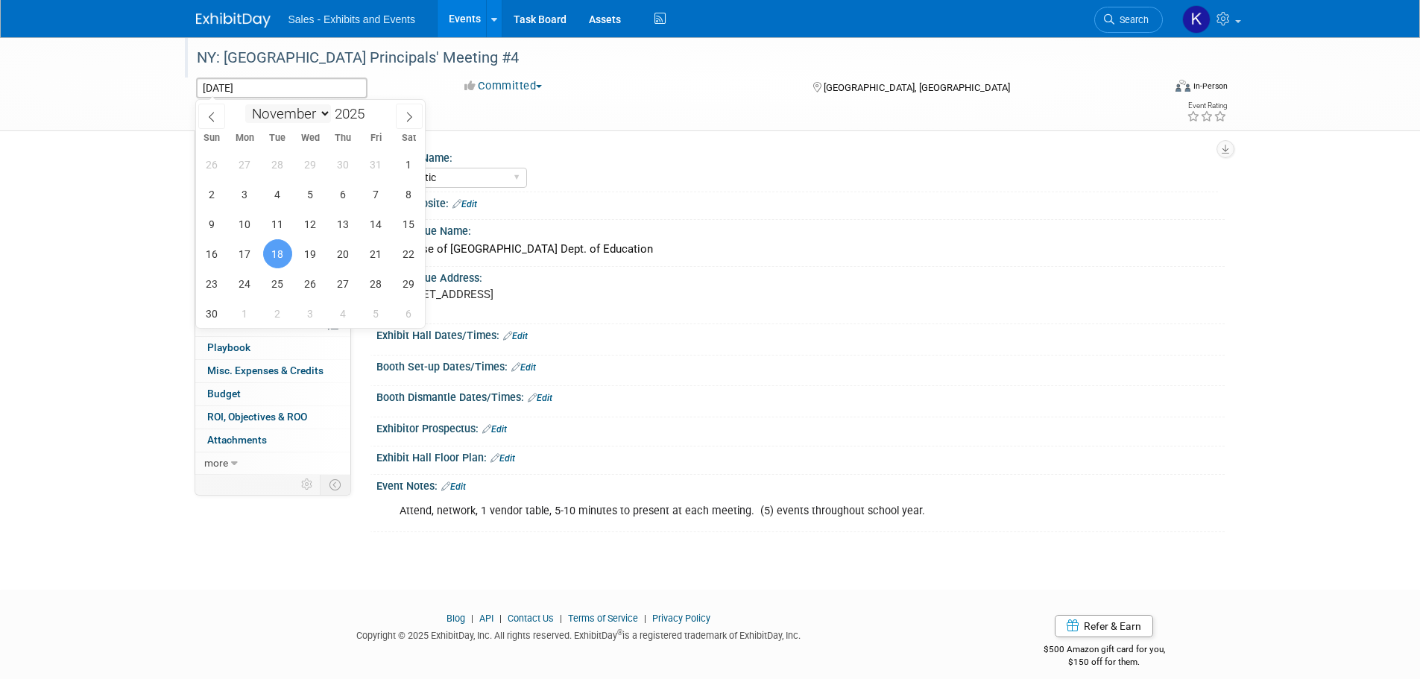
click at [325, 114] on select "January February March April May June July August September October November De…" at bounding box center [288, 113] width 86 height 19
select select "1"
click at [245, 104] on select "January February March April May June July August September October November De…" at bounding box center [288, 113] width 86 height 19
click at [375, 106] on span at bounding box center [370, 109] width 10 height 9
type input "2026"
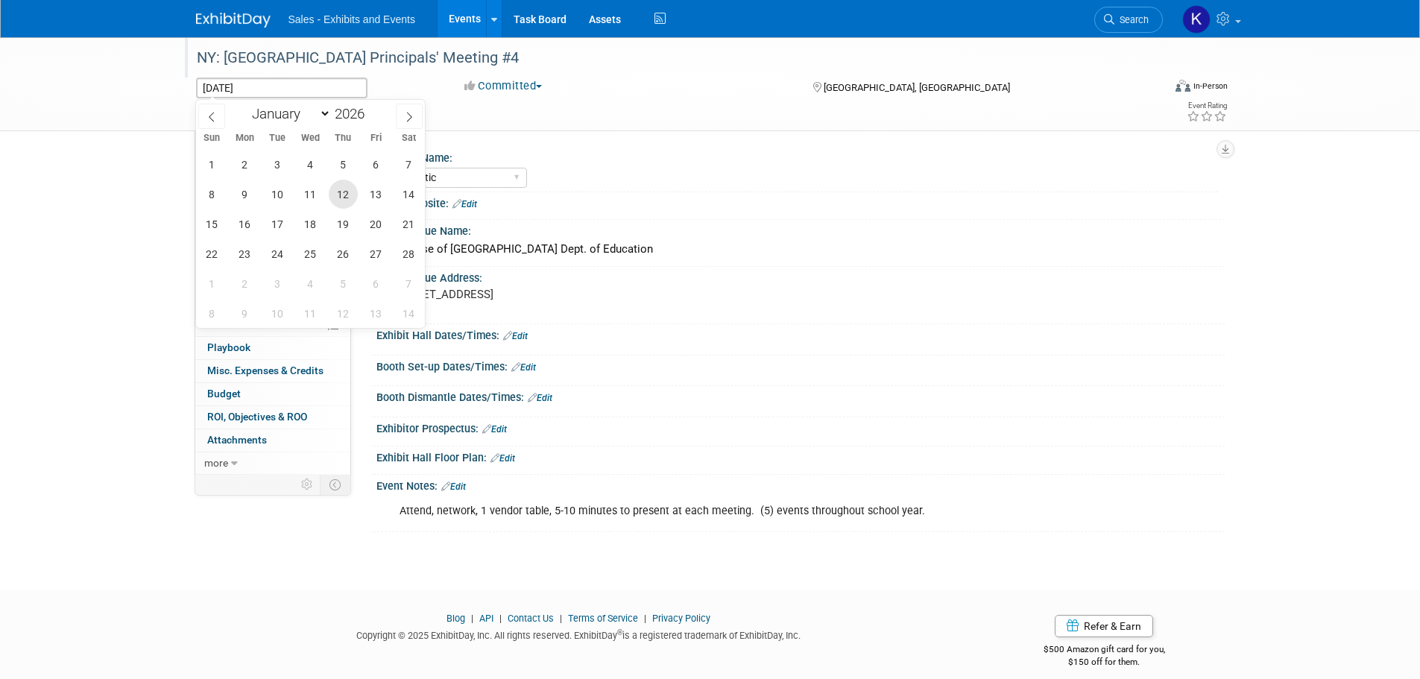
click at [353, 202] on span "12" at bounding box center [343, 194] width 29 height 29
type input "[DATE]"
click at [352, 200] on span "12" at bounding box center [343, 194] width 29 height 29
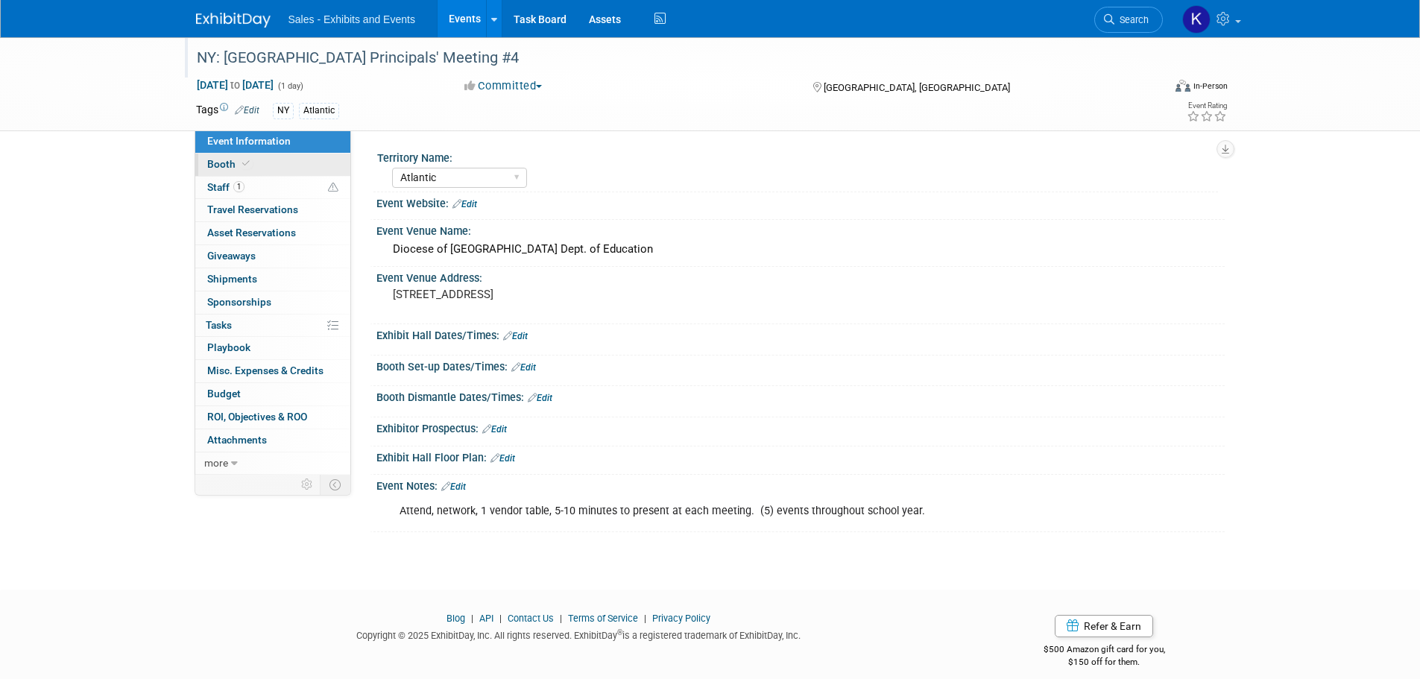
click at [229, 163] on span "Booth" at bounding box center [229, 164] width 45 height 12
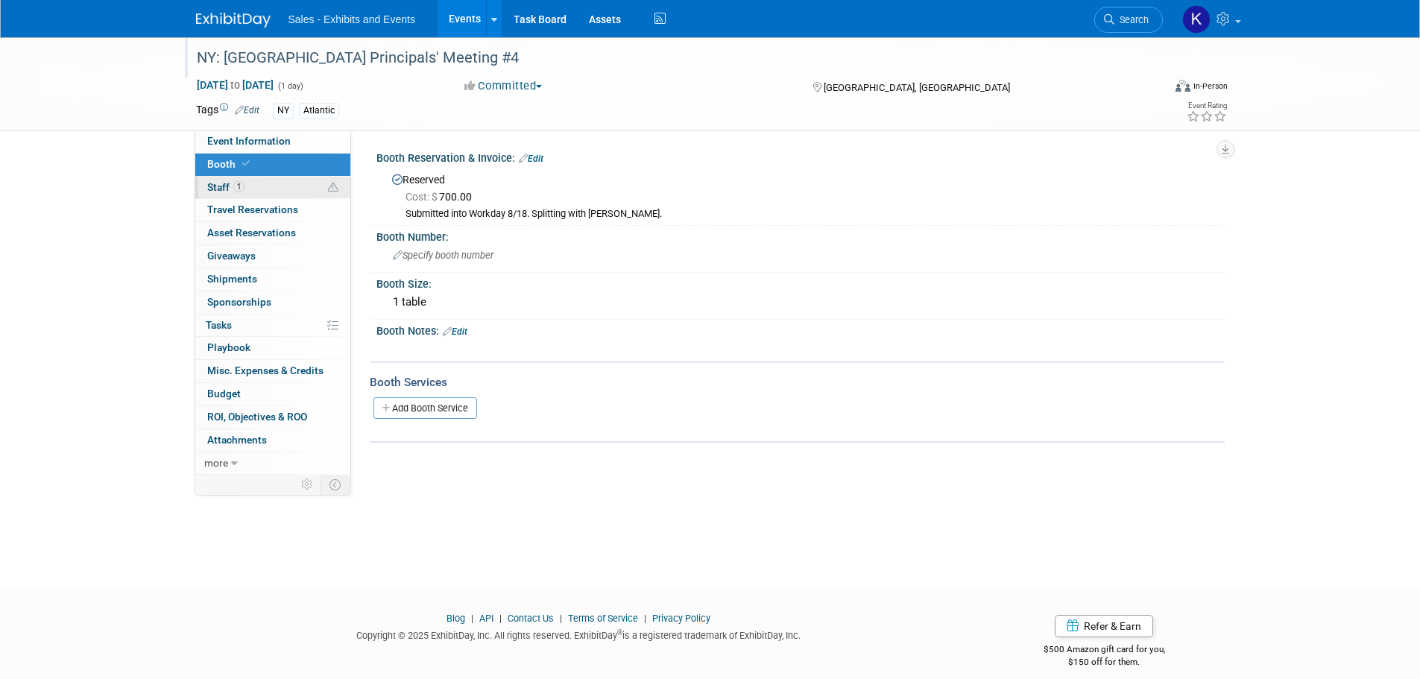
click at [210, 186] on span "Staff 1" at bounding box center [225, 187] width 37 height 12
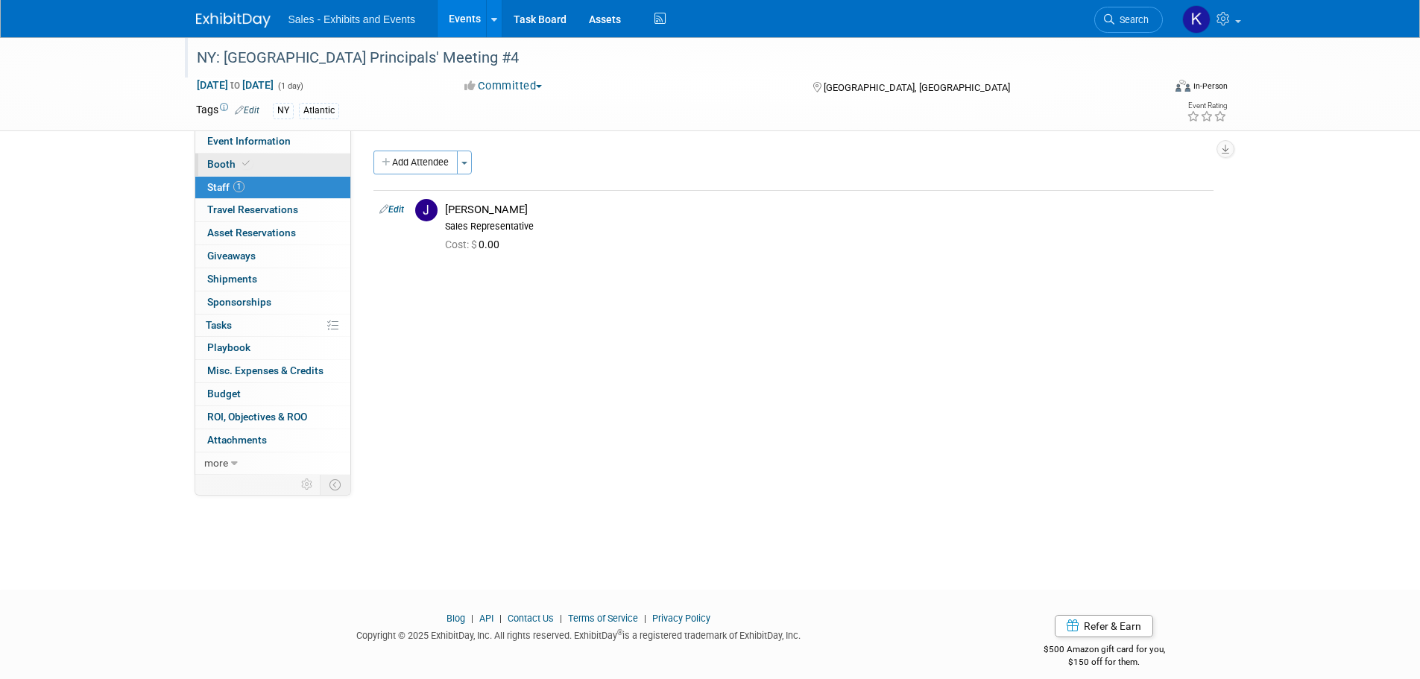
click at [216, 165] on span "Booth" at bounding box center [229, 164] width 45 height 12
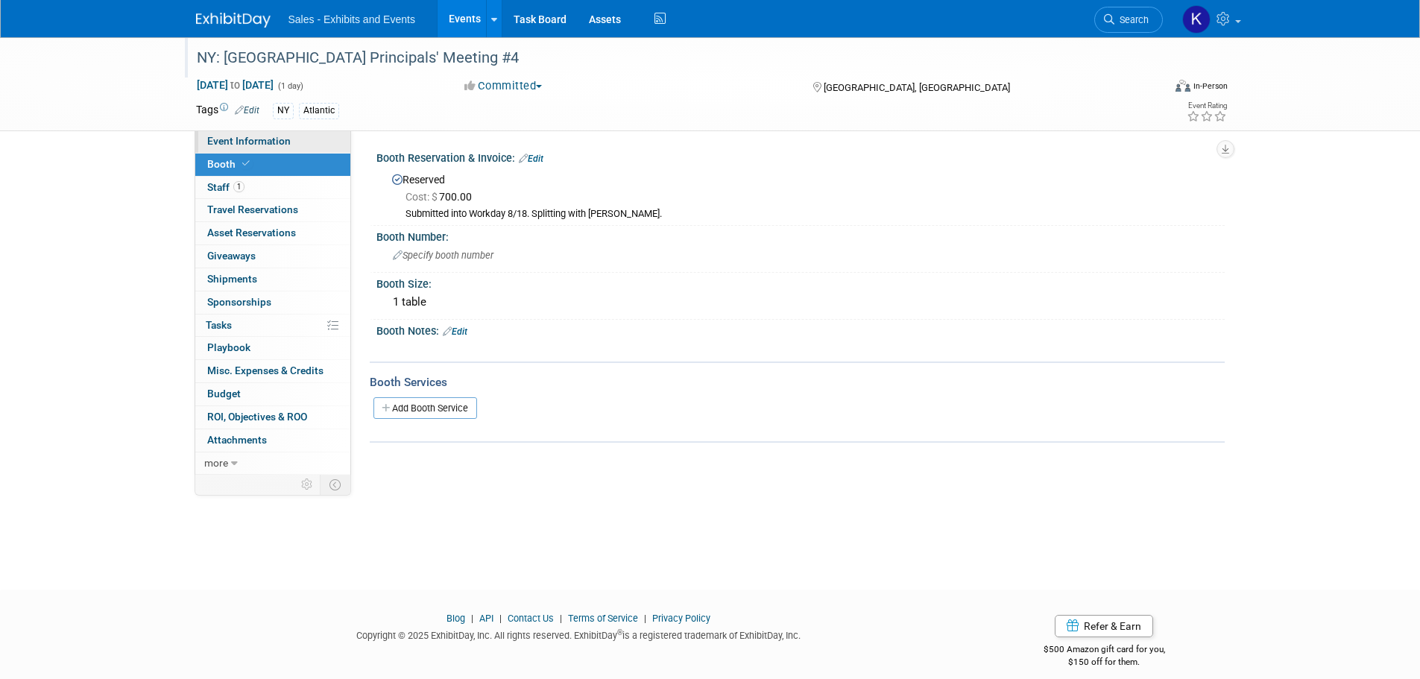
click at [223, 142] on span "Event Information" at bounding box center [248, 141] width 83 height 12
select select "Atlantic"
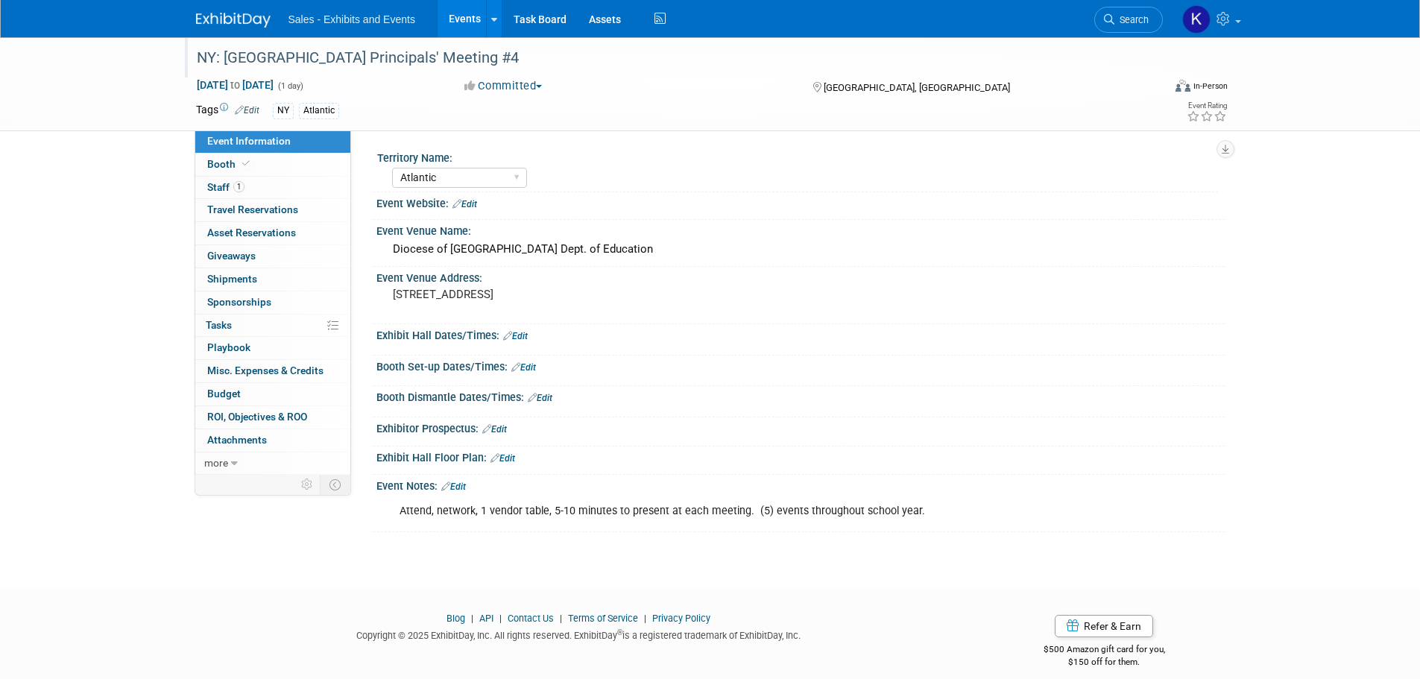
click at [631, 55] on div "NY: [GEOGRAPHIC_DATA] Principals' Meeting #4" at bounding box center [666, 58] width 949 height 27
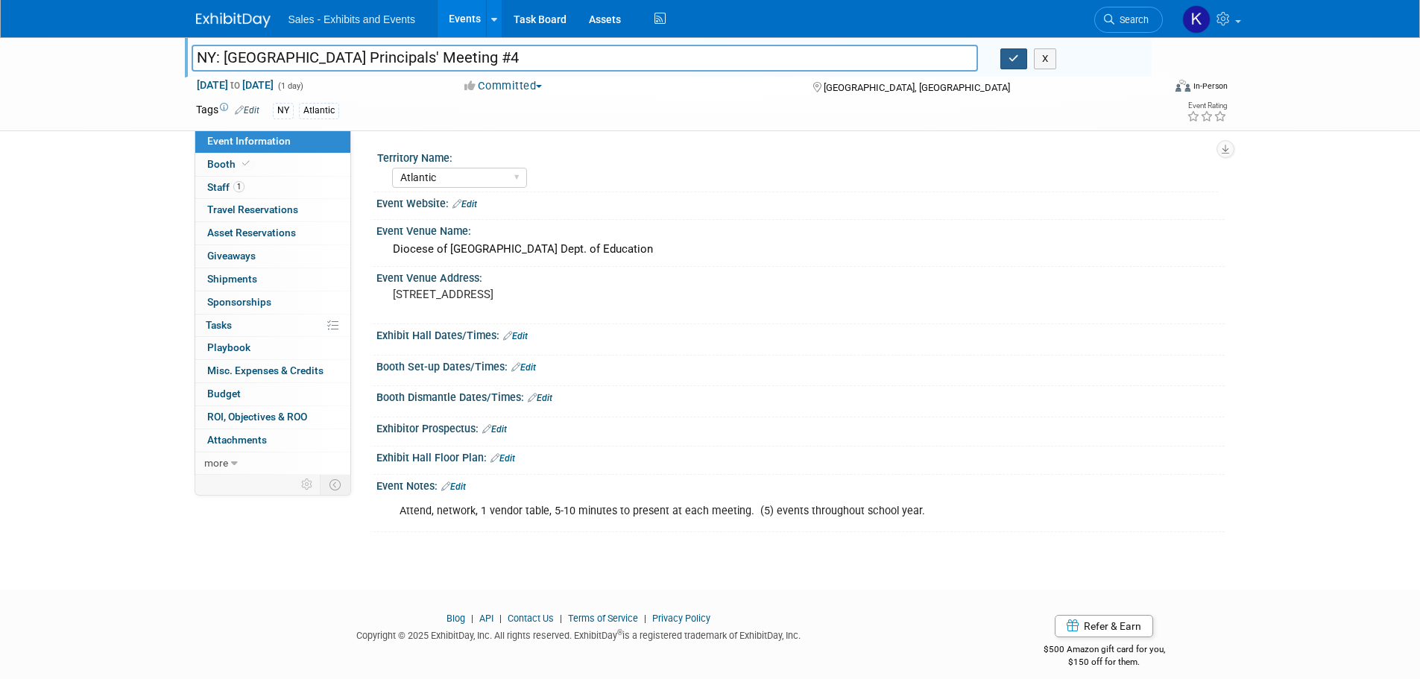
click at [1014, 57] on icon "button" at bounding box center [1013, 59] width 10 height 10
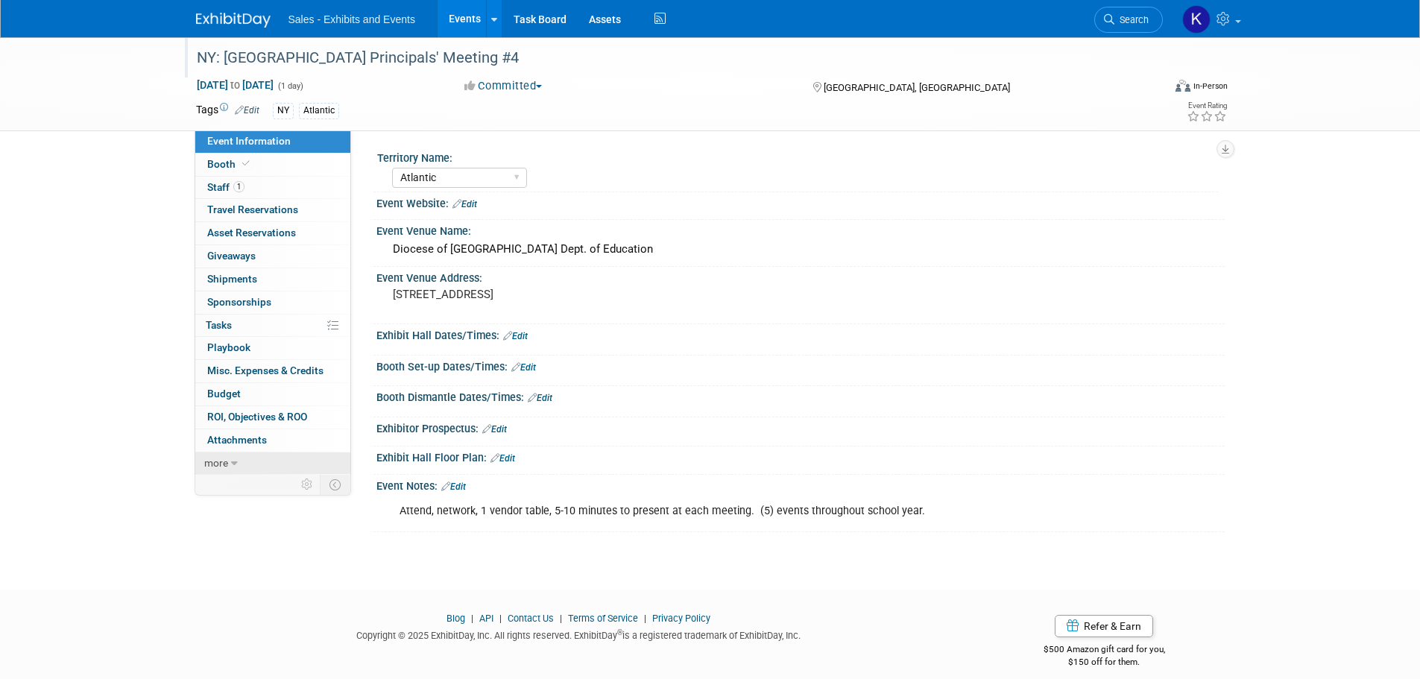
click at [221, 468] on span "more" at bounding box center [216, 463] width 24 height 12
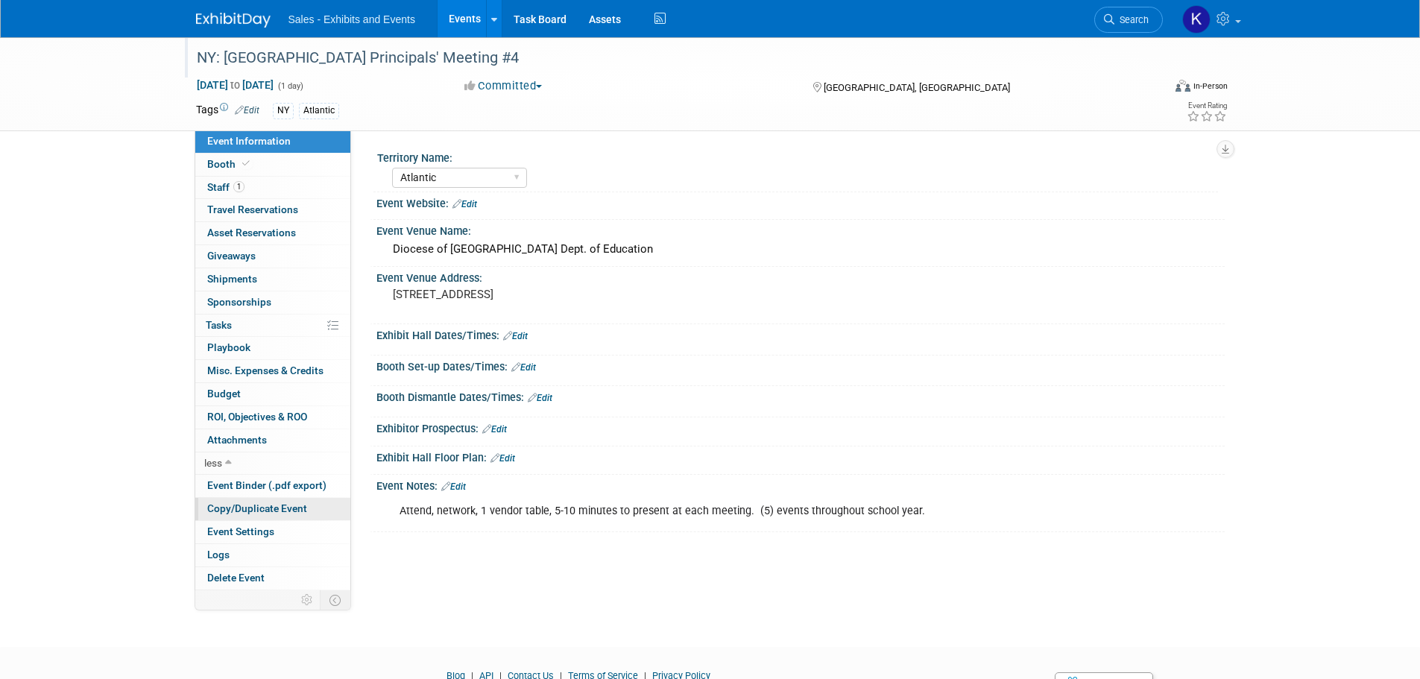
drag, startPoint x: 266, startPoint y: 507, endPoint x: 277, endPoint y: 503, distance: 11.8
click at [266, 507] on span "Copy/Duplicate Event" at bounding box center [257, 508] width 100 height 12
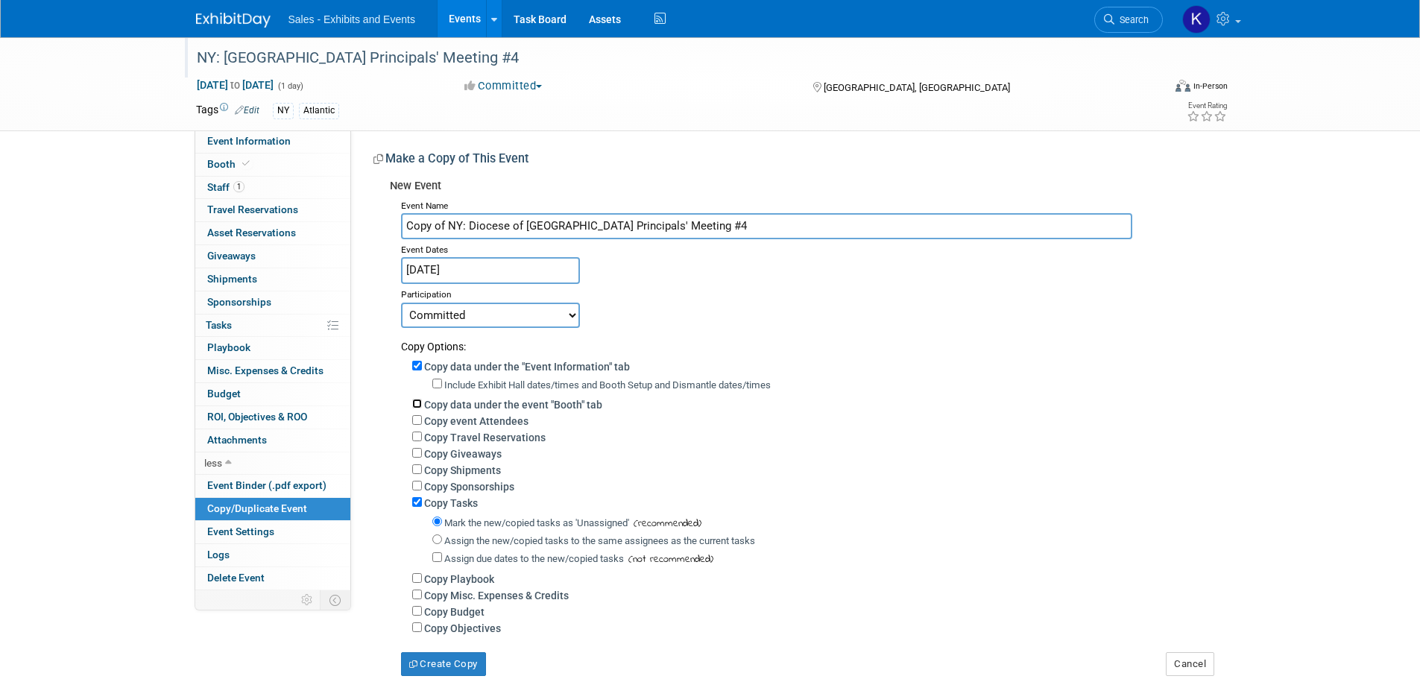
click at [420, 404] on input "Copy data under the event "Booth" tab" at bounding box center [417, 404] width 10 height 10
checkbox input "true"
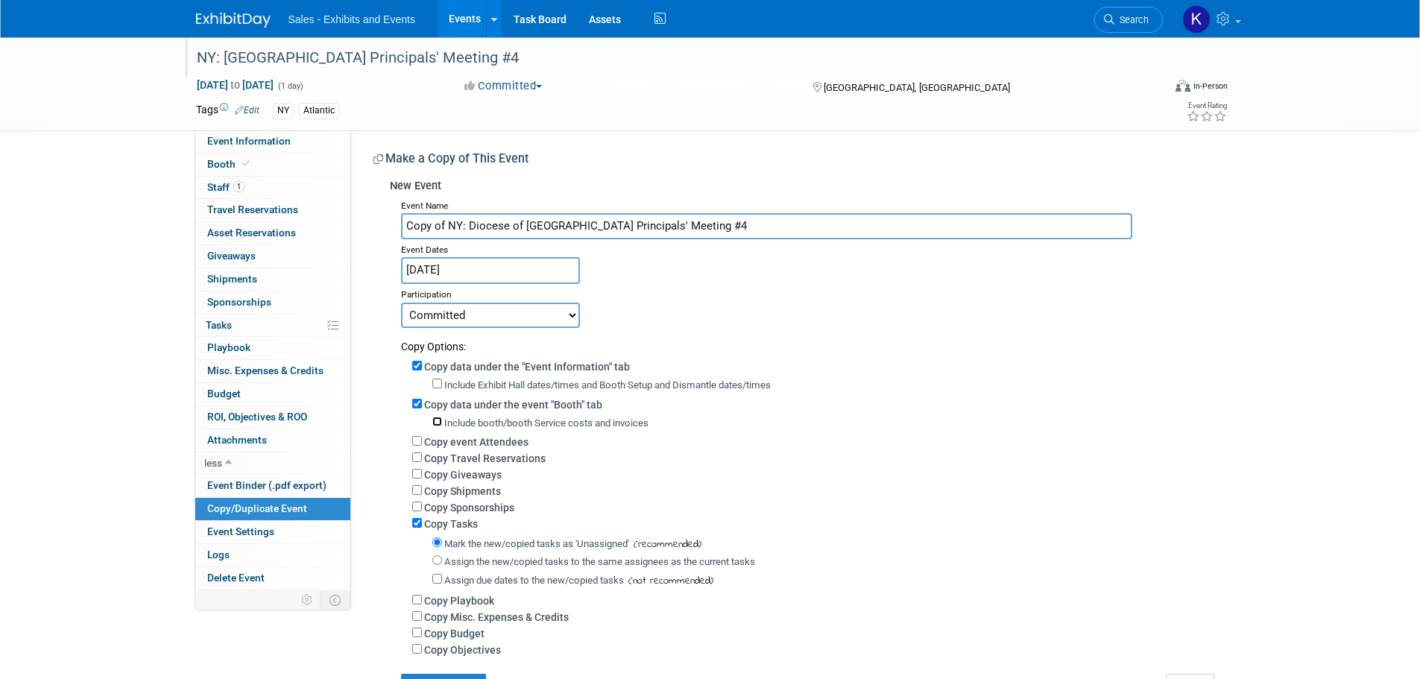
click at [436, 421] on input "Include booth/booth Service costs and invoices" at bounding box center [437, 422] width 10 height 10
checkbox input "true"
click at [418, 443] on input "Copy event Attendees" at bounding box center [417, 441] width 10 height 10
checkbox input "true"
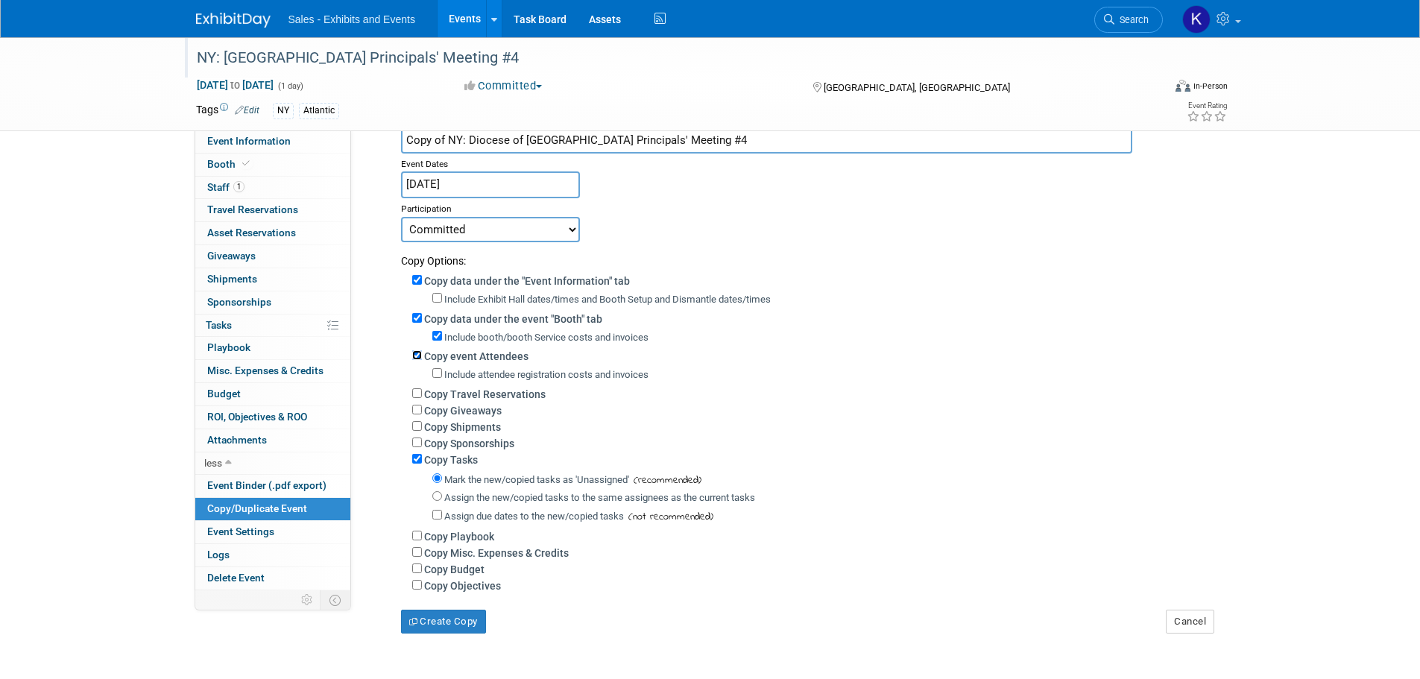
scroll to position [211, 0]
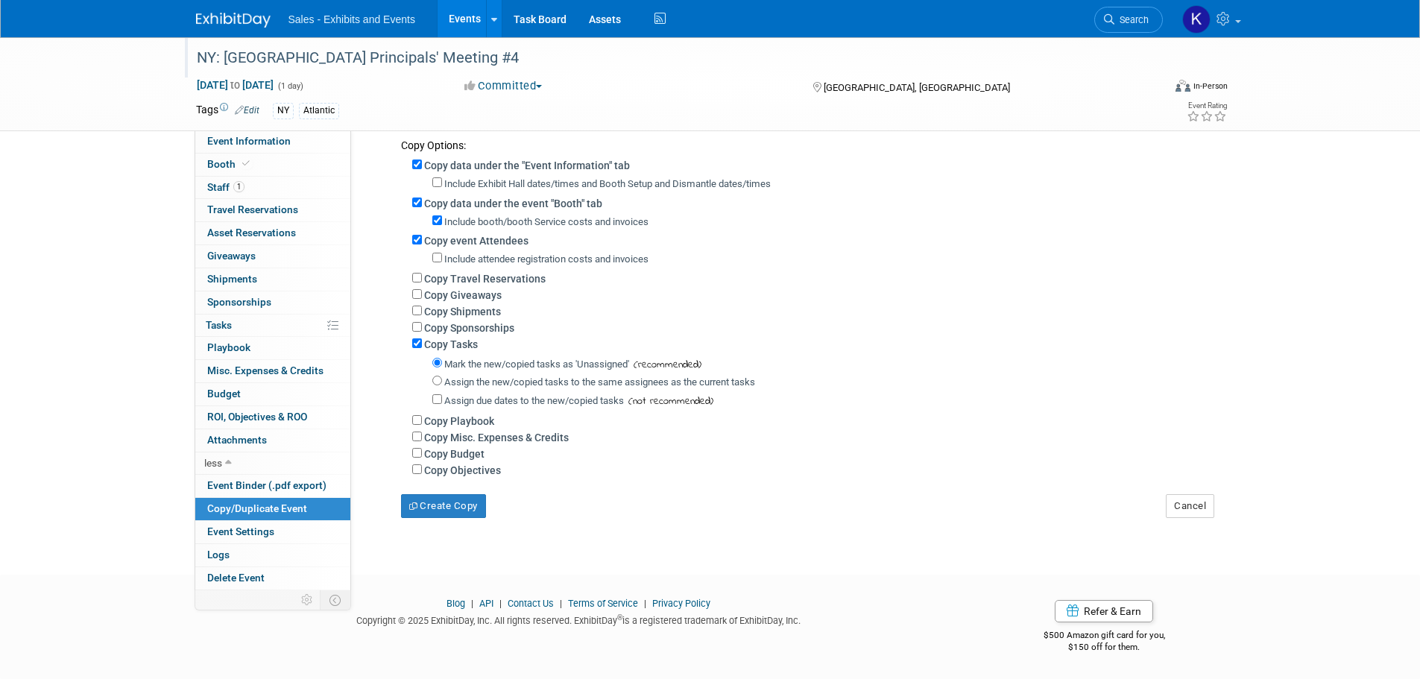
click at [448, 519] on div "NY: Diocese of Rockville Centre Principals' Meeting #4 Feb 12, 2026 to Feb 12, …" at bounding box center [710, 192] width 1420 height 712
click at [446, 508] on button "Create Copy" at bounding box center [443, 506] width 85 height 24
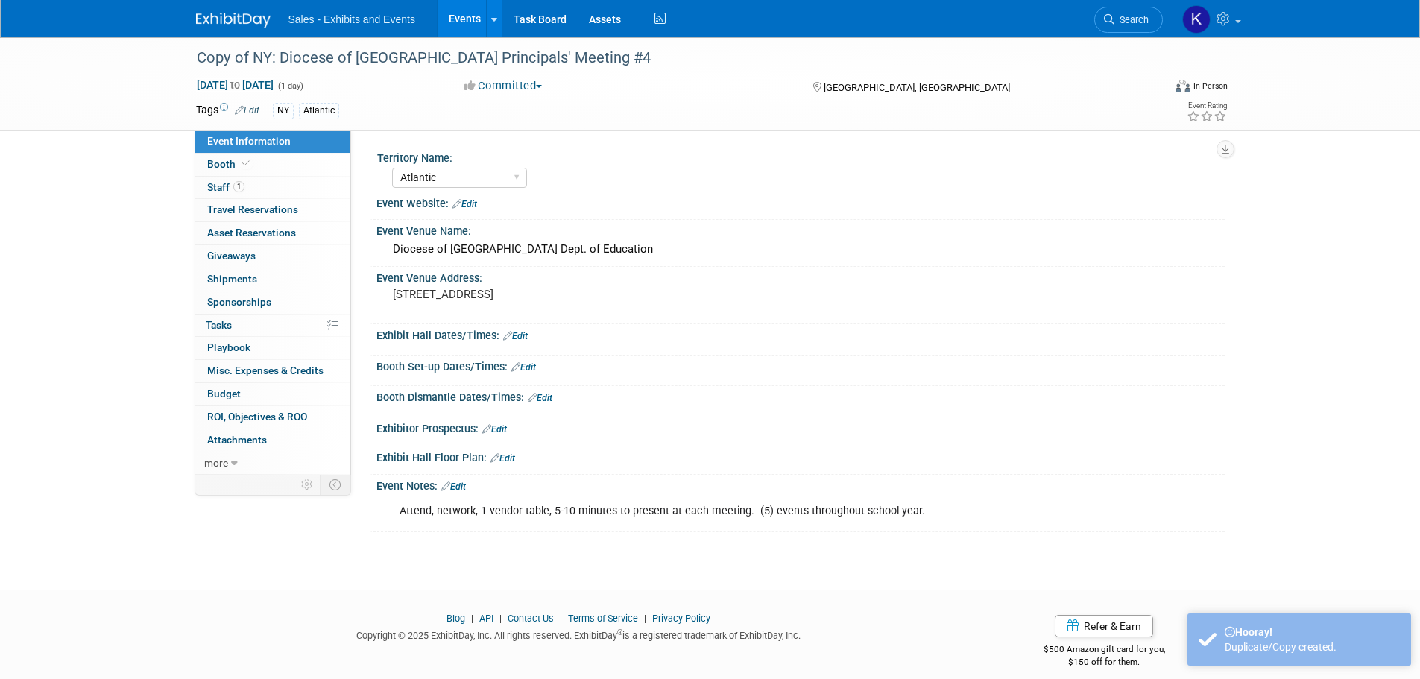
select select "Atlantic"
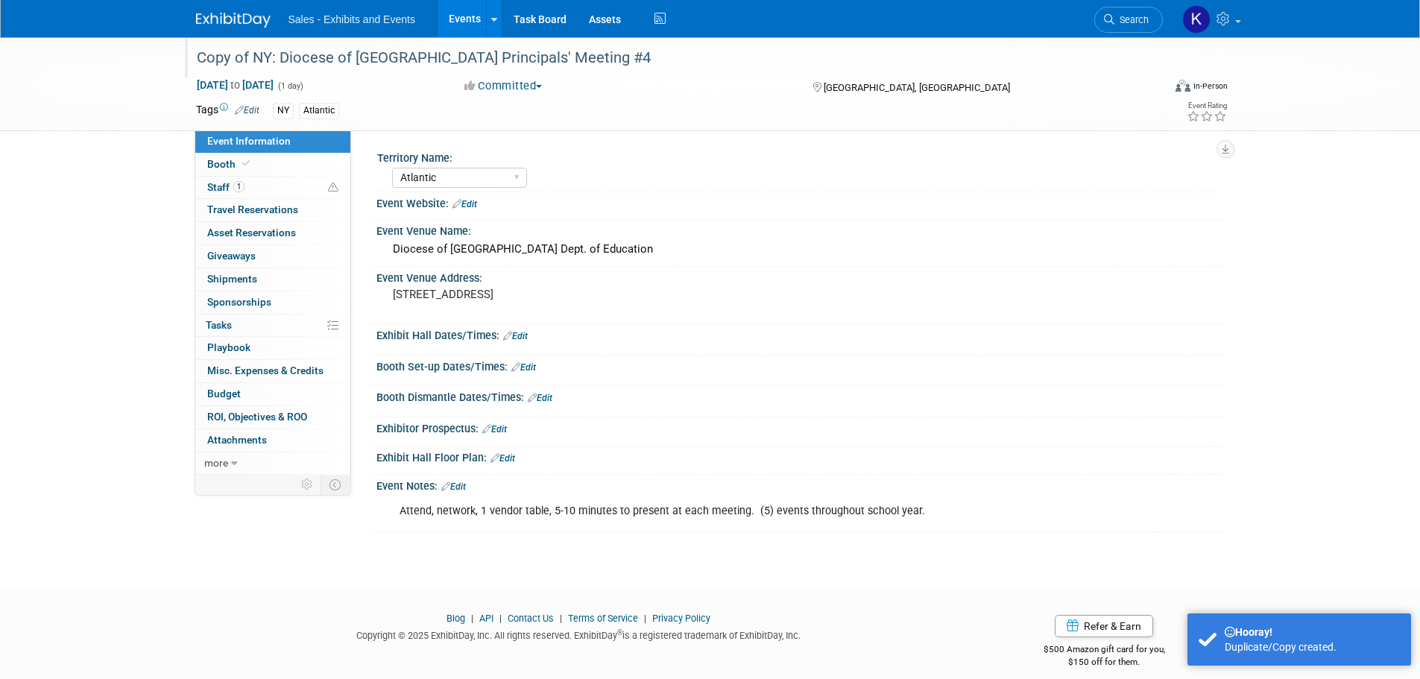
click at [244, 54] on div "Copy of NY: Diocese of [GEOGRAPHIC_DATA] Principals' Meeting #4" at bounding box center [666, 58] width 949 height 27
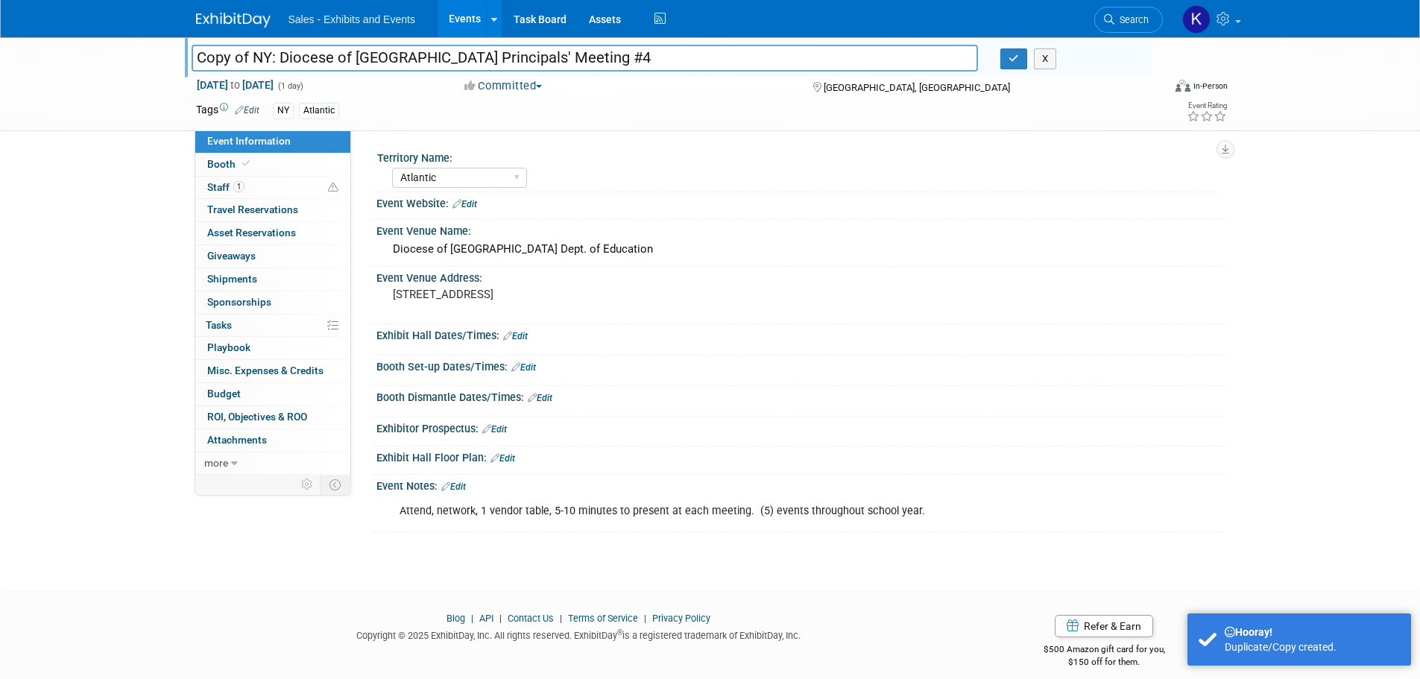
click at [250, 57] on input "Copy of NY: Diocese of [GEOGRAPHIC_DATA] Principals' Meeting #4" at bounding box center [585, 58] width 787 height 26
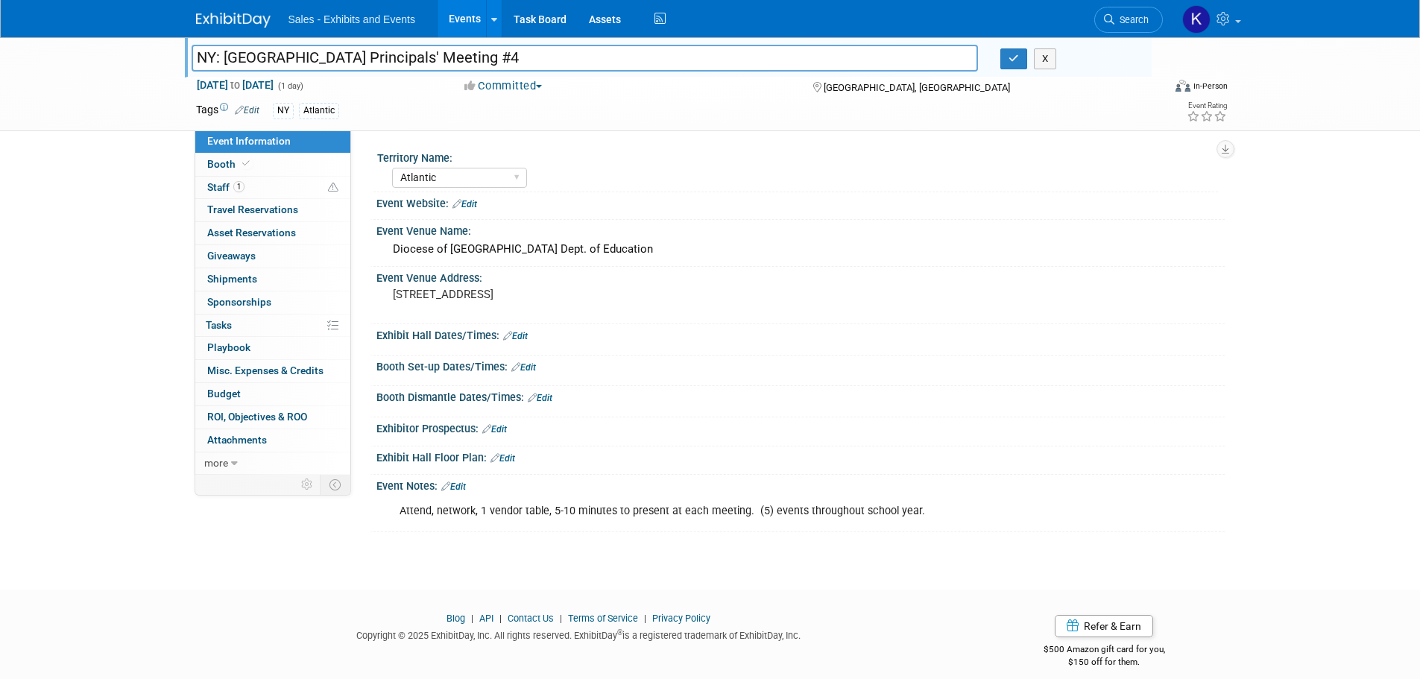
drag, startPoint x: 554, startPoint y: 56, endPoint x: 612, endPoint y: 75, distance: 61.0
click at [555, 56] on input "NY: [GEOGRAPHIC_DATA] Principals' Meeting #4" at bounding box center [585, 58] width 787 height 26
type input "NY: Diocese of [GEOGRAPHIC_DATA] Principals' Meeting #5"
click at [1009, 57] on icon "button" at bounding box center [1013, 59] width 10 height 10
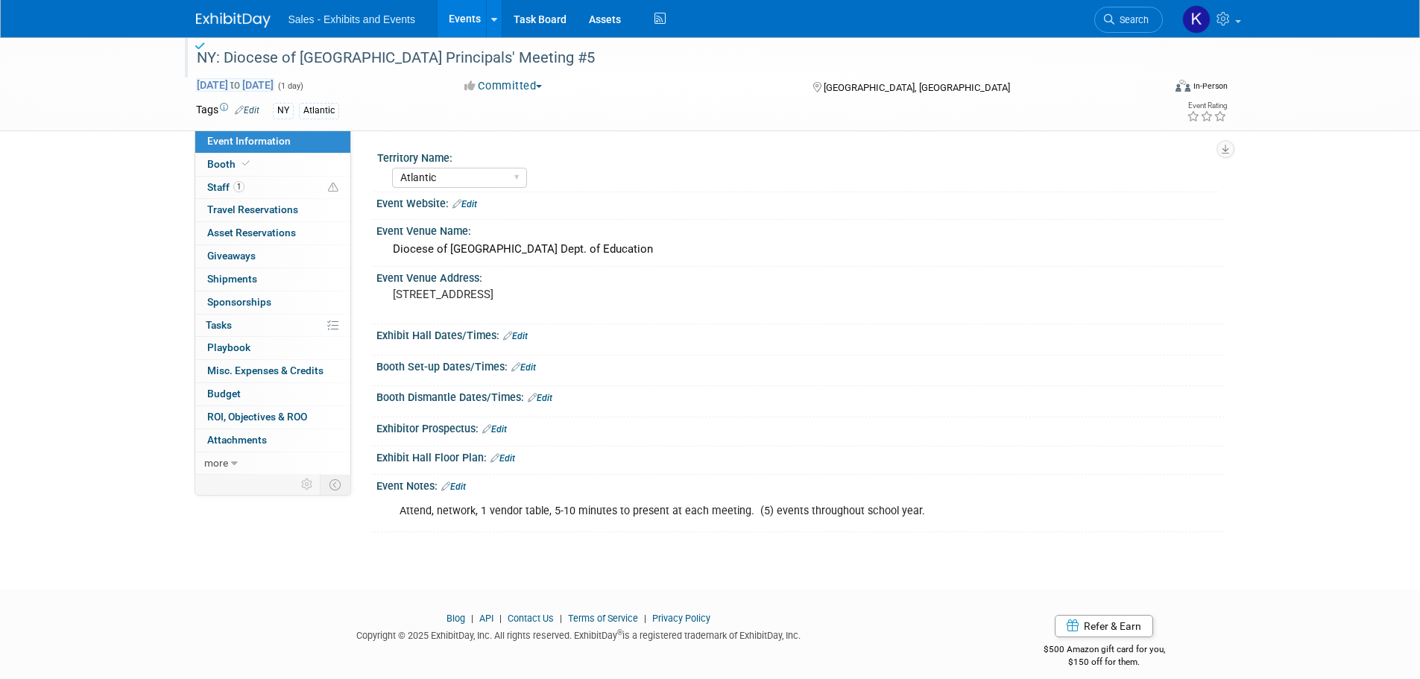
click at [274, 78] on span "[DATE] to [DATE]" at bounding box center [235, 84] width 78 height 13
type input "[DATE]"
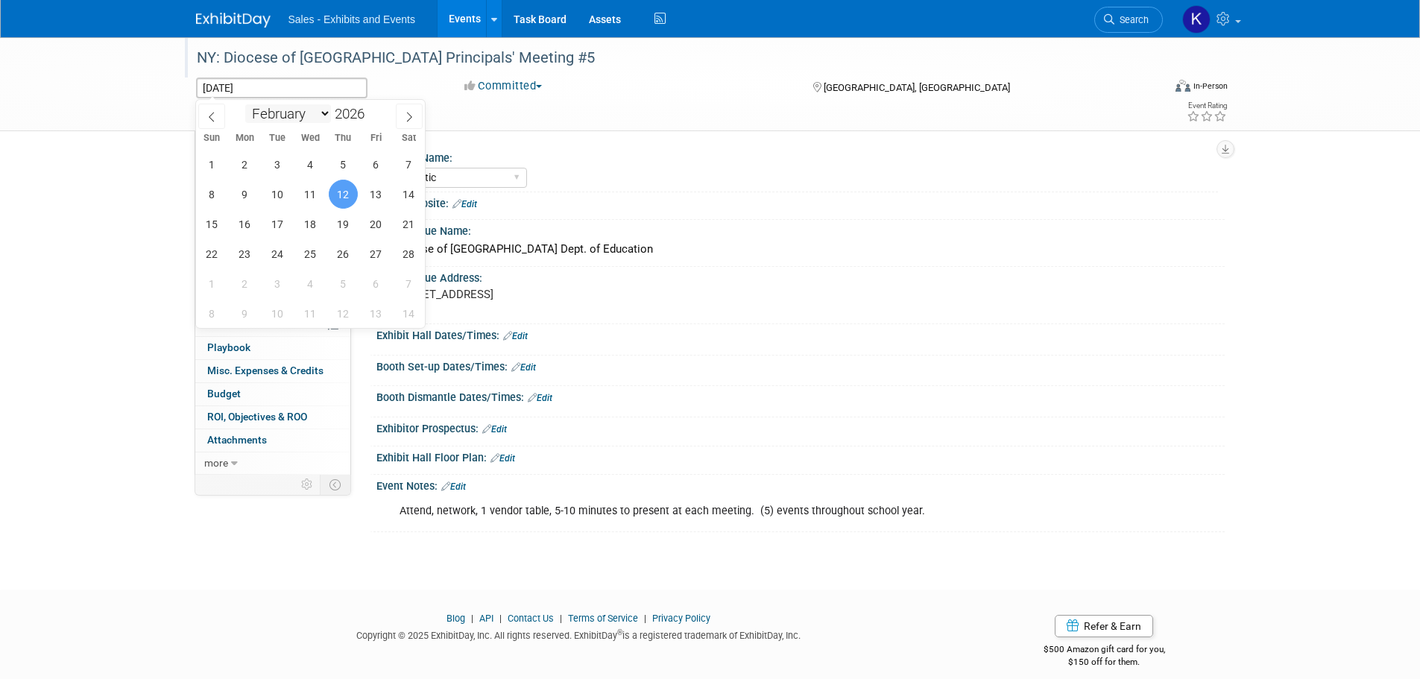
click at [326, 111] on select "January February March April May June July August September October November De…" at bounding box center [288, 113] width 86 height 19
select select "4"
click at [245, 104] on select "January February March April May June July August September October November De…" at bounding box center [288, 113] width 86 height 19
click at [344, 259] on span "21" at bounding box center [343, 253] width 29 height 29
type input "[DATE]"
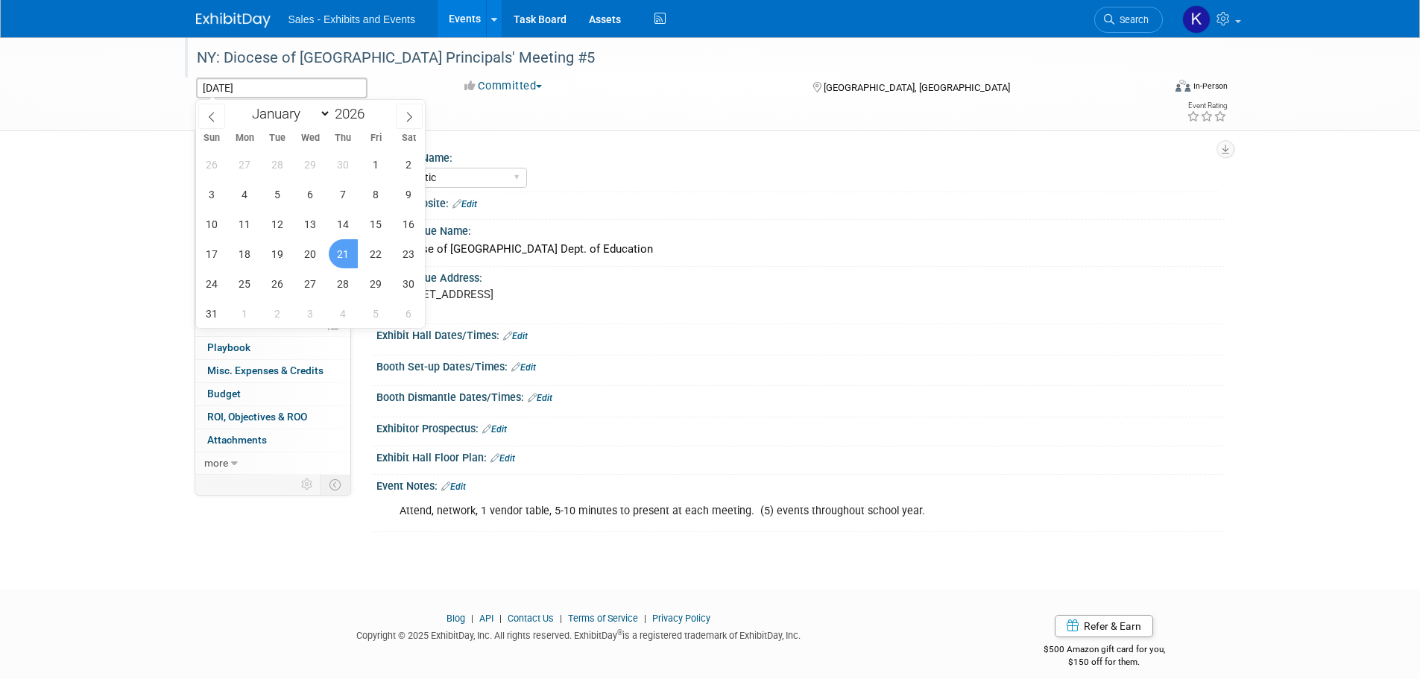
click at [344, 259] on span "21" at bounding box center [343, 253] width 29 height 29
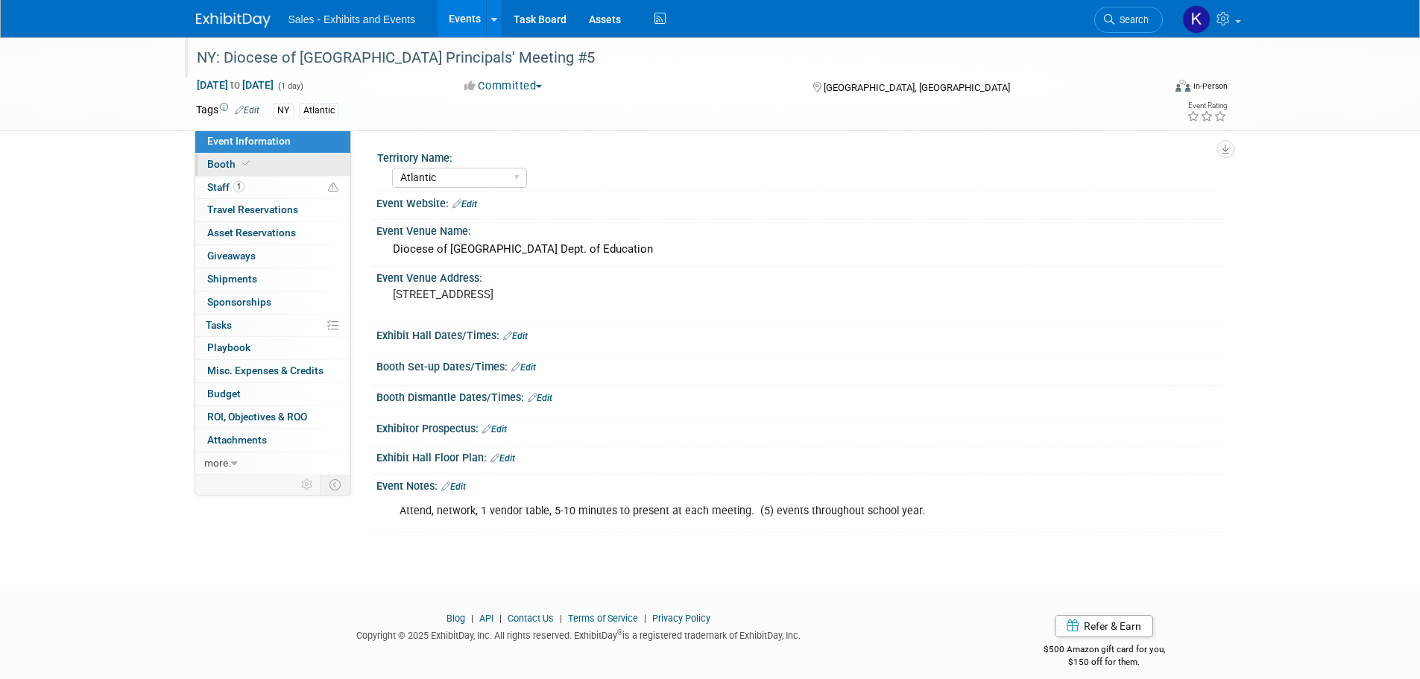
click at [230, 166] on span "Booth" at bounding box center [229, 164] width 45 height 12
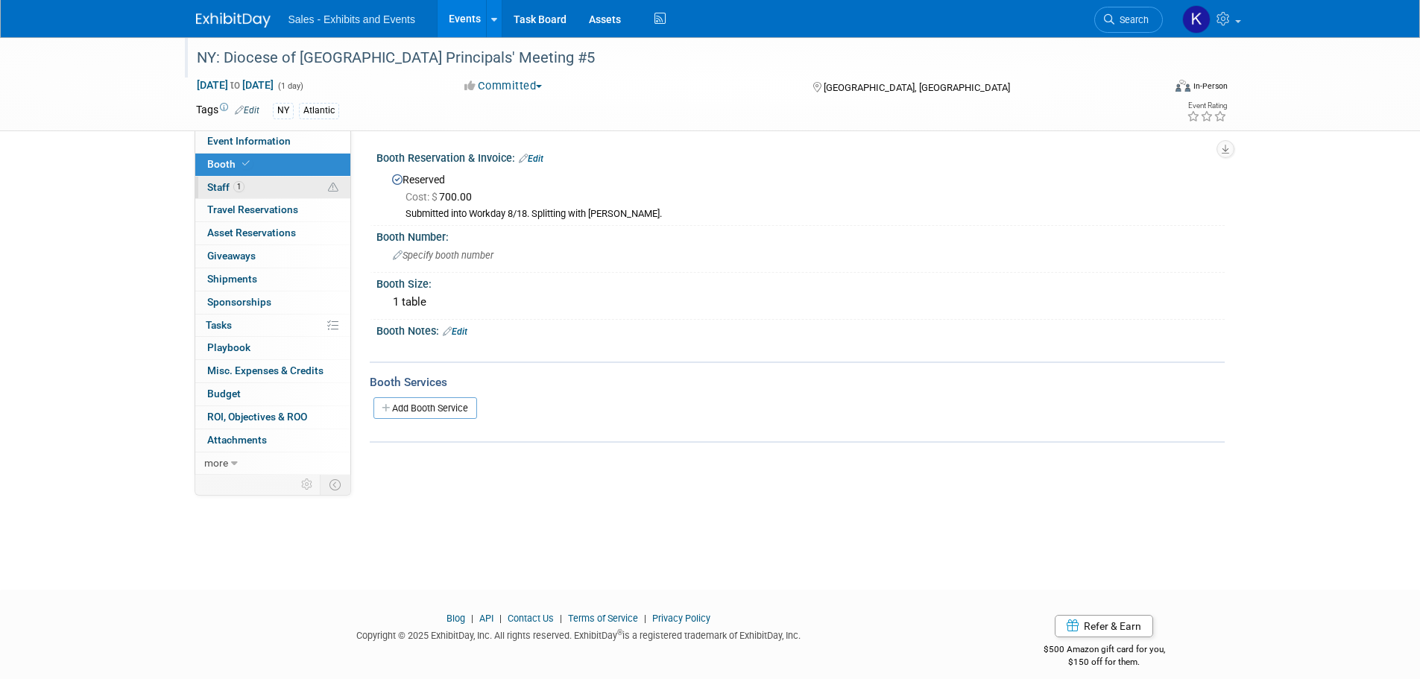
click at [220, 186] on span "Staff 1" at bounding box center [225, 187] width 37 height 12
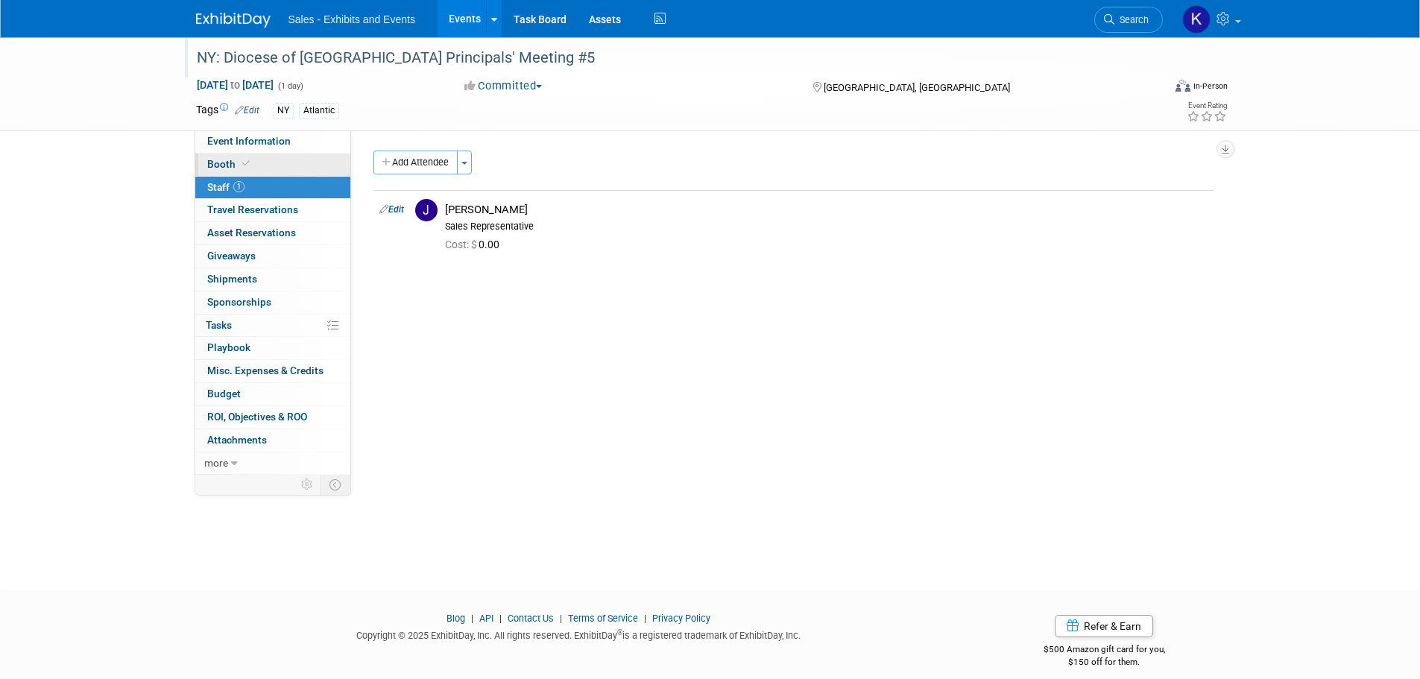
click at [218, 165] on span "Booth" at bounding box center [229, 164] width 45 height 12
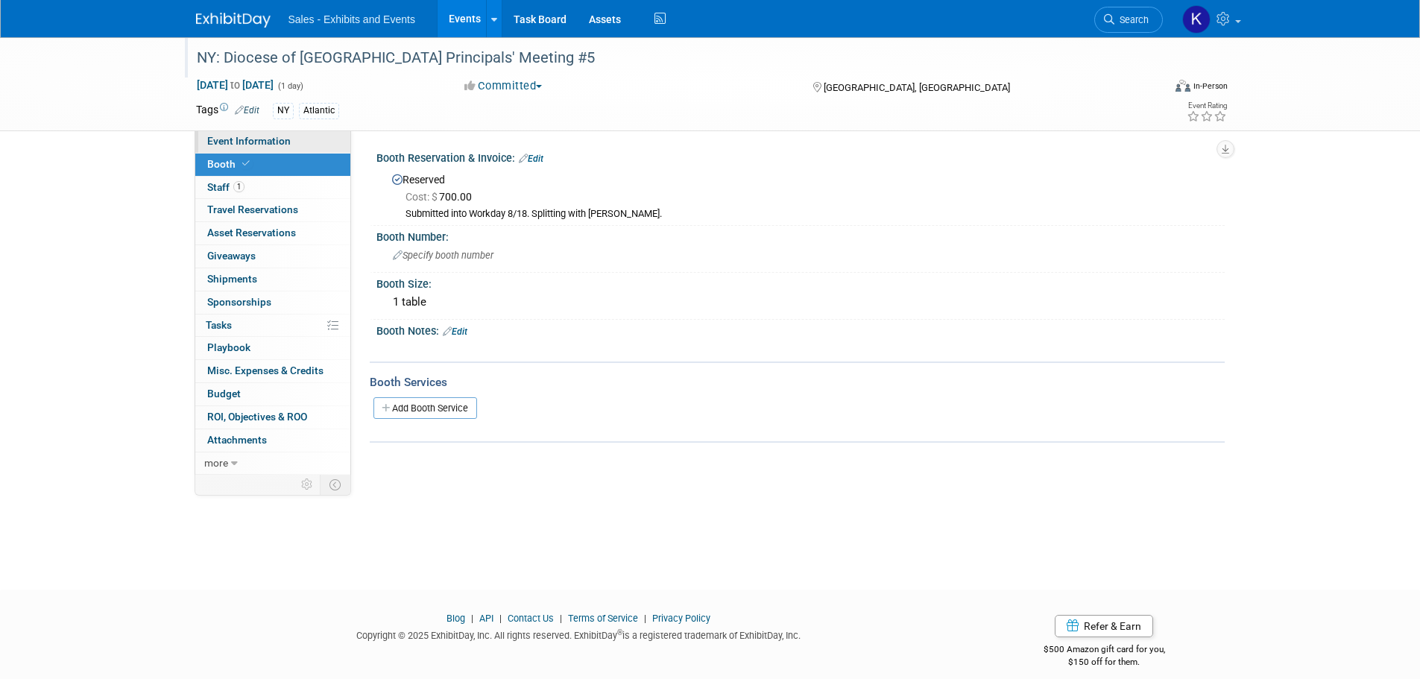
click at [231, 141] on span "Event Information" at bounding box center [248, 141] width 83 height 12
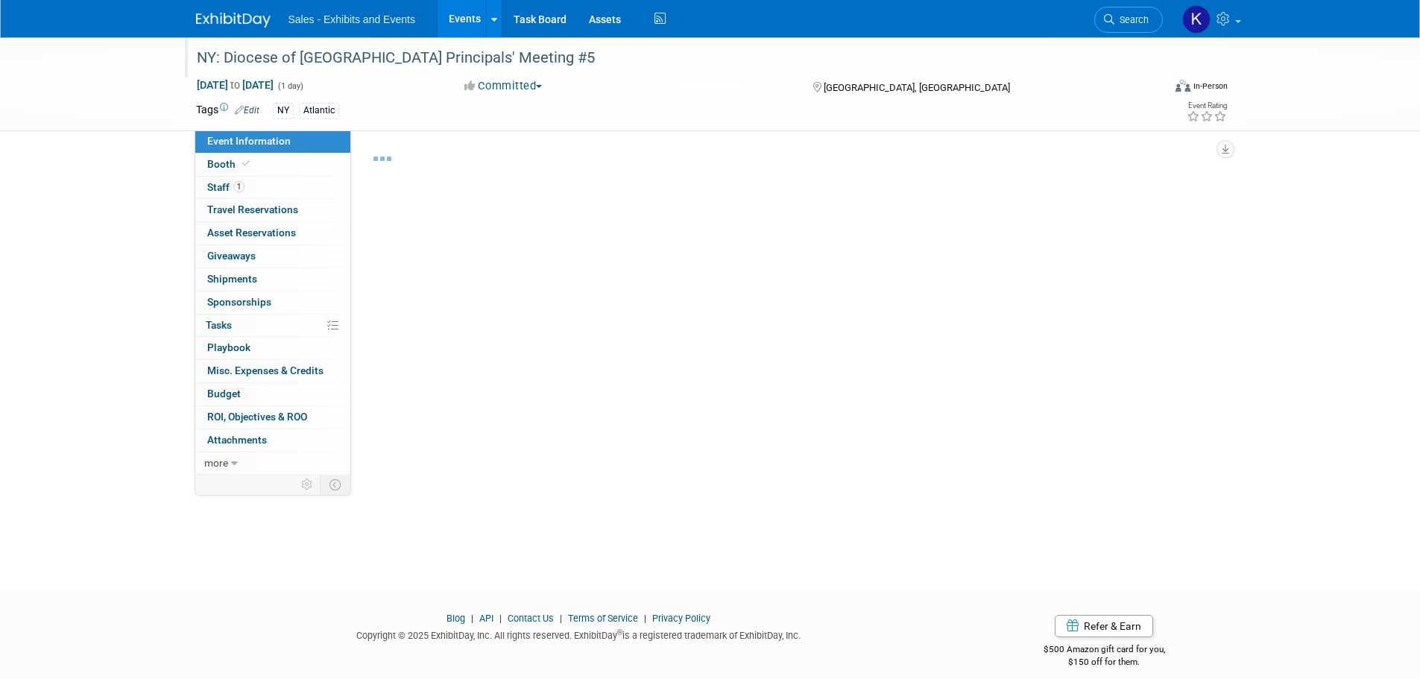
select select "Atlantic"
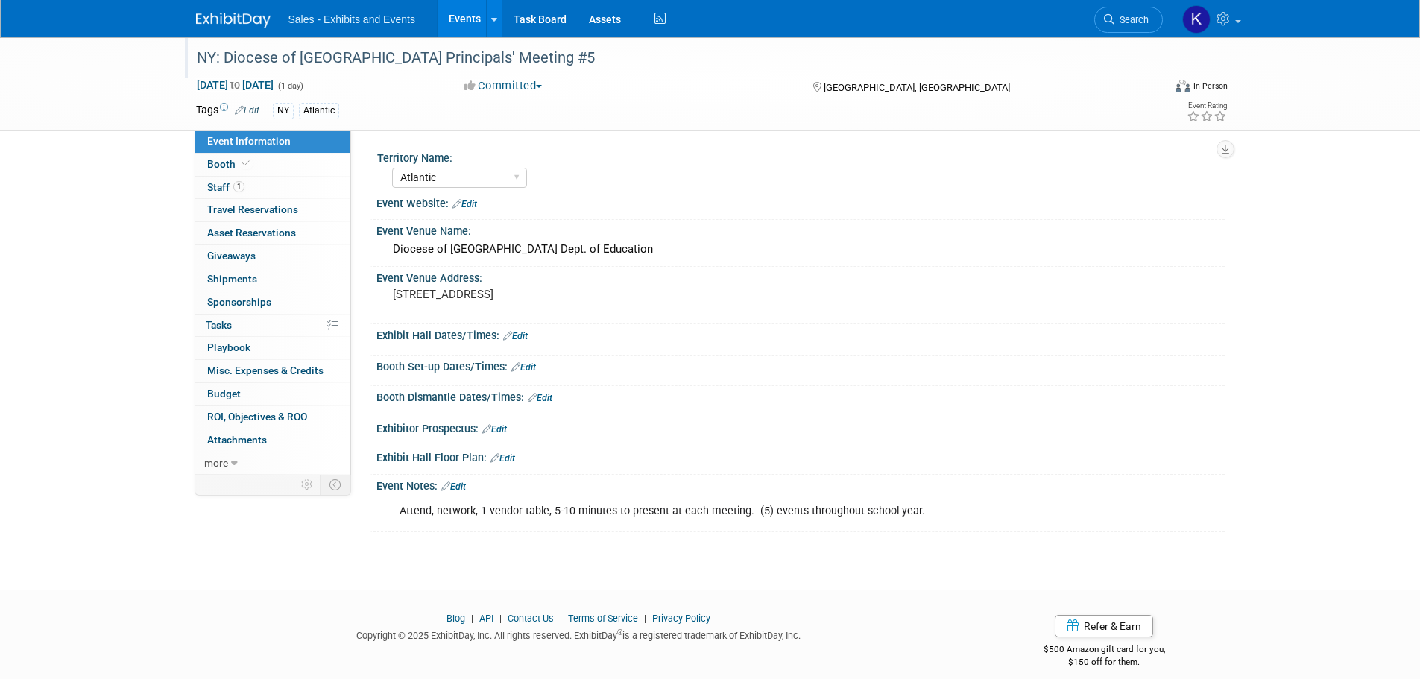
click at [629, 57] on div "NY: Diocese of [GEOGRAPHIC_DATA] Principals' Meeting #5" at bounding box center [666, 58] width 949 height 27
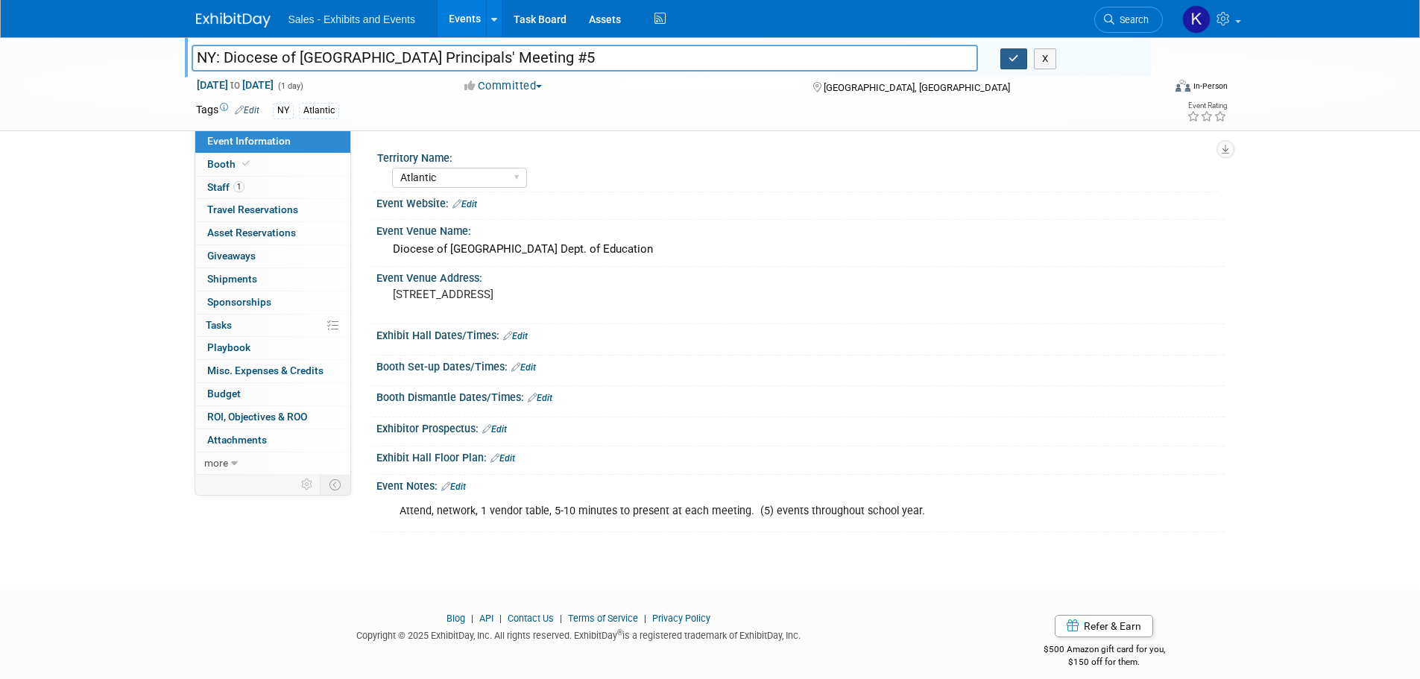
drag, startPoint x: 1016, startPoint y: 65, endPoint x: 982, endPoint y: 83, distance: 38.7
click at [1015, 65] on button "button" at bounding box center [1013, 58] width 27 height 21
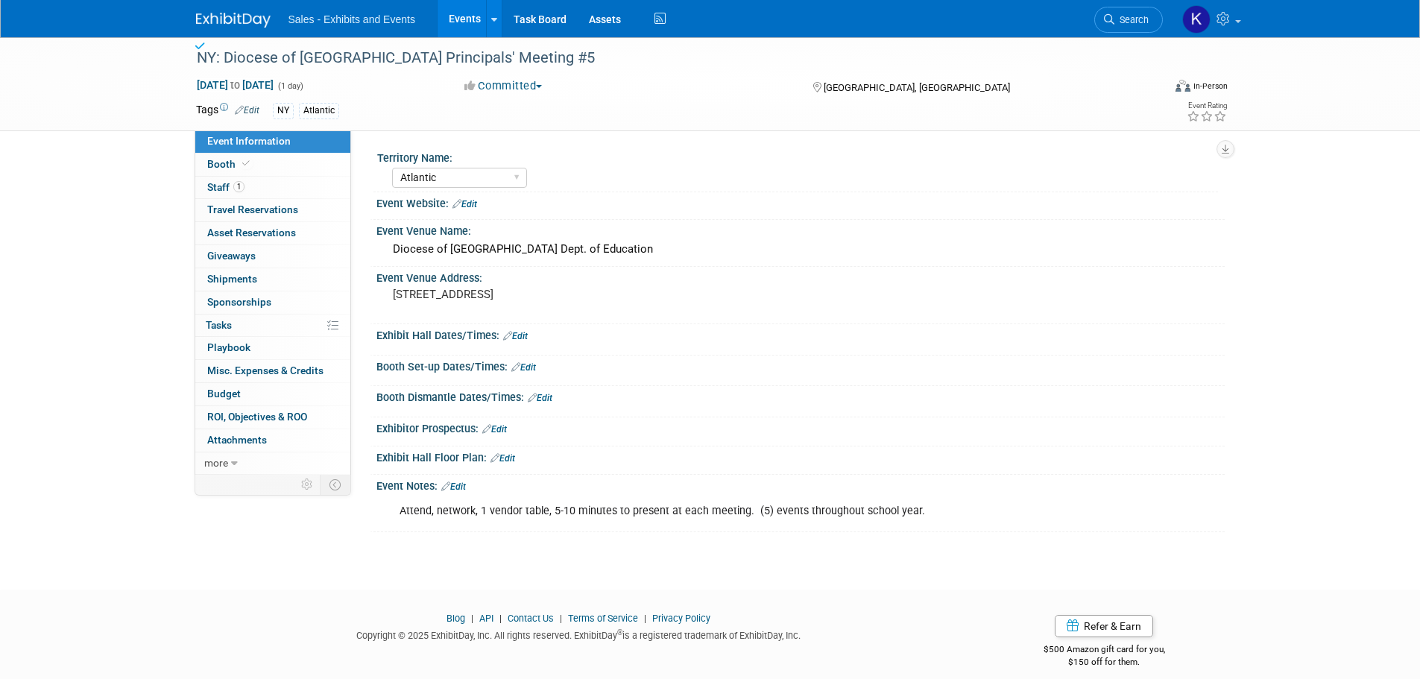
click at [794, 583] on body "Sales - Exhibits and Events Events Add Event Bulk Upload Events Shareable Event…" at bounding box center [710, 339] width 1420 height 679
click at [224, 15] on img at bounding box center [233, 20] width 75 height 15
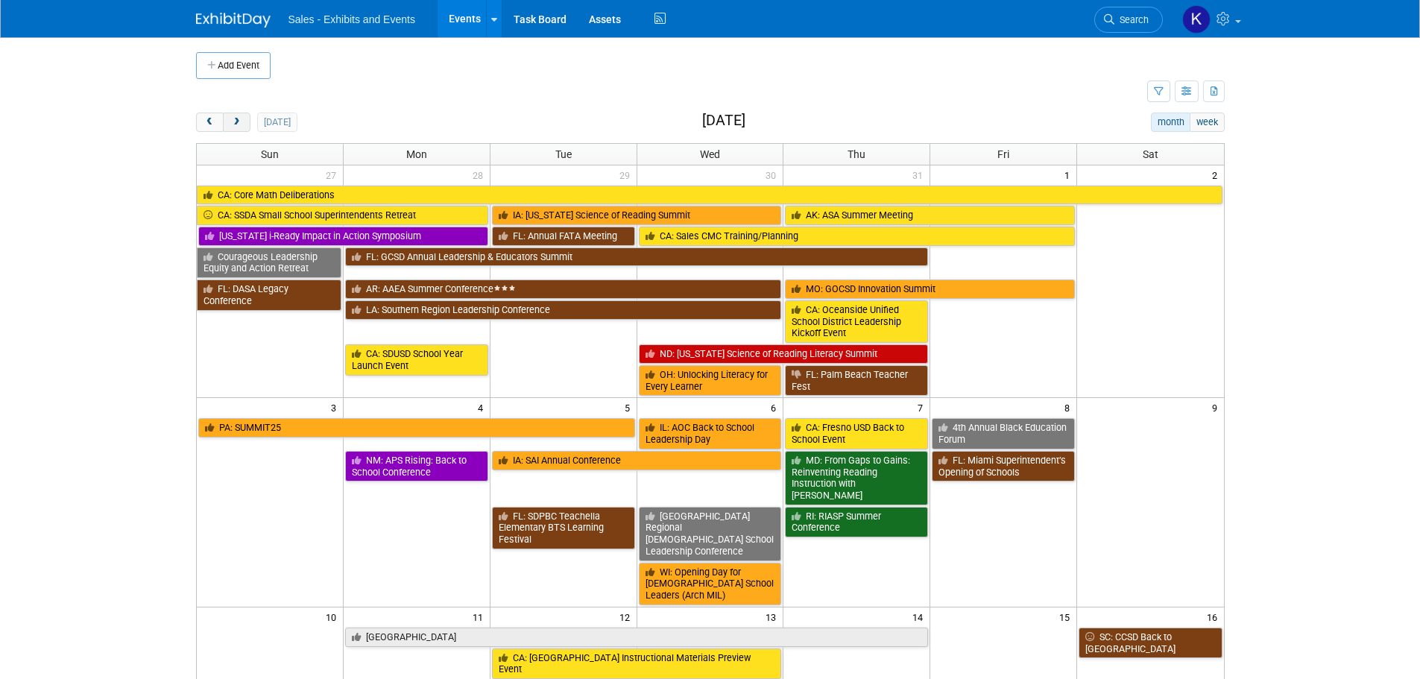
click at [234, 118] on span "next" at bounding box center [236, 123] width 11 height 10
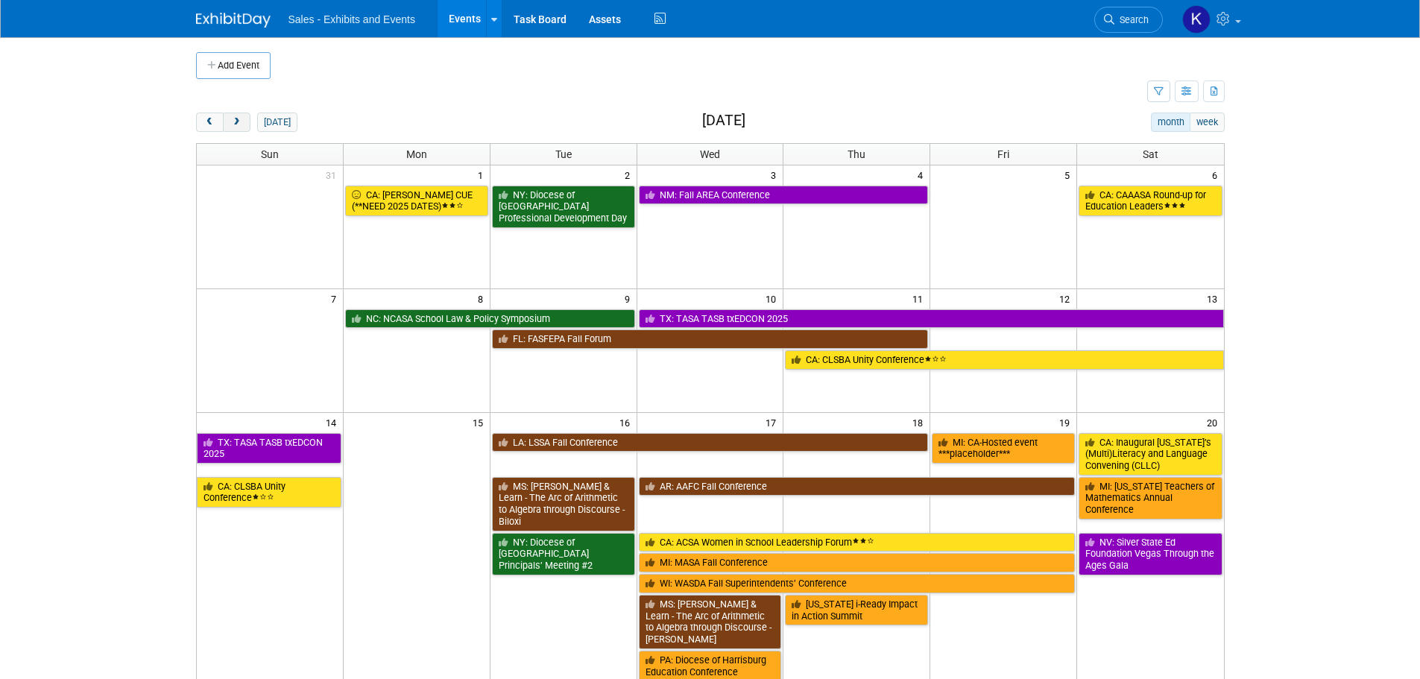
click at [232, 118] on span "next" at bounding box center [236, 123] width 11 height 10
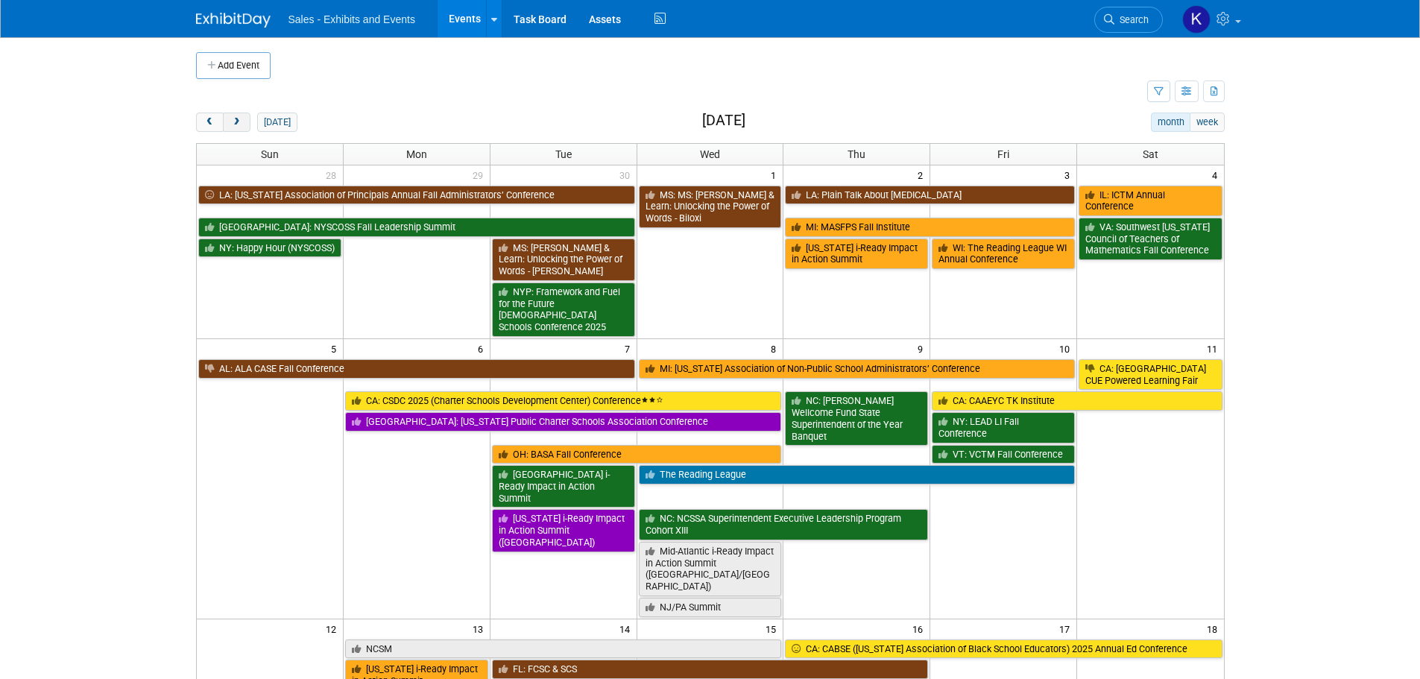
click at [232, 119] on span "next" at bounding box center [236, 123] width 11 height 10
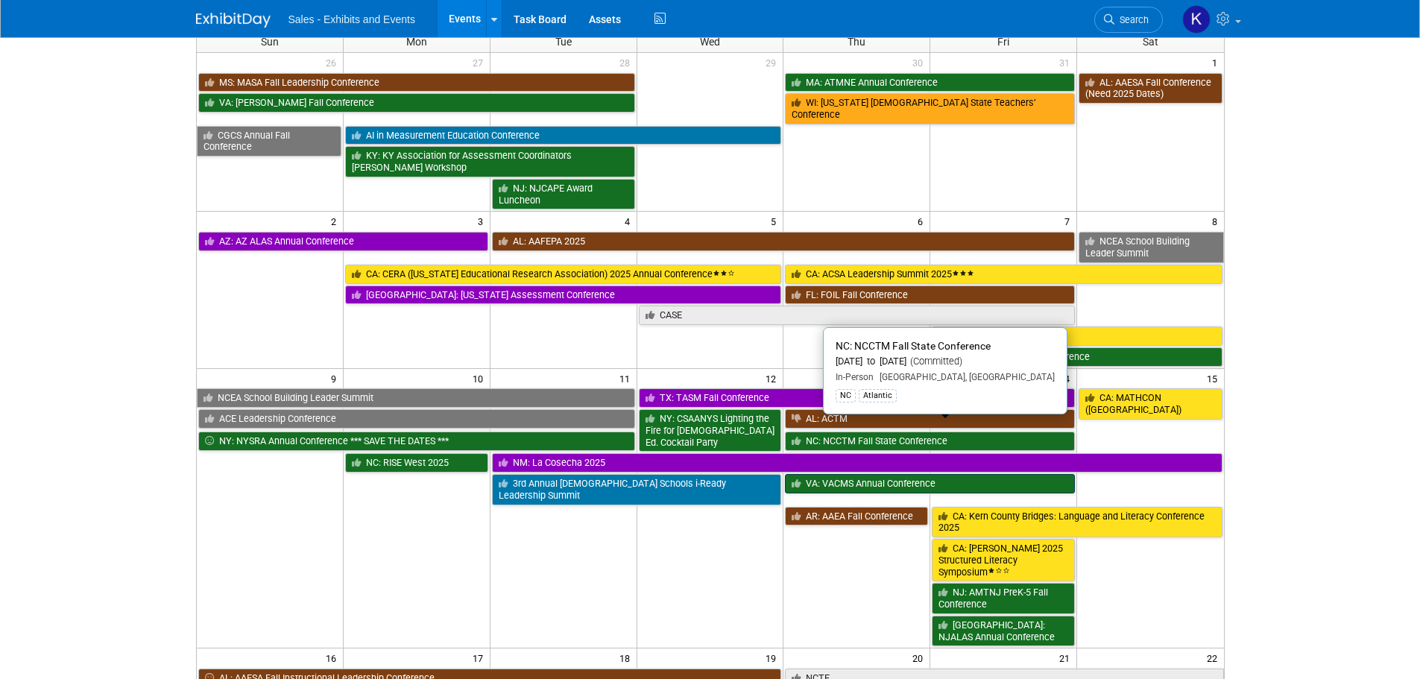
scroll to position [224, 0]
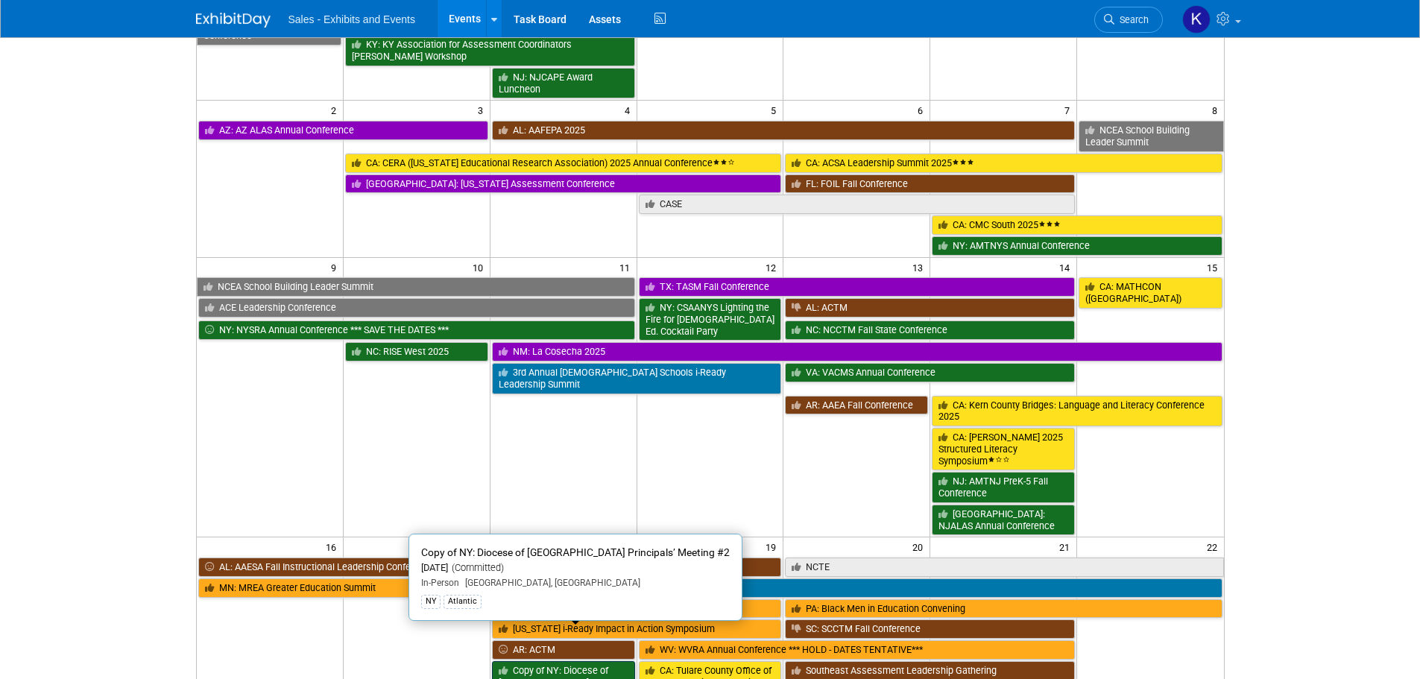
click at [586, 661] on link "Copy of NY: Diocese of Rockville Centre Principals’ Meeting #2" at bounding box center [563, 682] width 143 height 42
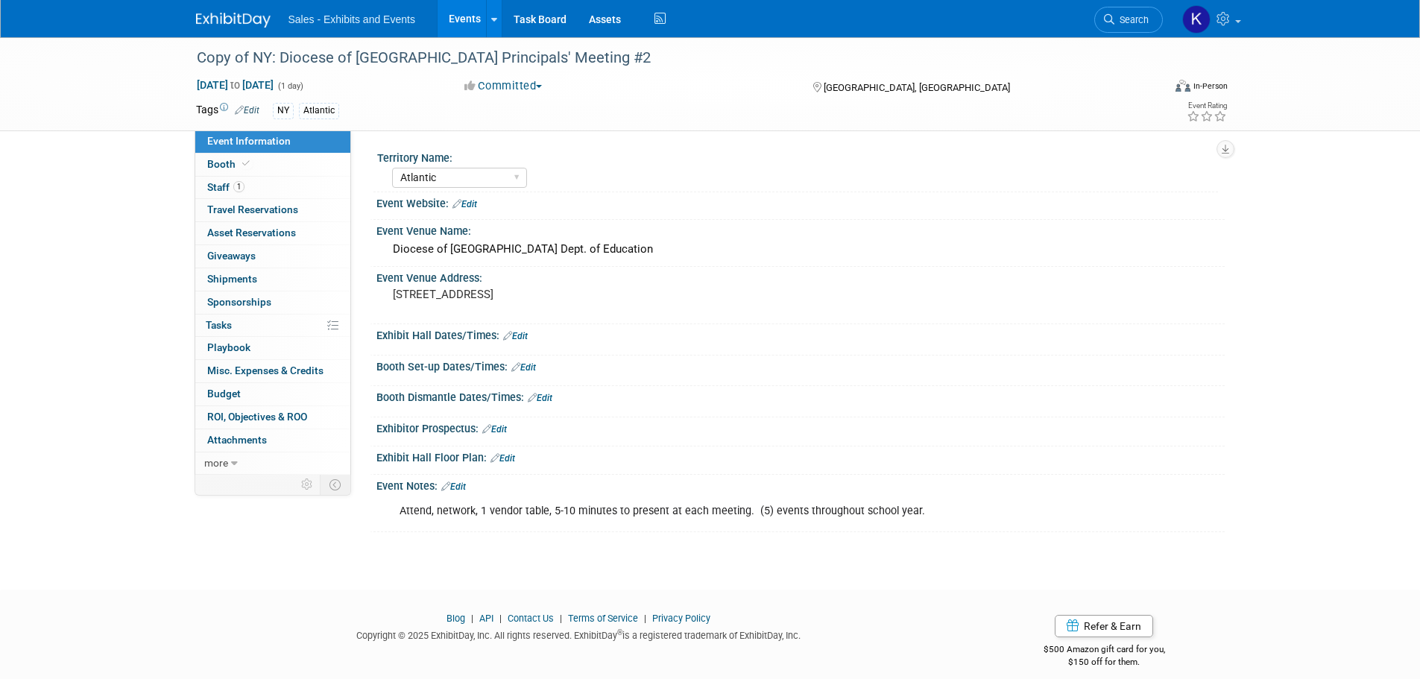
select select "Atlantic"
click at [253, 57] on div "Copy of NY: Diocese of Rockville Centre Principals' Meeting #2" at bounding box center [666, 58] width 949 height 27
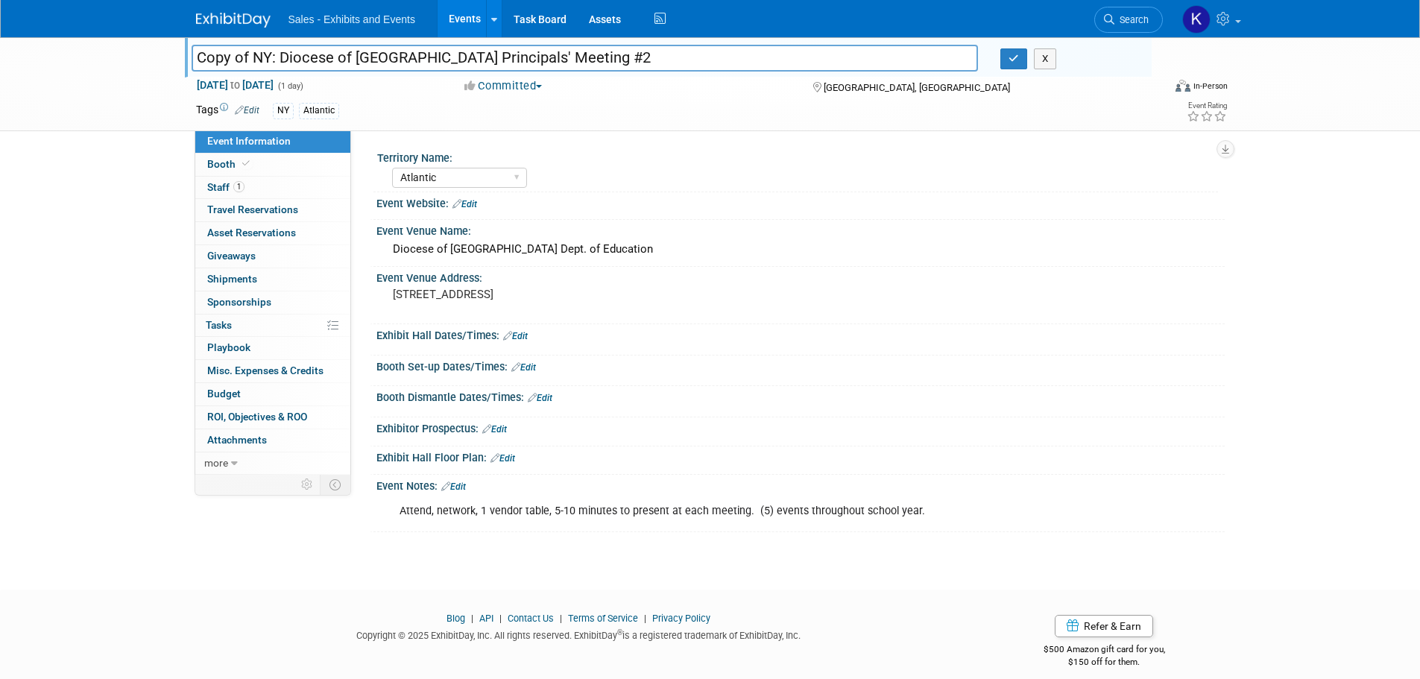
click at [253, 57] on input "Copy of NY: Diocese of Rockville Centre Principals' Meeting #2" at bounding box center [585, 58] width 787 height 26
drag, startPoint x: 555, startPoint y: 57, endPoint x: 590, endPoint y: 67, distance: 36.3
click at [557, 57] on input "NY: [GEOGRAPHIC_DATA] Principals' Meeting #2" at bounding box center [585, 58] width 787 height 26
type input "NY: Diocese of [GEOGRAPHIC_DATA] Principals' Meeting #3"
drag, startPoint x: 1015, startPoint y: 63, endPoint x: 1041, endPoint y: 72, distance: 27.8
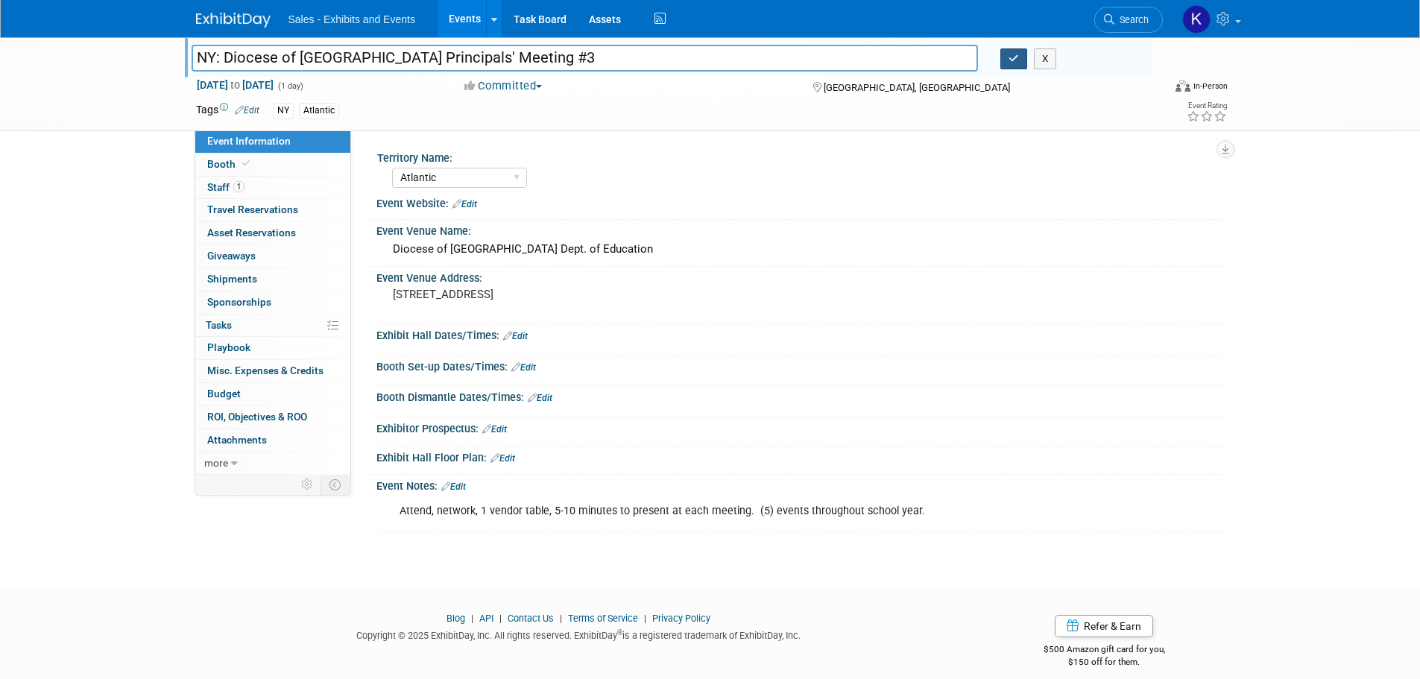
click at [1015, 64] on button "button" at bounding box center [1013, 58] width 27 height 21
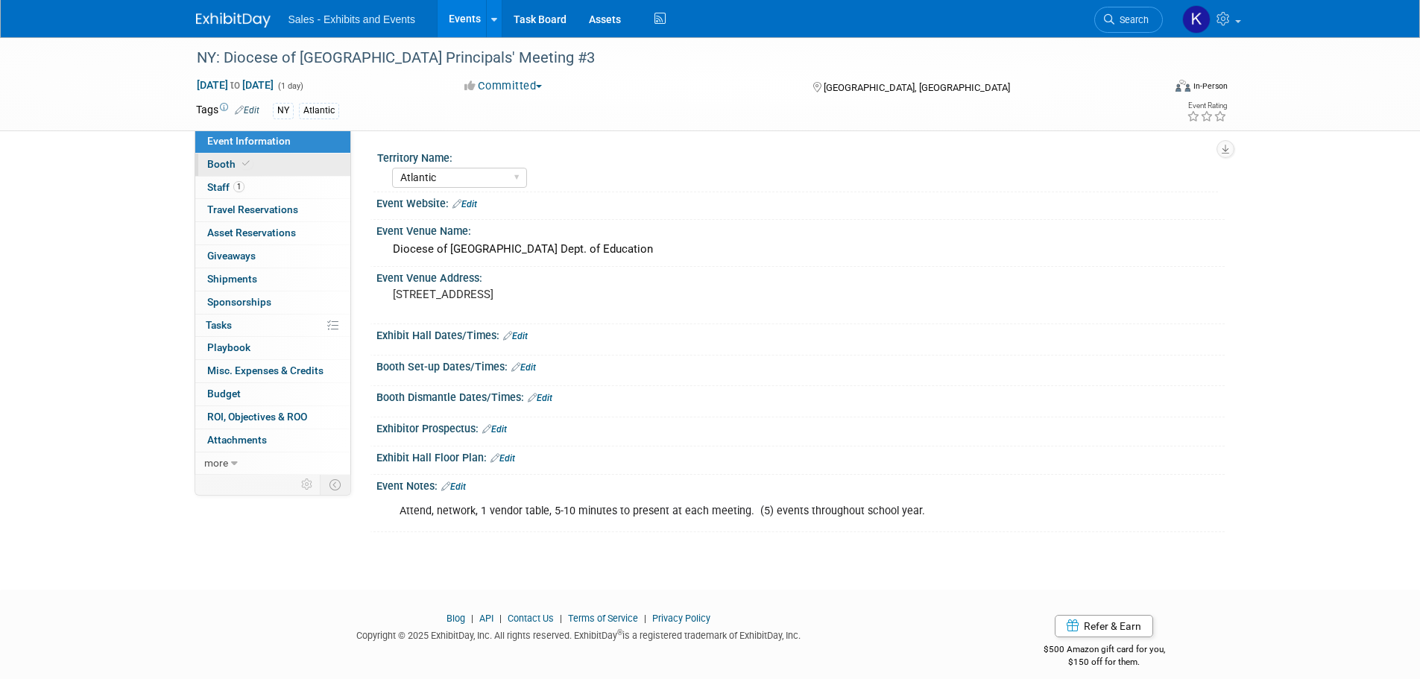
click at [228, 168] on span "Booth" at bounding box center [229, 164] width 45 height 12
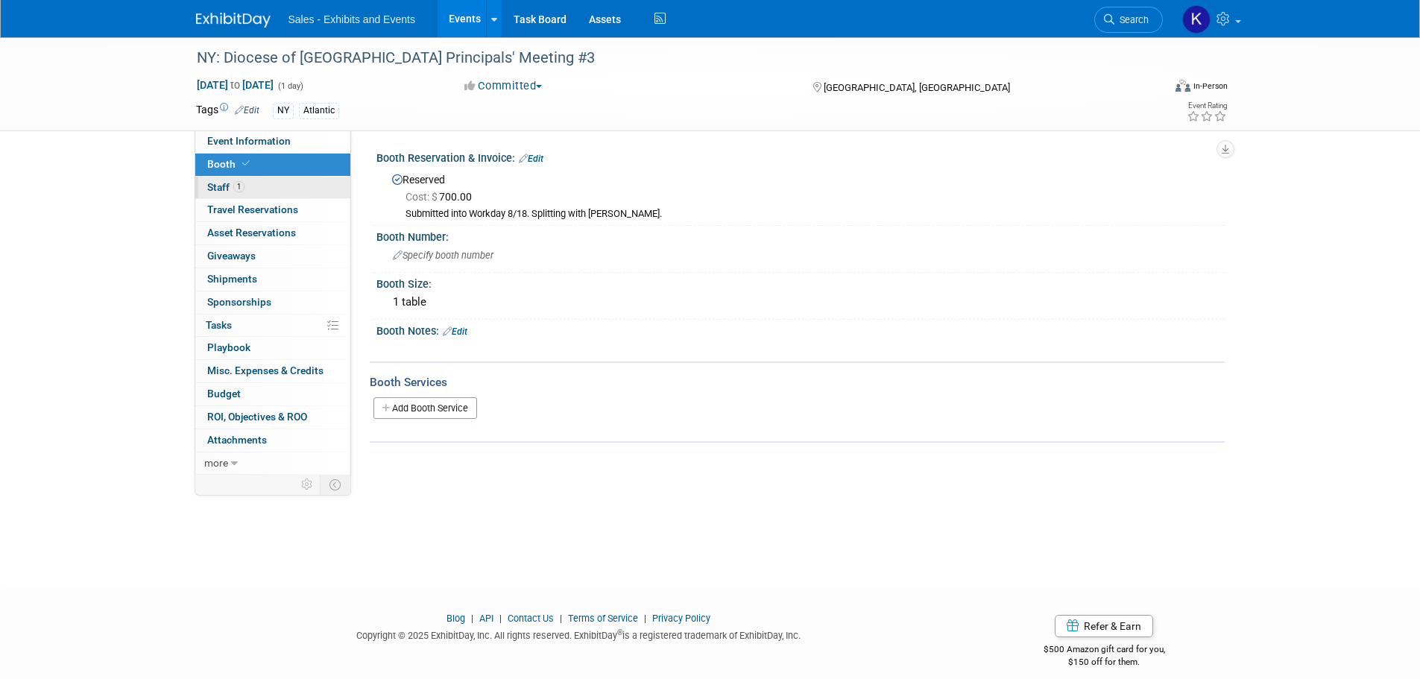
click at [217, 190] on span "Staff 1" at bounding box center [225, 187] width 37 height 12
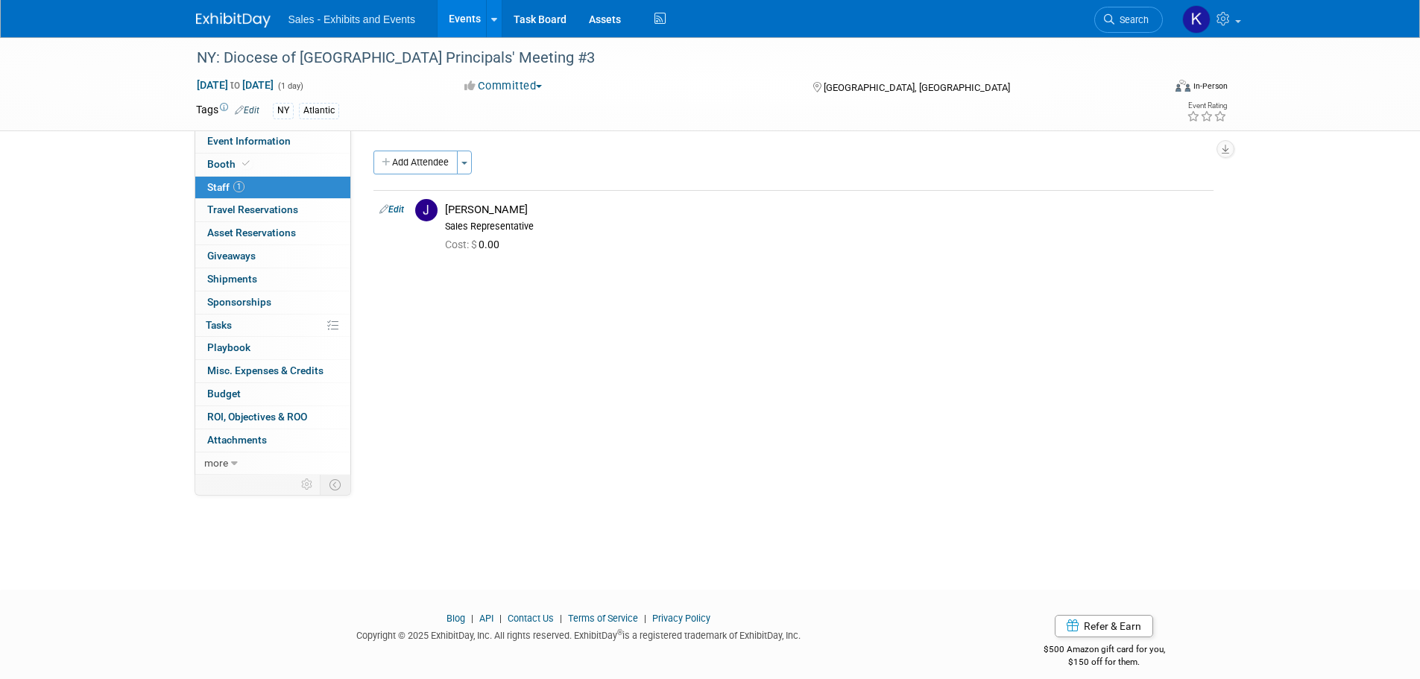
click at [224, 17] on img at bounding box center [233, 20] width 75 height 15
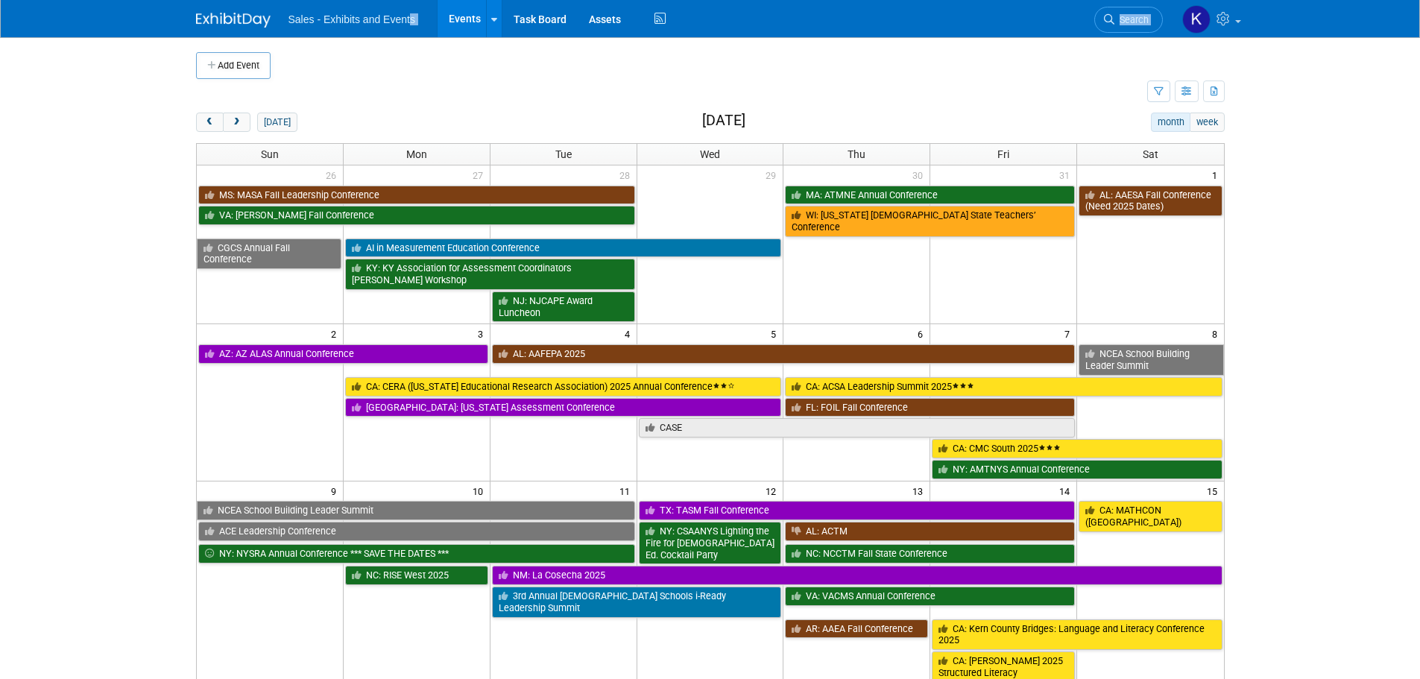
click at [409, 34] on body "Sales - Exhibits and Events Events Add Event Bulk Upload Events Shareable Event…" at bounding box center [710, 339] width 1420 height 679
click at [209, 123] on span "prev" at bounding box center [209, 123] width 11 height 10
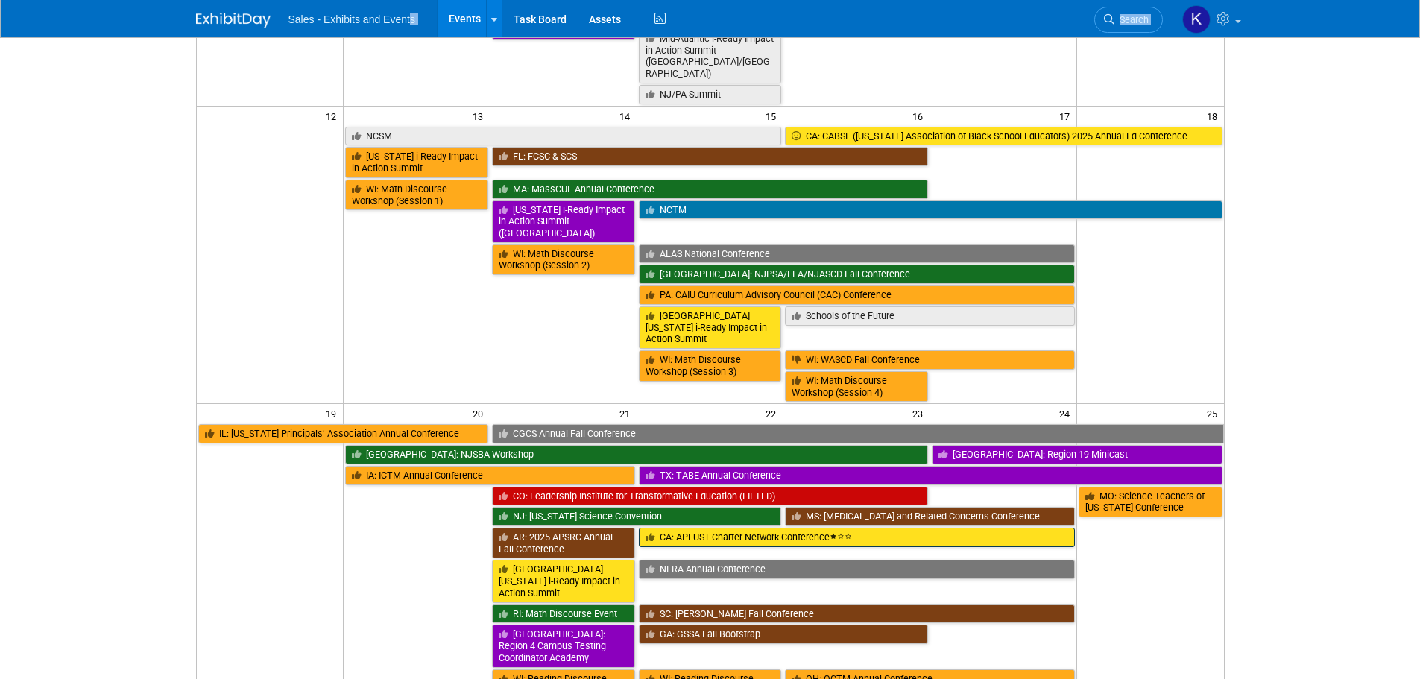
scroll to position [522, 0]
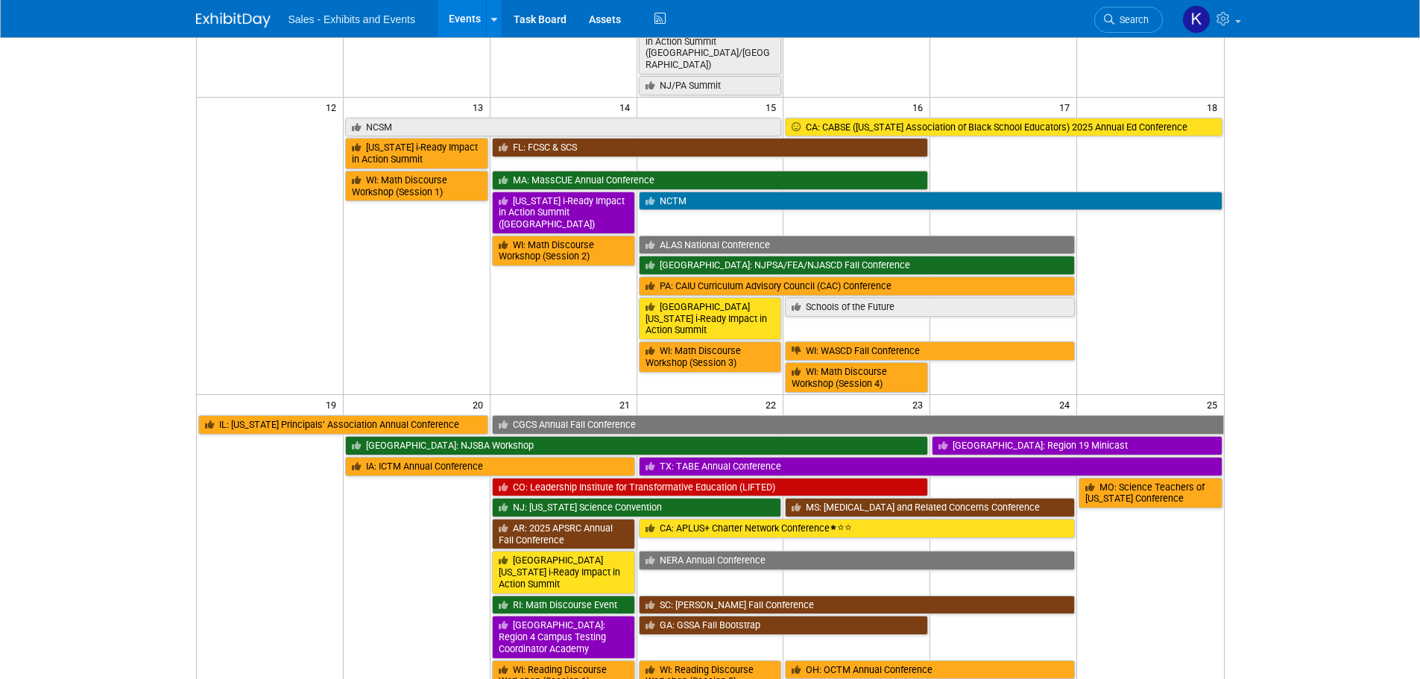
click at [706, 190] on td "NCTM" at bounding box center [929, 212] width 586 height 44
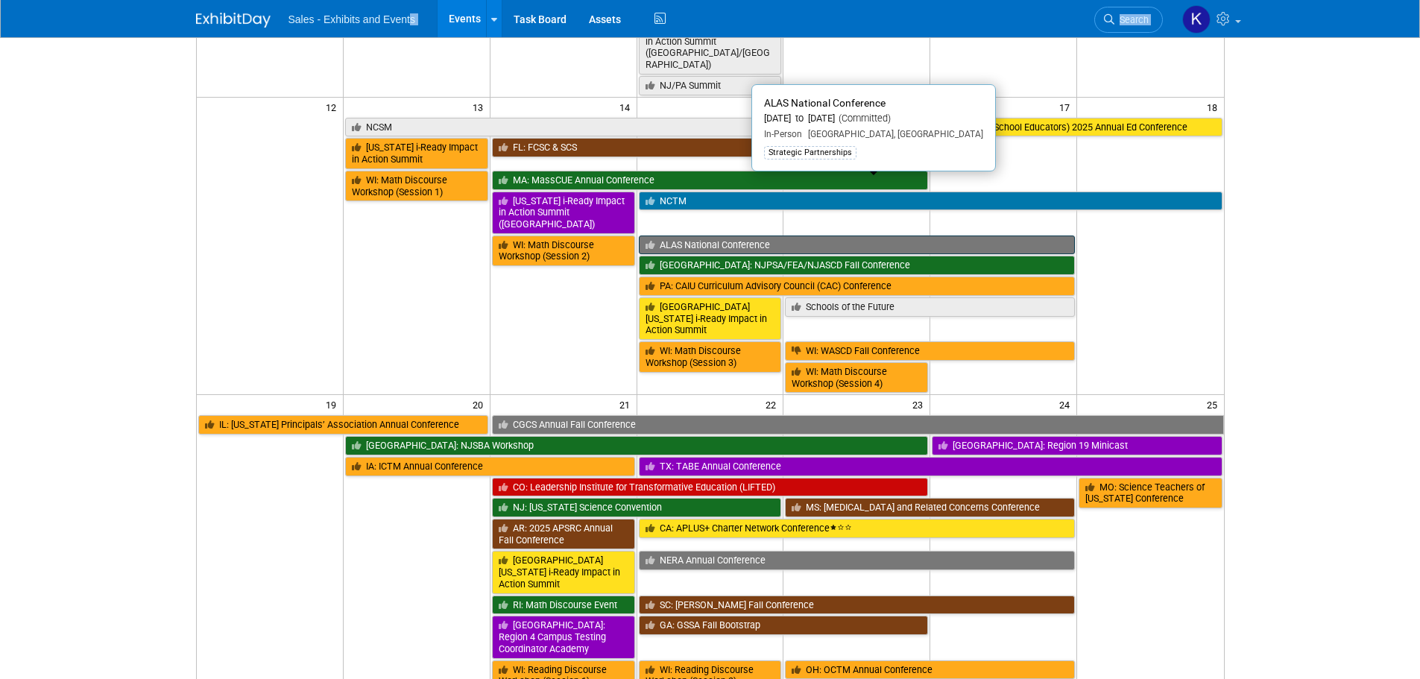
click at [714, 235] on link "ALAS National Conference" at bounding box center [857, 244] width 437 height 19
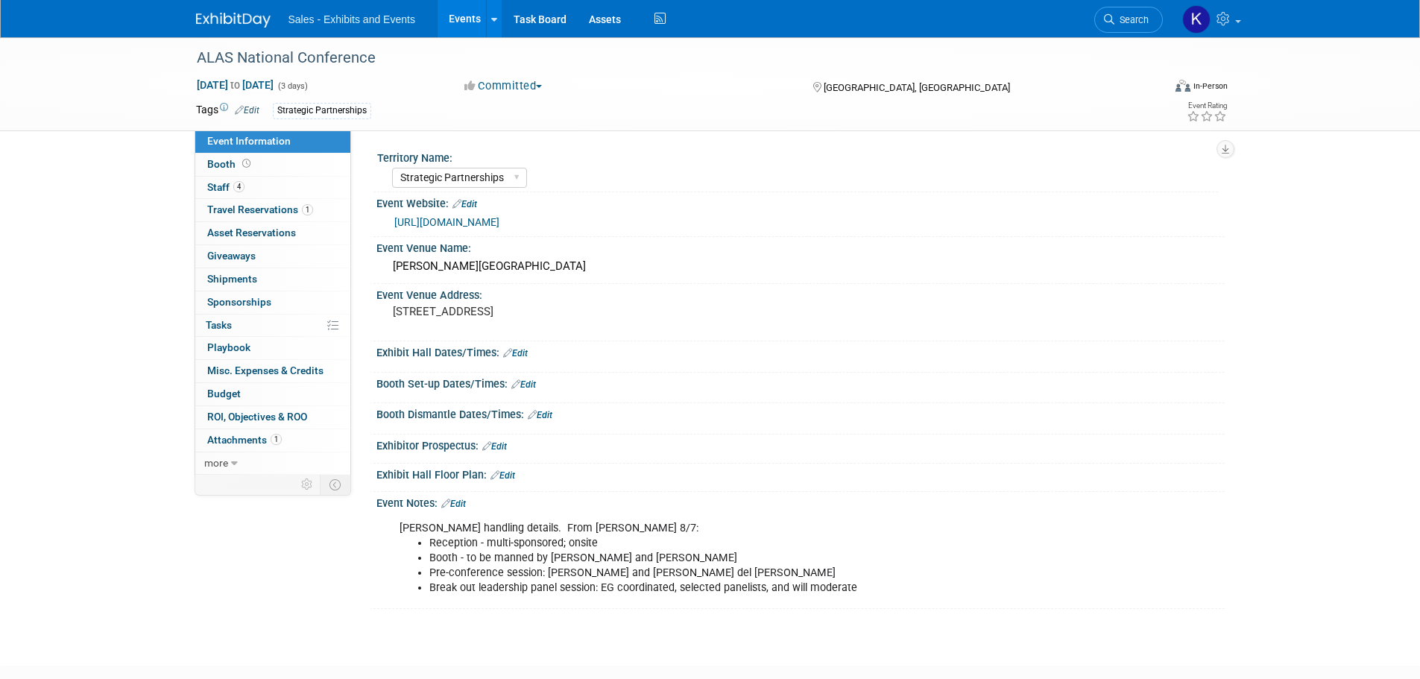
select select "Strategic Partnerships"
click at [265, 209] on span "Travel Reservations 1" at bounding box center [260, 209] width 106 height 12
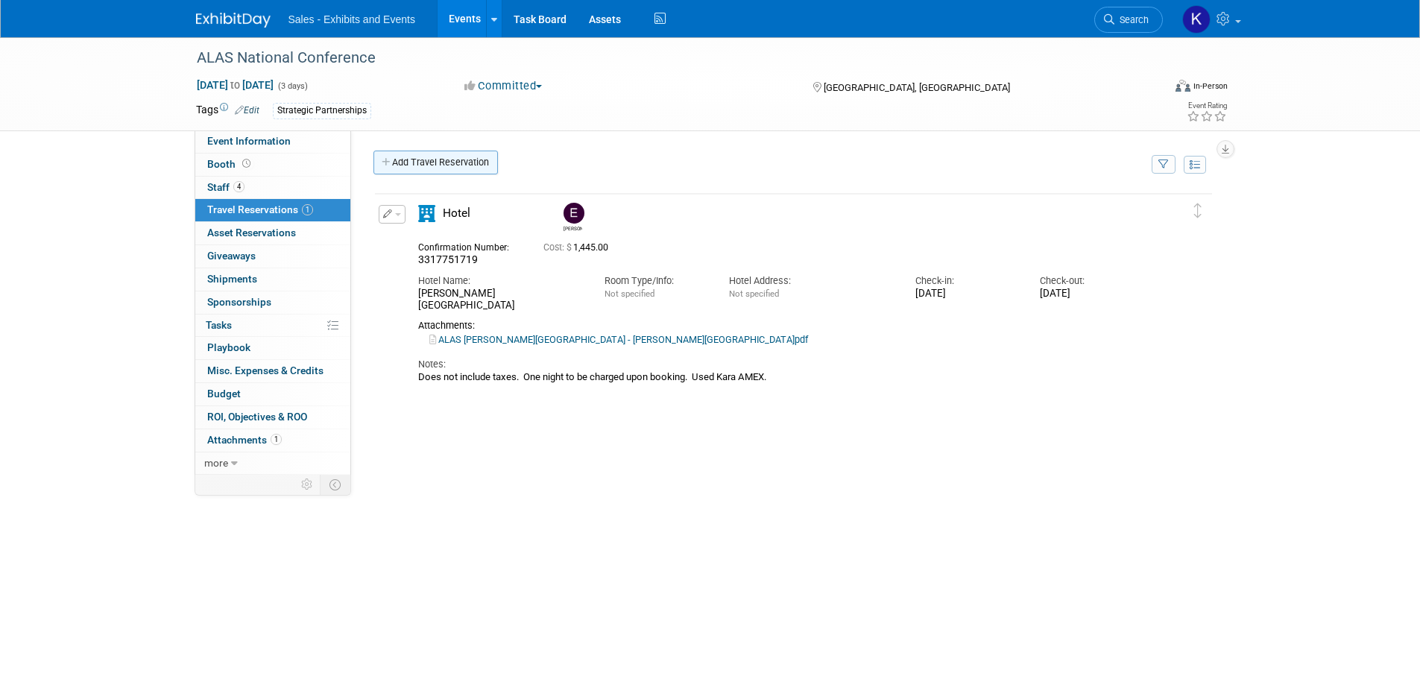
click at [454, 165] on link "Add Travel Reservation" at bounding box center [435, 163] width 124 height 24
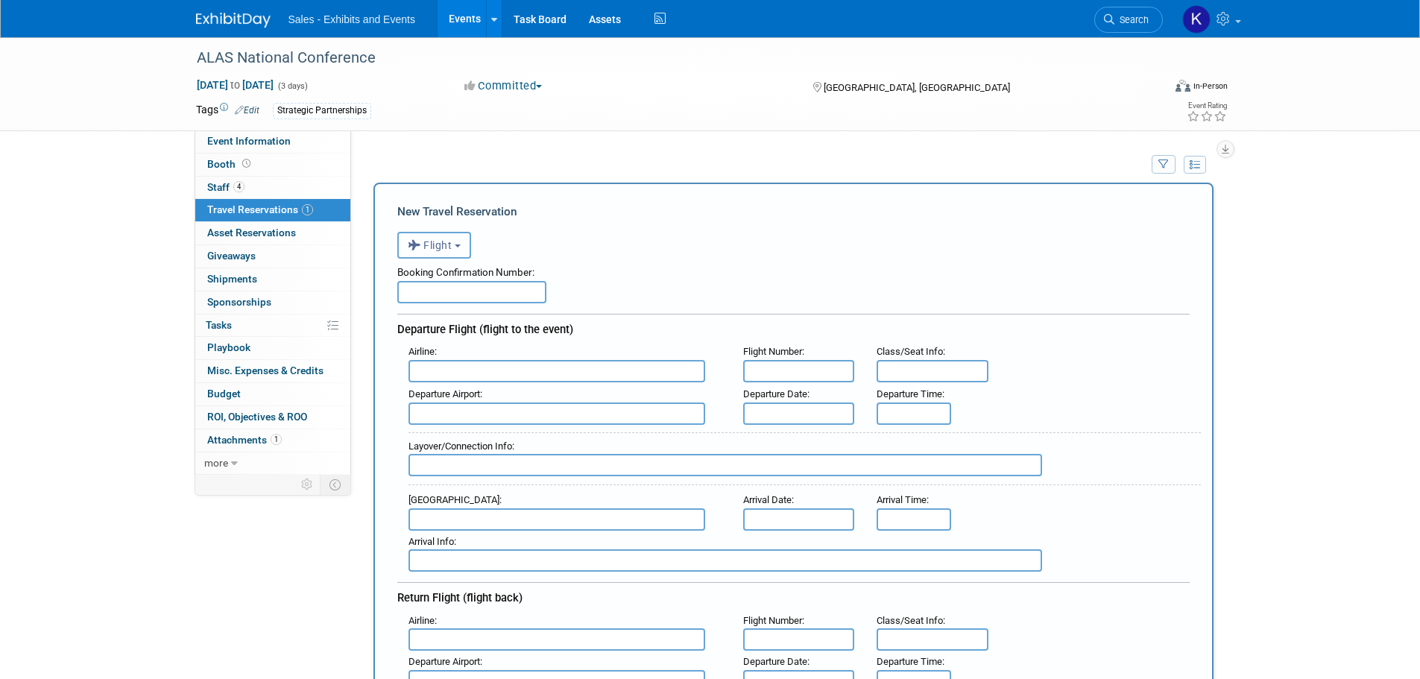
click at [451, 246] on span "Flight" at bounding box center [430, 245] width 45 height 12
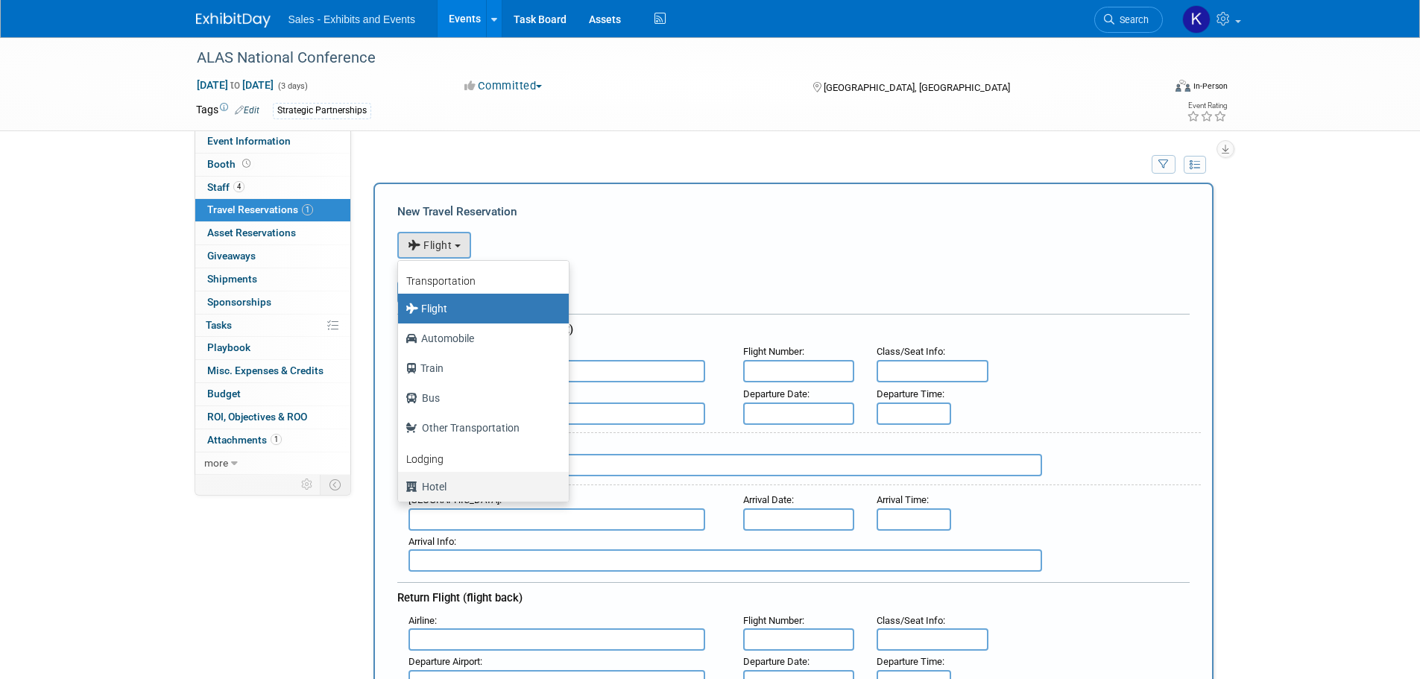
click at [434, 488] on label "Hotel" at bounding box center [479, 487] width 148 height 24
click at [400, 488] on input "Hotel" at bounding box center [395, 485] width 10 height 10
select select "6"
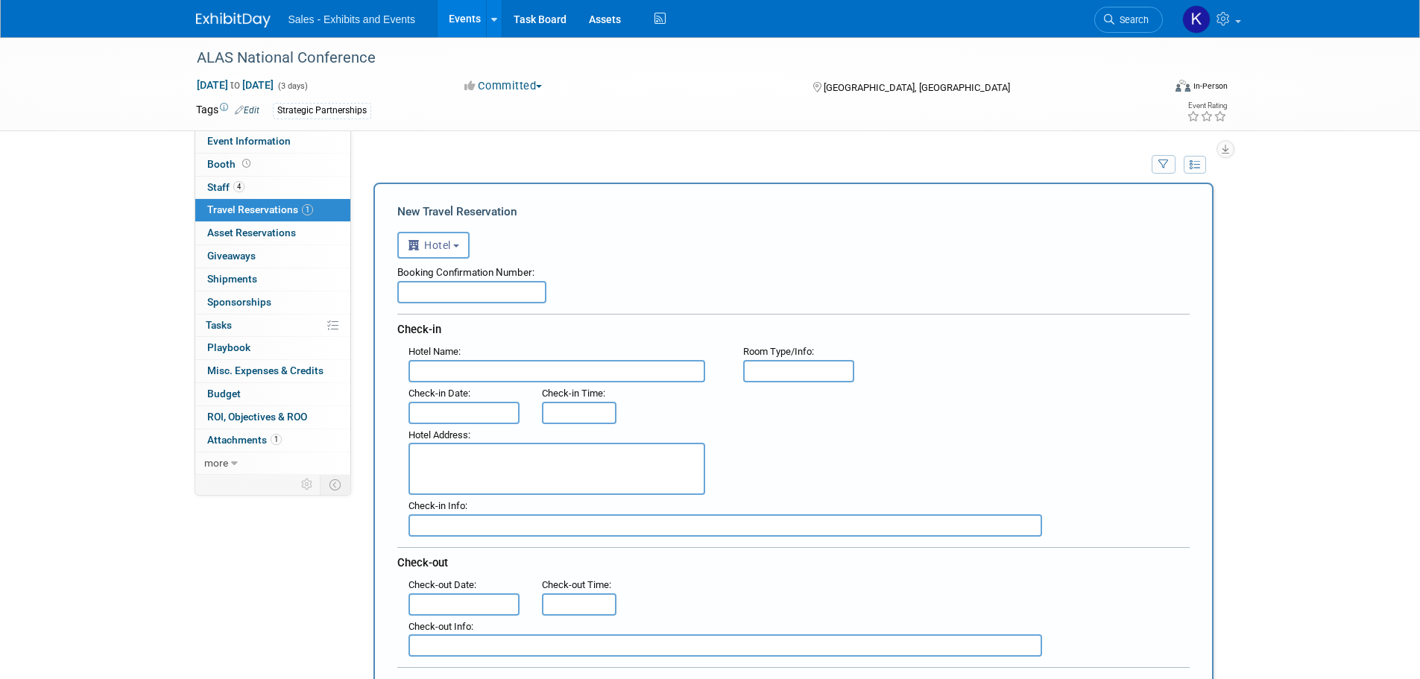
drag, startPoint x: 493, startPoint y: 370, endPoint x: 563, endPoint y: 370, distance: 69.3
click at [494, 370] on input "text" at bounding box center [556, 371] width 297 height 22
type input "Palmer House"
click at [490, 416] on input "text" at bounding box center [464, 413] width 112 height 22
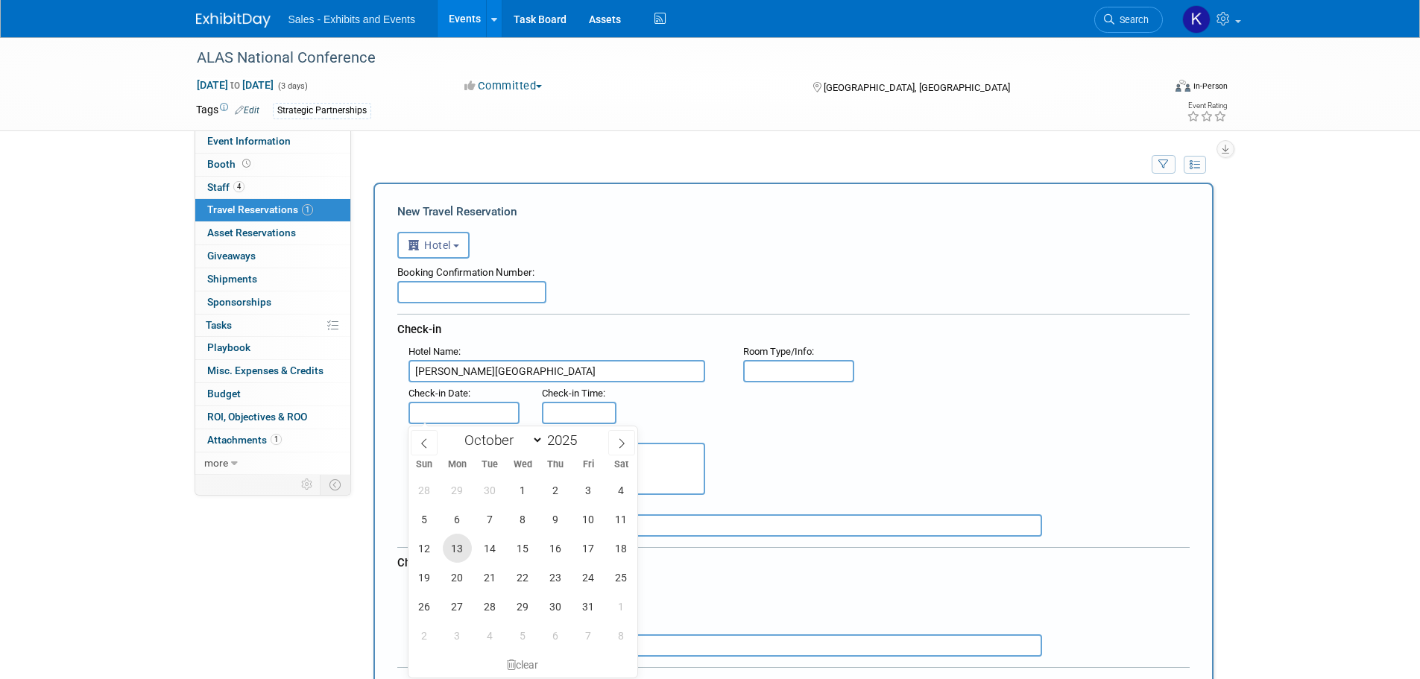
click at [461, 545] on span "13" at bounding box center [457, 548] width 29 height 29
type input "Oct 13, 2025"
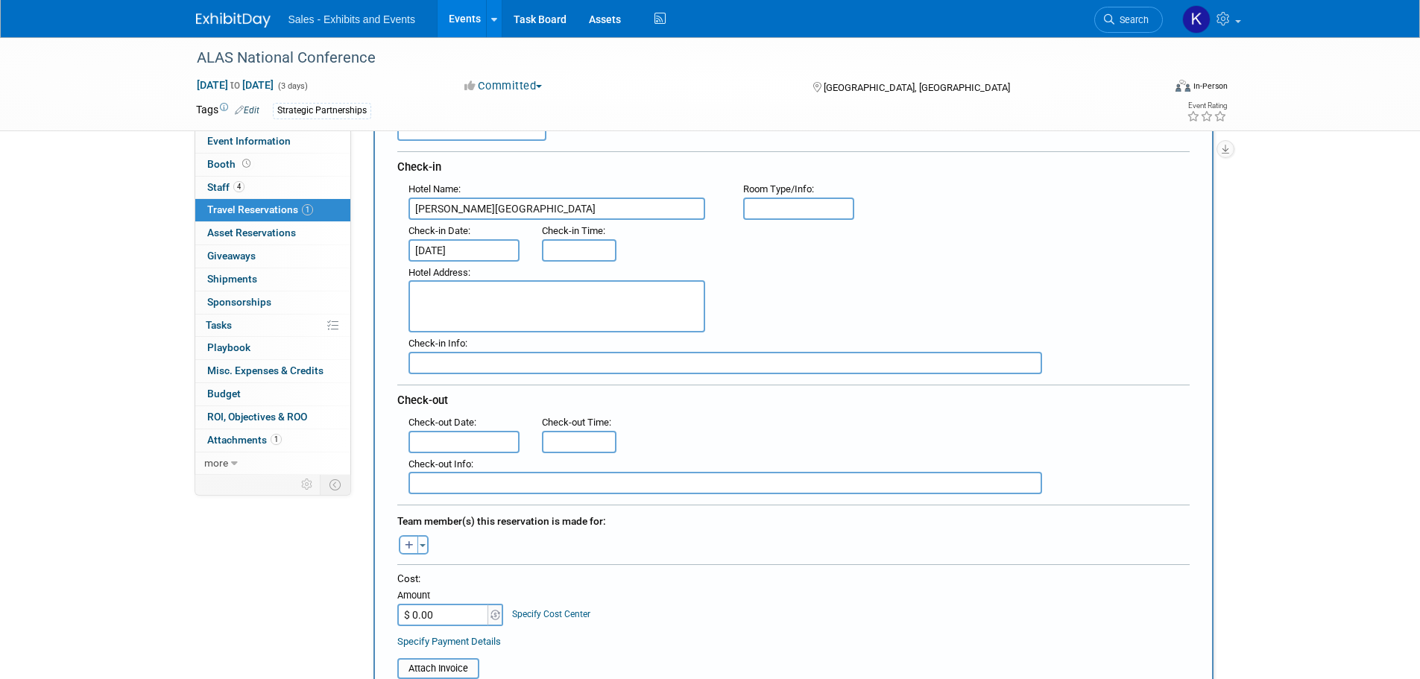
scroll to position [224, 0]
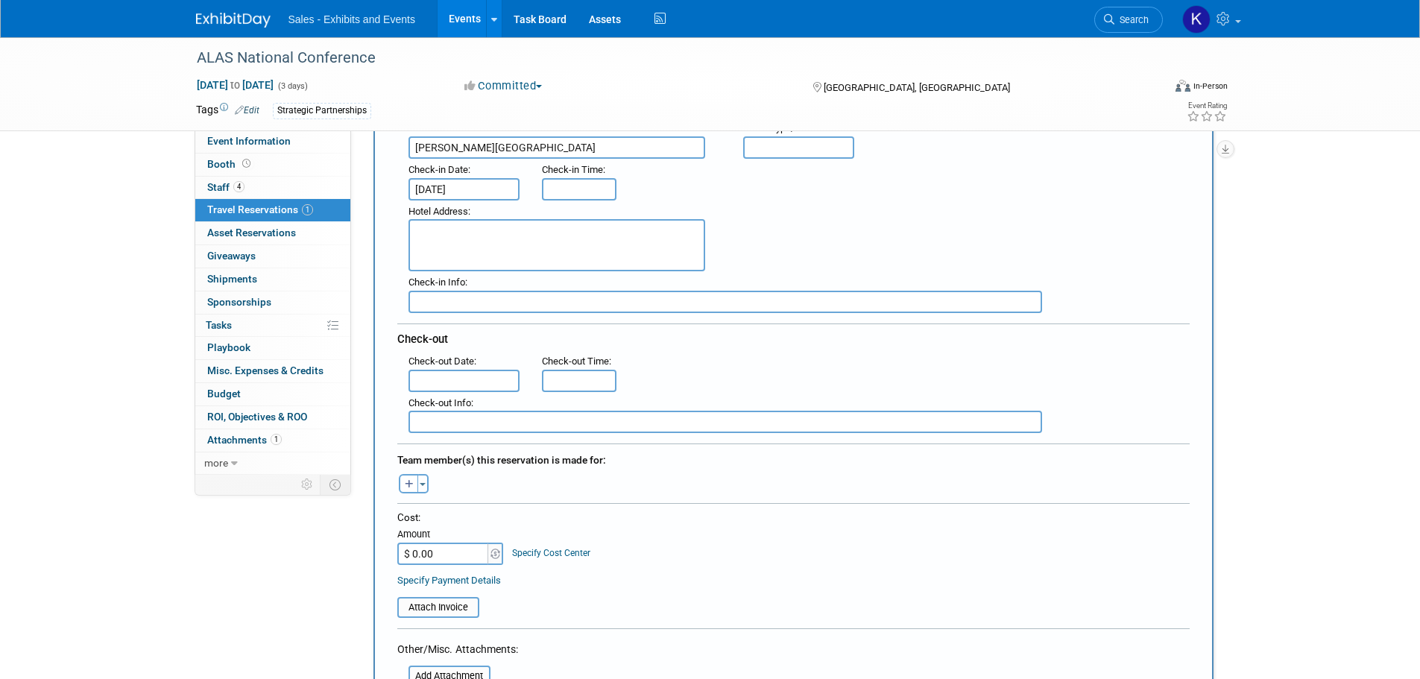
click at [487, 378] on input "text" at bounding box center [464, 381] width 112 height 22
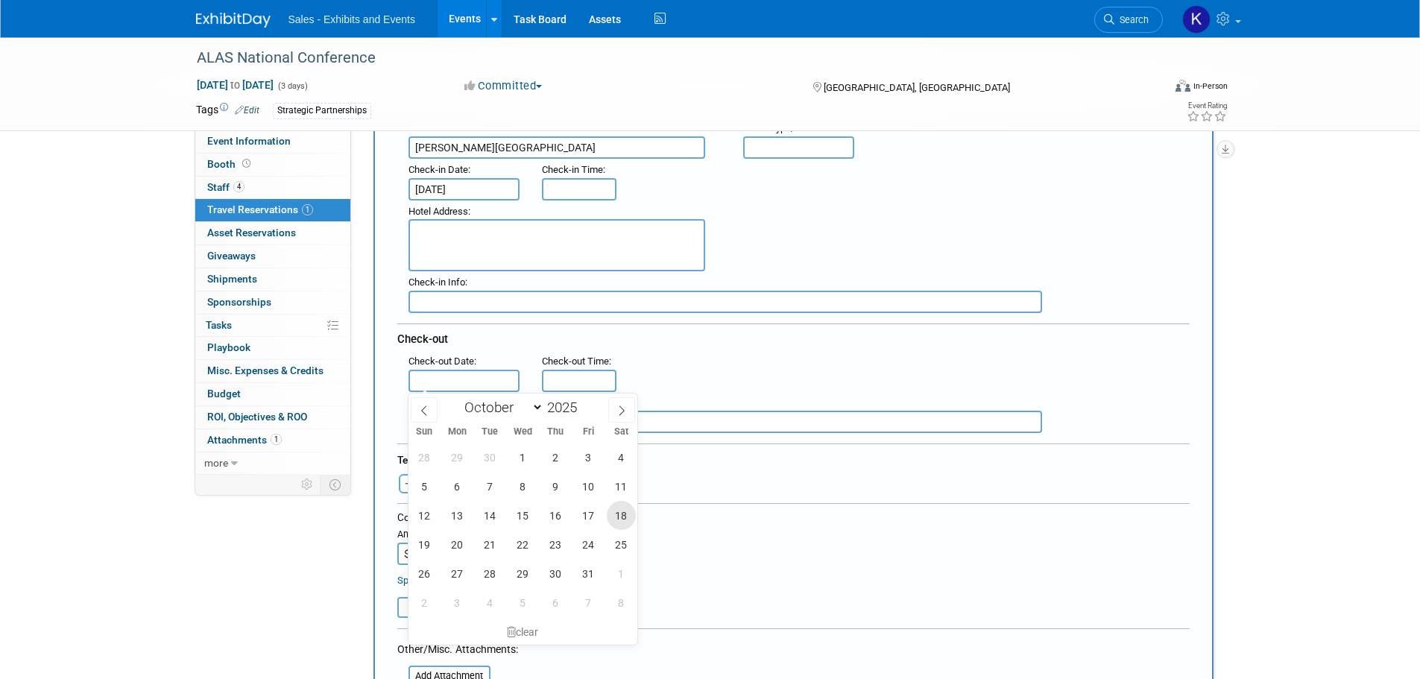
click at [619, 510] on span "18" at bounding box center [621, 515] width 29 height 29
type input "Oct 18, 2025"
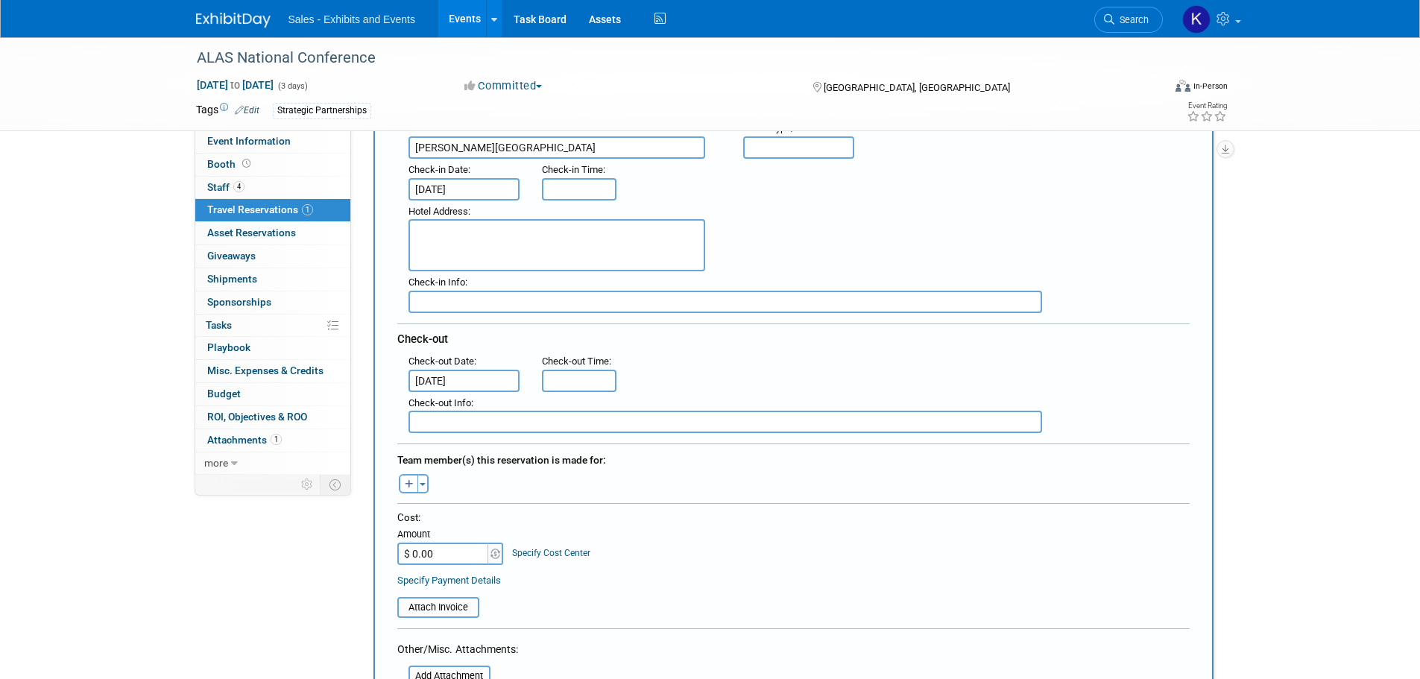
click at [714, 366] on div ": Check-out Date : Oct 18, 2025 Check-out Time :" at bounding box center [798, 371] width 803 height 42
click at [425, 483] on button "Toggle Dropdown" at bounding box center [422, 483] width 11 height 19
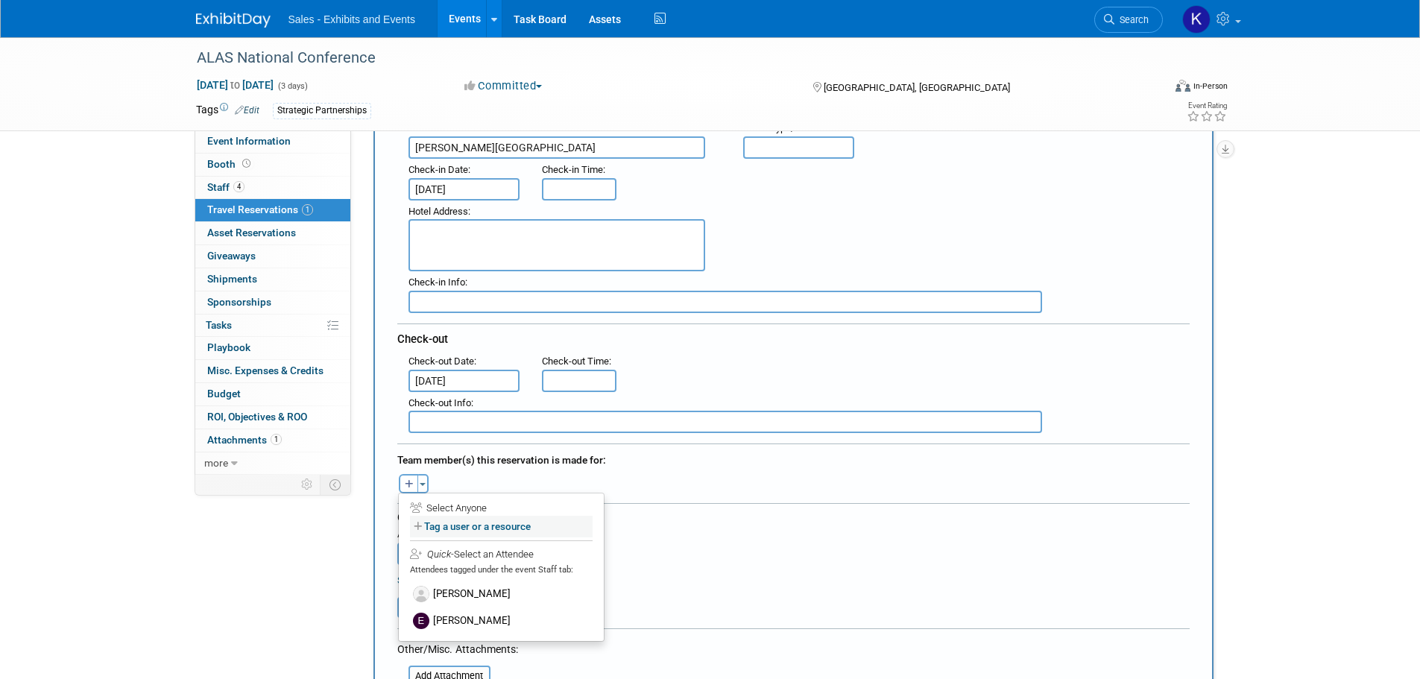
click at [449, 523] on label "Tag a user or a resource" at bounding box center [501, 527] width 183 height 22
select select
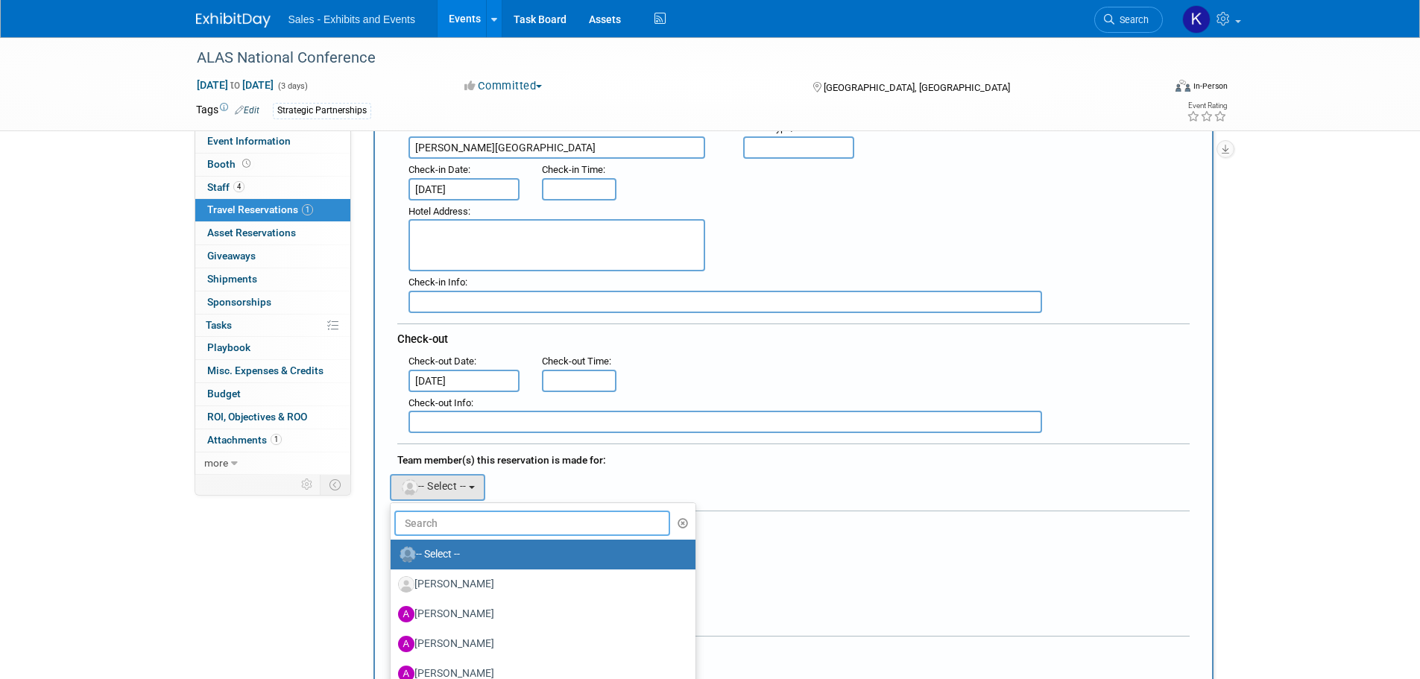
drag, startPoint x: 466, startPoint y: 515, endPoint x: 479, endPoint y: 515, distance: 12.7
click at [469, 516] on input "text" at bounding box center [532, 522] width 276 height 25
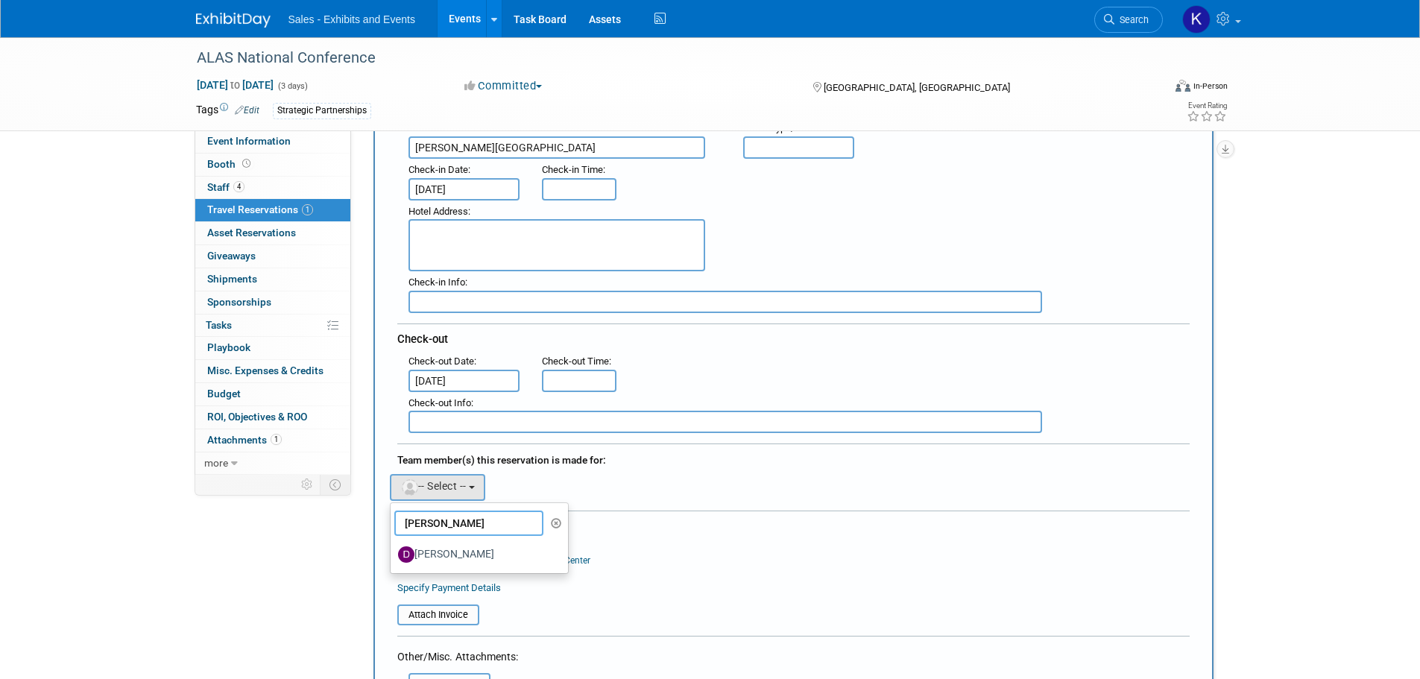
type input "[PERSON_NAME]"
click at [630, 466] on div "Team member(s) this reservation is made for:" at bounding box center [793, 458] width 792 height 24
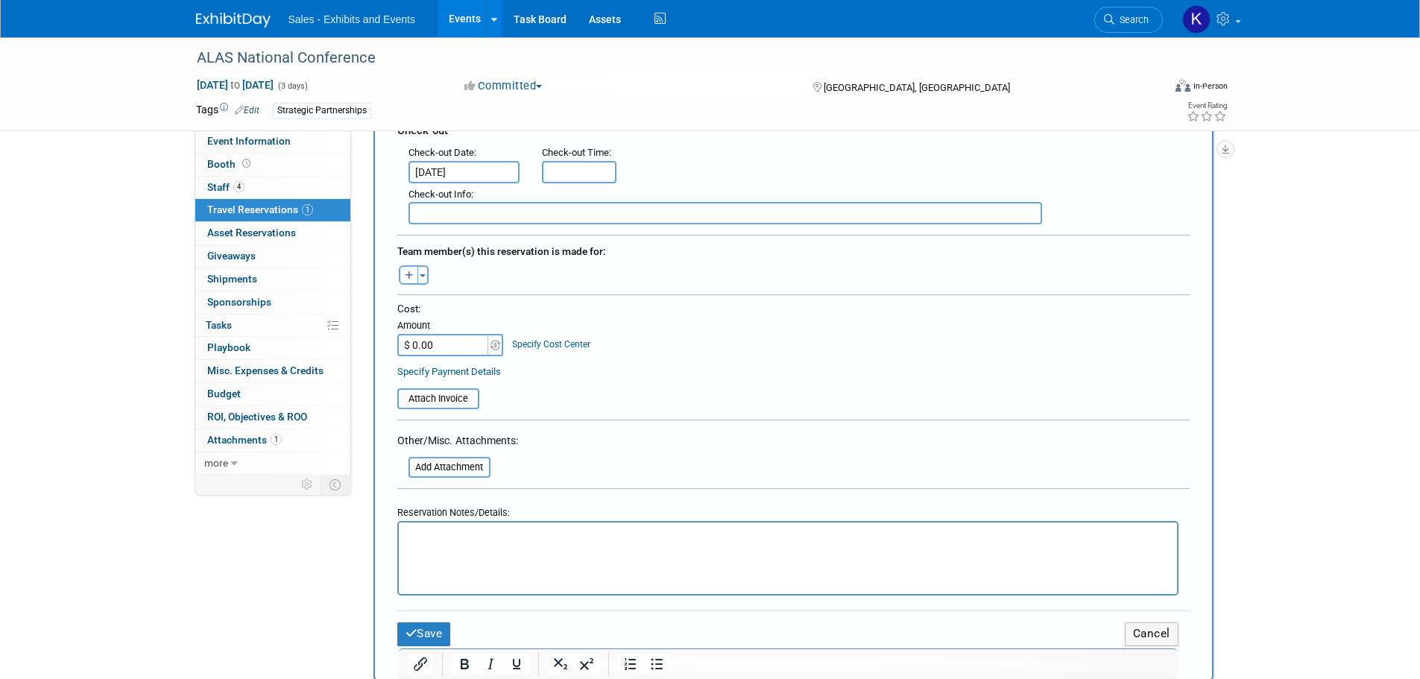
scroll to position [447, 0]
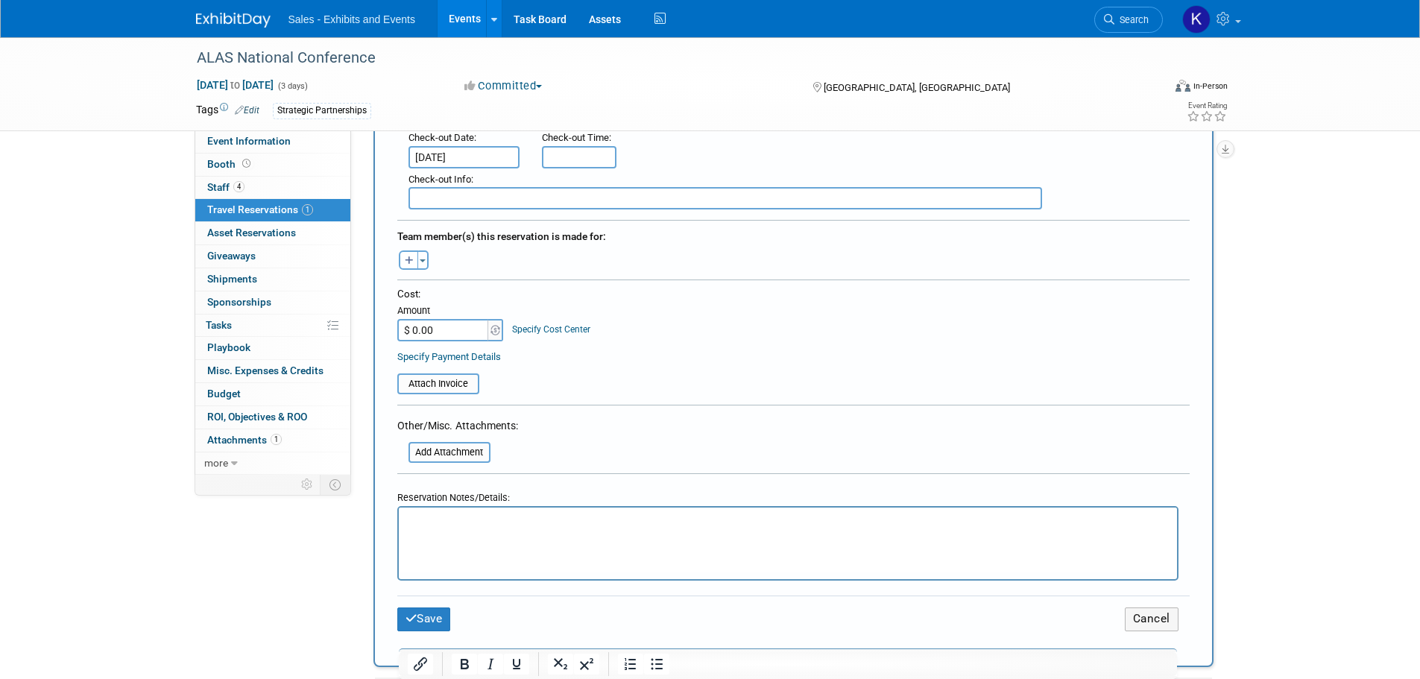
drag, startPoint x: 455, startPoint y: 328, endPoint x: 536, endPoint y: 345, distance: 82.3
click at [457, 328] on input "$ 0.00" at bounding box center [443, 330] width 93 height 22
type input "$ 1,696.43"
click at [691, 295] on div "Cost:" at bounding box center [793, 294] width 792 height 14
click at [499, 516] on p "Rich Text Area. Press ALT-0 for help." at bounding box center [787, 521] width 761 height 16
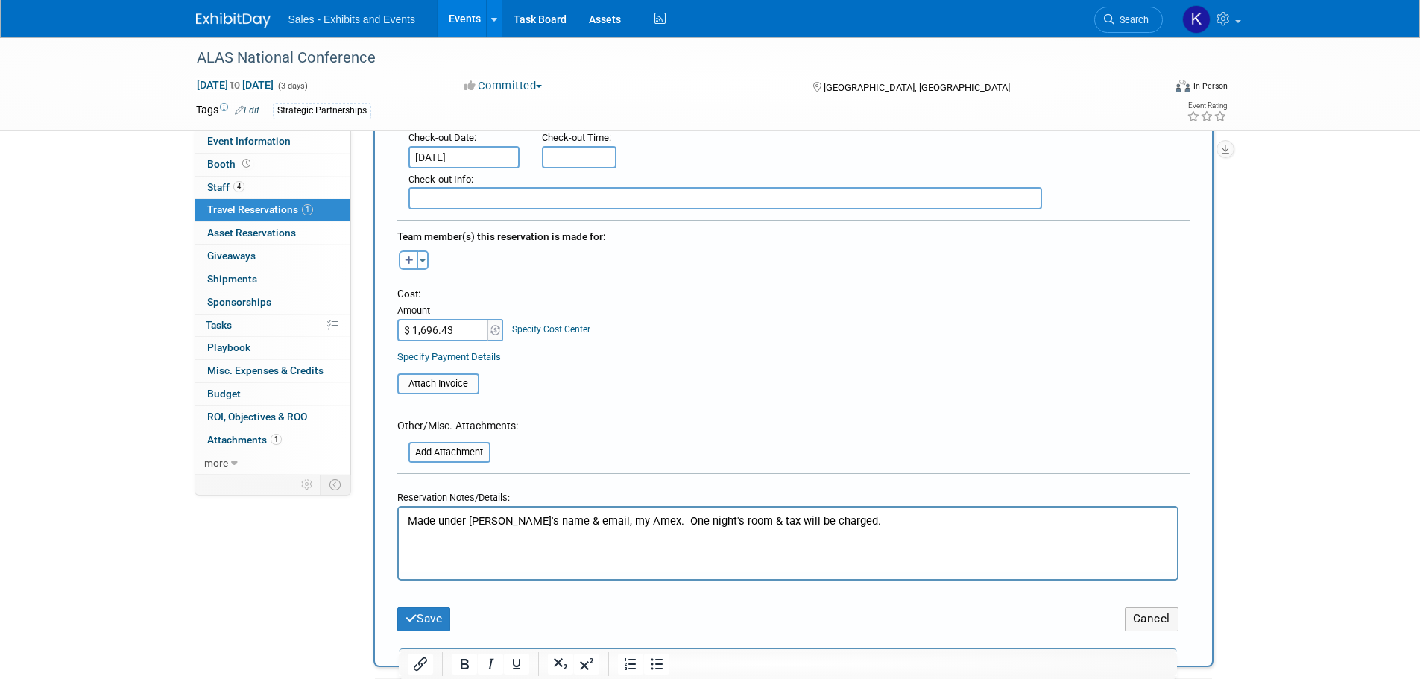
drag, startPoint x: 836, startPoint y: 520, endPoint x: 845, endPoint y: 521, distance: 9.0
click at [839, 520] on p "Made under LInda's name & email, my Amex. One night's room & tax will be charge…" at bounding box center [787, 521] width 761 height 16
click at [409, 617] on icon "submit" at bounding box center [411, 618] width 12 height 11
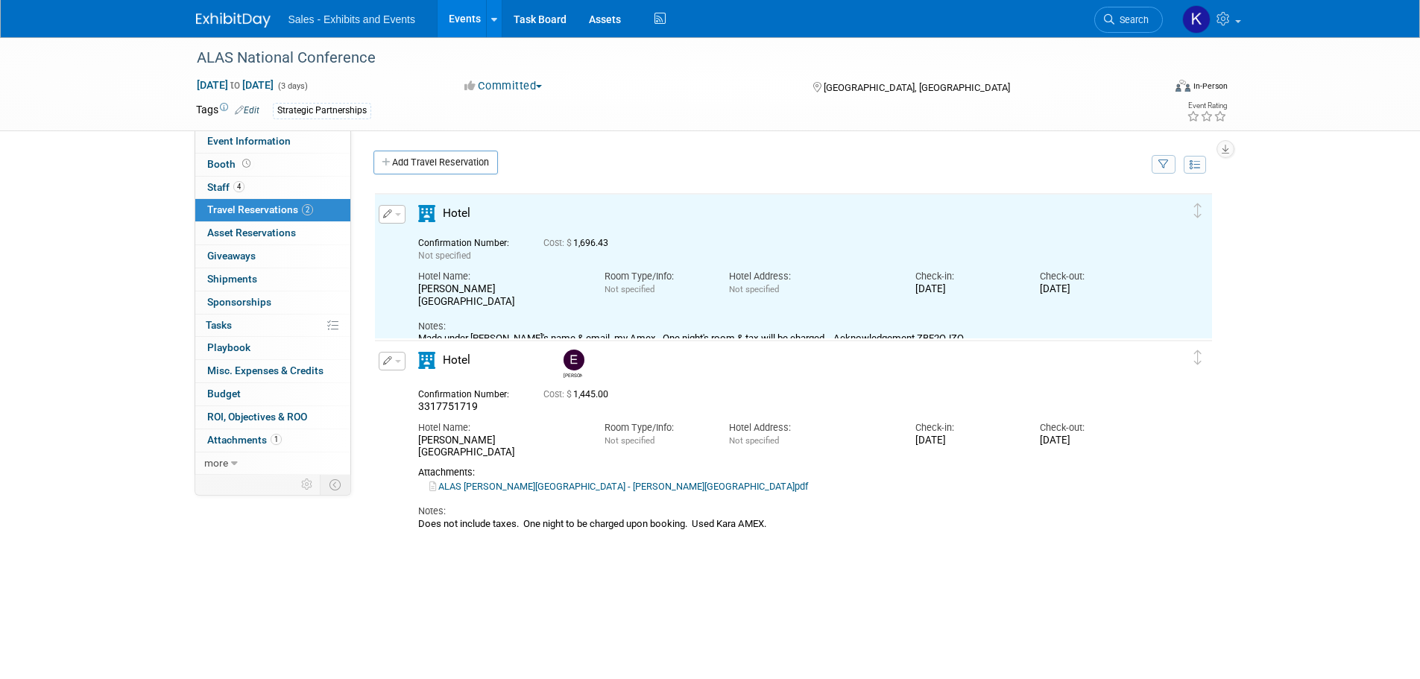
scroll to position [0, 0]
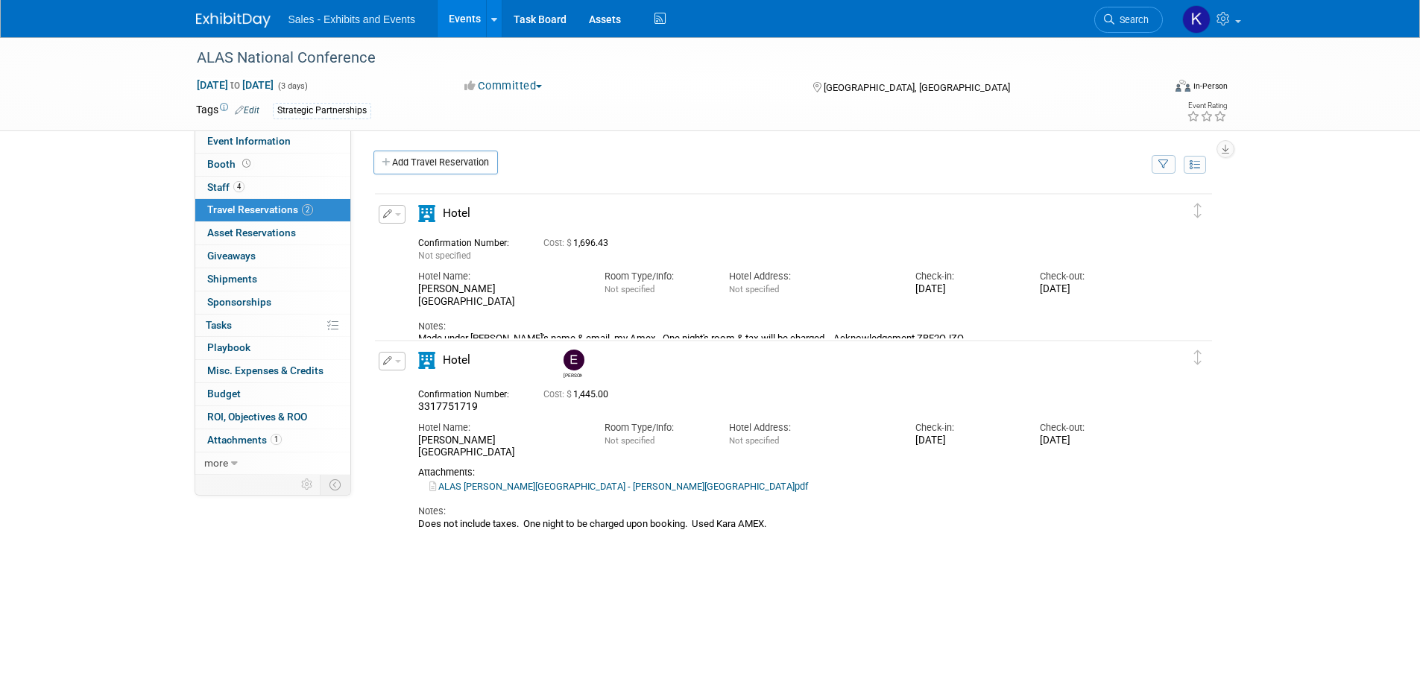
click at [635, 253] on div "Confirmation Number: Not specified Cost: $ 1,696.43" at bounding box center [780, 247] width 747 height 29
click at [393, 363] on button "button" at bounding box center [392, 361] width 27 height 19
click at [448, 393] on button "Edit Reservation" at bounding box center [442, 387] width 126 height 22
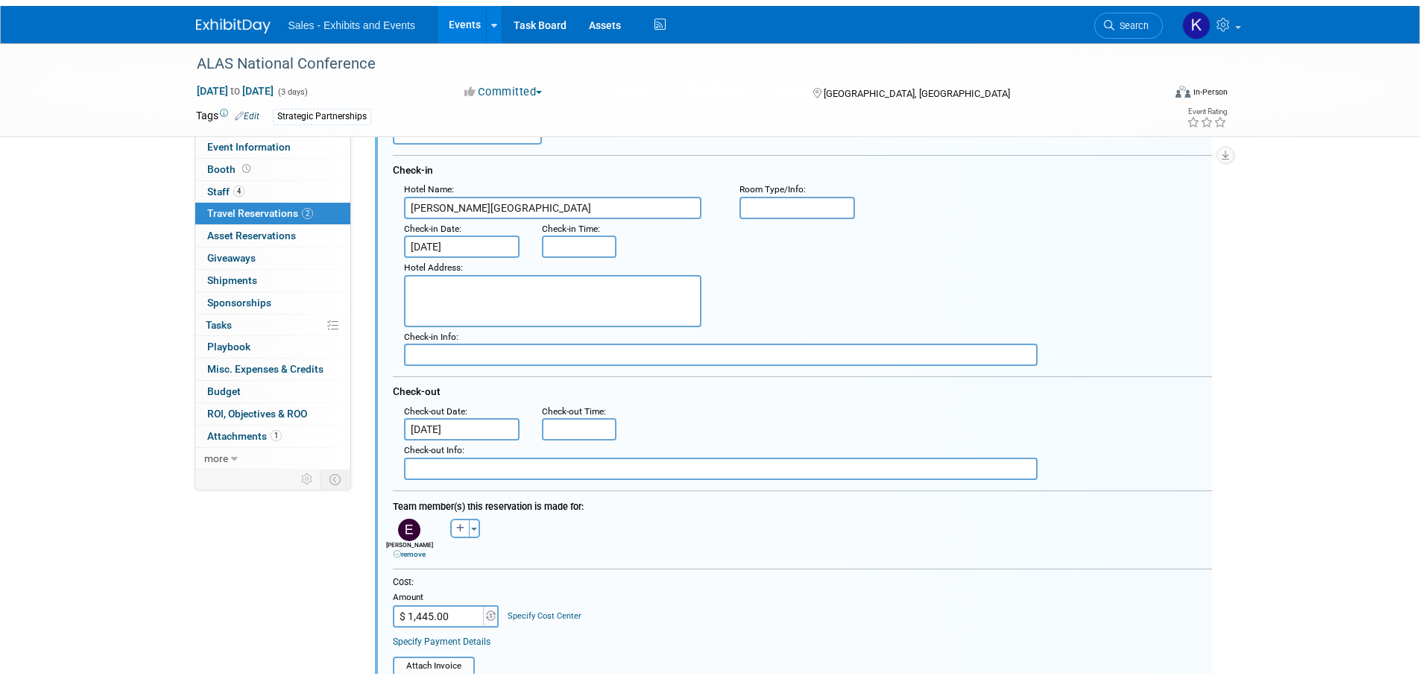
scroll to position [545, 0]
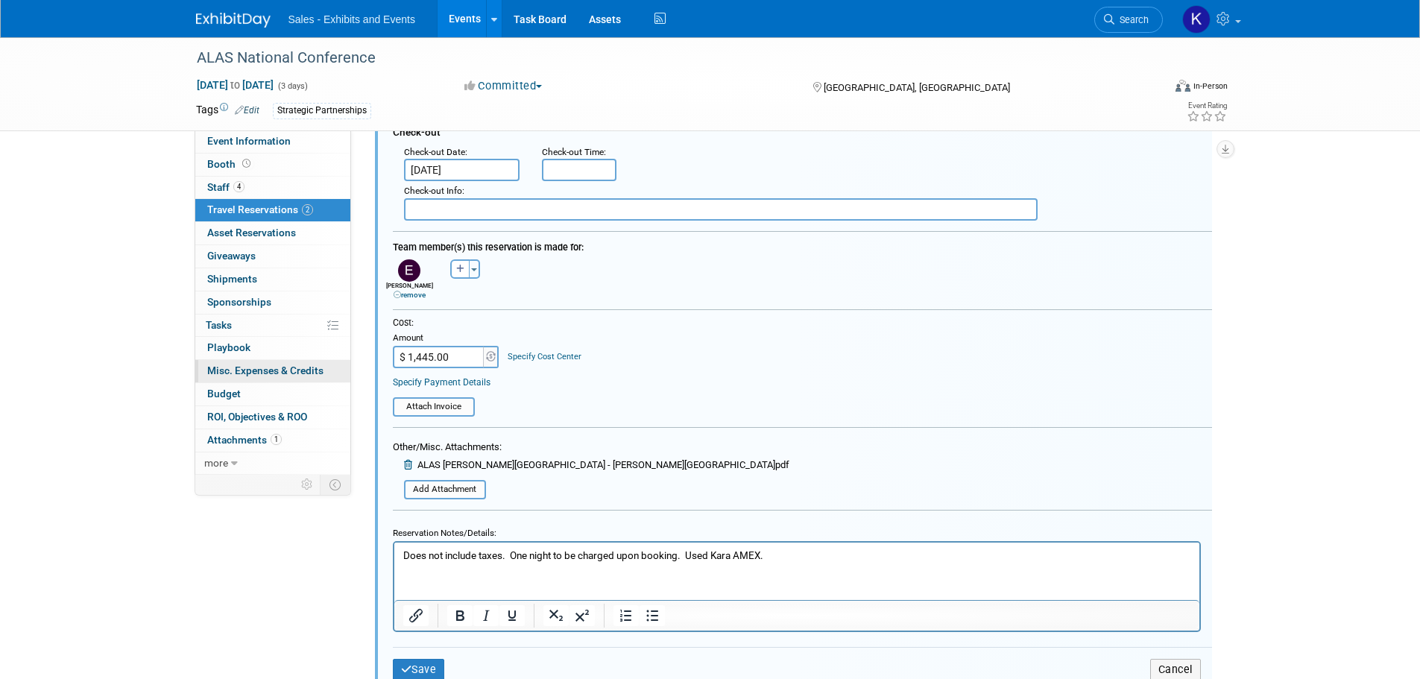
drag, startPoint x: 467, startPoint y: 360, endPoint x: 324, endPoint y: 377, distance: 144.1
click at [326, 376] on div "Event Information Event Info Booth Booth 4 Staff 4 Staff 2 Travel Reservations …" at bounding box center [710, 99] width 1051 height 1215
click at [468, 354] on input "$ 1,445.00" at bounding box center [439, 357] width 93 height 22
drag, startPoint x: 466, startPoint y: 357, endPoint x: 396, endPoint y: 355, distance: 70.1
click at [399, 358] on input "$ 1,445.00" at bounding box center [439, 357] width 93 height 22
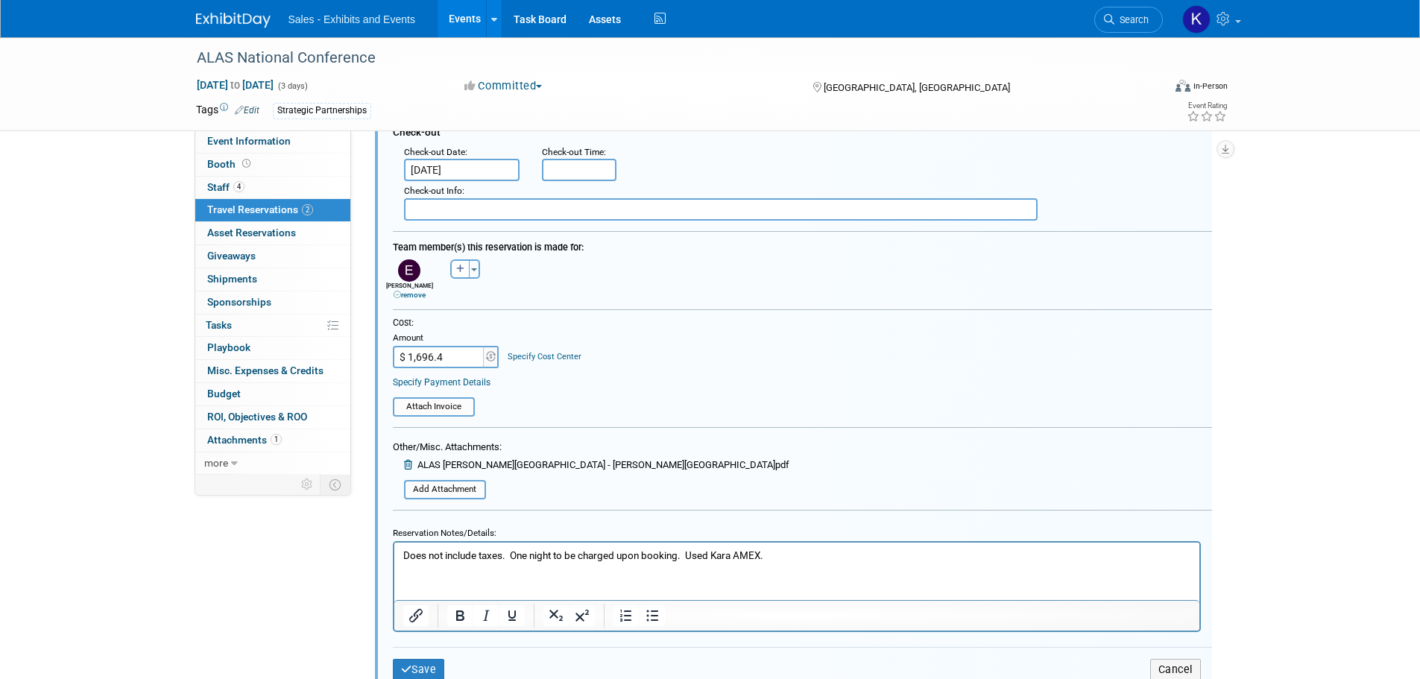
type input "$ 1,696.43"
drag, startPoint x: 779, startPoint y: 356, endPoint x: 762, endPoint y: 380, distance: 29.4
click at [779, 358] on div "Cost: Amount $ 1,696.43 Specify Cost Center Cost Center -- Not Specified -- Eve…" at bounding box center [802, 342] width 819 height 51
click at [513, 557] on p "Does not include taxes. One night to be charged upon booking. Used Kara AMEX." at bounding box center [796, 555] width 788 height 14
click at [427, 670] on button "Save" at bounding box center [419, 670] width 52 height 22
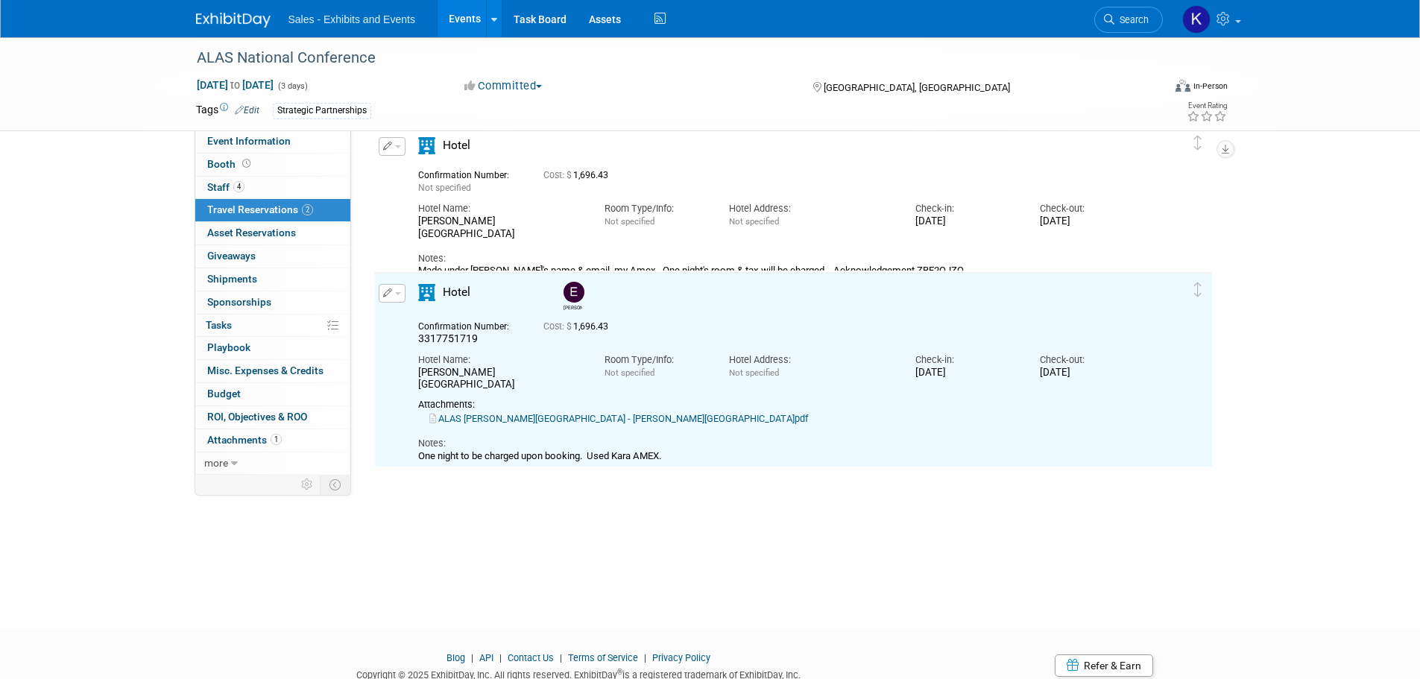
scroll to position [0, 0]
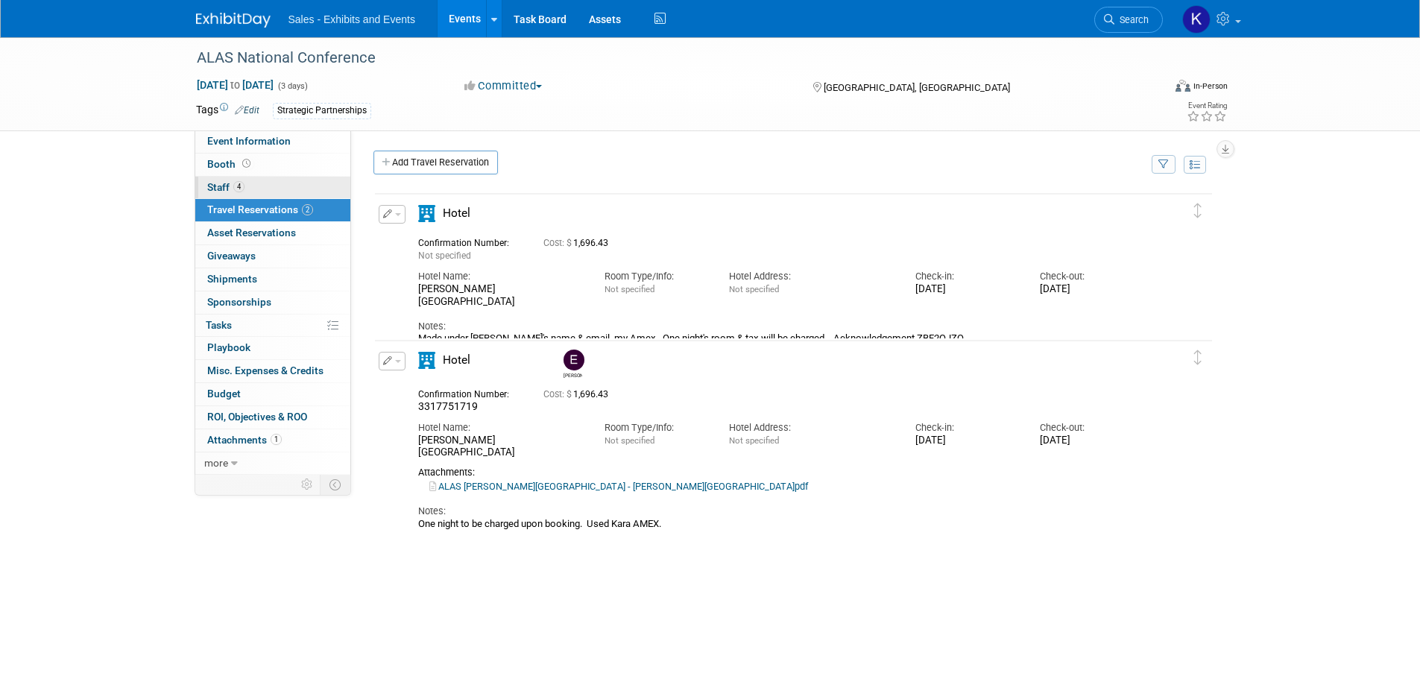
click at [220, 184] on span "Staff 4" at bounding box center [225, 187] width 37 height 12
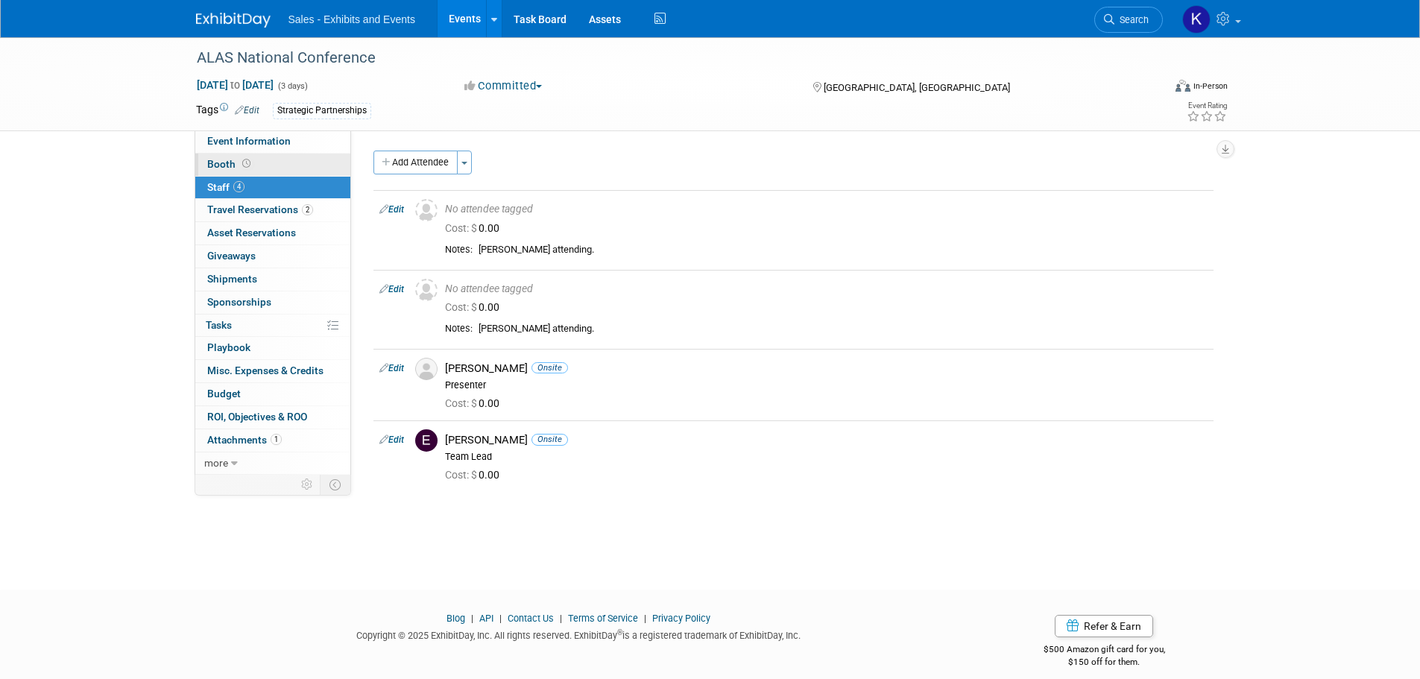
click at [227, 165] on span "Booth" at bounding box center [230, 164] width 46 height 12
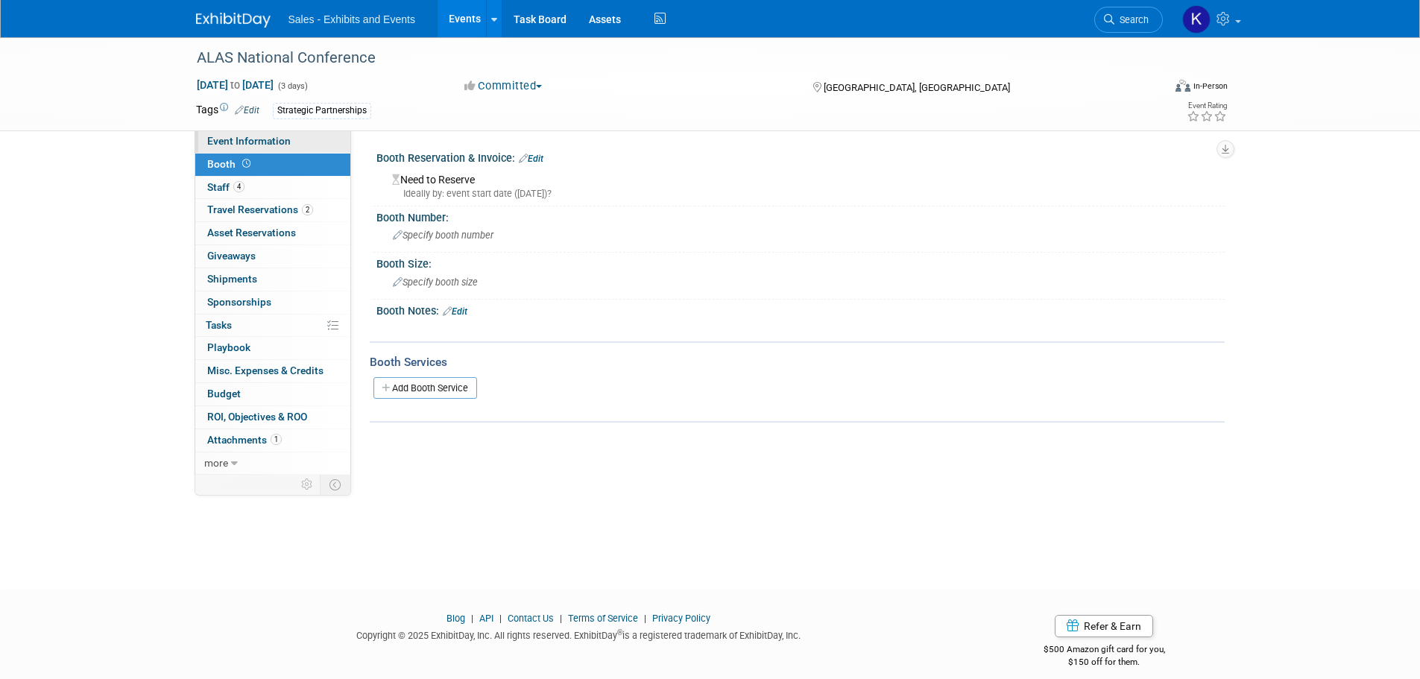
click at [259, 143] on span "Event Information" at bounding box center [248, 141] width 83 height 12
select select "Strategic Partnerships"
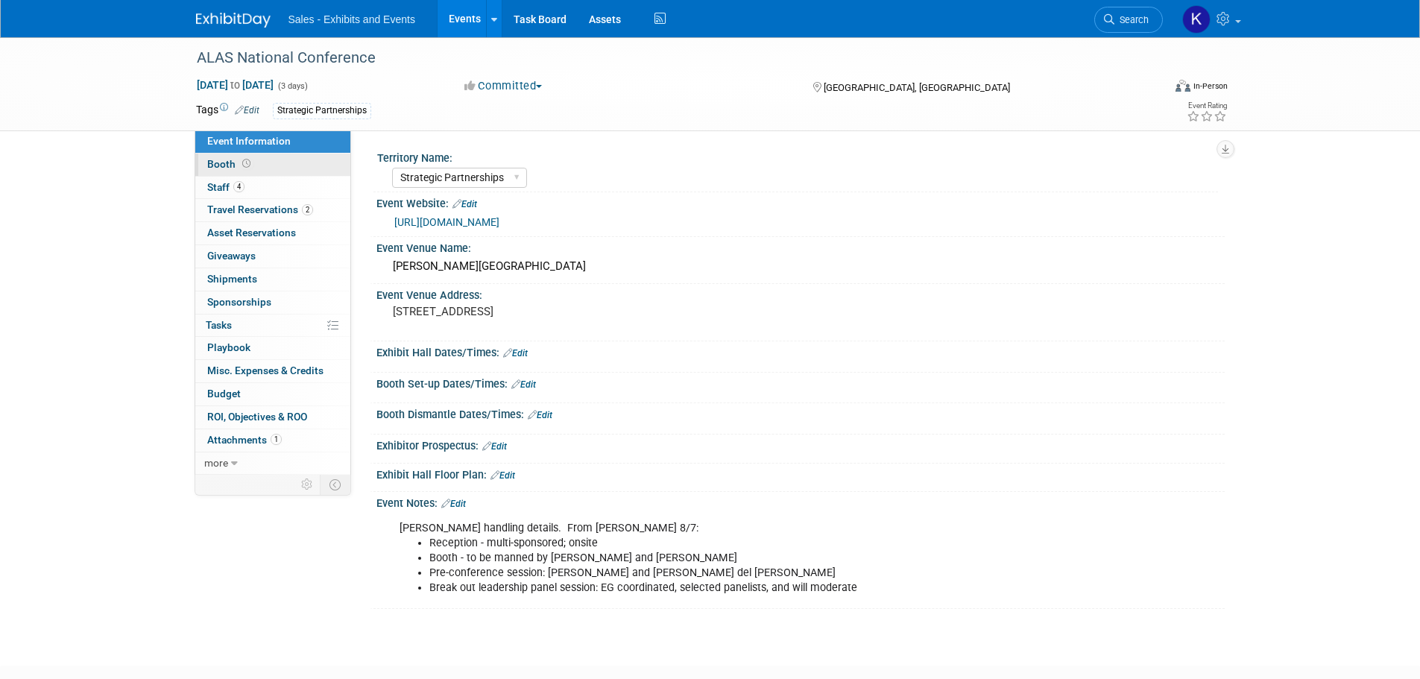
click at [229, 167] on span "Booth" at bounding box center [230, 164] width 46 height 12
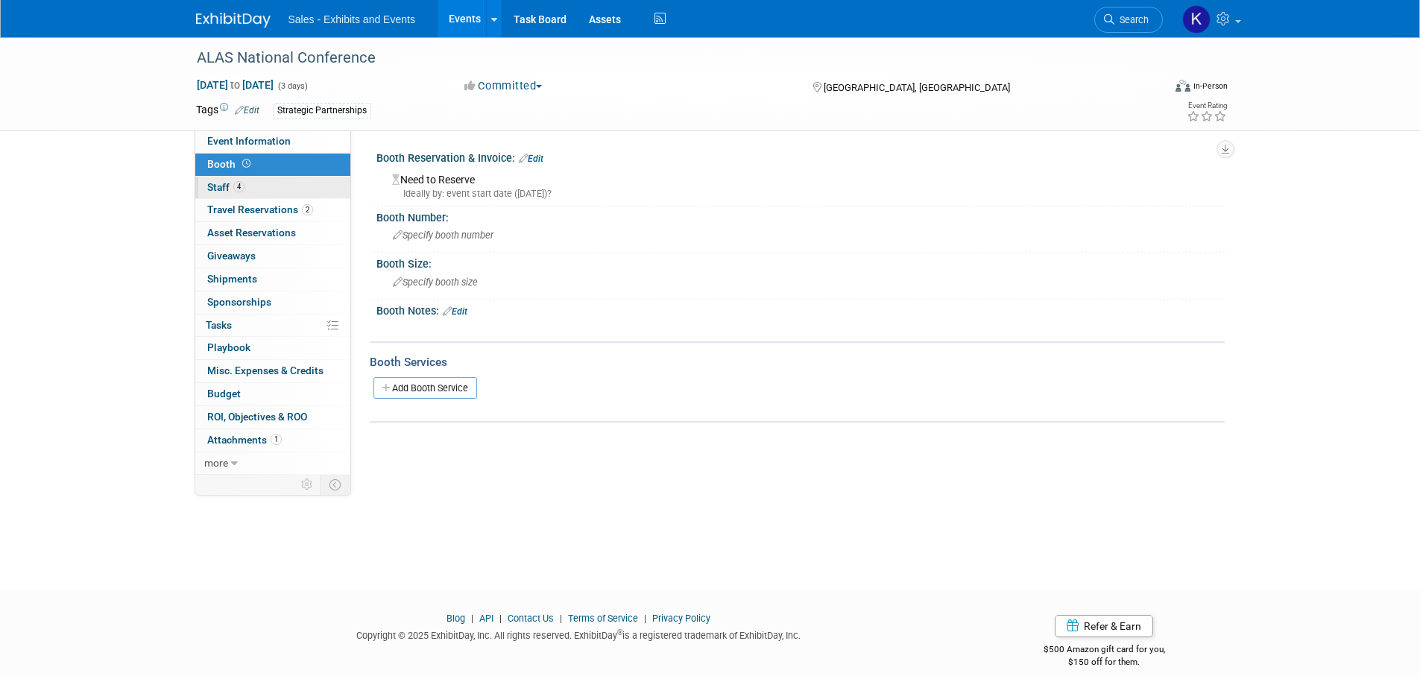
drag, startPoint x: 229, startPoint y: 168, endPoint x: 216, endPoint y: 186, distance: 22.5
click at [216, 186] on span "Staff 4" at bounding box center [225, 187] width 37 height 12
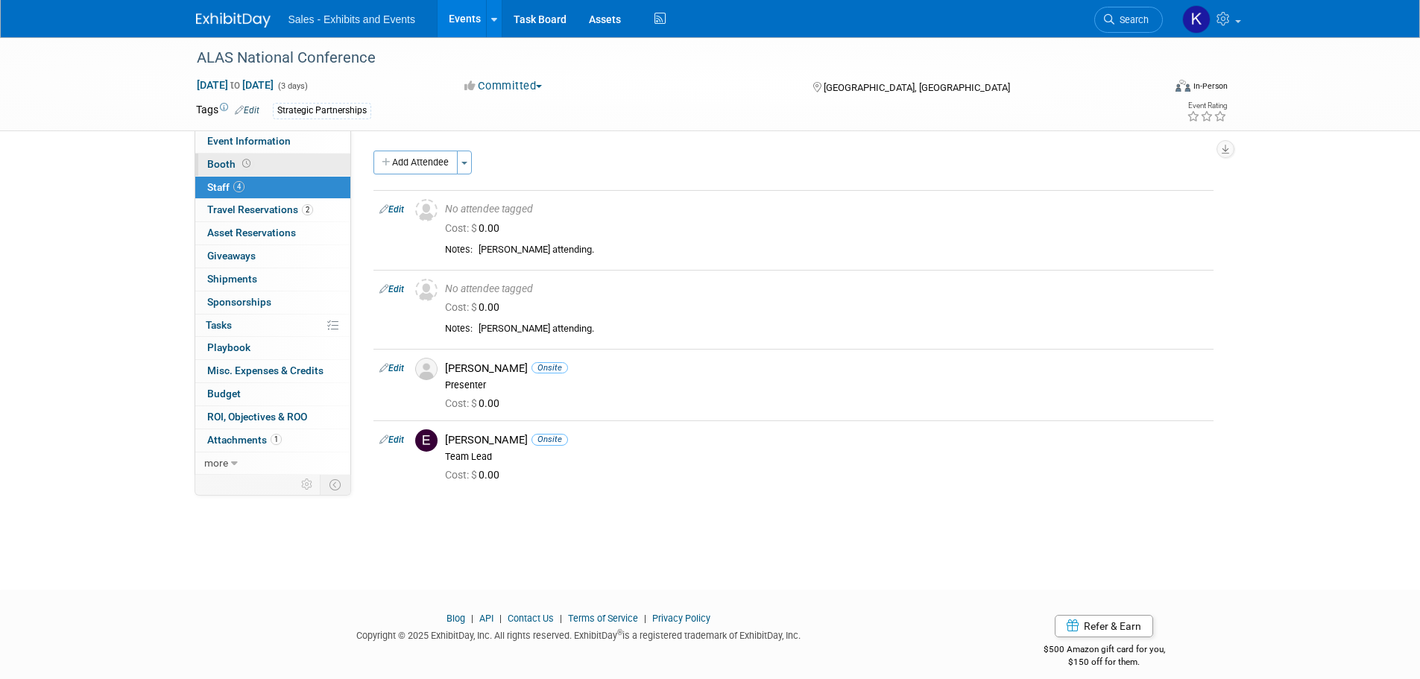
click at [214, 162] on span "Booth" at bounding box center [230, 164] width 46 height 12
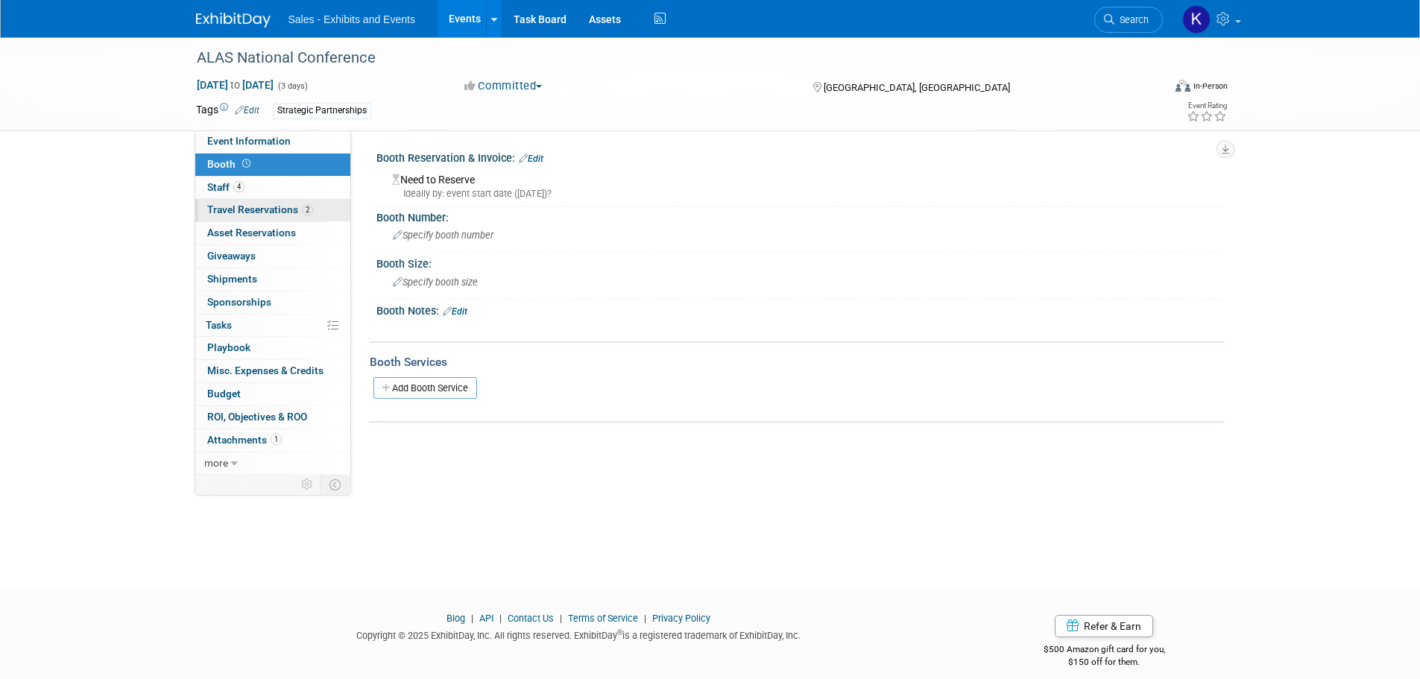
click at [253, 210] on span "Travel Reservations 2" at bounding box center [260, 209] width 106 height 12
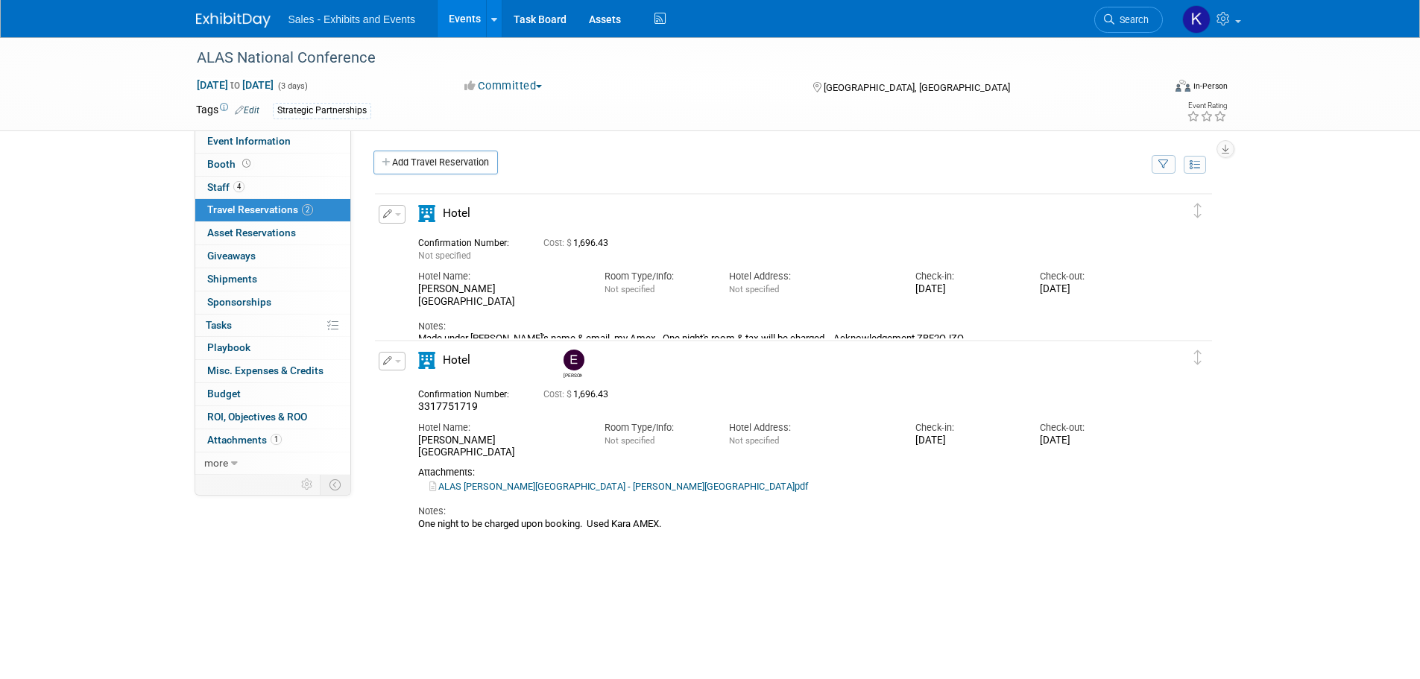
click at [255, 210] on span "Travel Reservations 2" at bounding box center [260, 209] width 106 height 12
click at [215, 183] on span "Staff 4" at bounding box center [225, 187] width 37 height 12
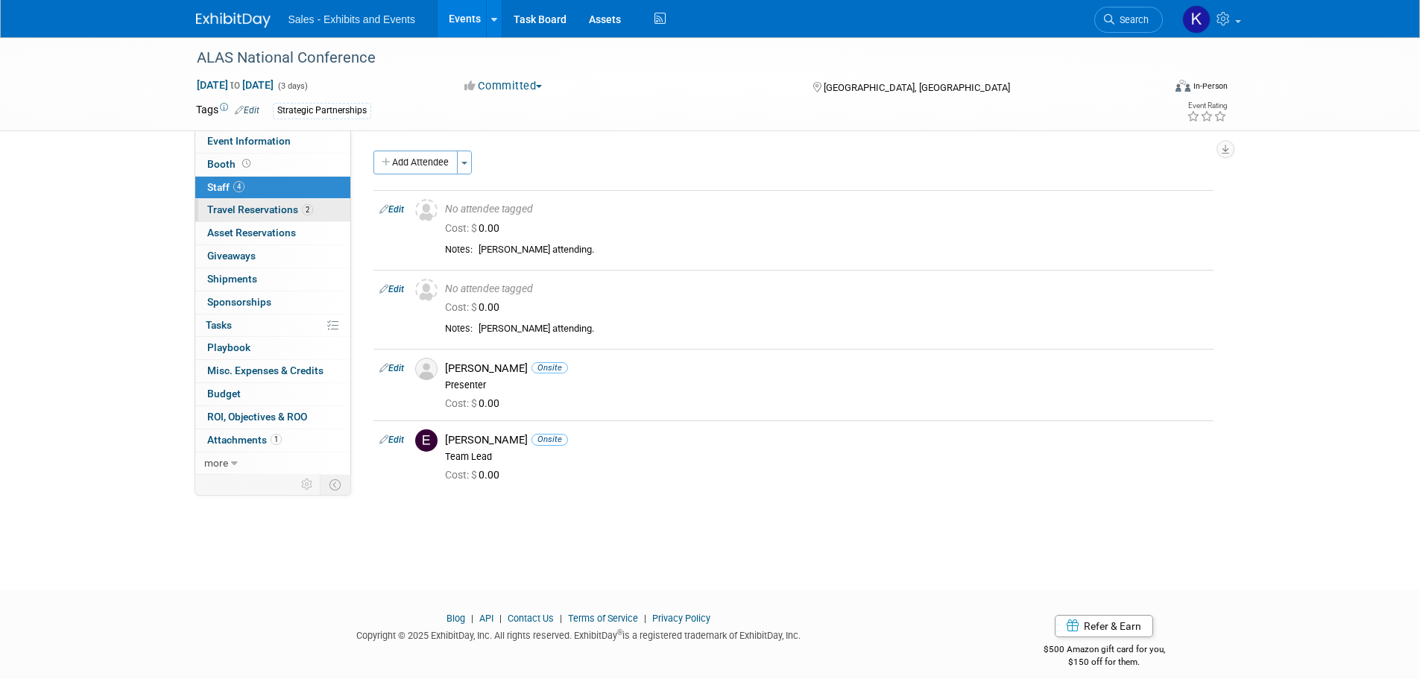
click at [268, 212] on span "Travel Reservations 2" at bounding box center [260, 209] width 106 height 12
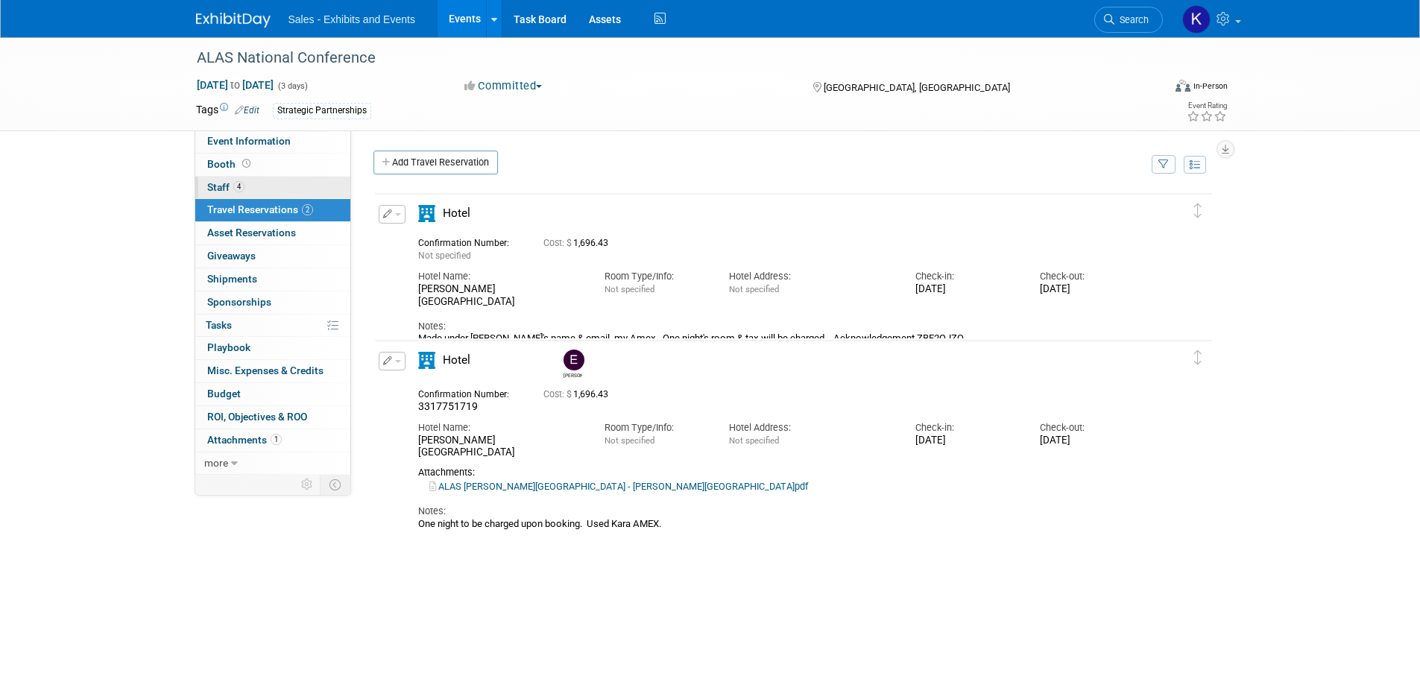
click at [218, 183] on span "Staff 4" at bounding box center [225, 187] width 37 height 12
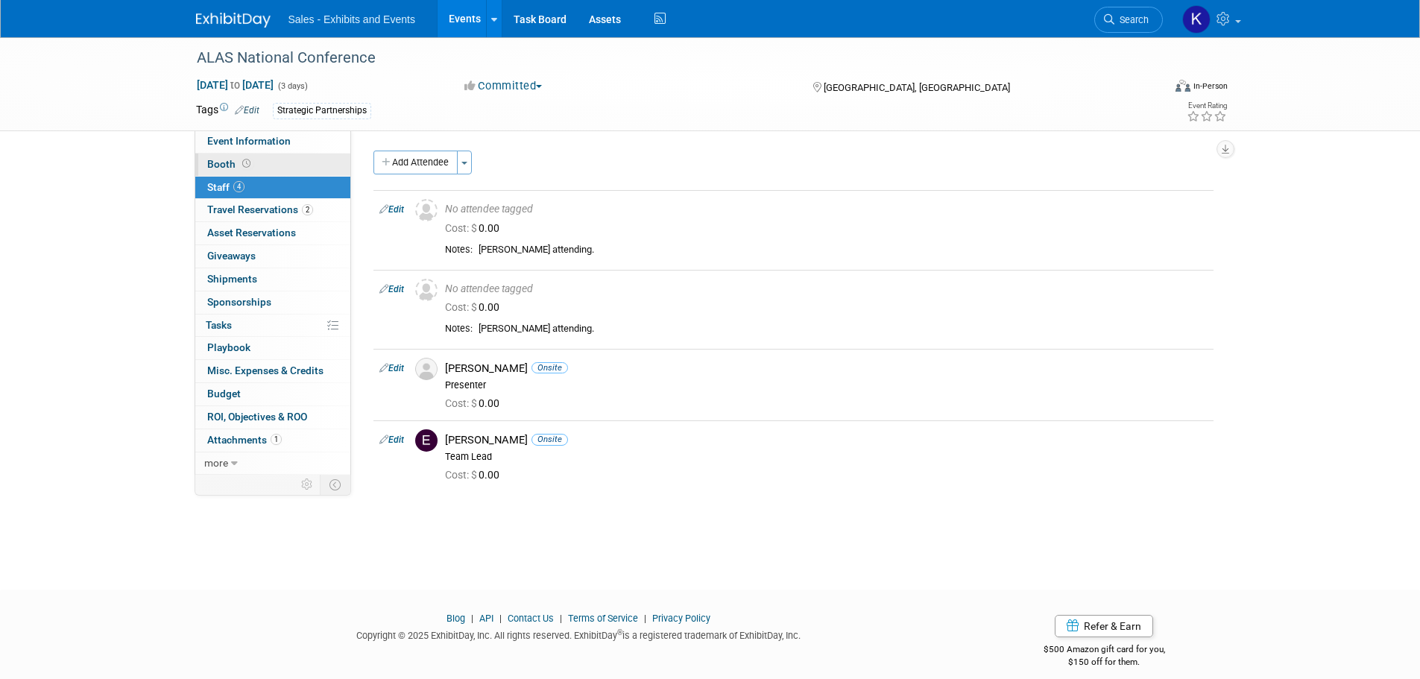
click at [218, 161] on span "Booth" at bounding box center [230, 164] width 46 height 12
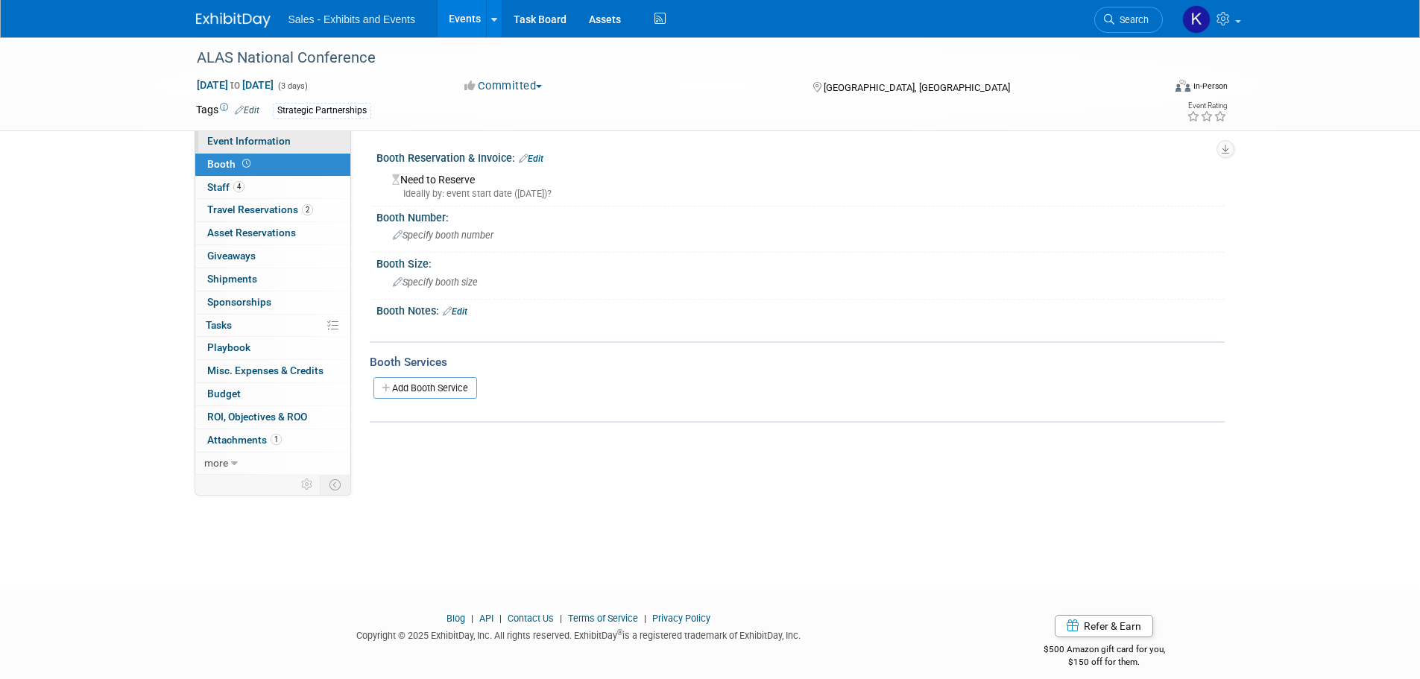
click at [259, 140] on span "Event Information" at bounding box center [248, 141] width 83 height 12
select select "Strategic Partnerships"
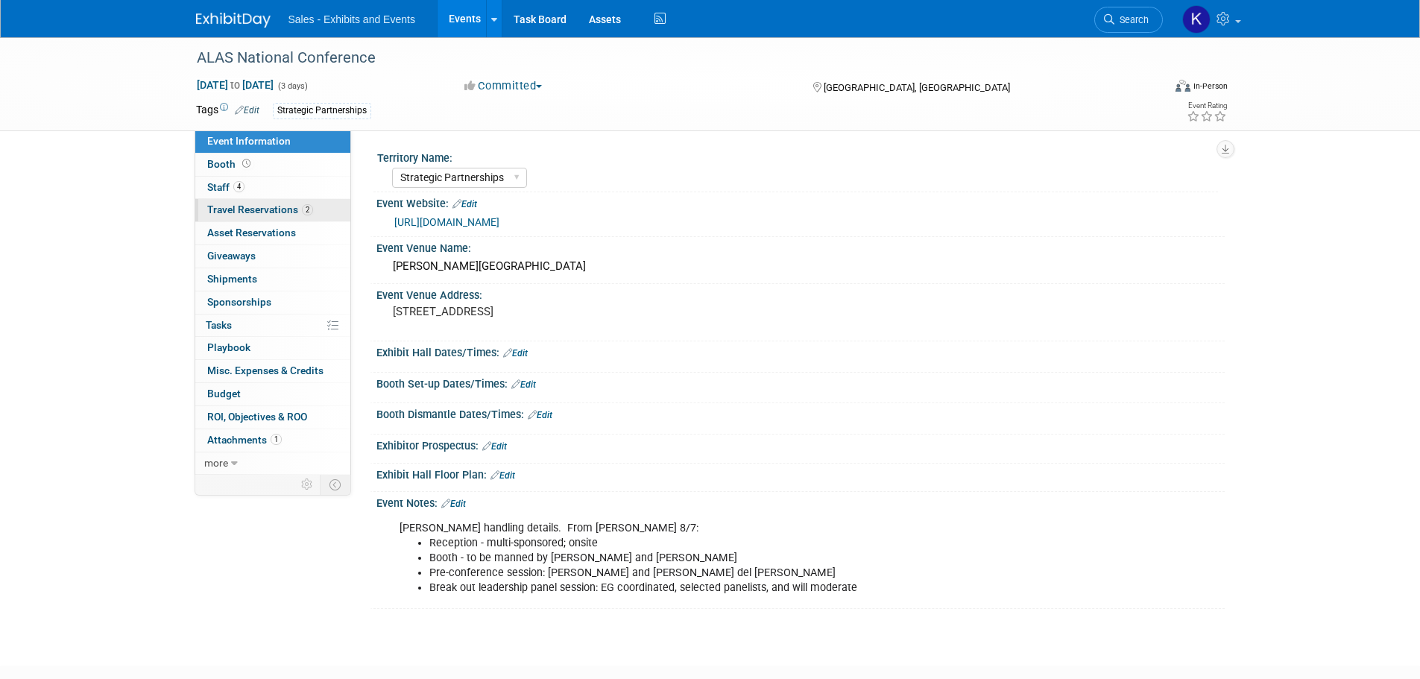
drag, startPoint x: 232, startPoint y: 205, endPoint x: 267, endPoint y: 218, distance: 36.5
click at [232, 206] on span "Travel Reservations 2" at bounding box center [260, 209] width 106 height 12
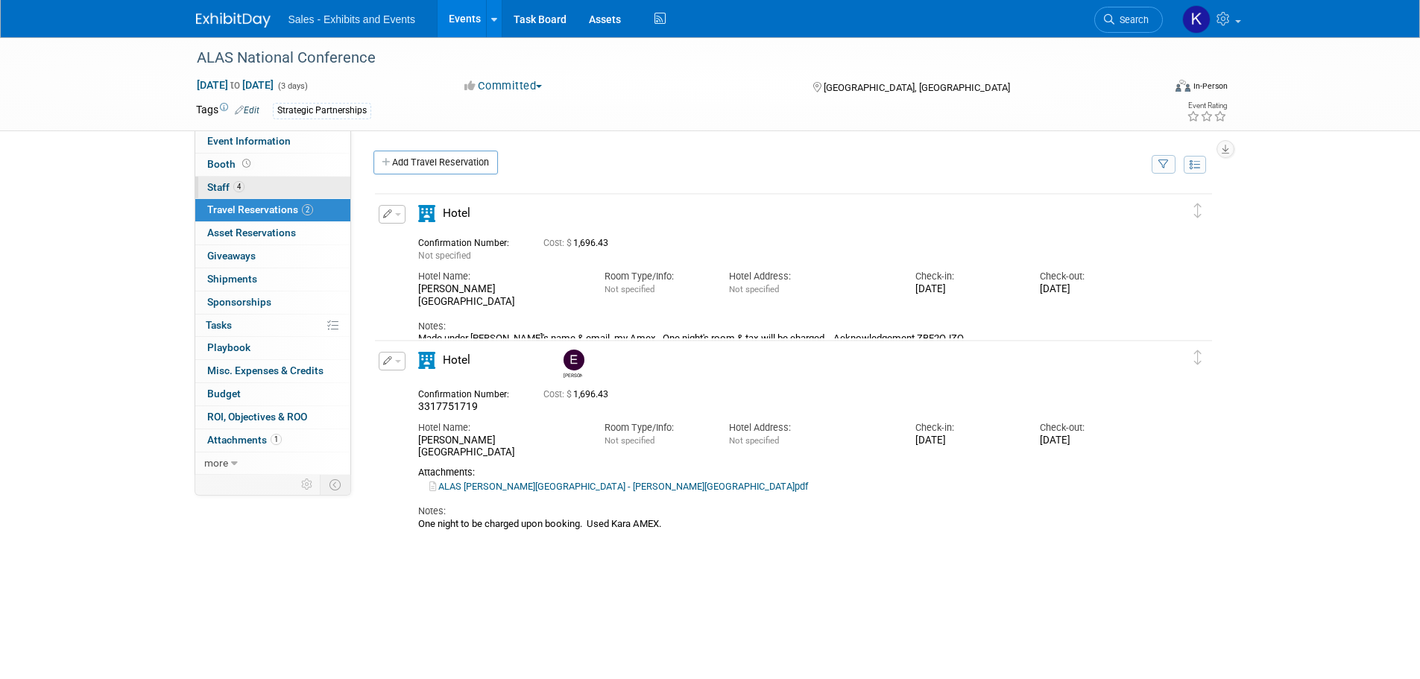
click at [221, 186] on span "Staff 4" at bounding box center [225, 187] width 37 height 12
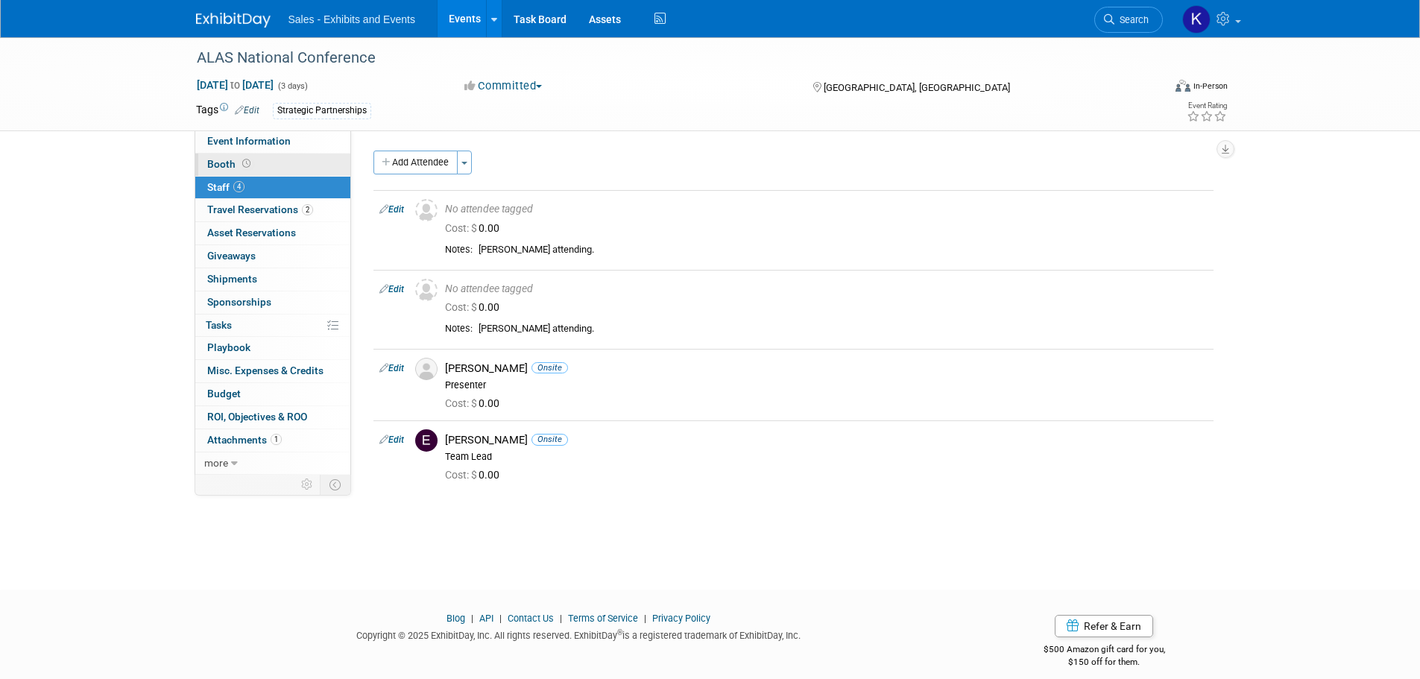
click at [228, 164] on span "Booth" at bounding box center [230, 164] width 46 height 12
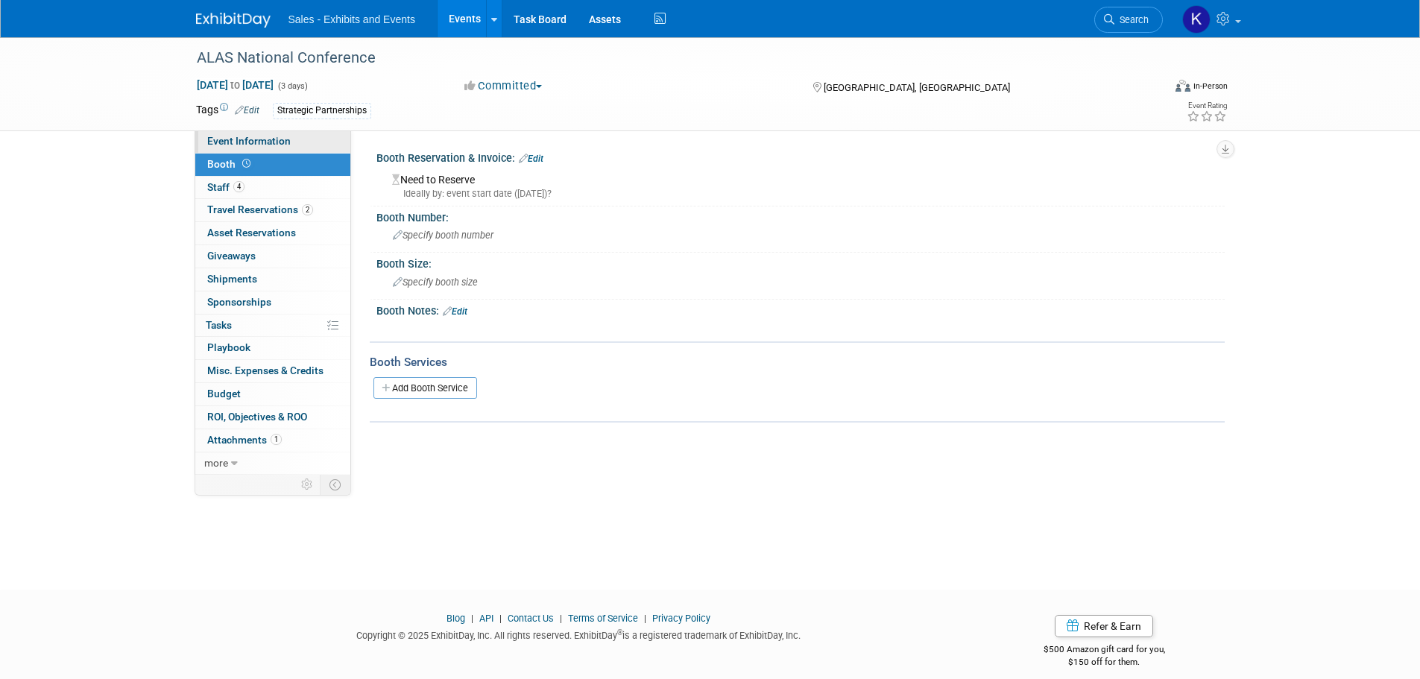
click at [252, 146] on span "Event Information" at bounding box center [248, 141] width 83 height 12
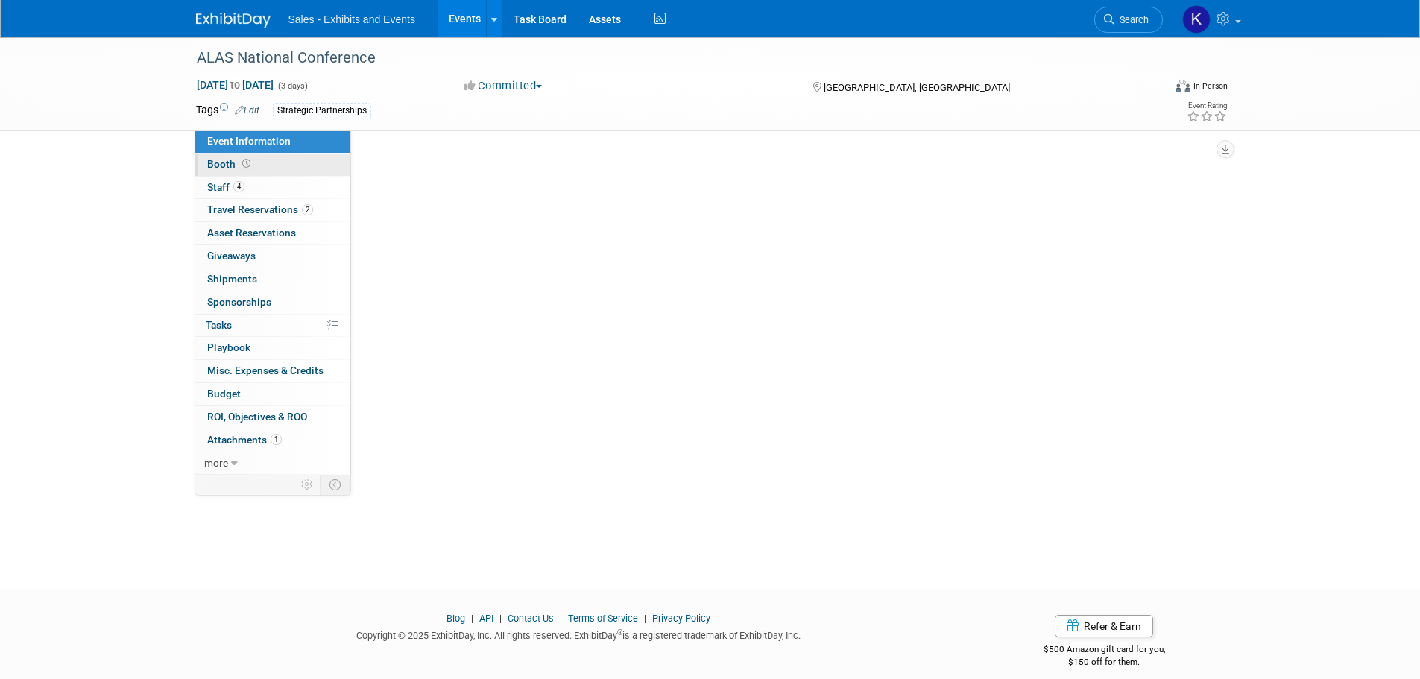
select select "Strategic Partnerships"
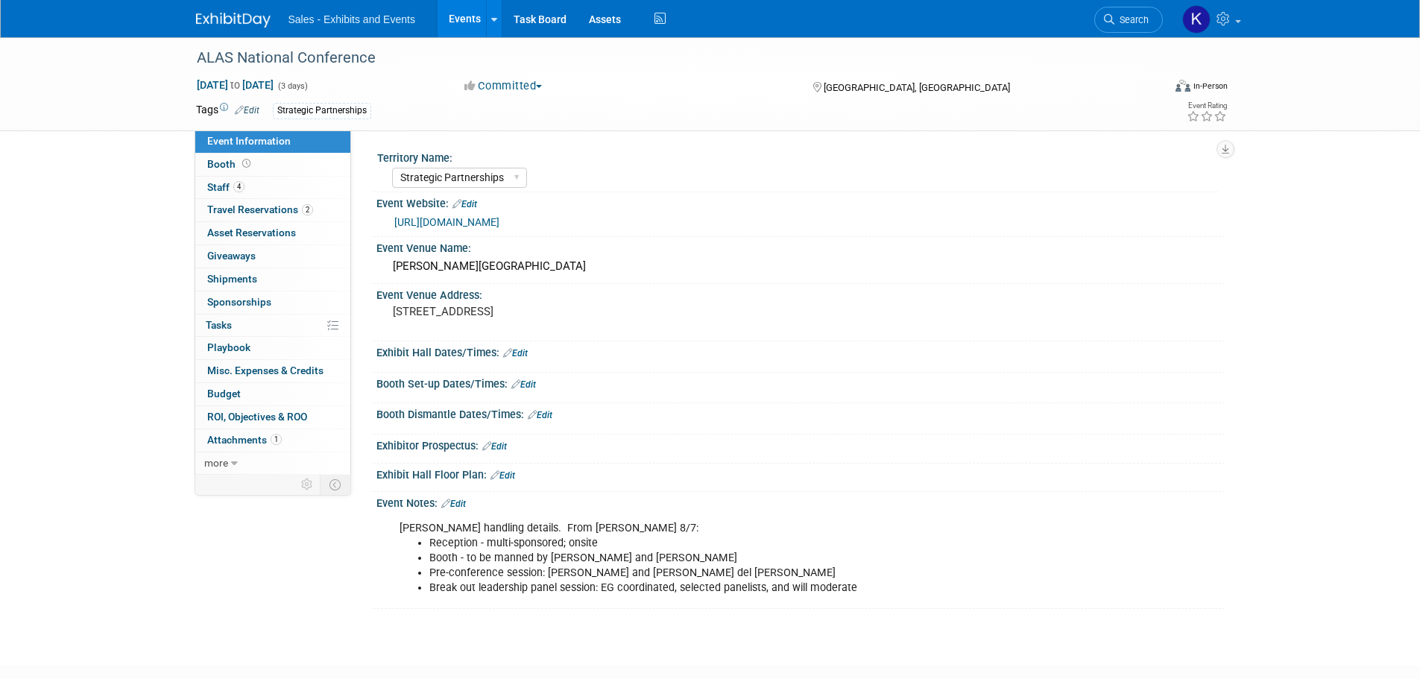
drag, startPoint x: 214, startPoint y: 13, endPoint x: 229, endPoint y: 15, distance: 15.1
click at [215, 13] on img at bounding box center [233, 20] width 75 height 15
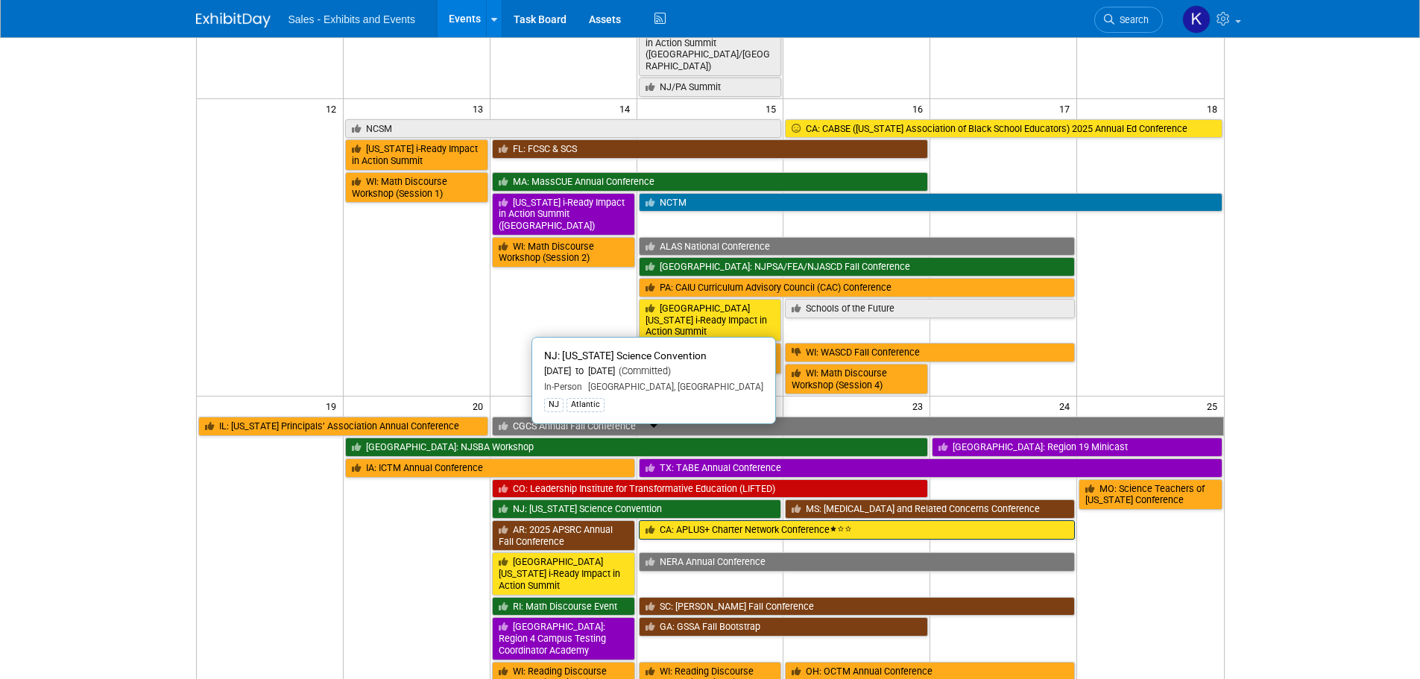
scroll to position [522, 0]
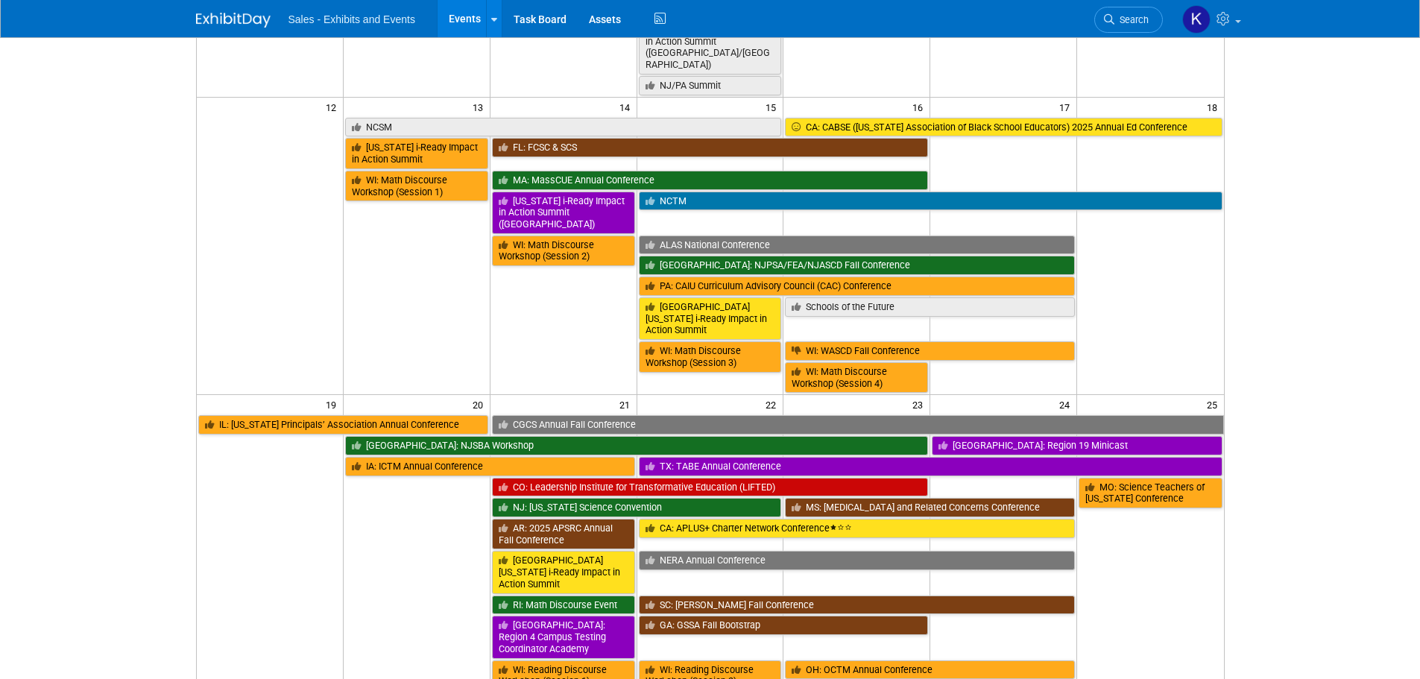
click at [637, 415] on link "CGCS Annual Fall Conference" at bounding box center [858, 424] width 732 height 19
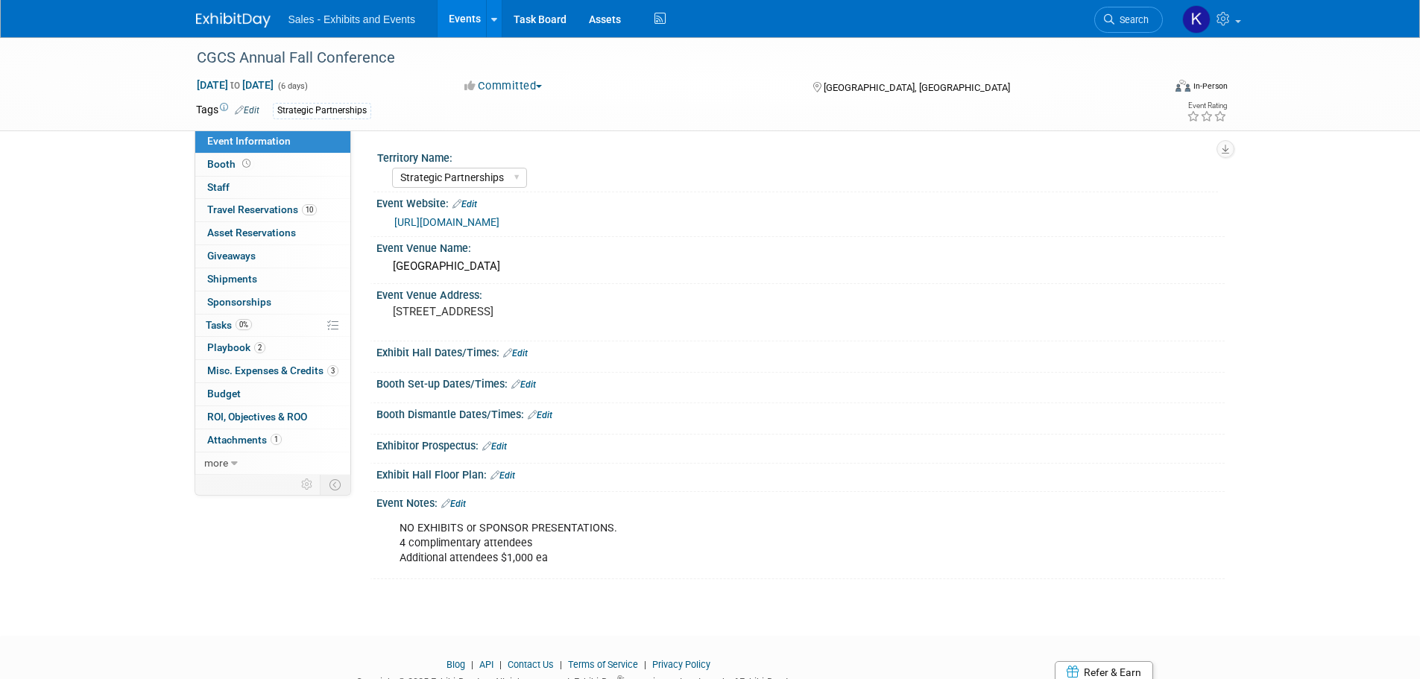
select select "Strategic Partnerships"
click at [221, 181] on span "Staff 0" at bounding box center [218, 187] width 22 height 12
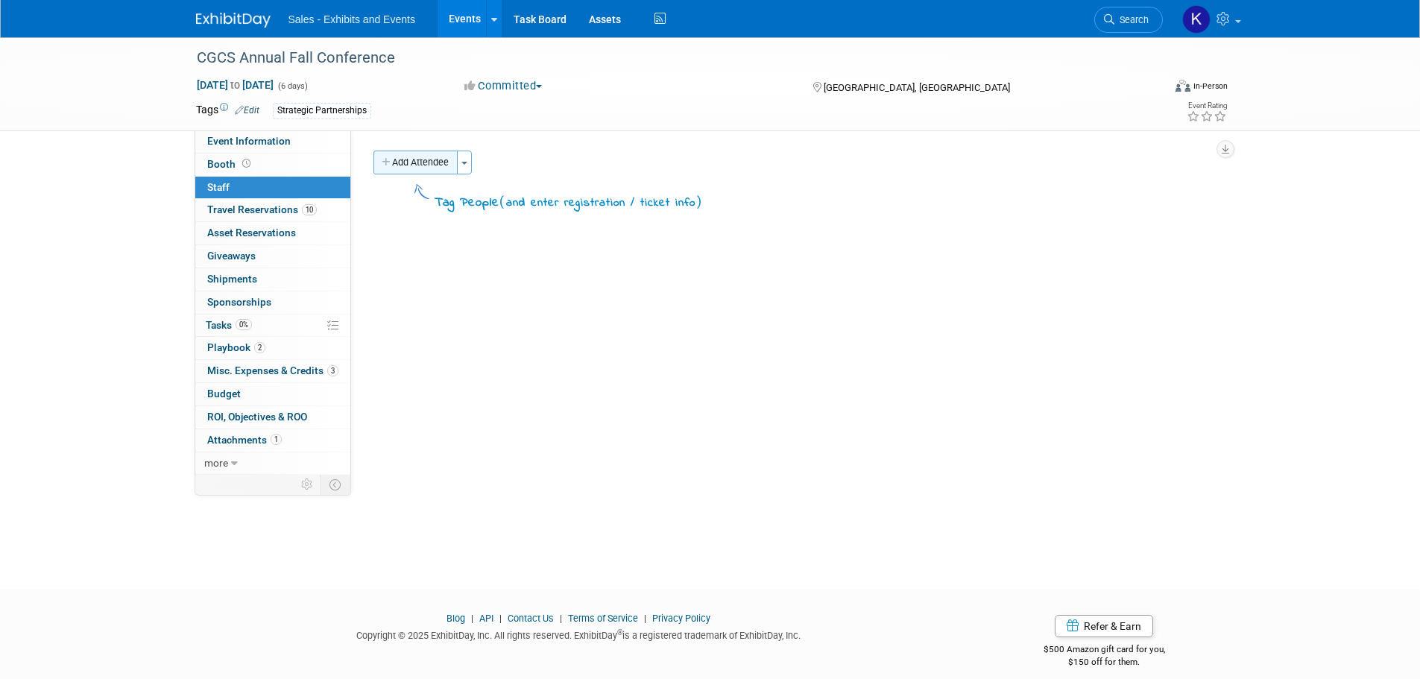
click at [424, 158] on button "Add Attendee" at bounding box center [415, 163] width 84 height 24
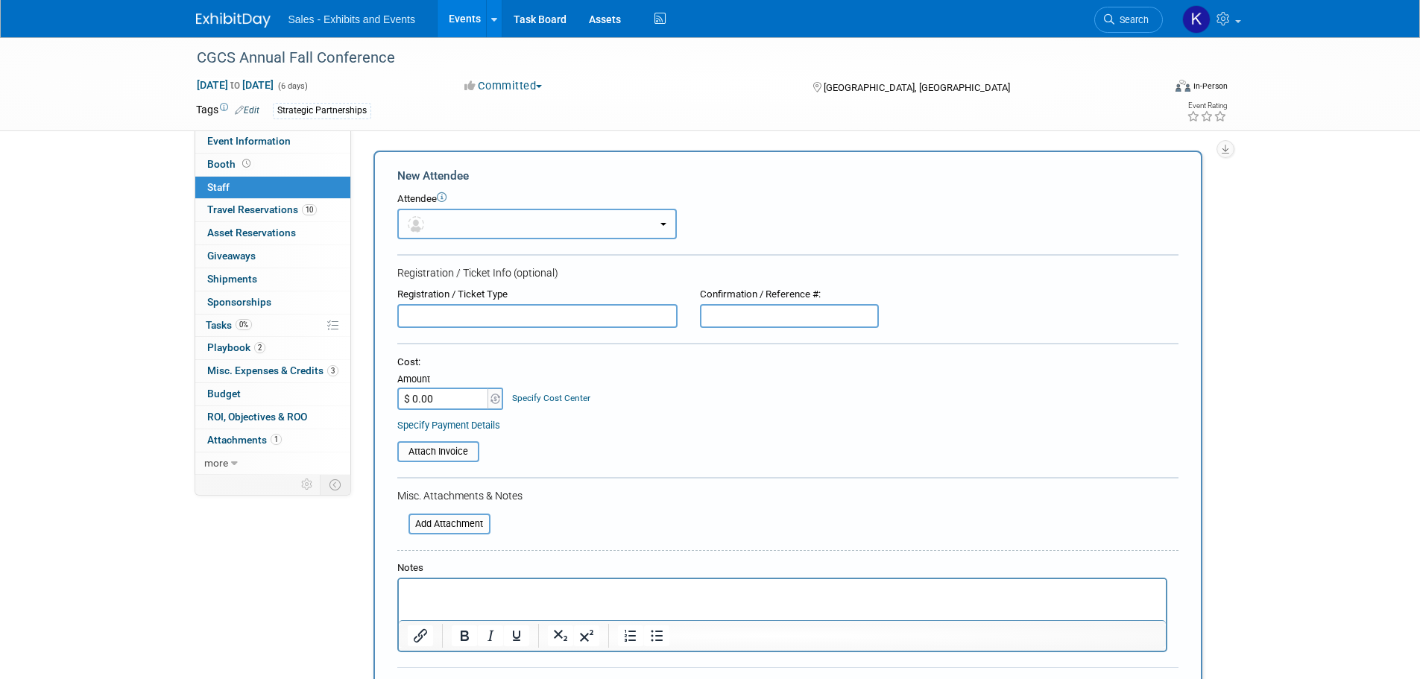
drag, startPoint x: 607, startPoint y: 221, endPoint x: 590, endPoint y: 261, distance: 43.7
click at [605, 225] on button "button" at bounding box center [536, 224] width 279 height 31
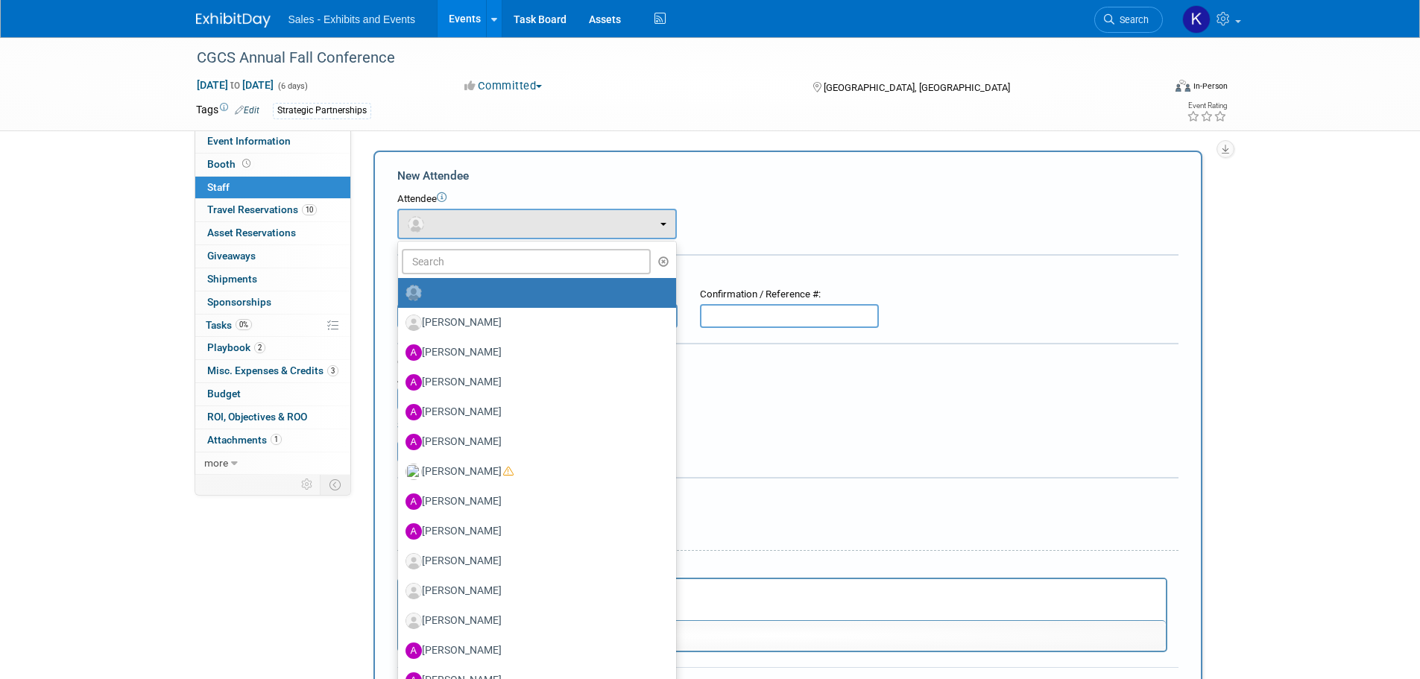
click at [575, 278] on link at bounding box center [537, 293] width 278 height 30
click at [453, 265] on input "text" at bounding box center [527, 261] width 250 height 25
click at [481, 218] on button "button" at bounding box center [536, 224] width 279 height 31
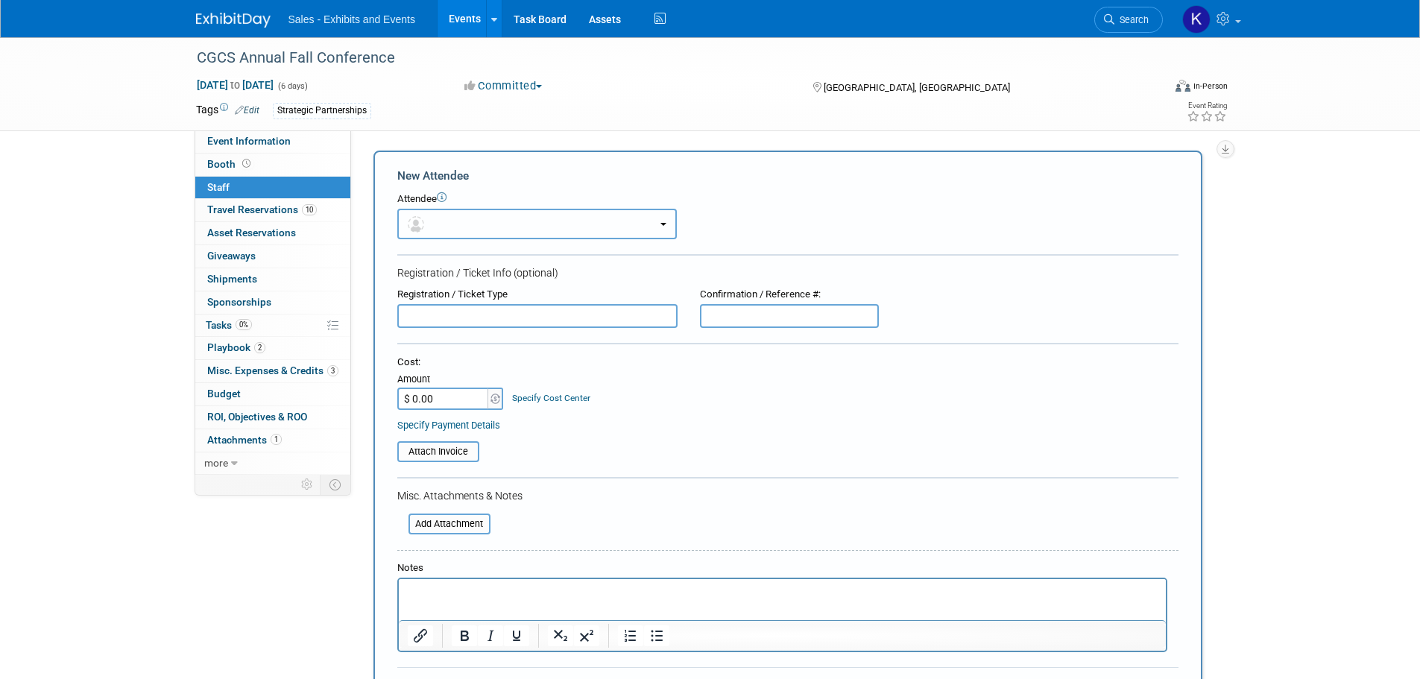
click at [479, 226] on button "button" at bounding box center [536, 224] width 279 height 31
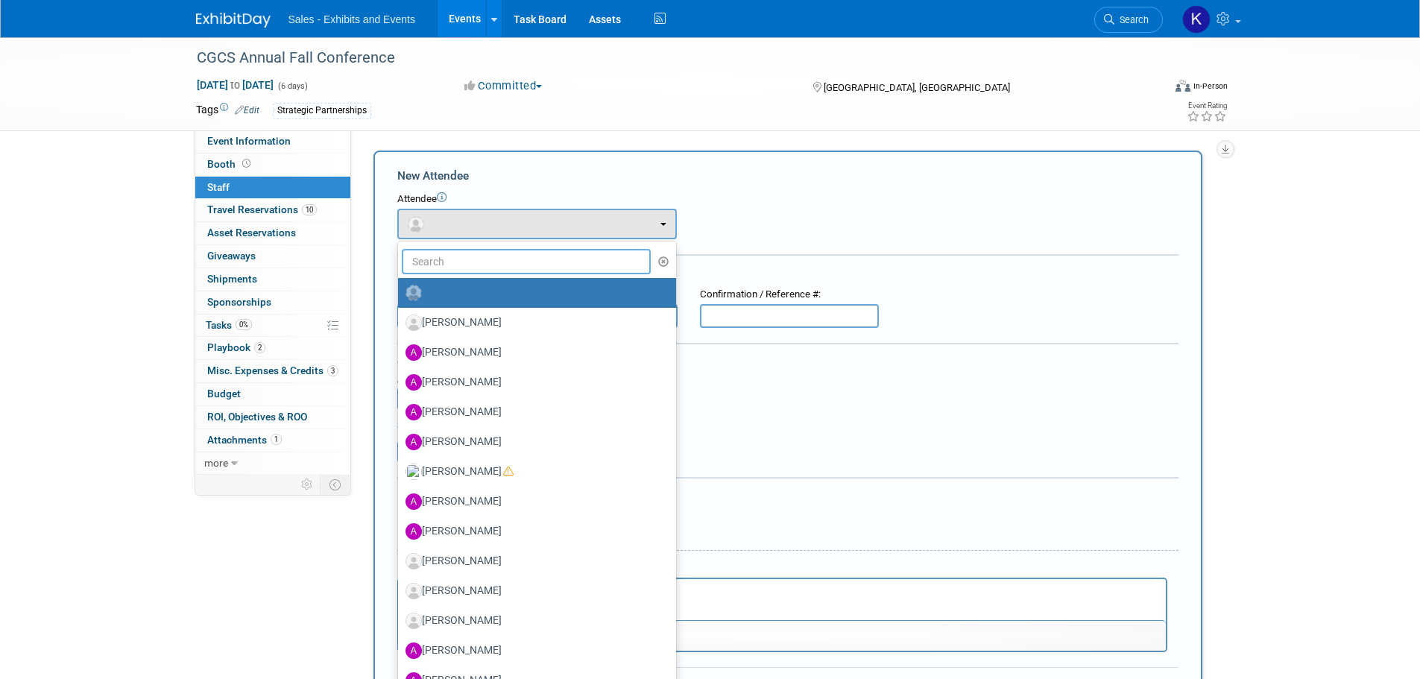
click at [499, 259] on input "text" at bounding box center [527, 261] width 250 height 25
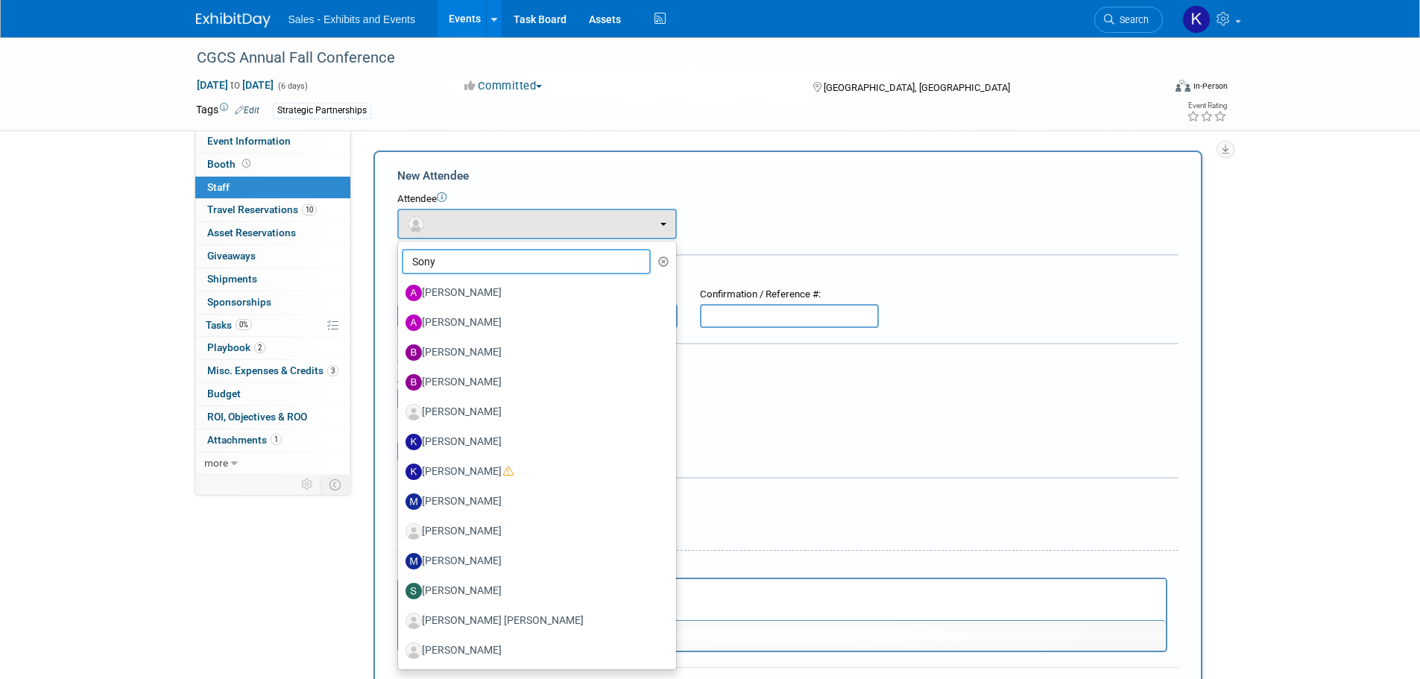
type input "[PERSON_NAME]"
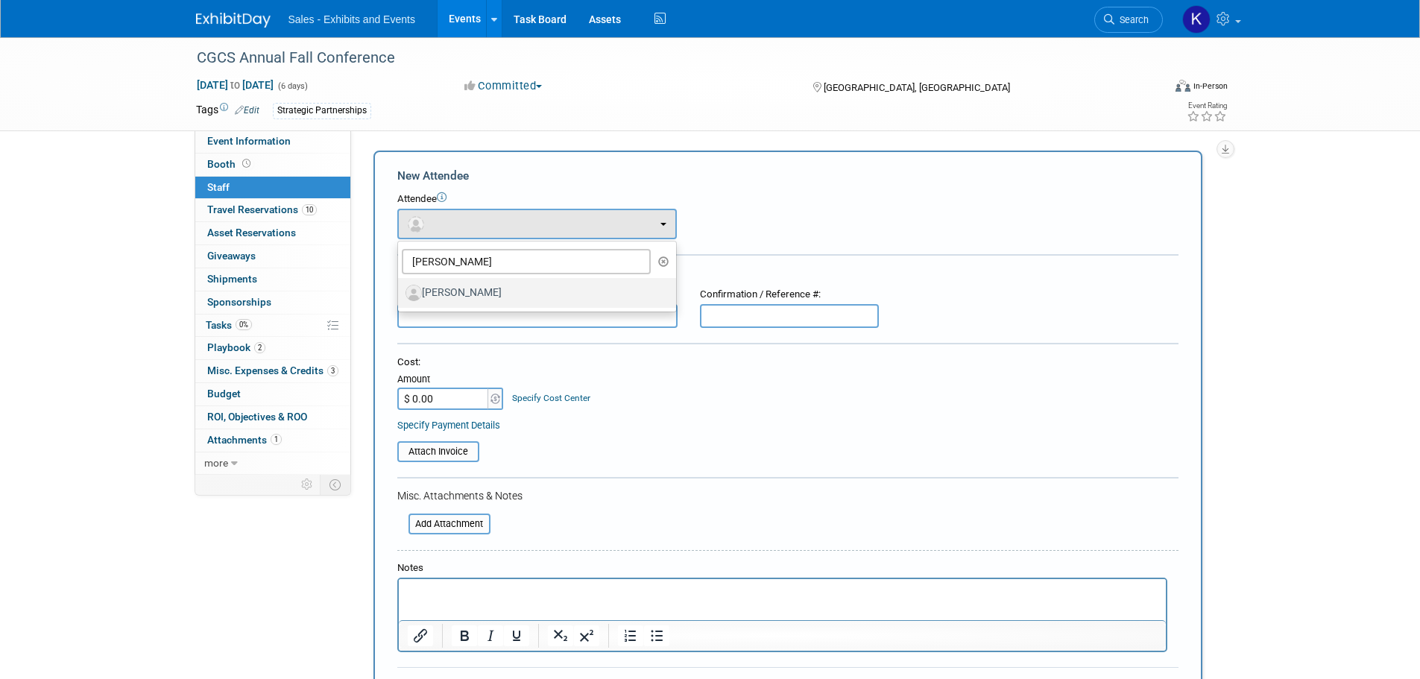
click at [492, 291] on label "[PERSON_NAME]" at bounding box center [533, 293] width 256 height 24
click at [400, 291] on input "[PERSON_NAME]" at bounding box center [395, 291] width 10 height 10
select select "c12dc003-1565-4093-980e-a493554bede8"
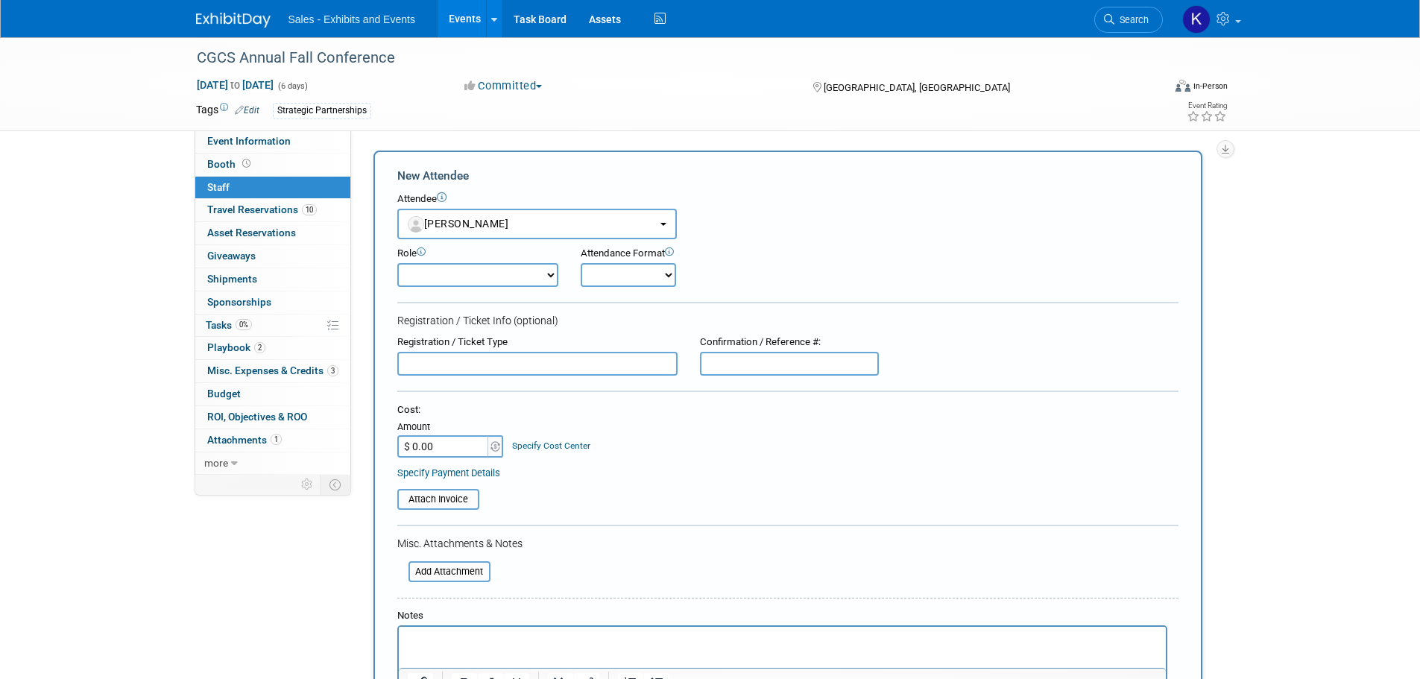
click at [546, 276] on select "Author Demonstrator Host Planner Presenter Product Rep Sales Representative" at bounding box center [477, 275] width 161 height 24
click at [397, 263] on select "Author Demonstrator Host Planner Presenter Product Rep Sales Representative" at bounding box center [477, 275] width 161 height 24
click at [655, 275] on select "Onsite Remote" at bounding box center [627, 275] width 95 height 24
select select "1"
click at [580, 263] on select "Onsite Remote" at bounding box center [627, 275] width 95 height 24
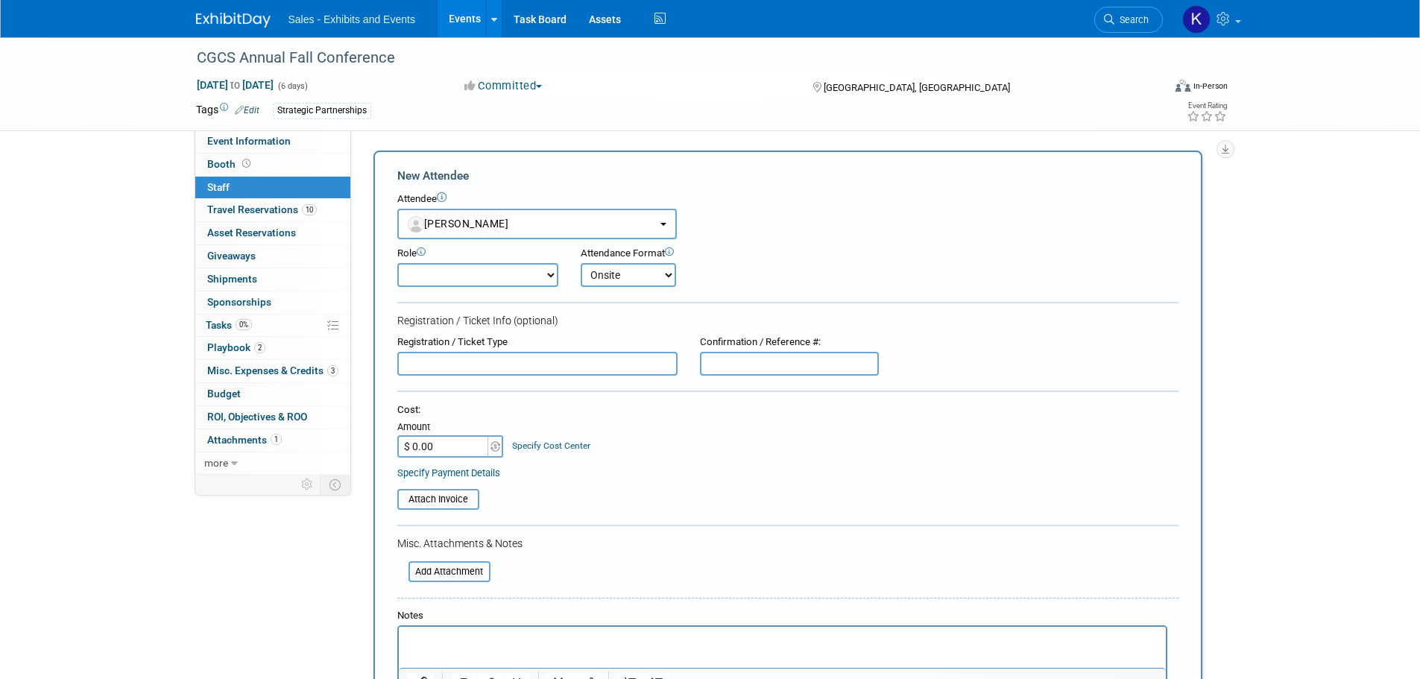
click at [494, 369] on input "text" at bounding box center [537, 364] width 280 height 24
type input "F"
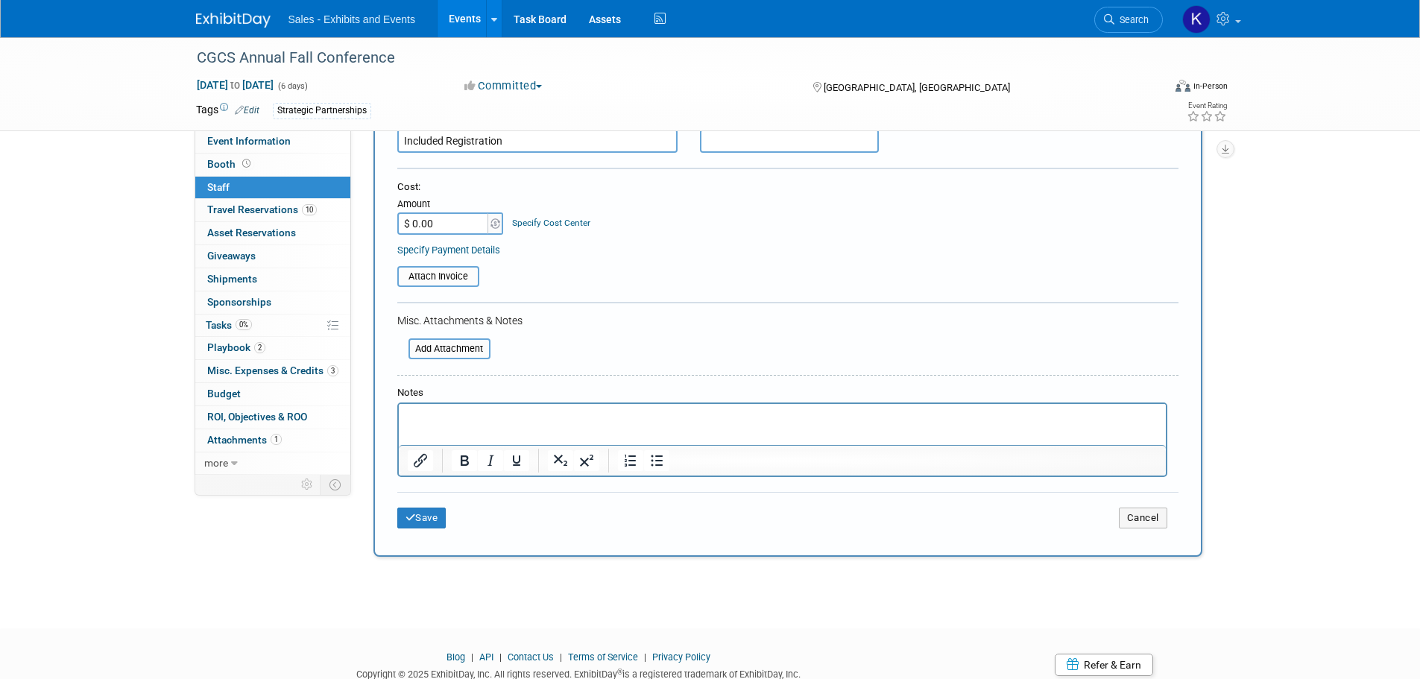
scroll to position [224, 0]
type input "Included Registration"
drag, startPoint x: 449, startPoint y: 411, endPoint x: 503, endPoint y: 419, distance: 54.3
click at [449, 411] on p "Rich Text Area. Press ALT-0 for help." at bounding box center [782, 416] width 750 height 15
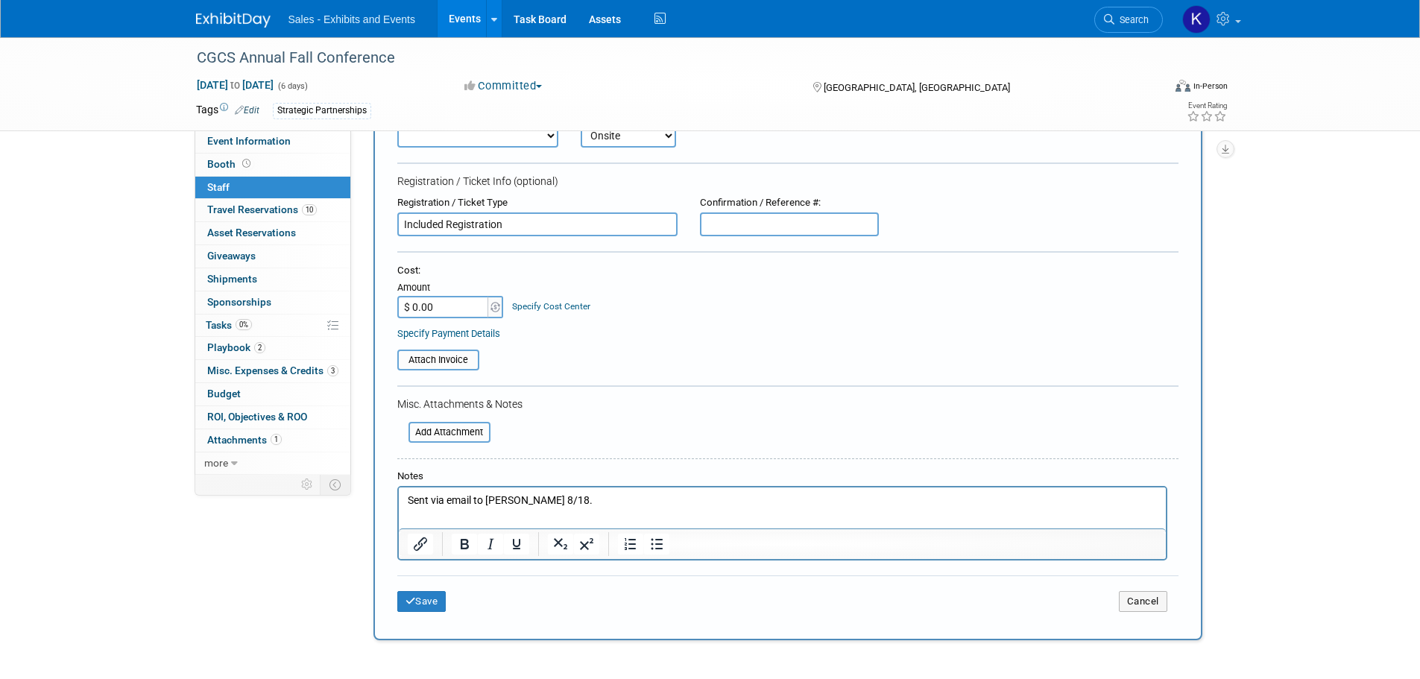
scroll to position [149, 0]
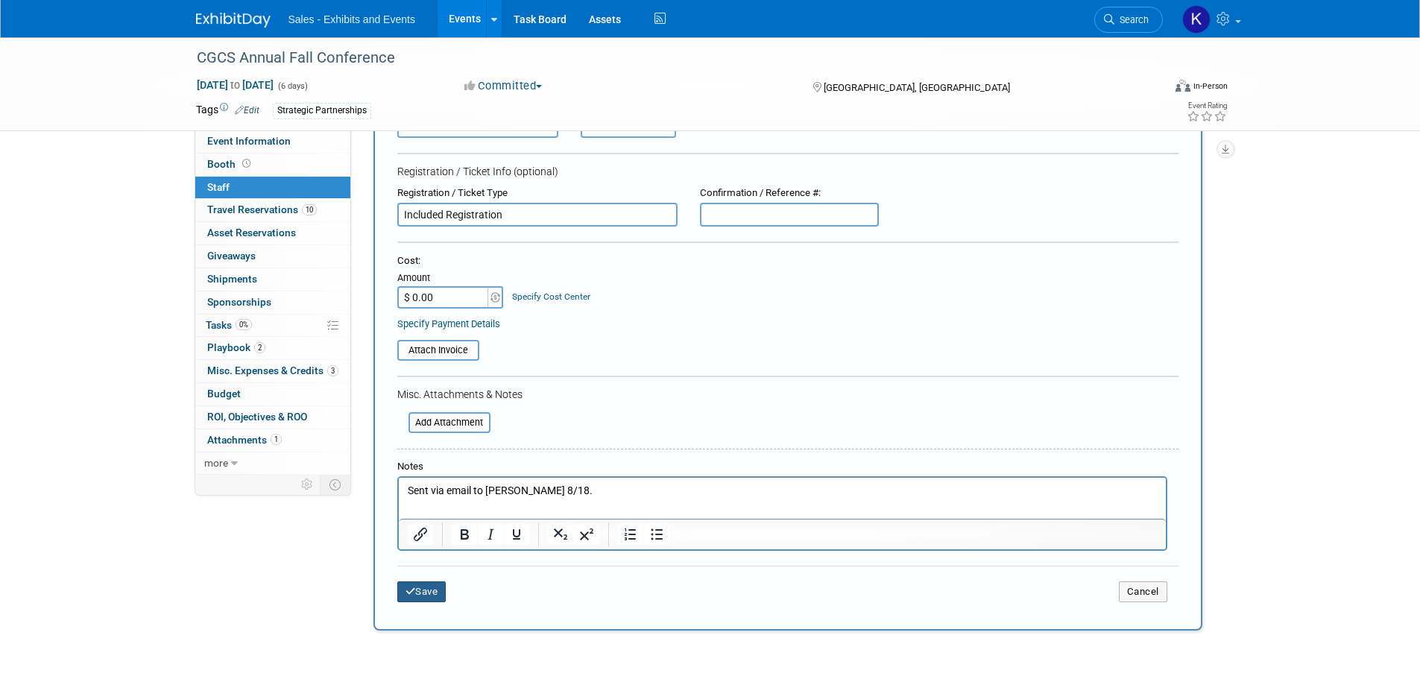
drag, startPoint x: 421, startPoint y: 594, endPoint x: 451, endPoint y: 597, distance: 30.0
click at [422, 596] on button "Save" at bounding box center [421, 591] width 49 height 21
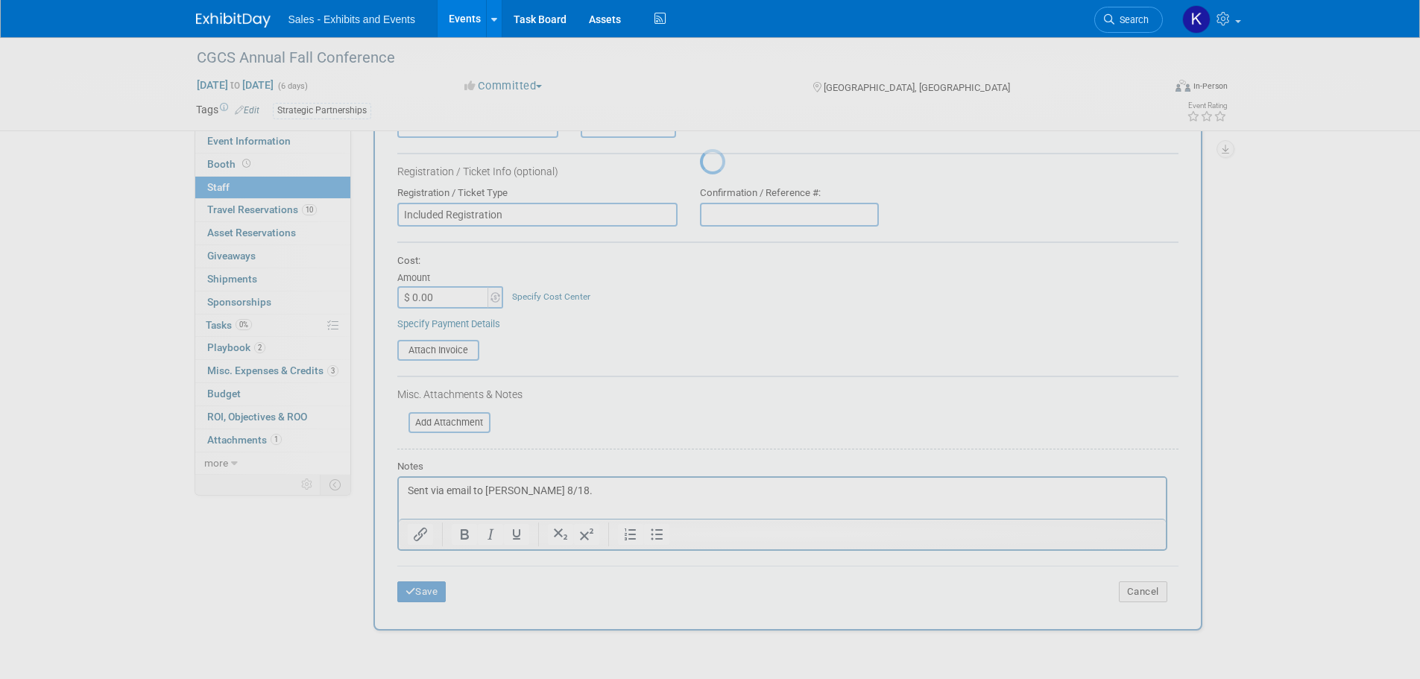
scroll to position [15, 0]
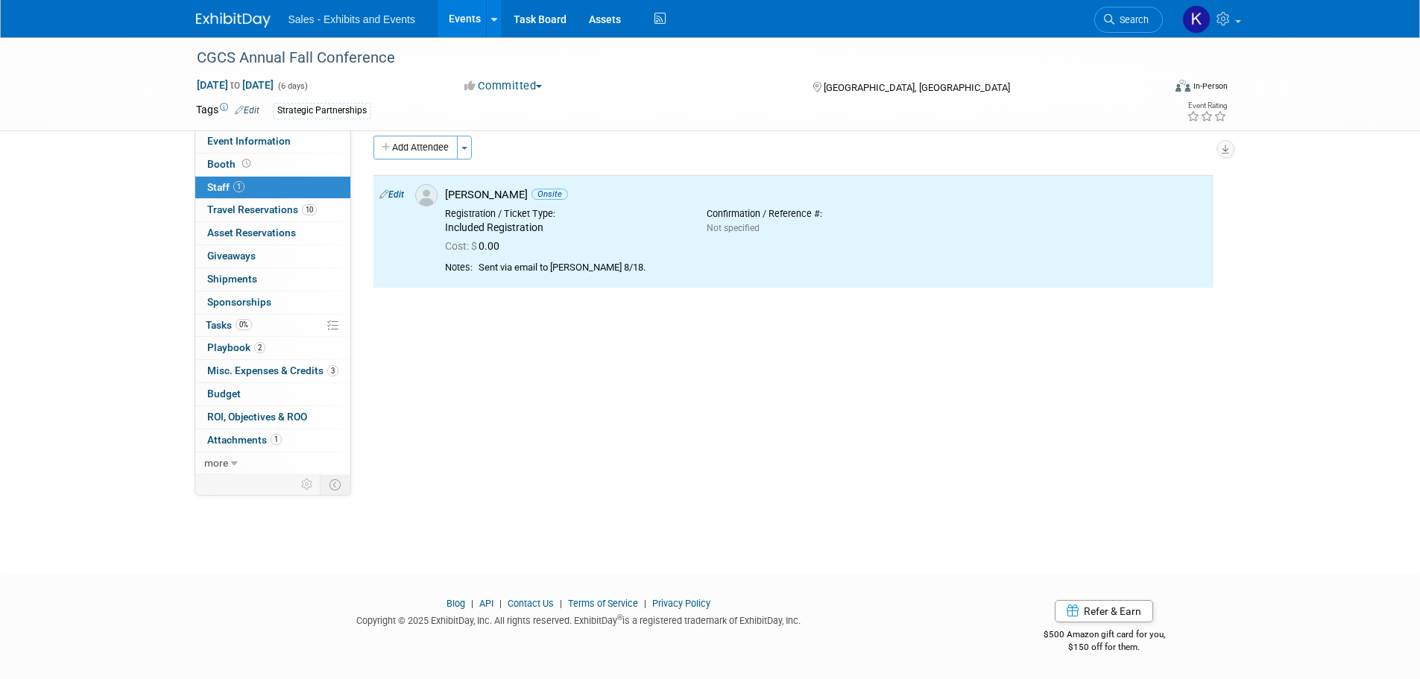
drag, startPoint x: 420, startPoint y: 142, endPoint x: 488, endPoint y: 160, distance: 70.1
click at [420, 143] on button "Add Attendee" at bounding box center [415, 148] width 84 height 24
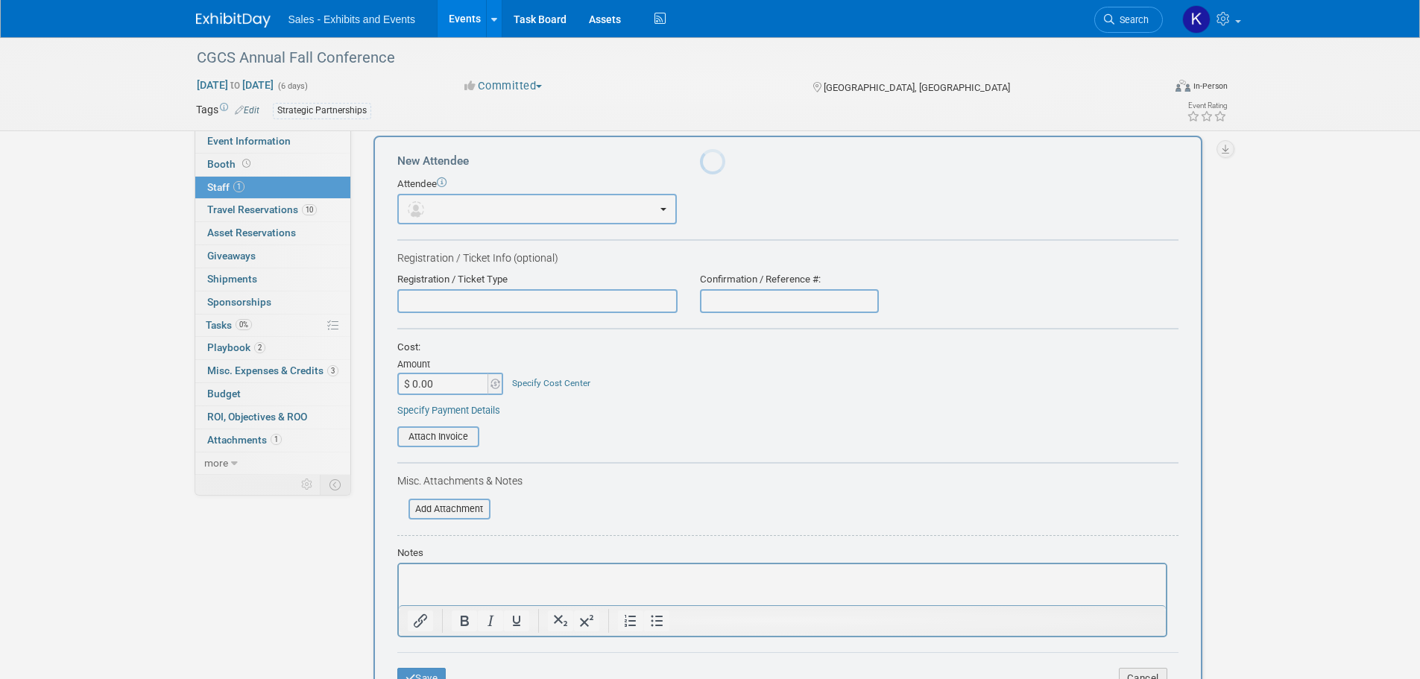
scroll to position [0, 0]
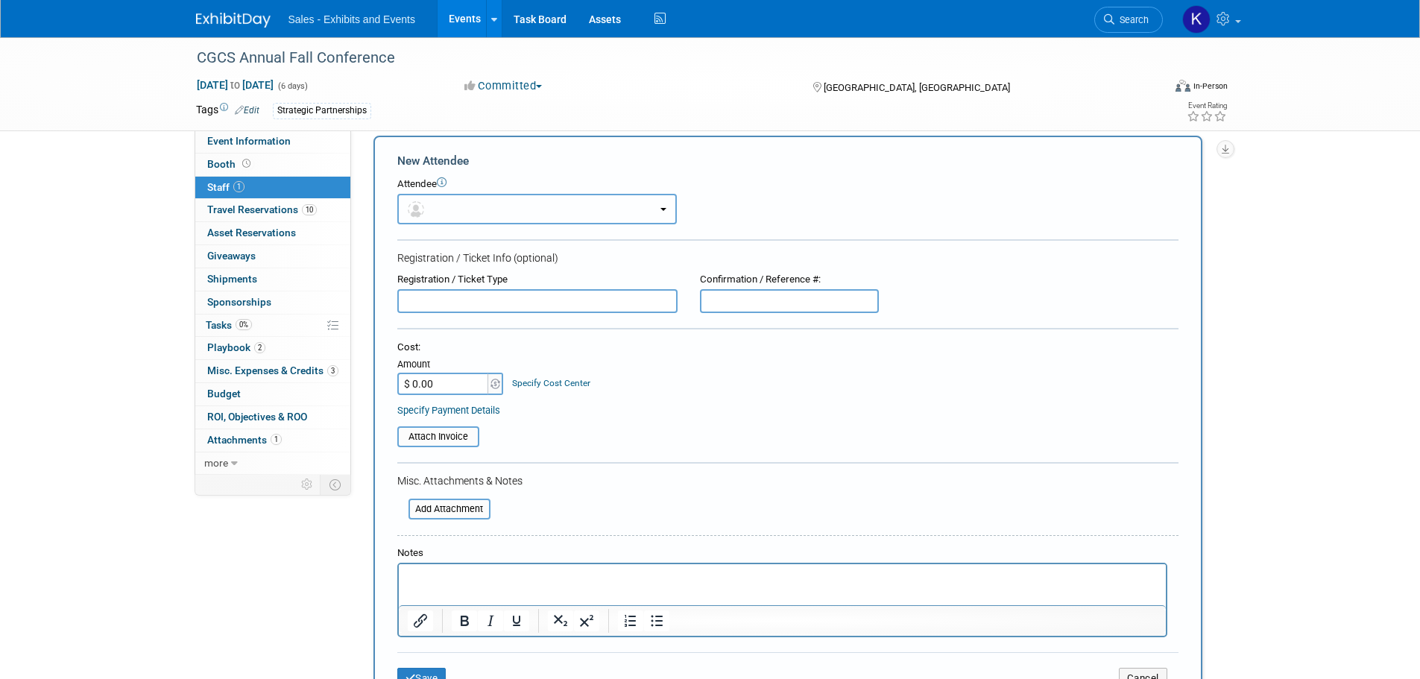
click at [500, 206] on button "button" at bounding box center [536, 209] width 279 height 31
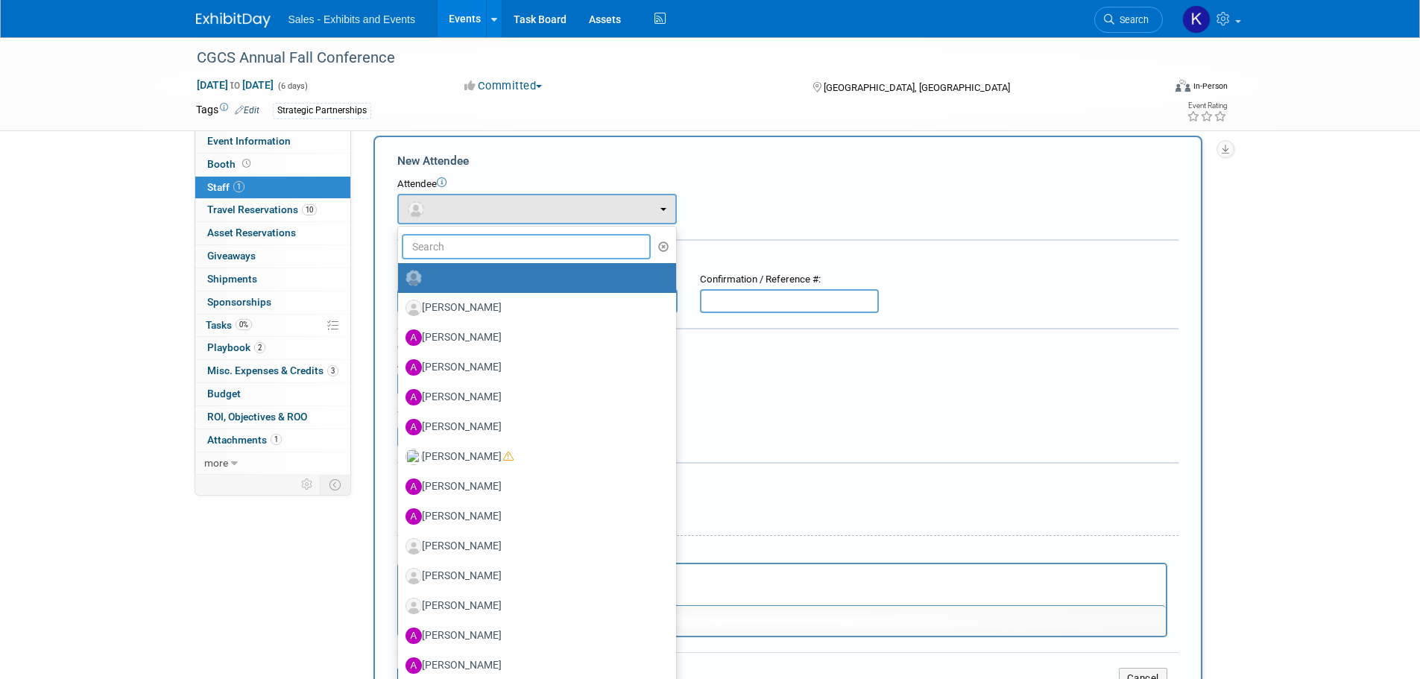
click at [494, 244] on input "text" at bounding box center [527, 246] width 250 height 25
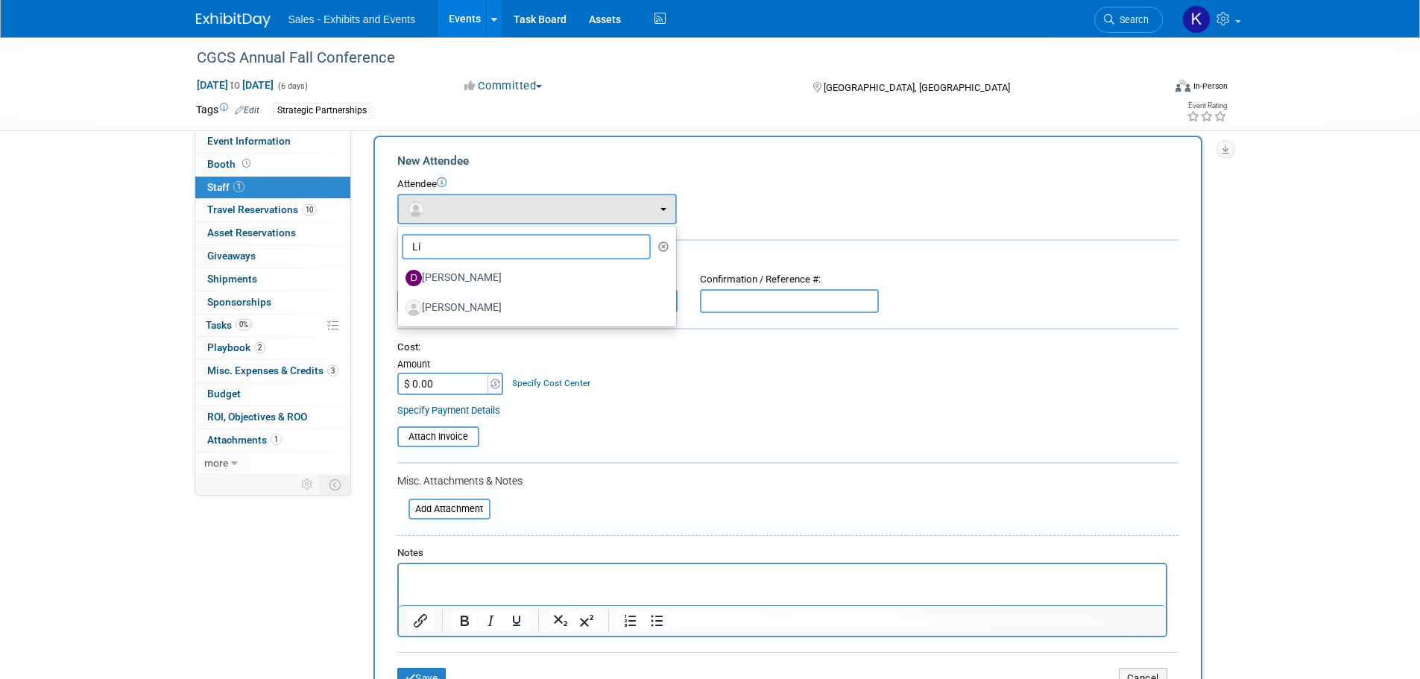
type input "L"
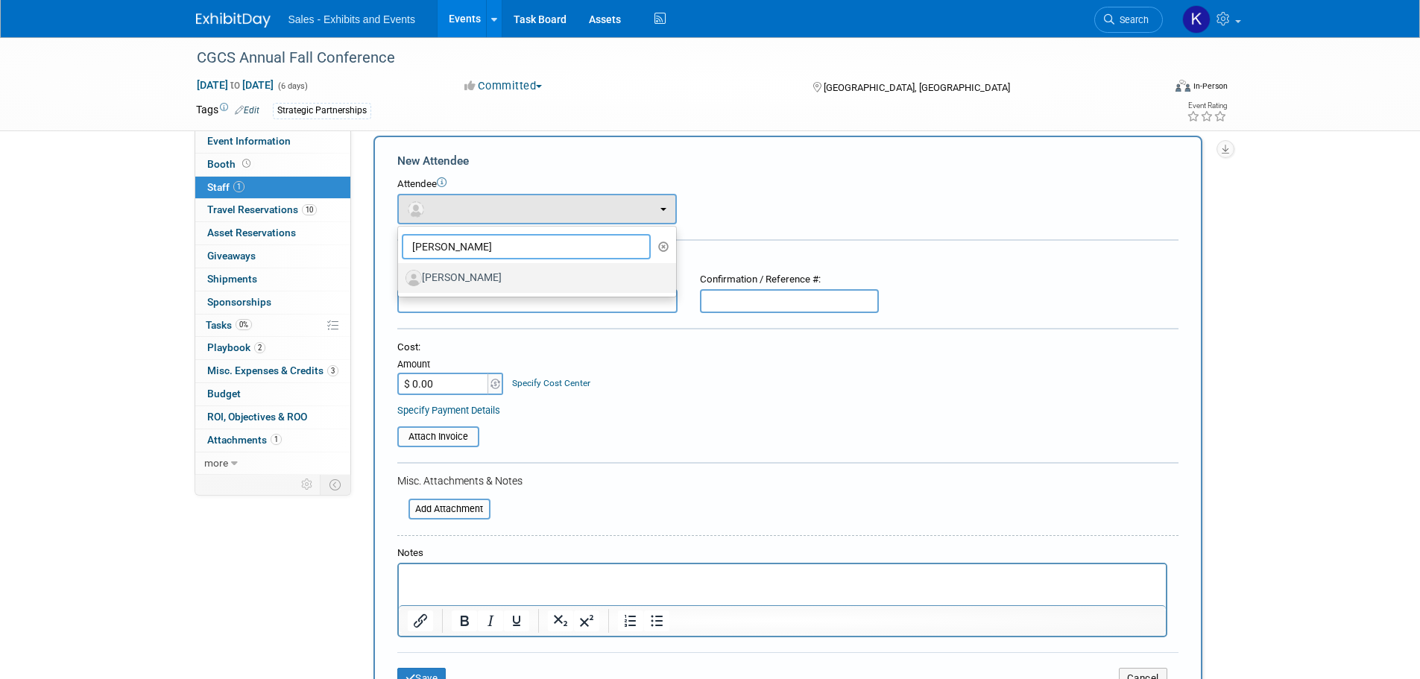
type input "[PERSON_NAME]"
click at [481, 278] on label "[PERSON_NAME]" at bounding box center [533, 278] width 256 height 24
click at [400, 278] on input "[PERSON_NAME]" at bounding box center [395, 276] width 10 height 10
select select "00637de8-a5e5-40a6-9ad6-466a2c85b90c"
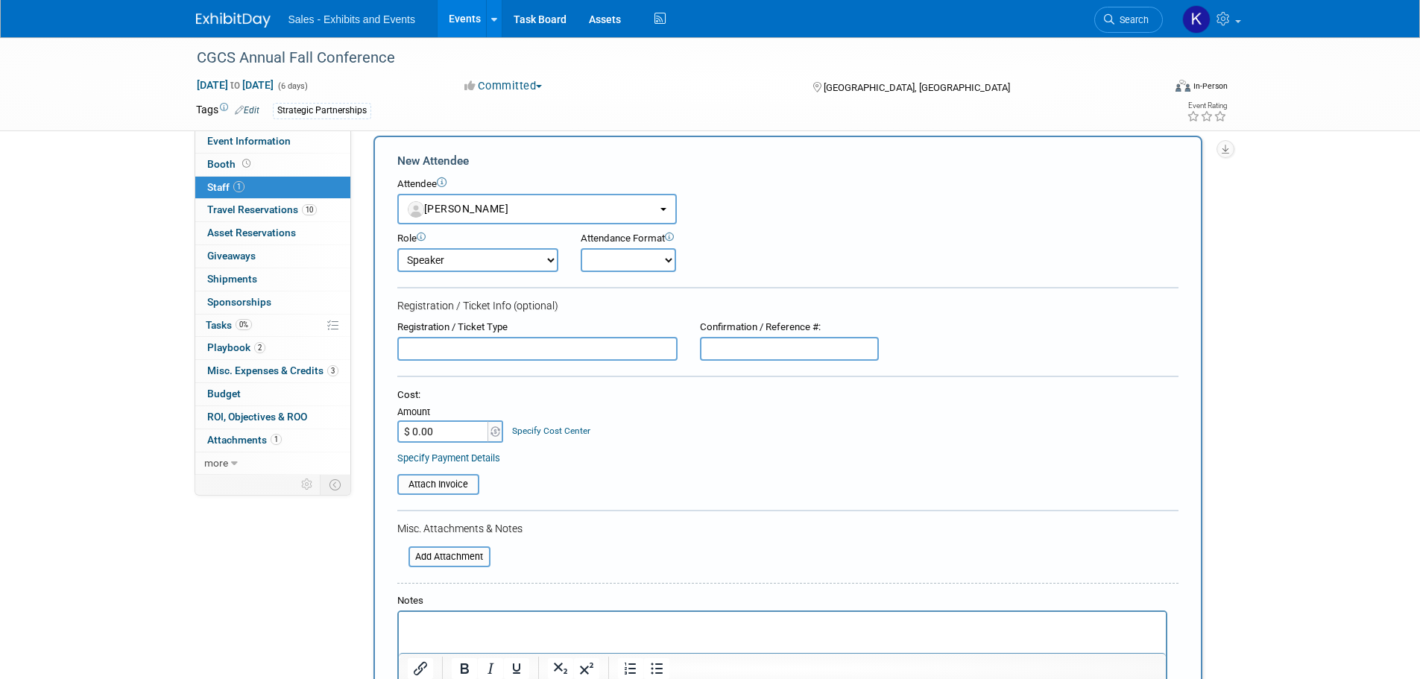
click at [554, 262] on select "Author Demonstrator Host Planner Presenter Product Rep Sales Representative" at bounding box center [477, 260] width 161 height 24
select select "1"
click at [397, 248] on select "Author Demonstrator Host Planner Presenter Product Rep Sales Representative" at bounding box center [477, 260] width 161 height 24
click at [640, 258] on select "Onsite Remote" at bounding box center [627, 260] width 95 height 24
select select "1"
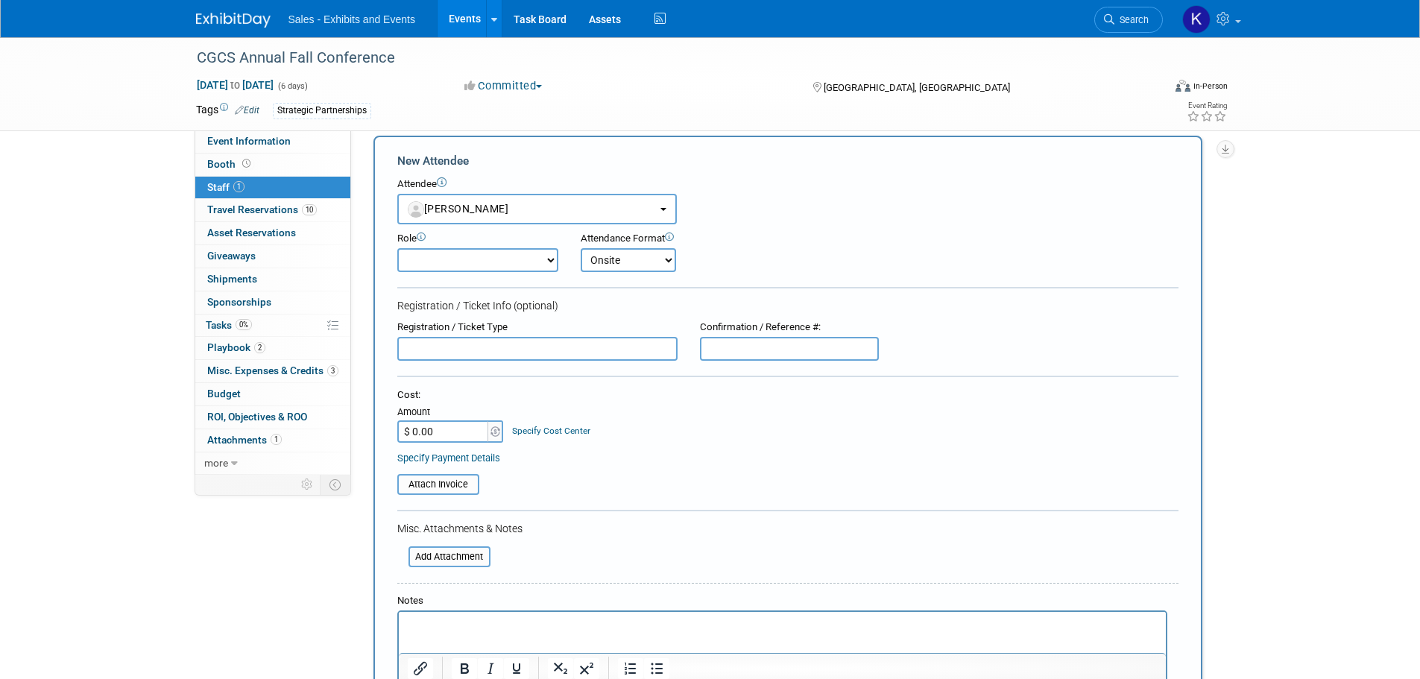
click at [580, 248] on select "Onsite Remote" at bounding box center [627, 260] width 95 height 24
drag, startPoint x: 448, startPoint y: 342, endPoint x: 463, endPoint y: 343, distance: 15.7
click at [452, 343] on input "text" at bounding box center [537, 349] width 280 height 24
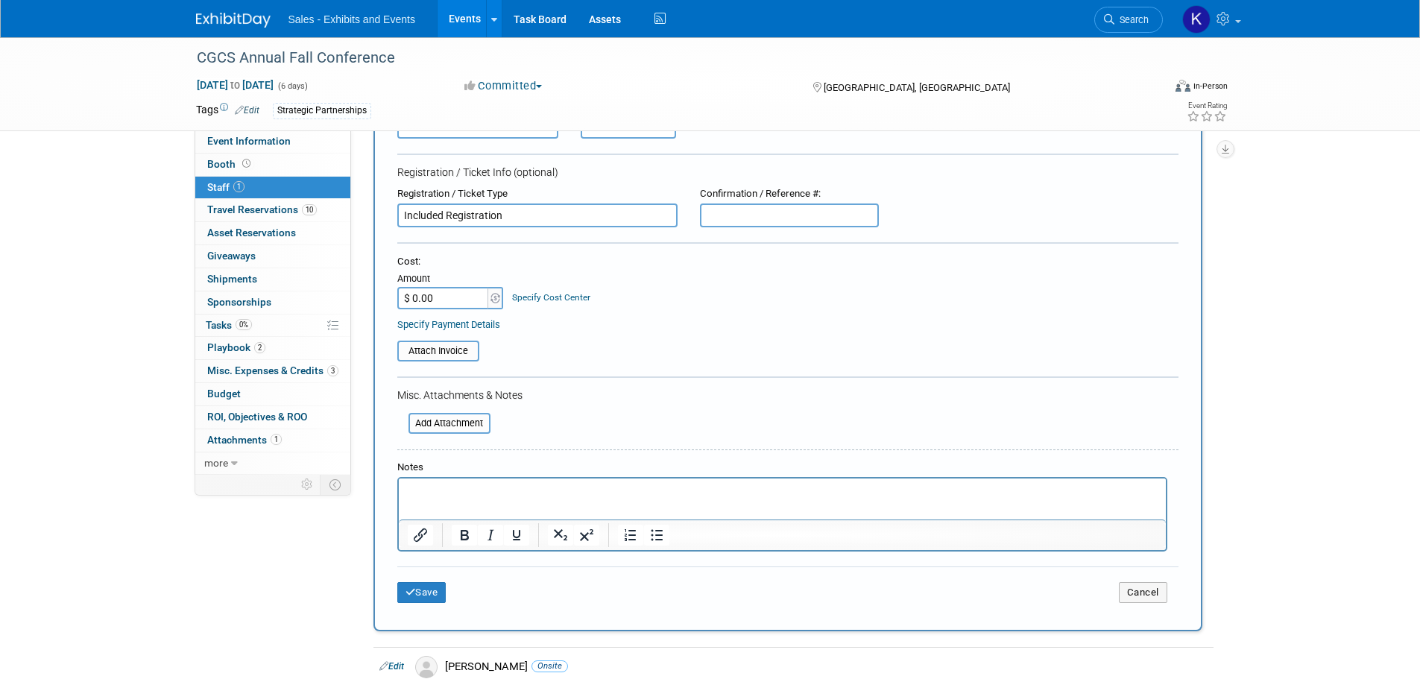
scroll to position [164, 0]
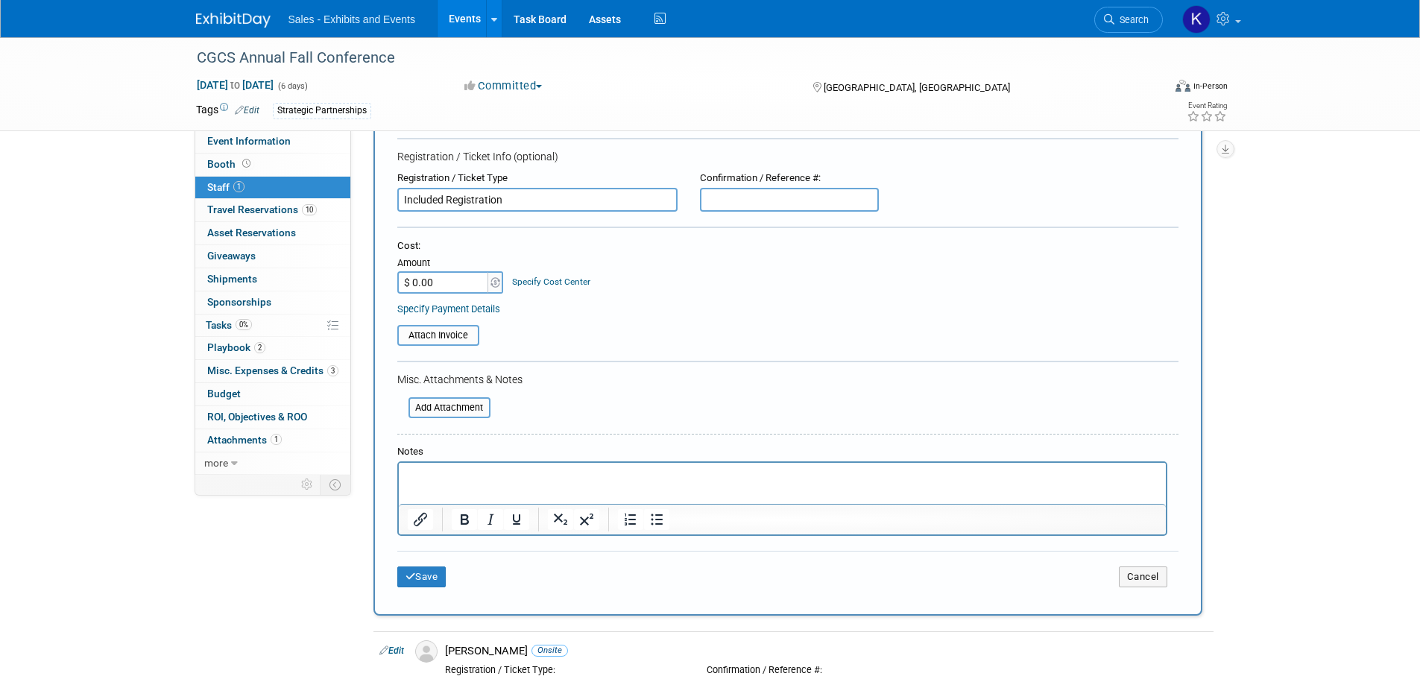
type input "Included Registration"
drag, startPoint x: 473, startPoint y: 466, endPoint x: 494, endPoint y: 469, distance: 21.0
click at [473, 467] on html at bounding box center [781, 473] width 767 height 21
drag, startPoint x: 429, startPoint y: 583, endPoint x: 528, endPoint y: 558, distance: 101.4
click at [430, 583] on button "Save" at bounding box center [421, 576] width 49 height 21
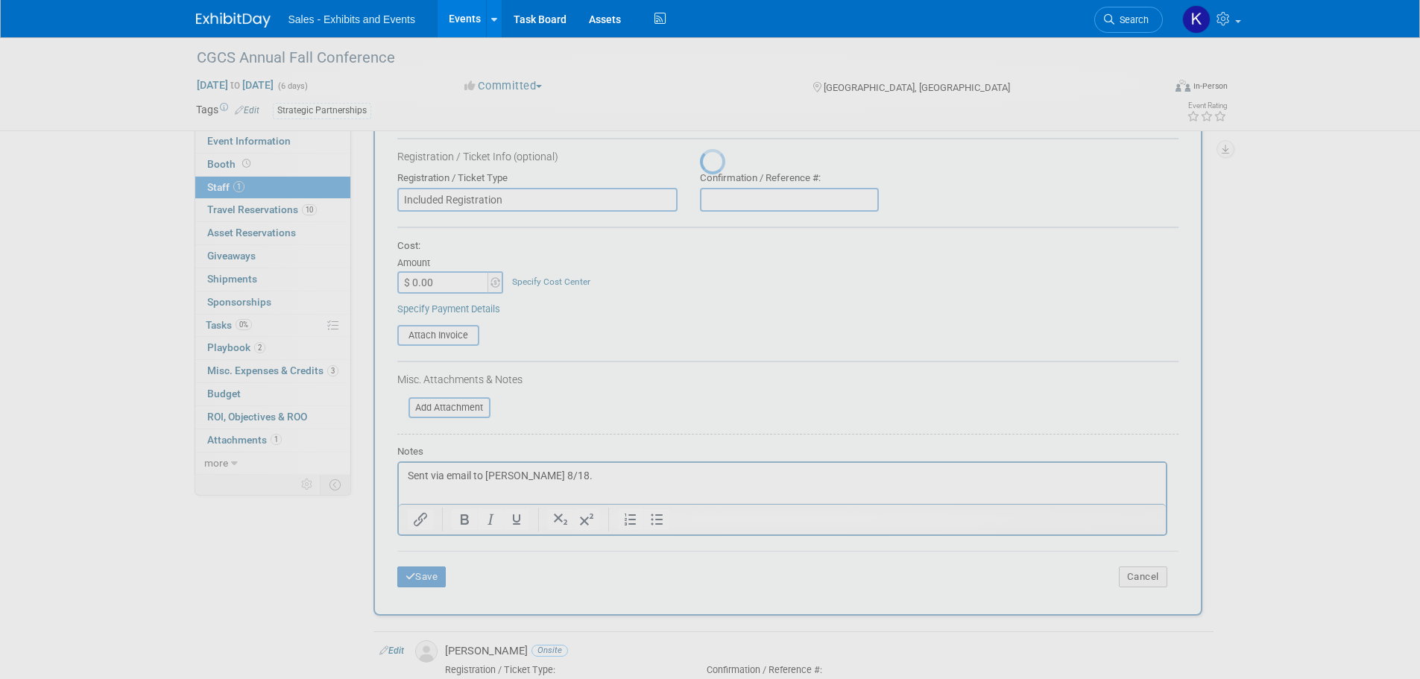
scroll to position [15, 0]
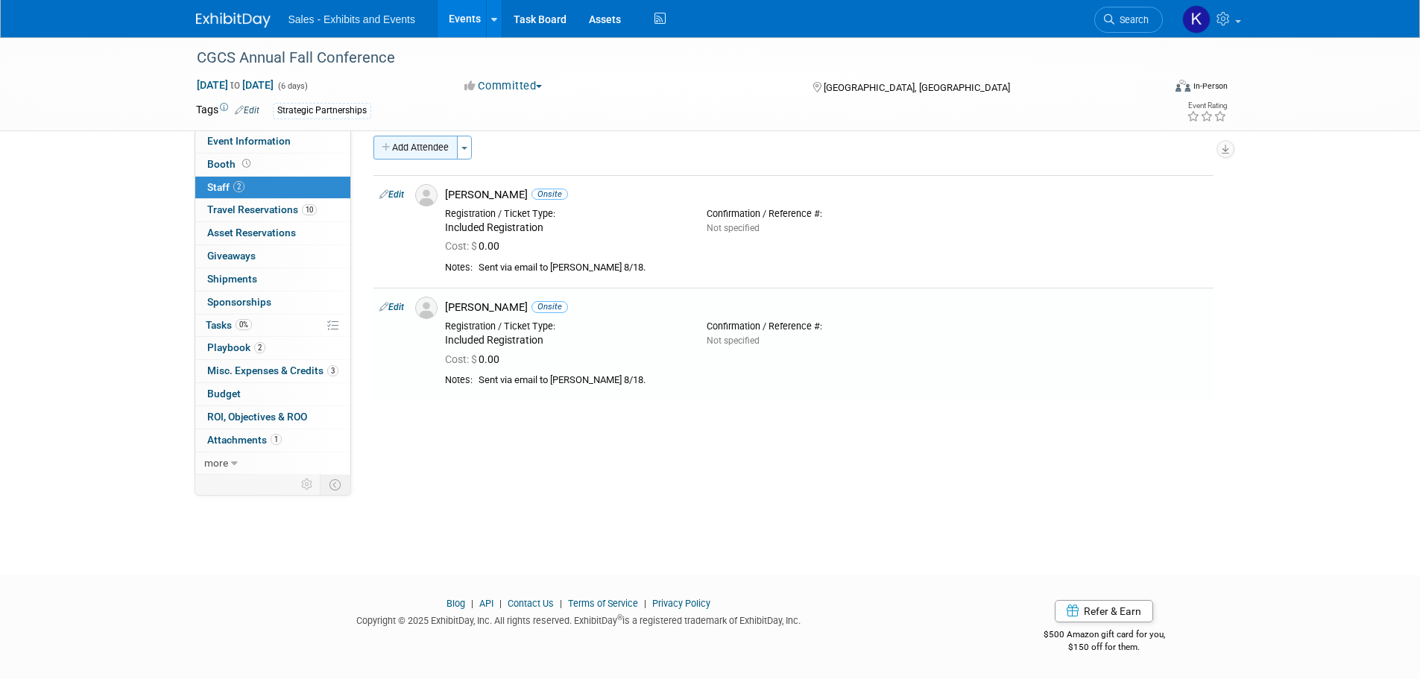
click at [428, 151] on button "Add Attendee" at bounding box center [415, 148] width 84 height 24
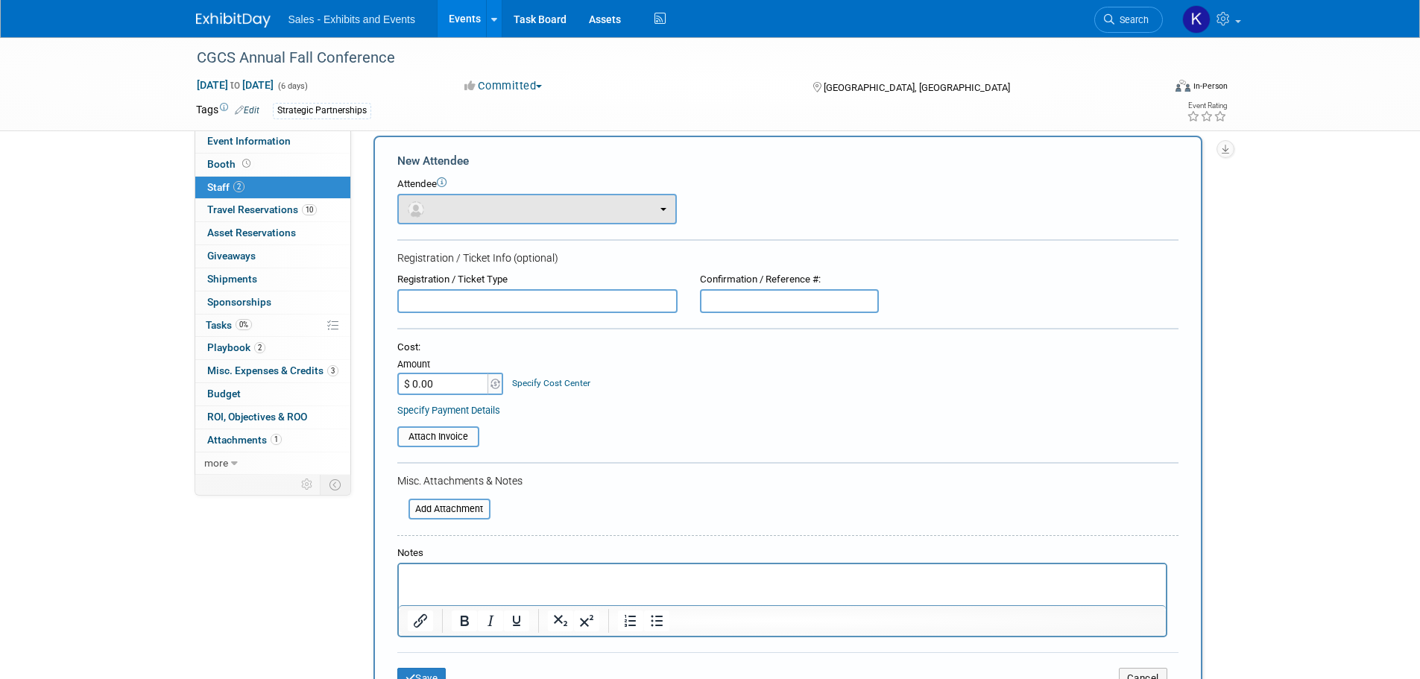
scroll to position [0, 0]
click at [494, 212] on button "button" at bounding box center [536, 209] width 279 height 31
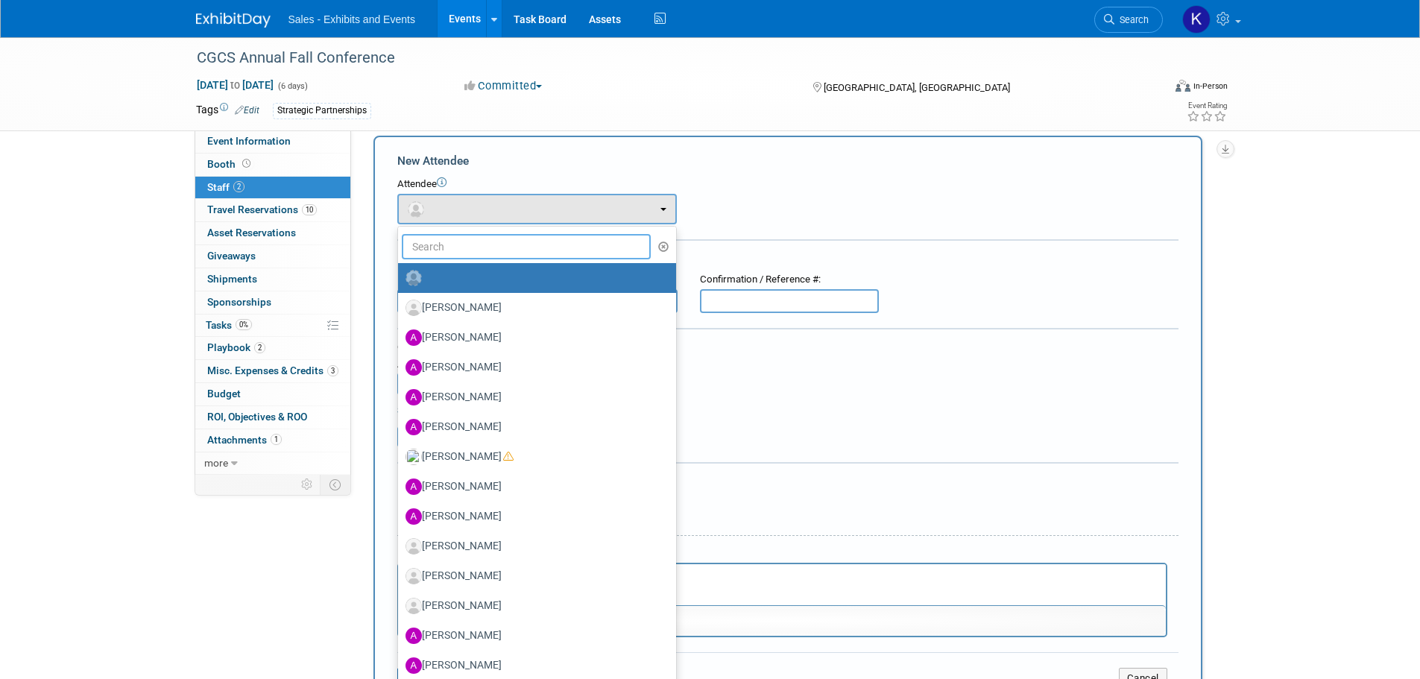
click at [495, 243] on input "text" at bounding box center [527, 246] width 250 height 25
click at [753, 210] on div "Attendee <img src="[URL][DOMAIN_NAME]" style="width: 22px; height: 22px; border…" at bounding box center [787, 200] width 781 height 47
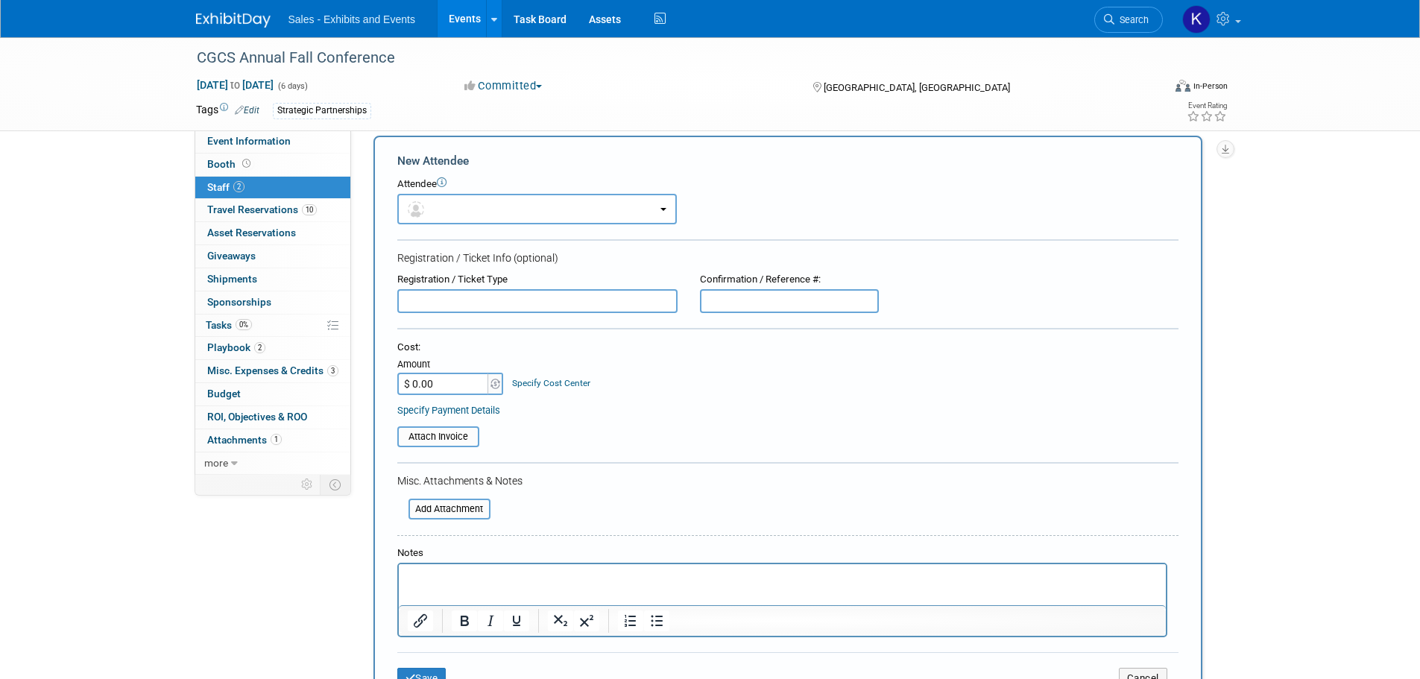
click at [577, 307] on input "text" at bounding box center [537, 301] width 280 height 24
type input "Included Registration"
click at [560, 215] on button "button" at bounding box center [536, 209] width 279 height 31
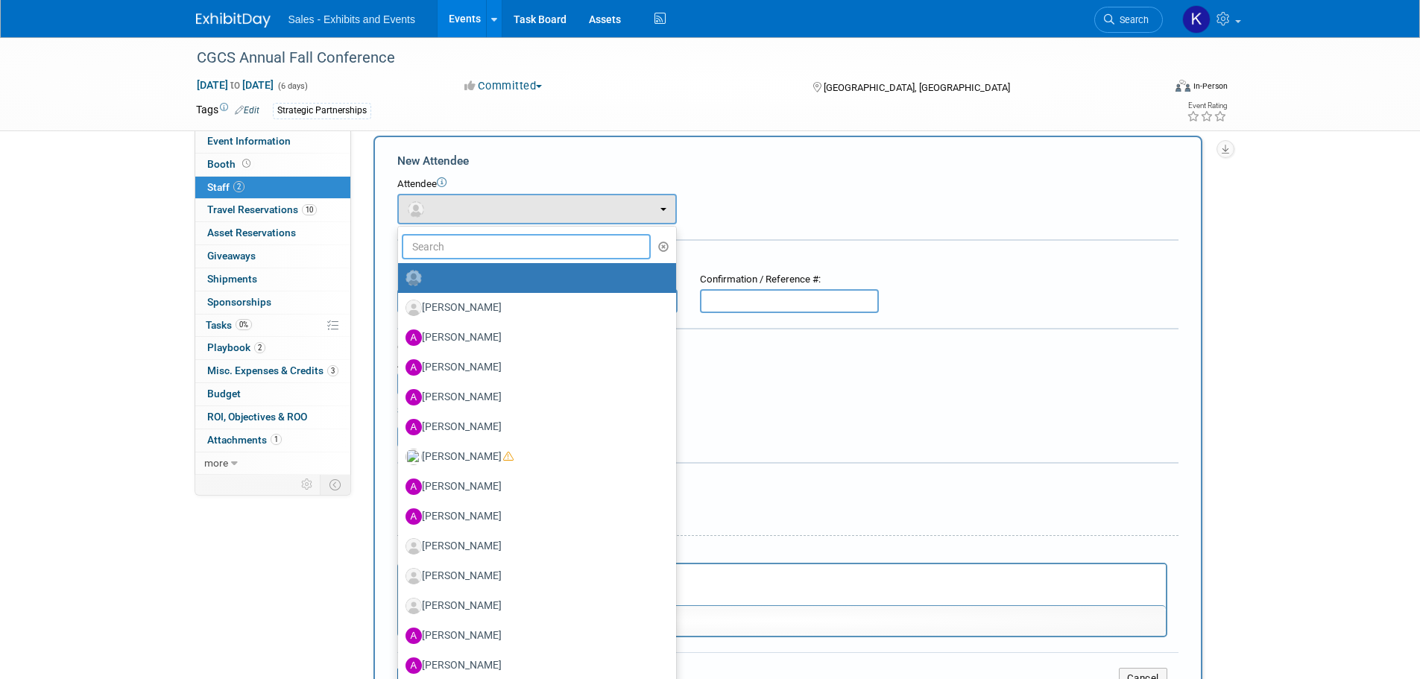
click at [558, 241] on input "text" at bounding box center [527, 246] width 250 height 25
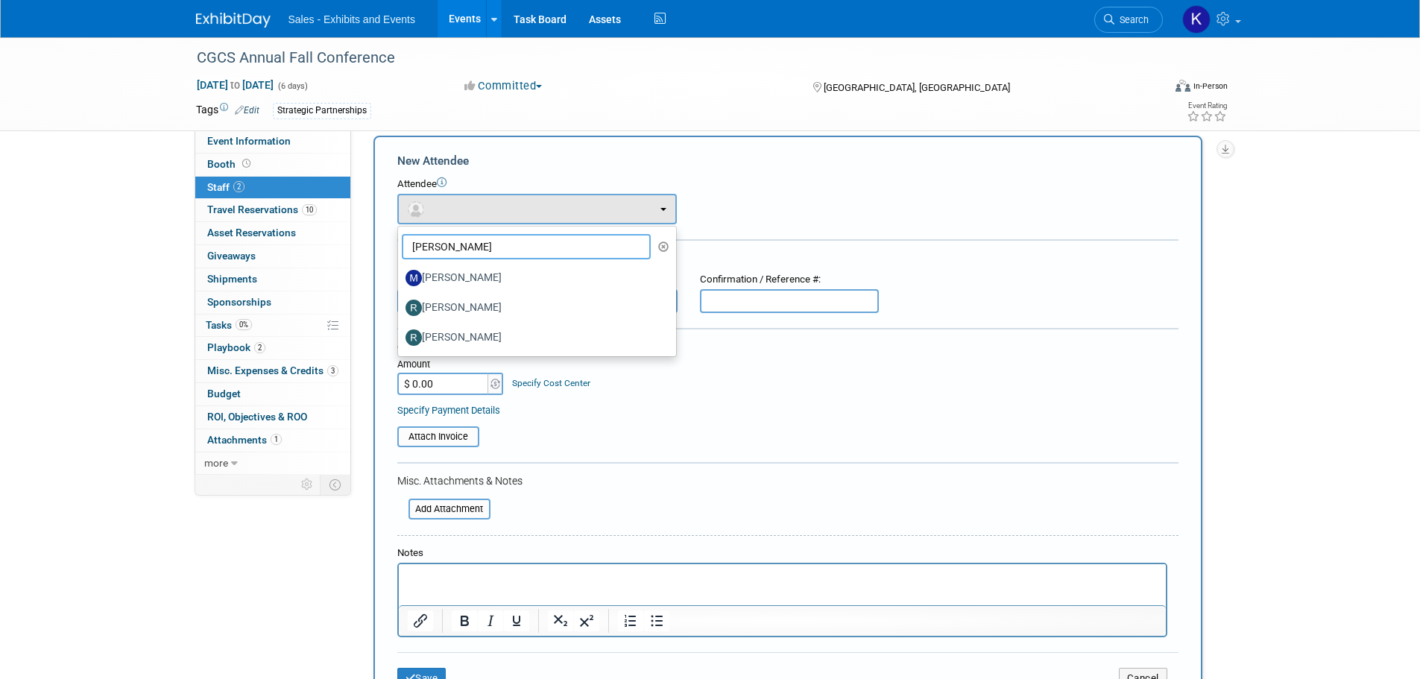
type input "[PERSON_NAME]"
click at [786, 197] on div "Attendee <img src="[URL][DOMAIN_NAME]" style="width: 22px; height: 22px; border…" at bounding box center [787, 200] width 781 height 47
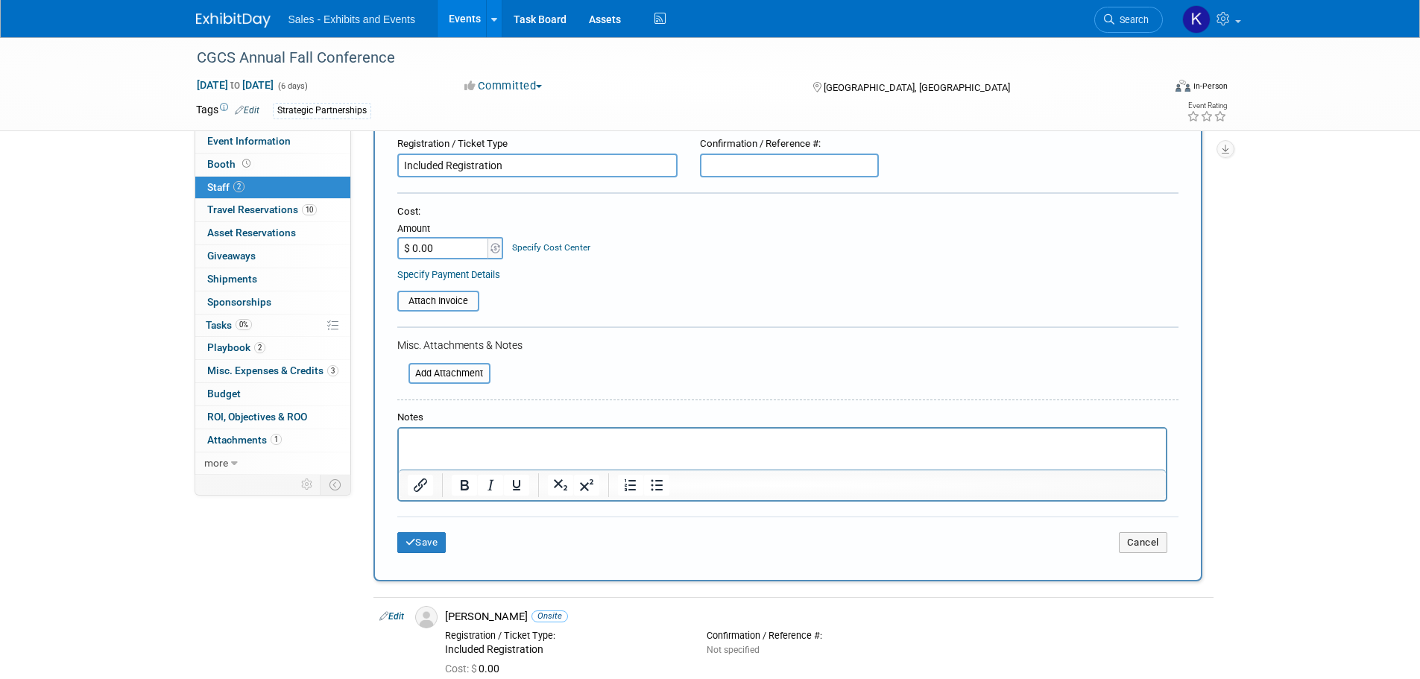
scroll to position [164, 0]
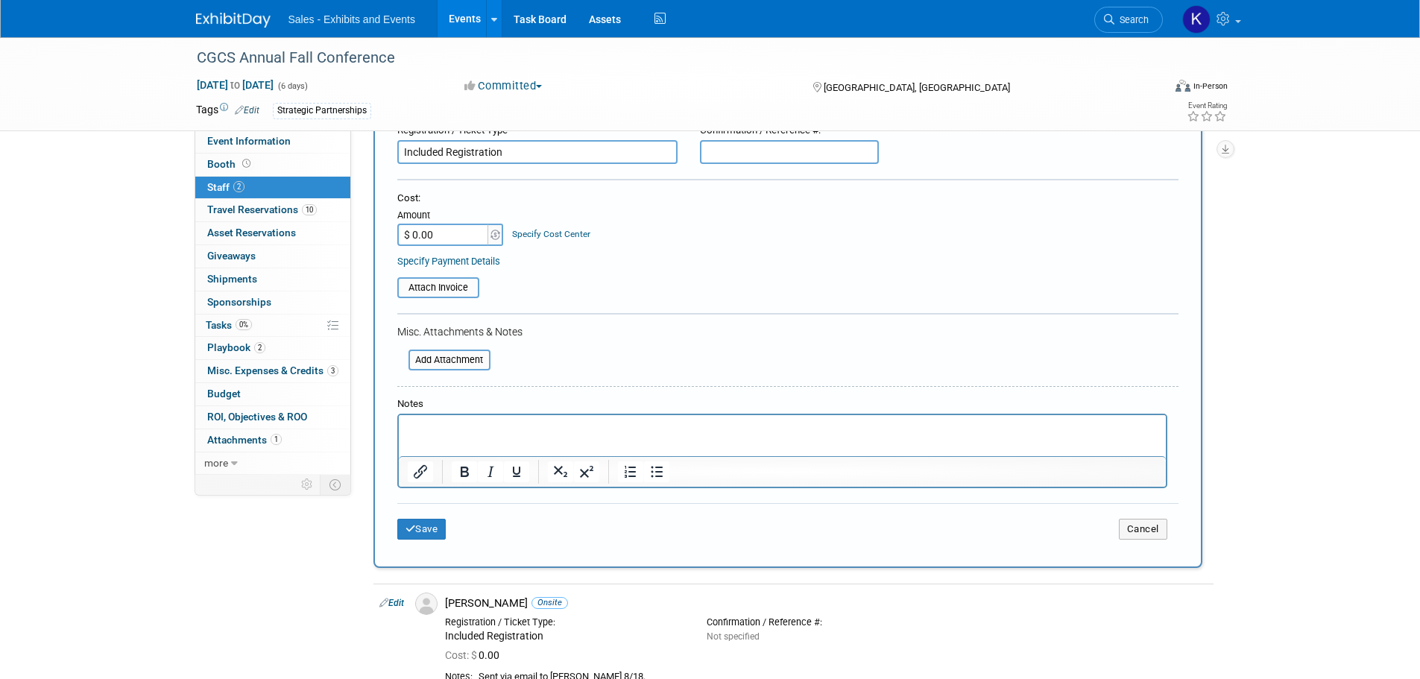
drag, startPoint x: 478, startPoint y: 427, endPoint x: 493, endPoint y: 428, distance: 14.9
click at [479, 427] on p "Rich Text Area. Press ALT-0 for help." at bounding box center [782, 428] width 750 height 15
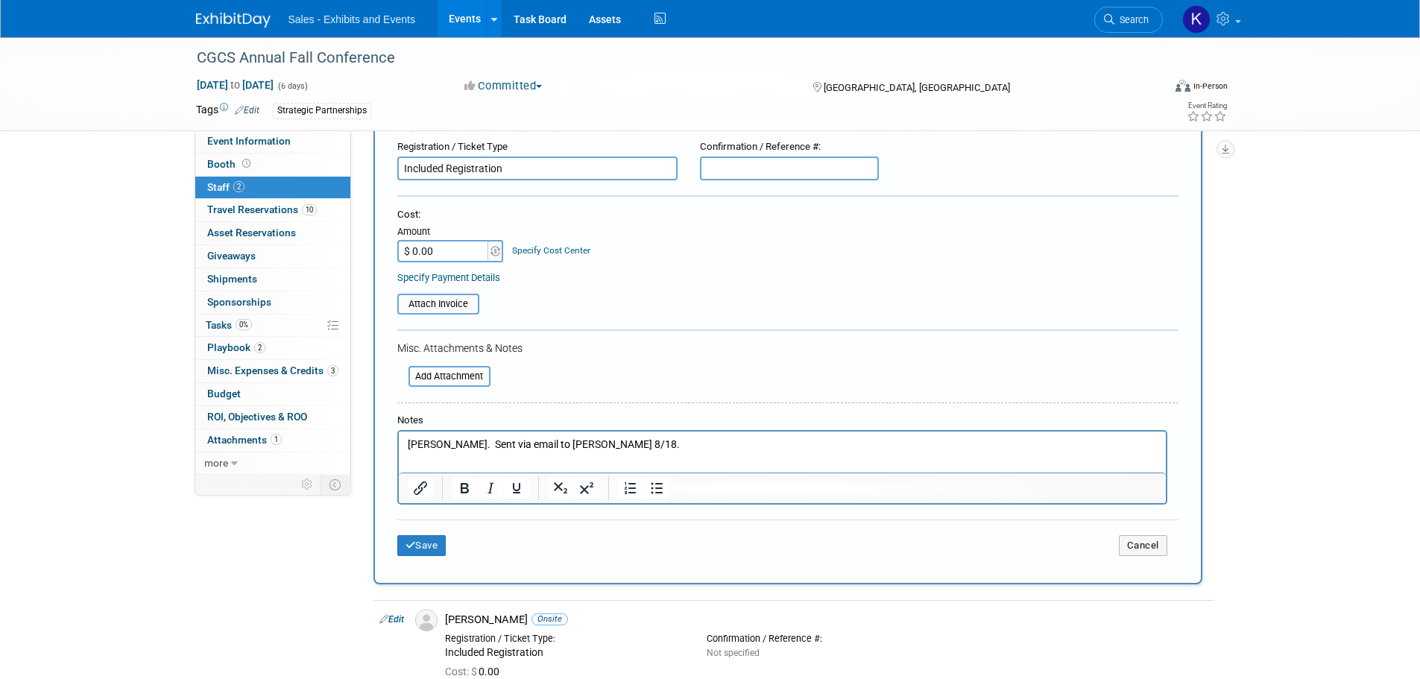
scroll to position [149, 0]
drag, startPoint x: 431, startPoint y: 544, endPoint x: 452, endPoint y: 529, distance: 25.0
click at [431, 545] on button "Save" at bounding box center [421, 544] width 49 height 21
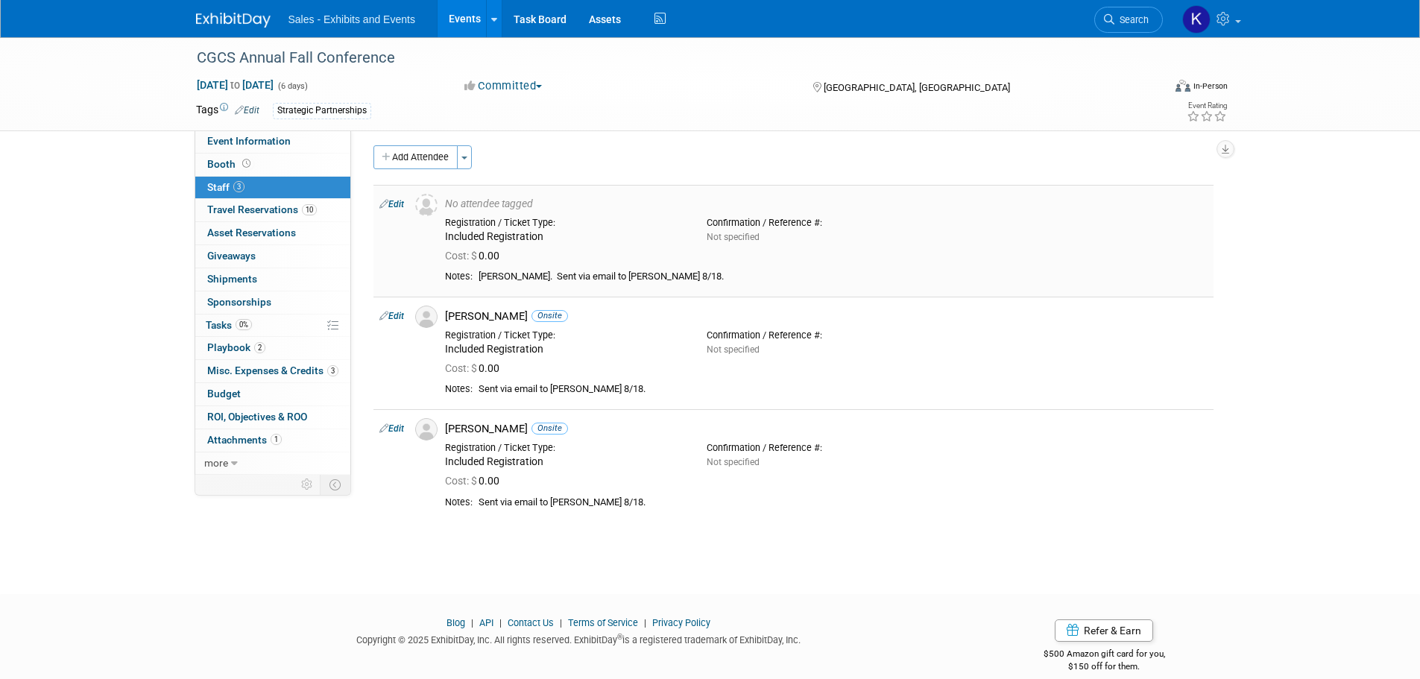
scroll to position [0, 0]
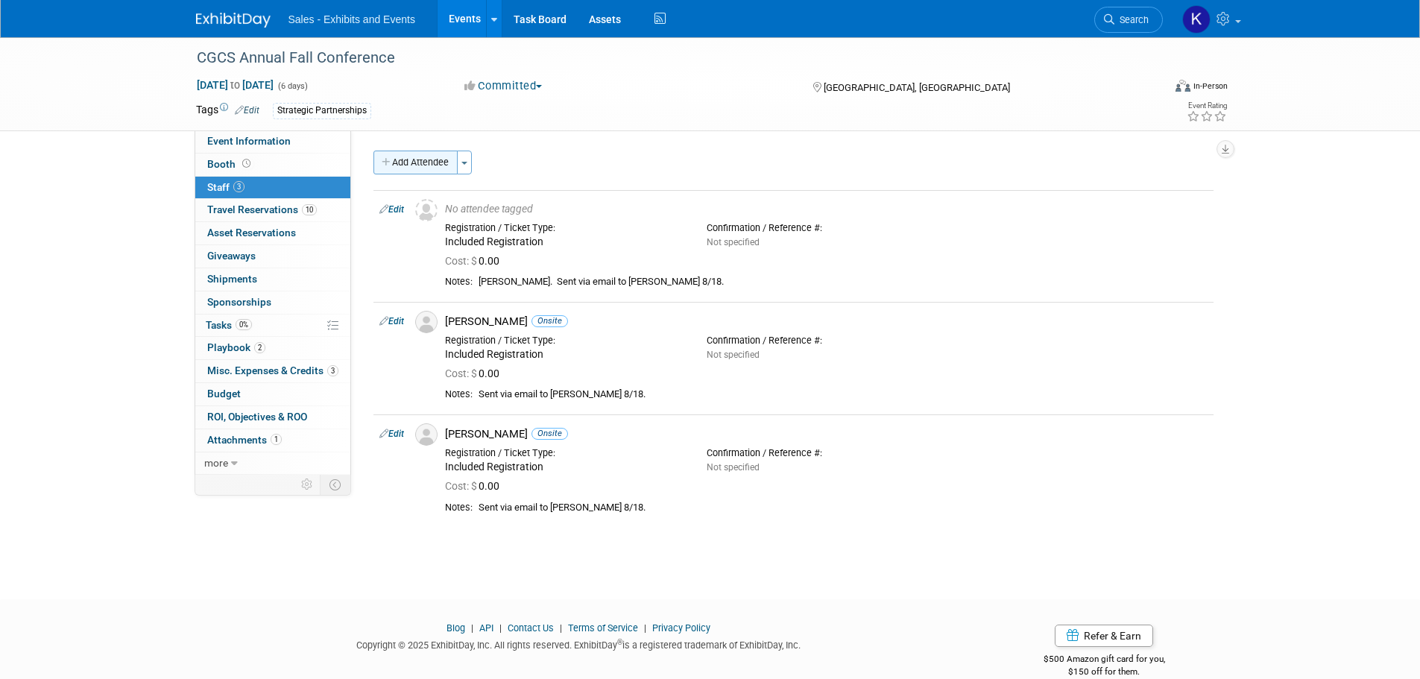
click at [422, 167] on button "Add Attendee" at bounding box center [415, 163] width 84 height 24
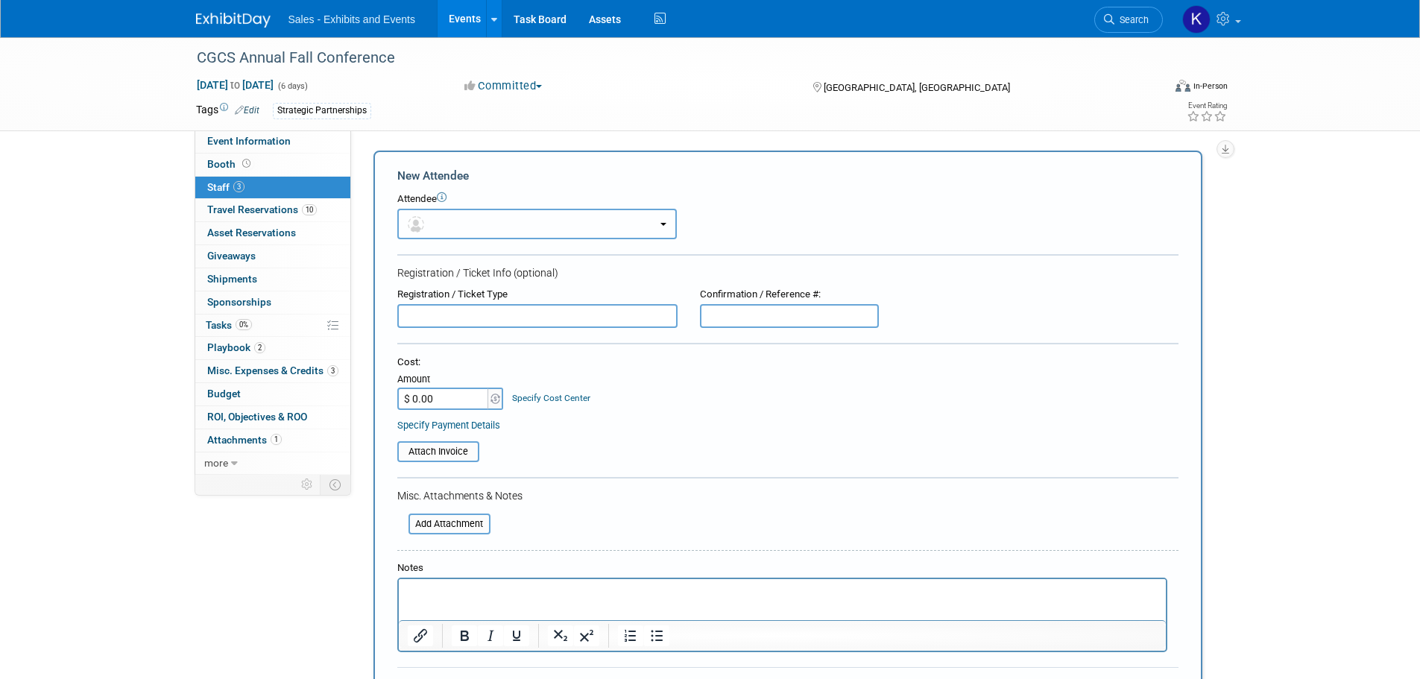
click at [507, 228] on button "button" at bounding box center [536, 224] width 279 height 31
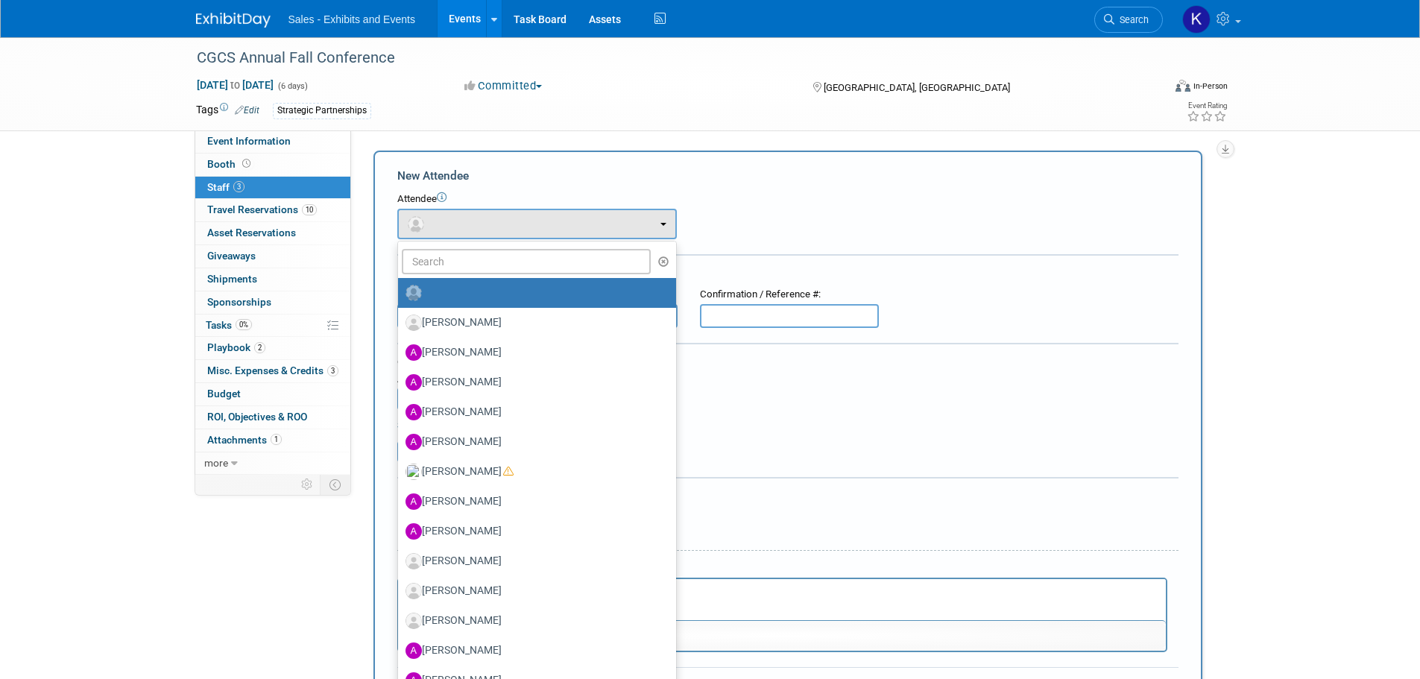
click at [650, 162] on div "New Attendee Attendee <img src="[URL][DOMAIN_NAME]" style="width: 22px; height:…" at bounding box center [787, 441] width 829 height 581
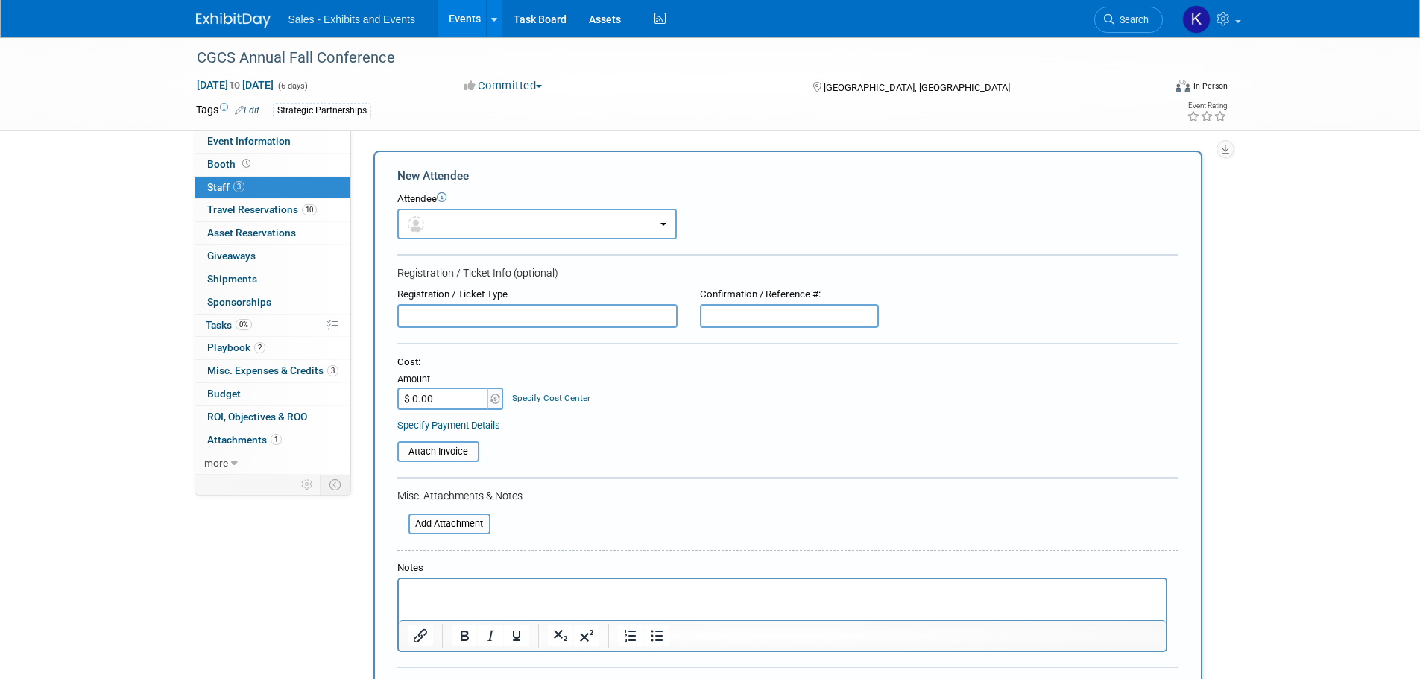
click at [533, 313] on input "text" at bounding box center [537, 316] width 280 height 24
type input "Included Registration"
drag, startPoint x: 449, startPoint y: 584, endPoint x: 459, endPoint y: 583, distance: 9.8
click at [451, 585] on p "Rich Text Area. Press ALT-0 for help." at bounding box center [782, 592] width 750 height 15
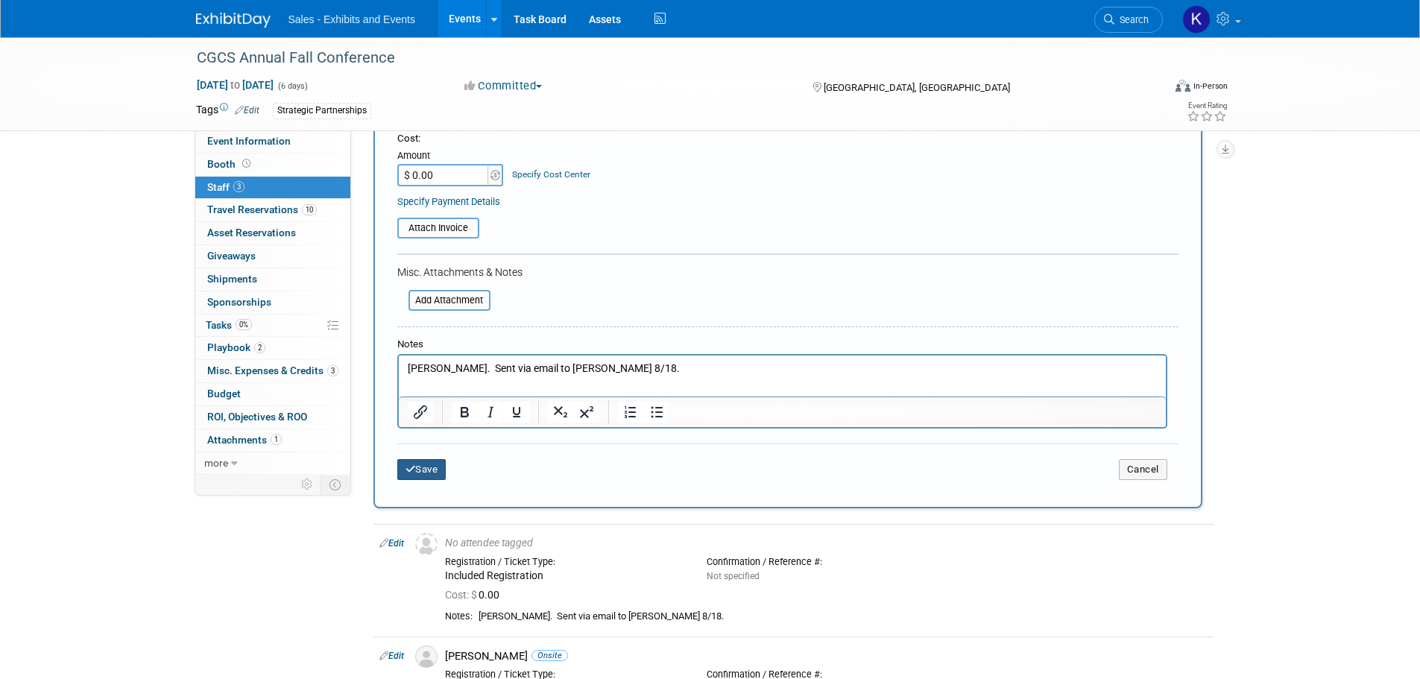
click at [426, 463] on button "Save" at bounding box center [421, 469] width 49 height 21
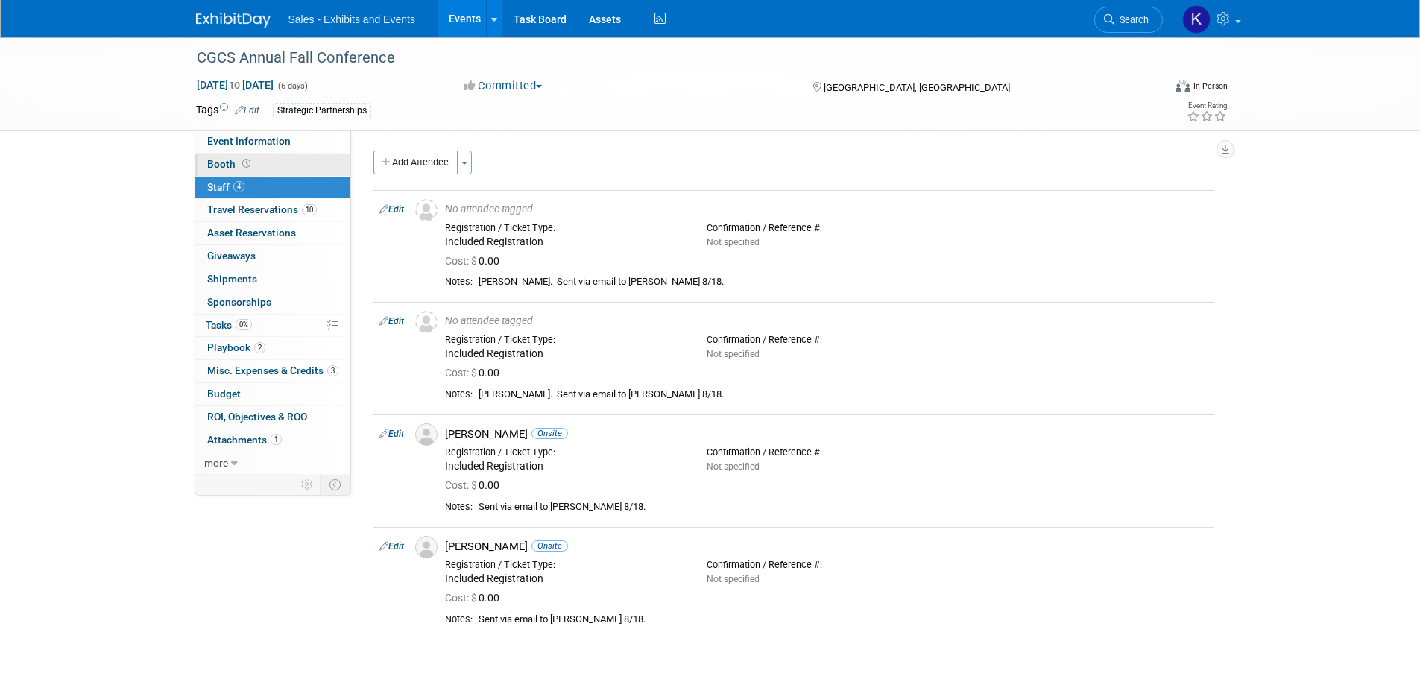
drag, startPoint x: 220, startPoint y: 159, endPoint x: 239, endPoint y: 165, distance: 20.1
click at [220, 159] on span "Booth" at bounding box center [230, 164] width 46 height 12
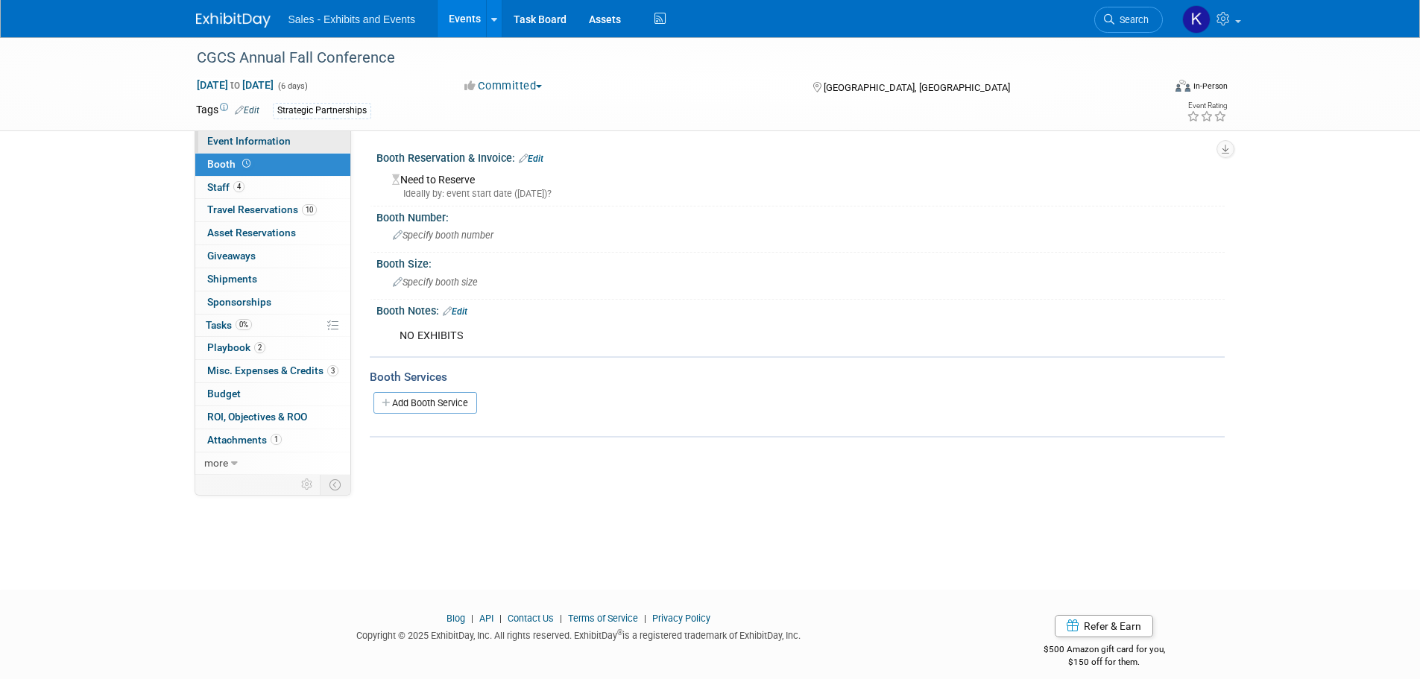
click at [266, 140] on span "Event Information" at bounding box center [248, 141] width 83 height 12
select select "Strategic Partnerships"
